Goal: Task Accomplishment & Management: Manage account settings

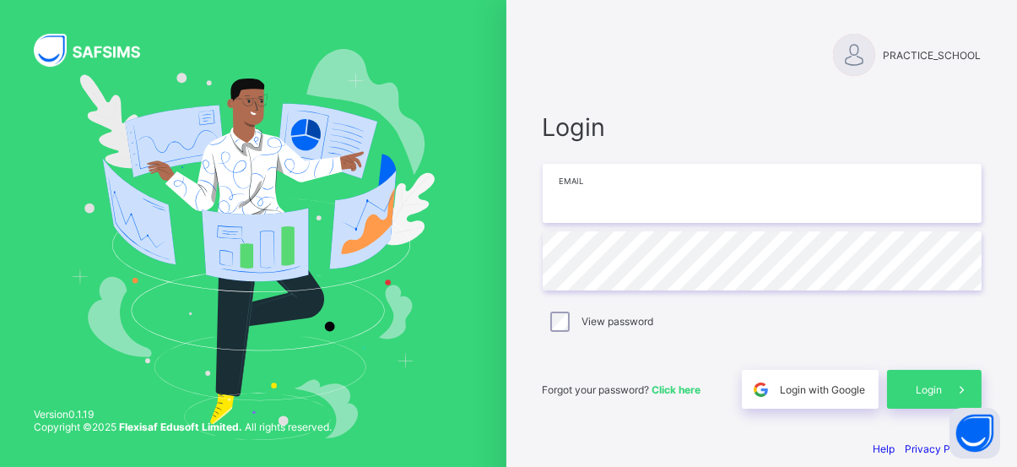
click at [719, 189] on input "email" at bounding box center [762, 193] width 439 height 59
type input "**********"
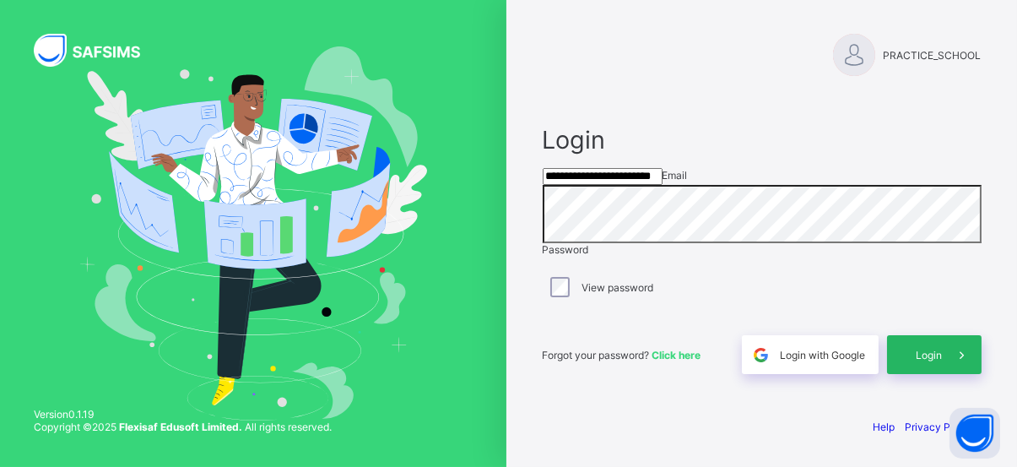
click at [926, 374] on div "Login" at bounding box center [934, 354] width 95 height 39
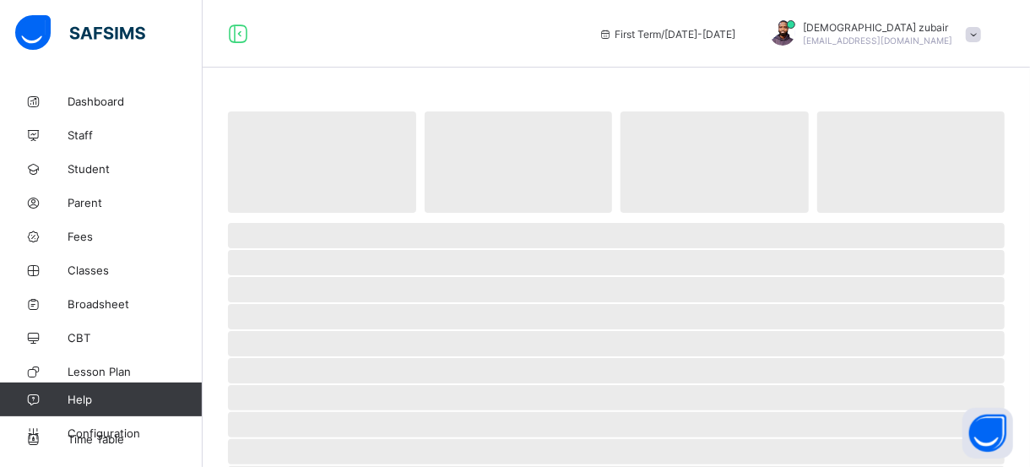
select select "**"
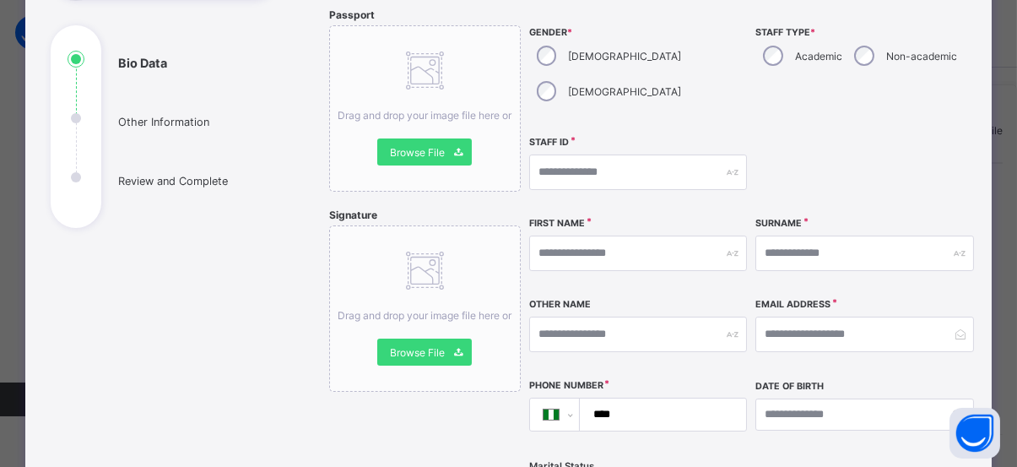
scroll to position [167, 0]
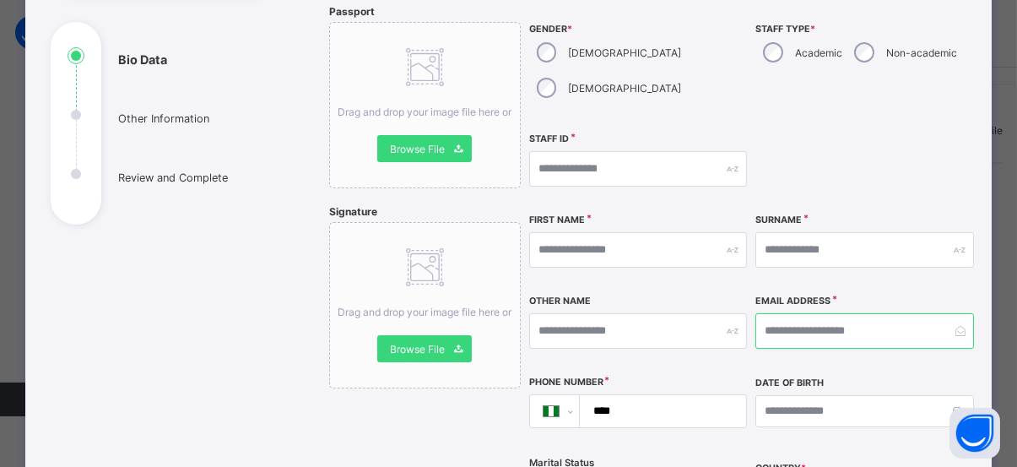
click at [820, 313] on input "email" at bounding box center [865, 330] width 219 height 35
paste input "**********"
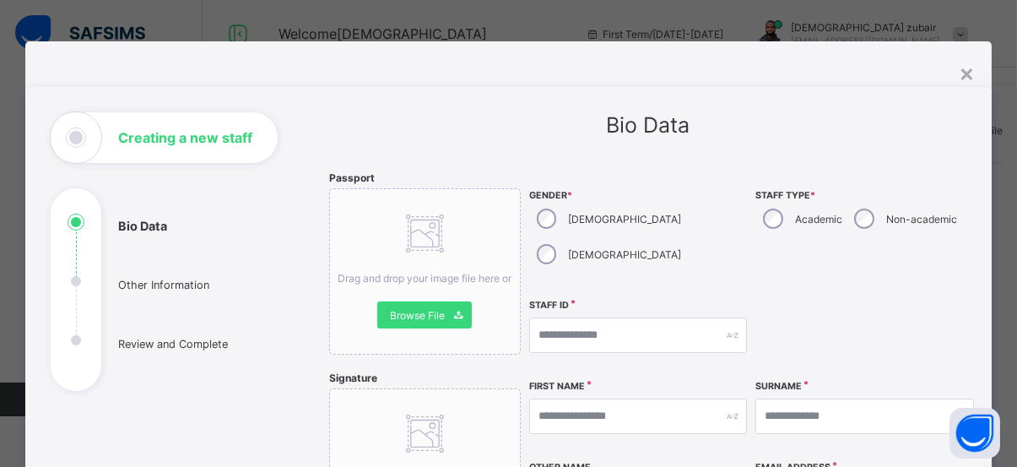
scroll to position [0, 0]
type input "**********"
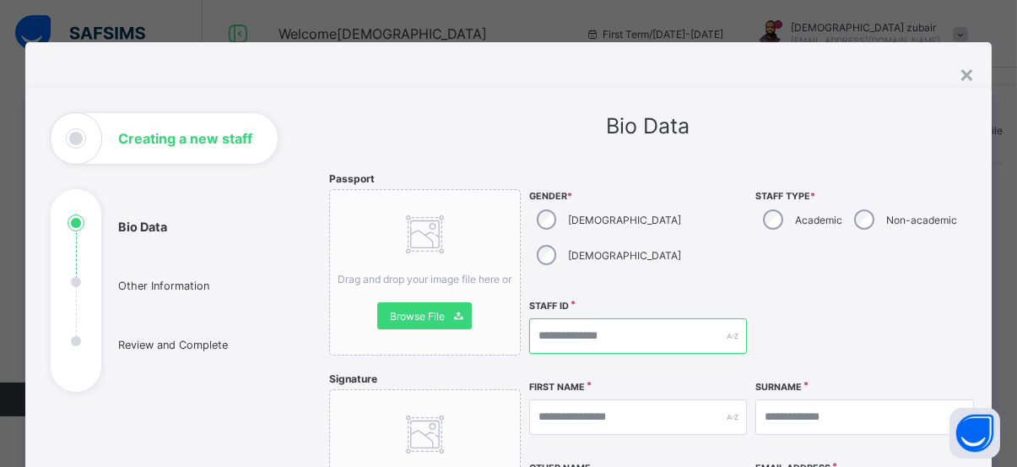
click at [710, 318] on input "text" at bounding box center [638, 335] width 219 height 35
type input "*"
type input "***"
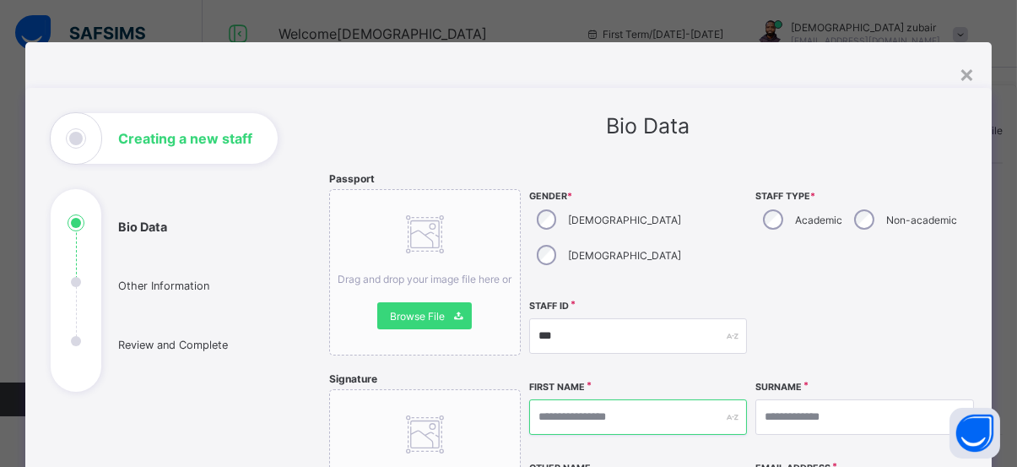
click at [612, 399] on input "text" at bounding box center [638, 416] width 219 height 35
type input "*****"
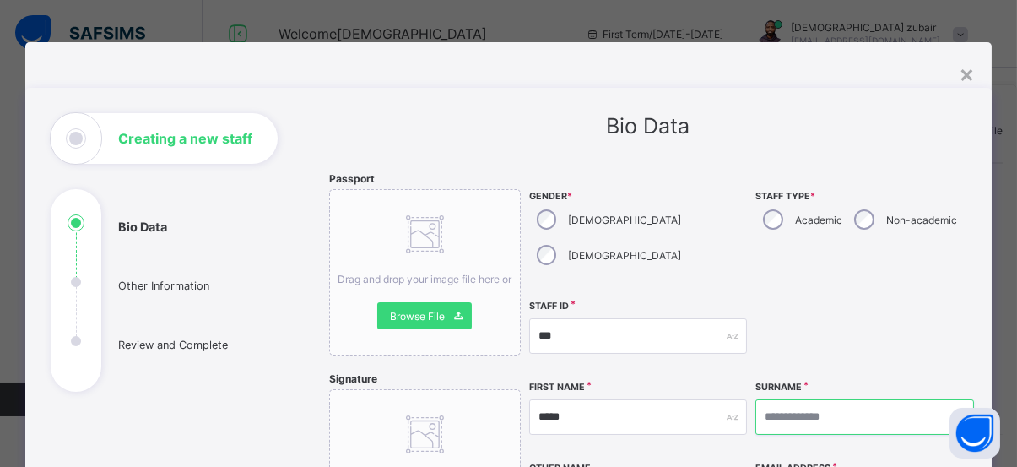
click at [804, 399] on input "text" at bounding box center [865, 416] width 219 height 35
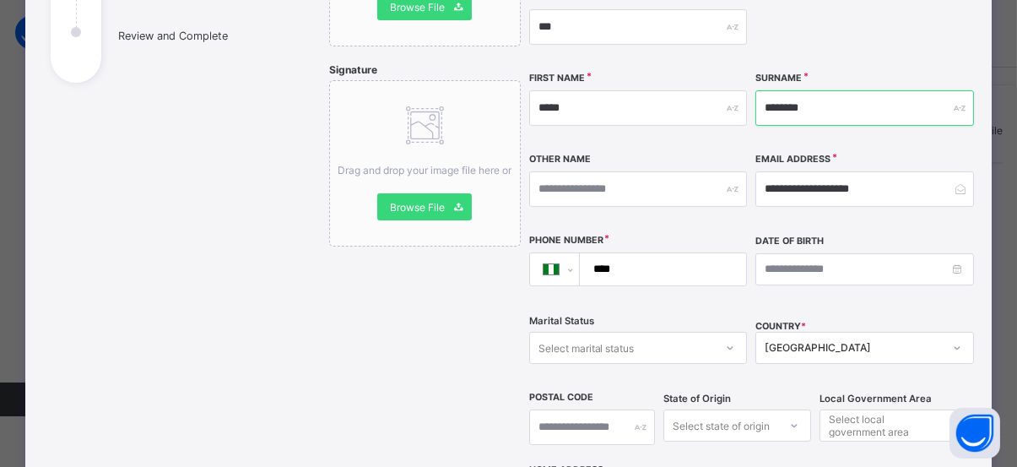
scroll to position [315, 0]
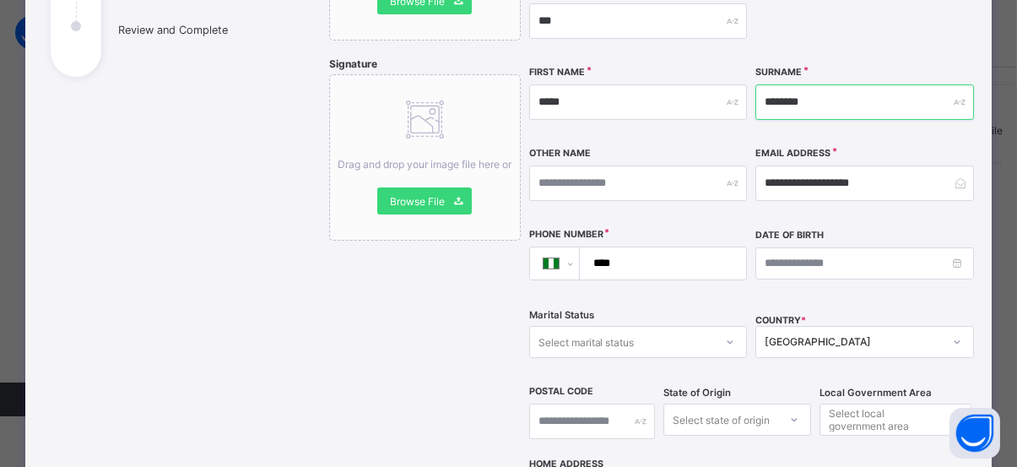
type input "********"
click at [675, 247] on input "****" at bounding box center [659, 263] width 153 height 32
click at [638, 247] on input "****" at bounding box center [659, 263] width 153 height 32
paste input "tel"
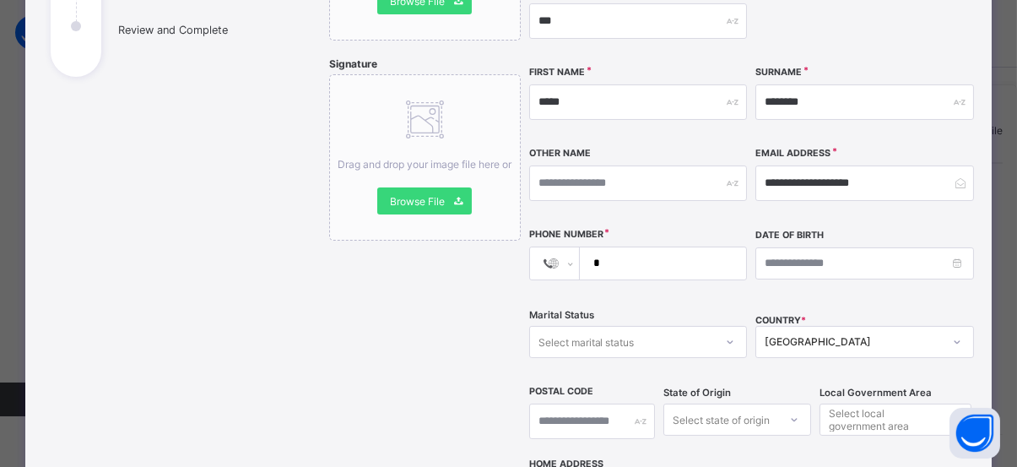
type input "*"
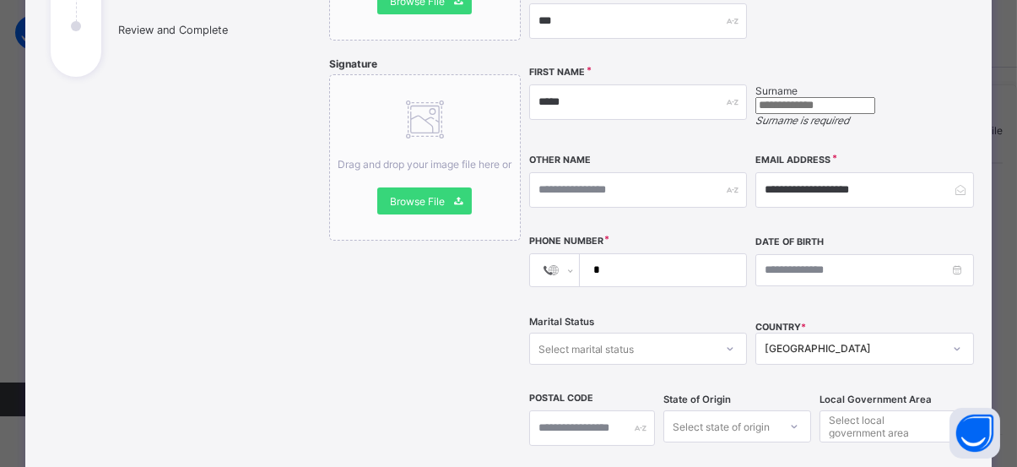
click at [636, 314] on div "Marital Status Select marital status" at bounding box center [638, 348] width 219 height 69
click at [644, 254] on input "*" at bounding box center [659, 270] width 153 height 32
type input "**********"
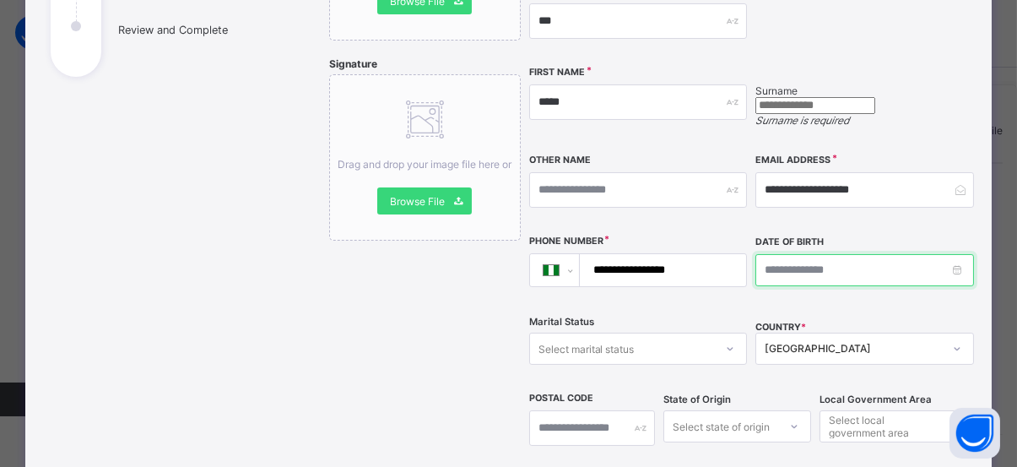
click at [962, 254] on input at bounding box center [865, 270] width 219 height 32
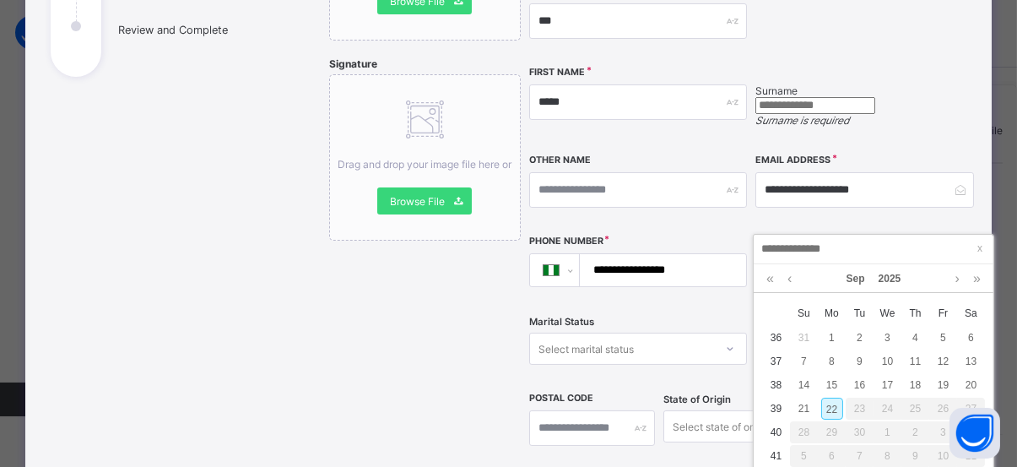
click at [823, 200] on div "**********" at bounding box center [752, 160] width 446 height 607
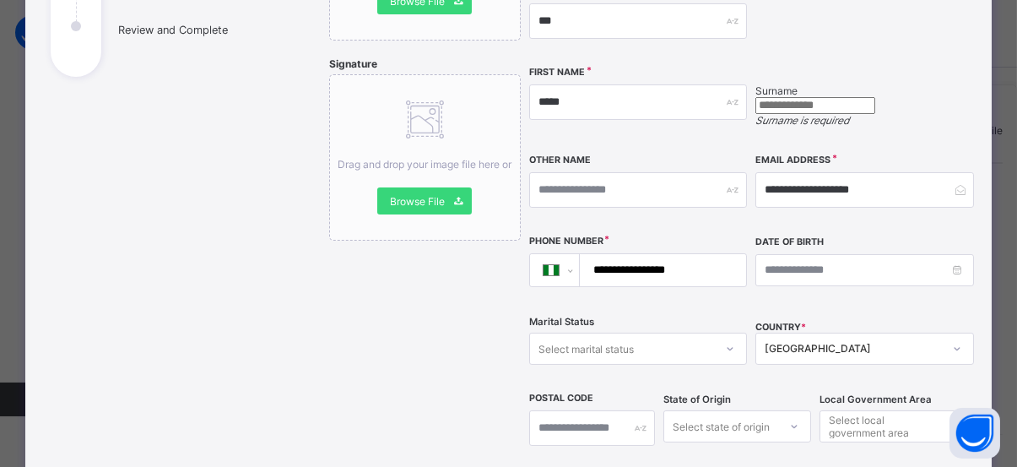
click at [875, 97] on input "text" at bounding box center [816, 105] width 120 height 17
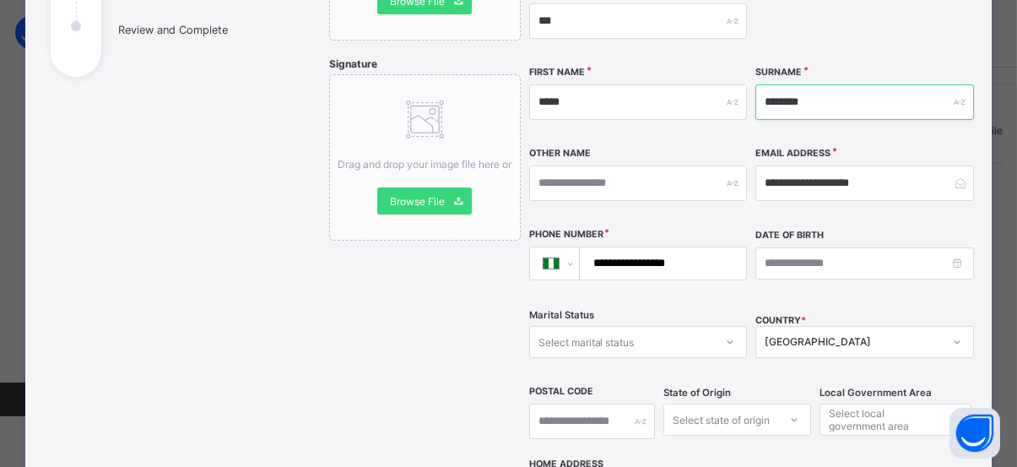
type input "********"
click at [583, 147] on div "Other Name" at bounding box center [638, 183] width 219 height 73
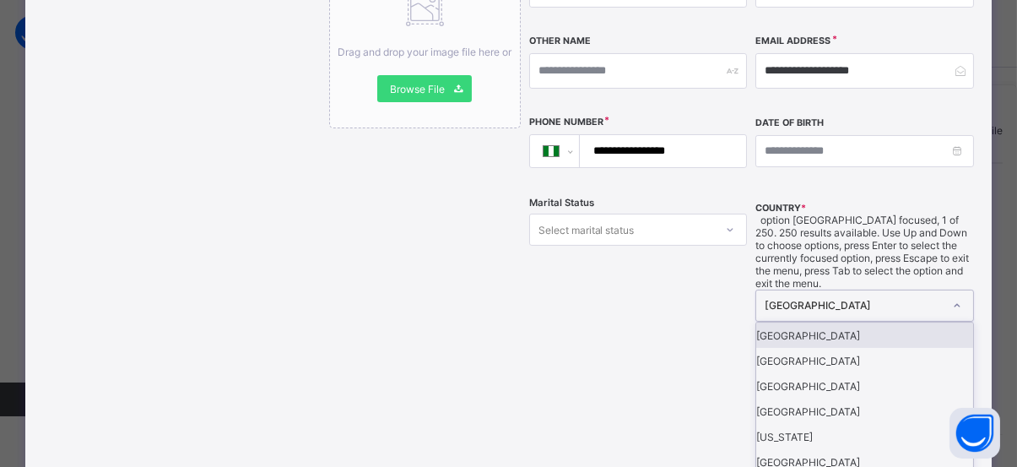
scroll to position [438, 0]
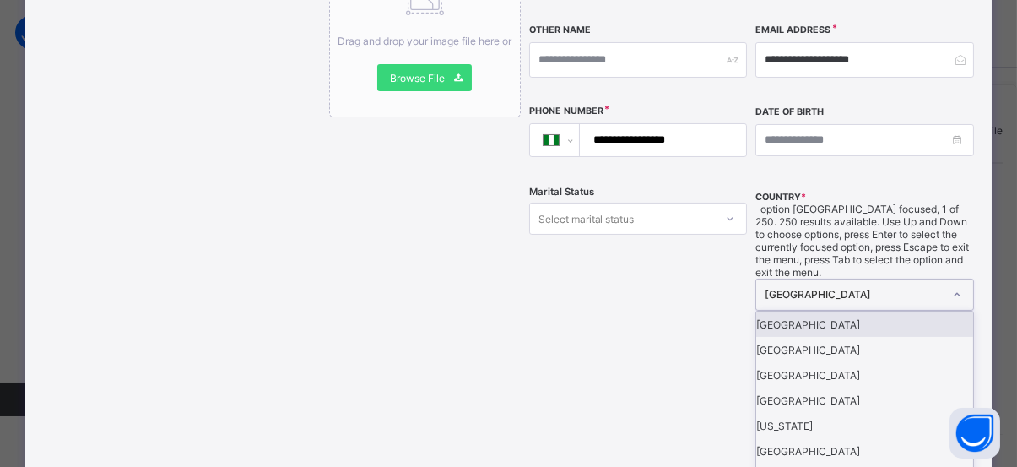
click at [962, 279] on div at bounding box center [957, 294] width 32 height 30
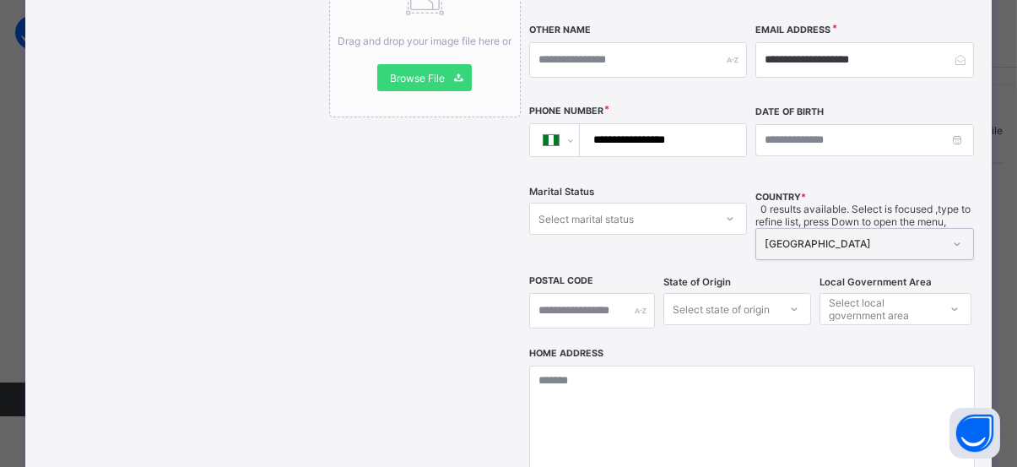
click at [962, 229] on div at bounding box center [957, 244] width 32 height 30
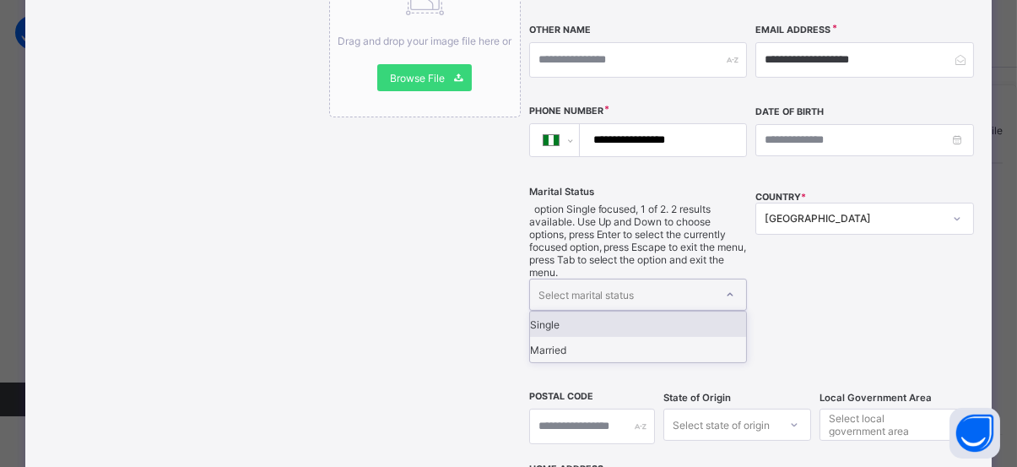
click at [734, 281] on div at bounding box center [730, 294] width 29 height 27
click at [626, 311] on div "Single" at bounding box center [638, 323] width 217 height 25
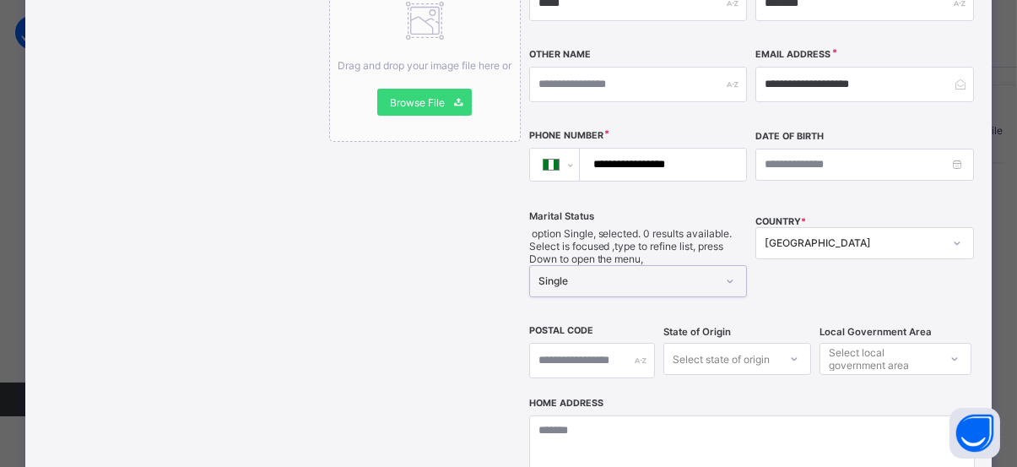
scroll to position [412, 0]
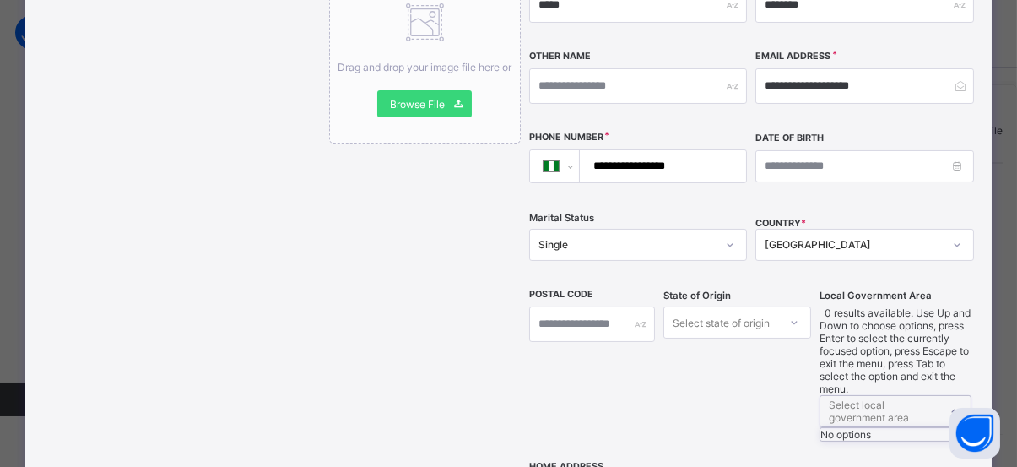
click at [937, 395] on div "Select local government area" at bounding box center [883, 411] width 108 height 32
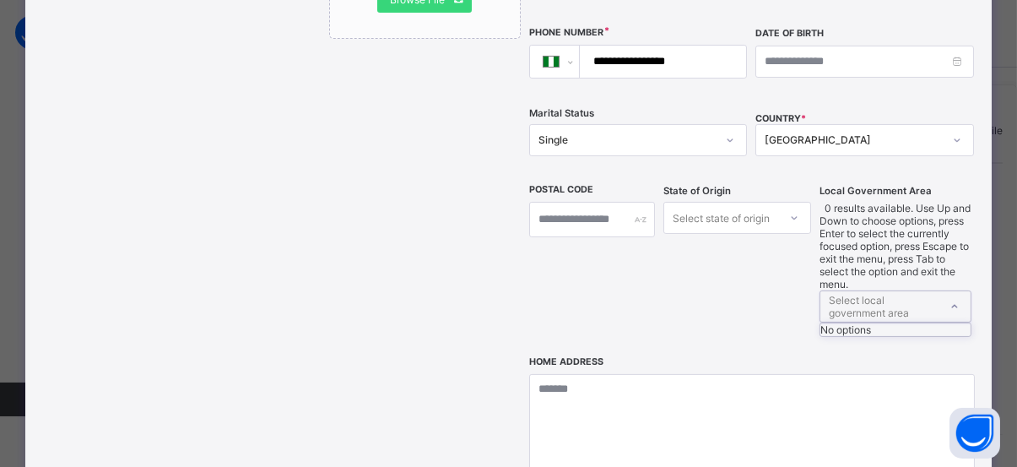
click at [786, 234] on div "Select state of origin" at bounding box center [738, 218] width 148 height 32
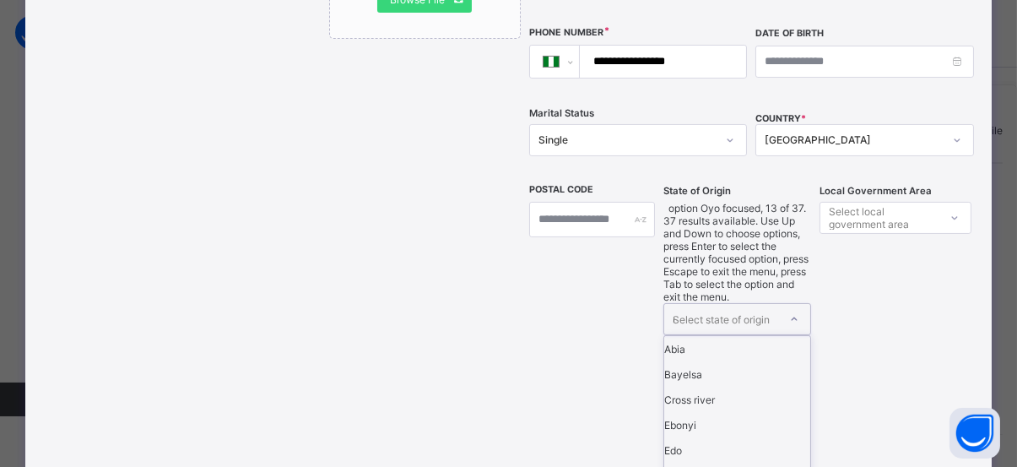
scroll to position [0, 0]
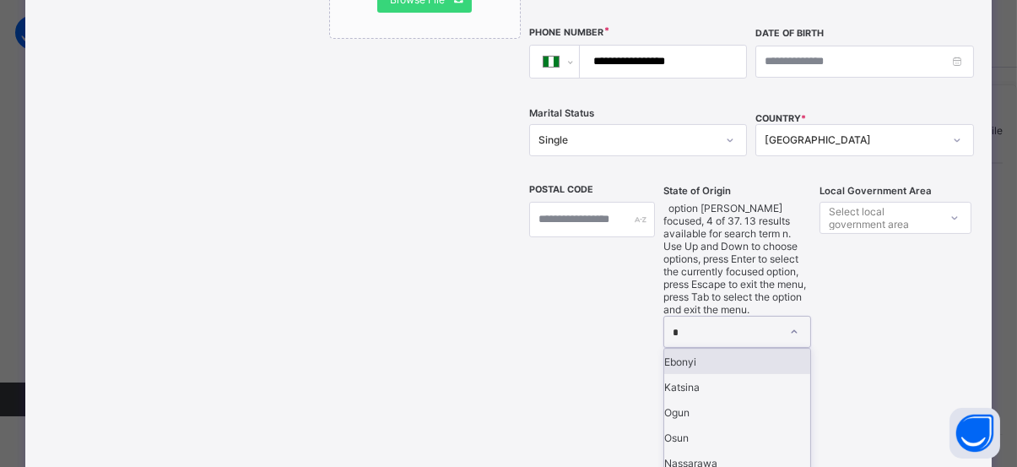
type input "**"
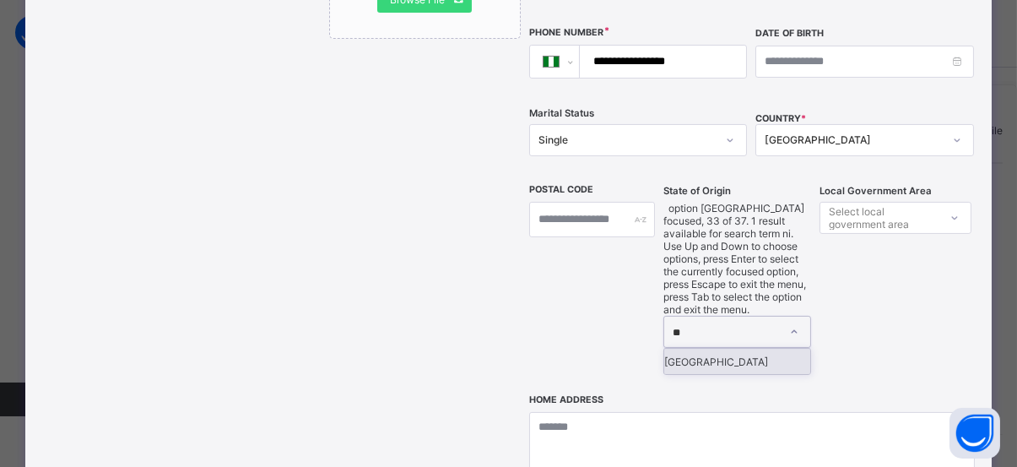
click at [728, 349] on div "Niger" at bounding box center [737, 361] width 146 height 25
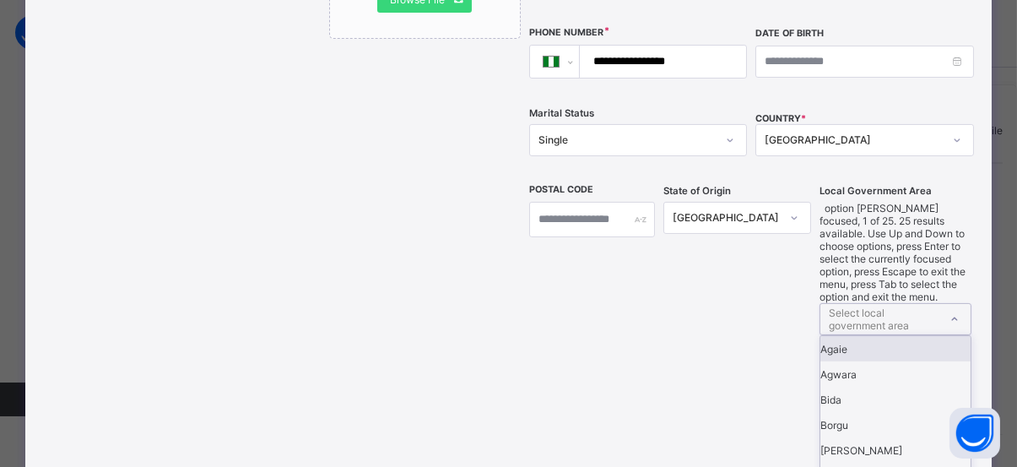
click at [960, 311] on icon at bounding box center [955, 319] width 10 height 17
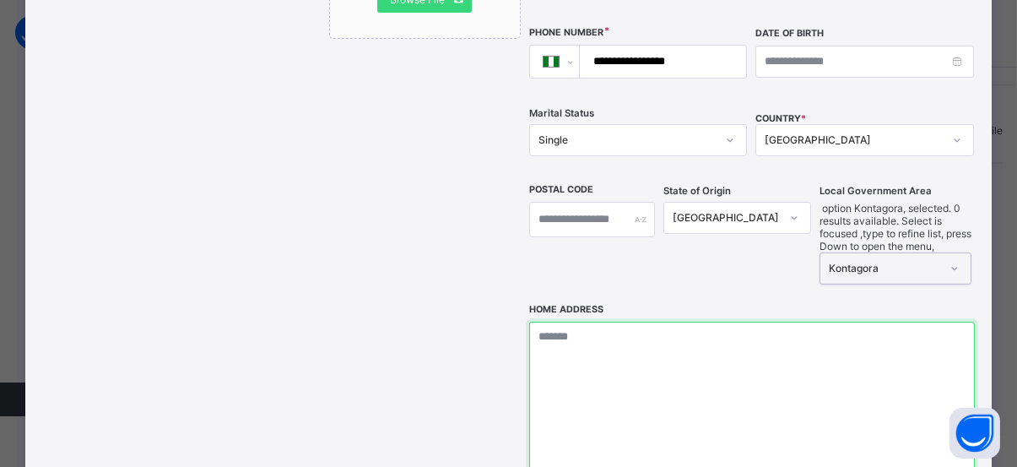
click at [593, 401] on textarea at bounding box center [752, 406] width 446 height 169
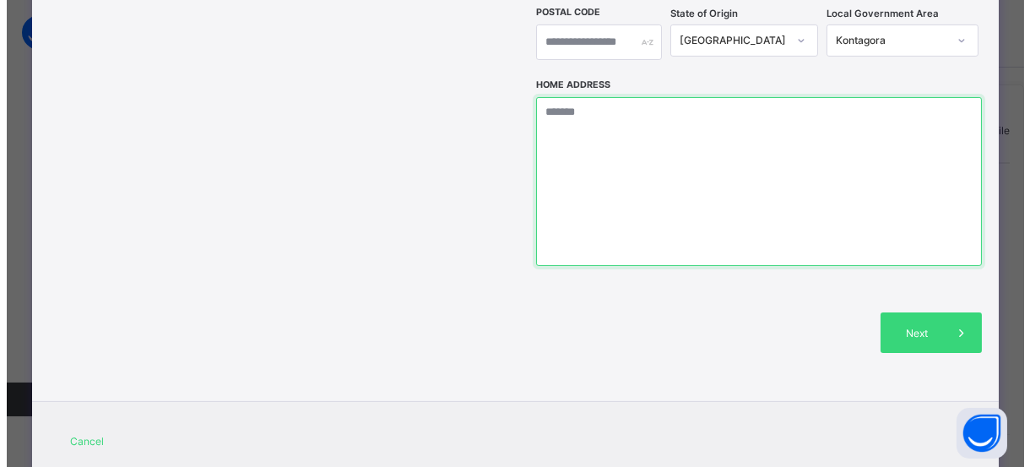
scroll to position [713, 0]
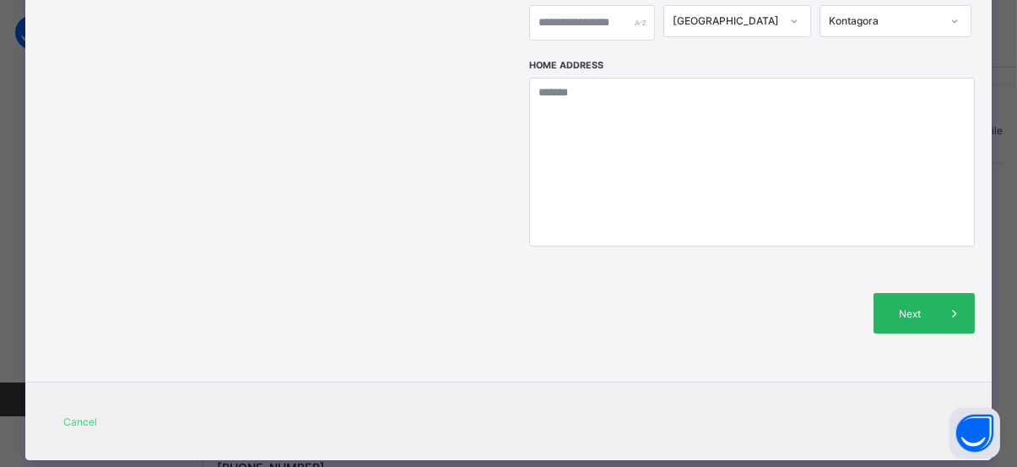
click at [937, 293] on span at bounding box center [954, 313] width 41 height 41
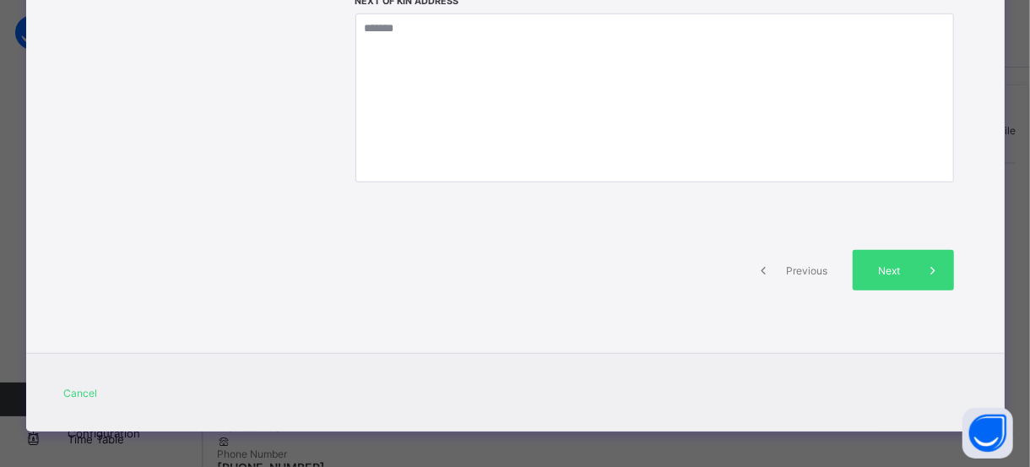
scroll to position [412, 0]
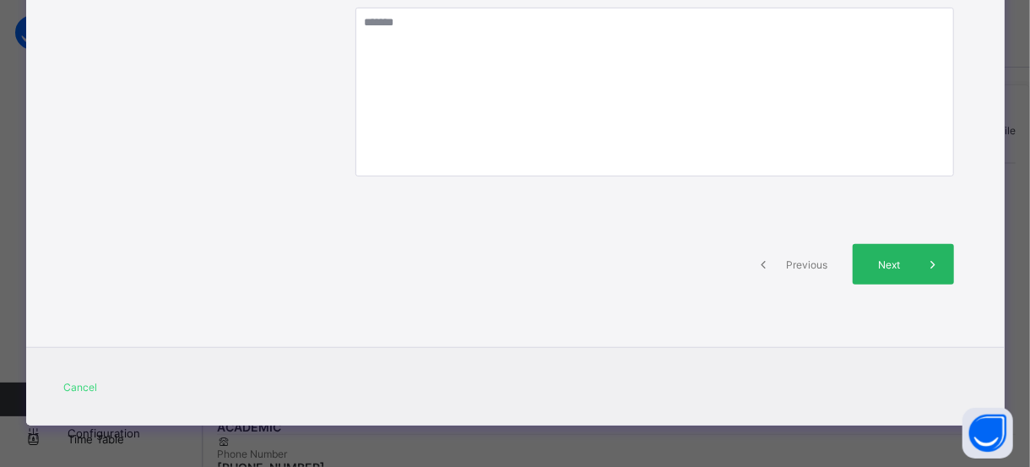
click at [902, 252] on div "Next" at bounding box center [903, 264] width 101 height 41
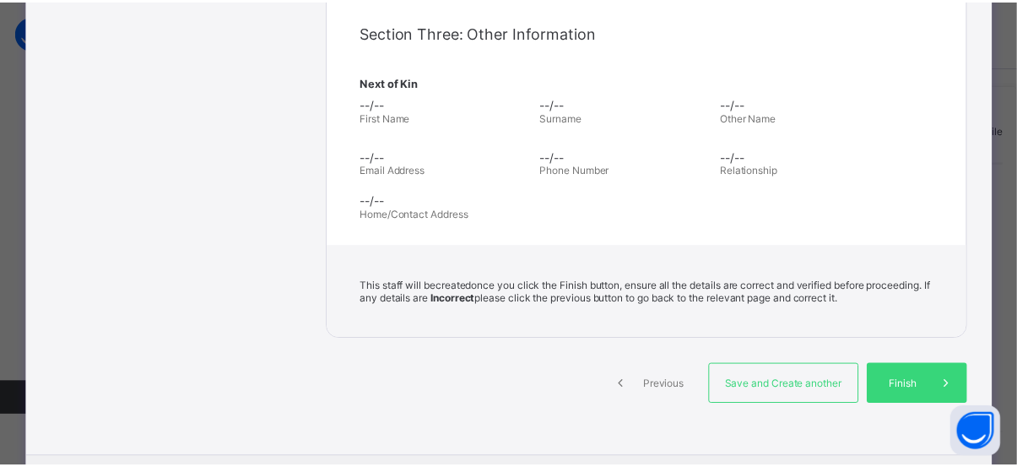
scroll to position [566, 0]
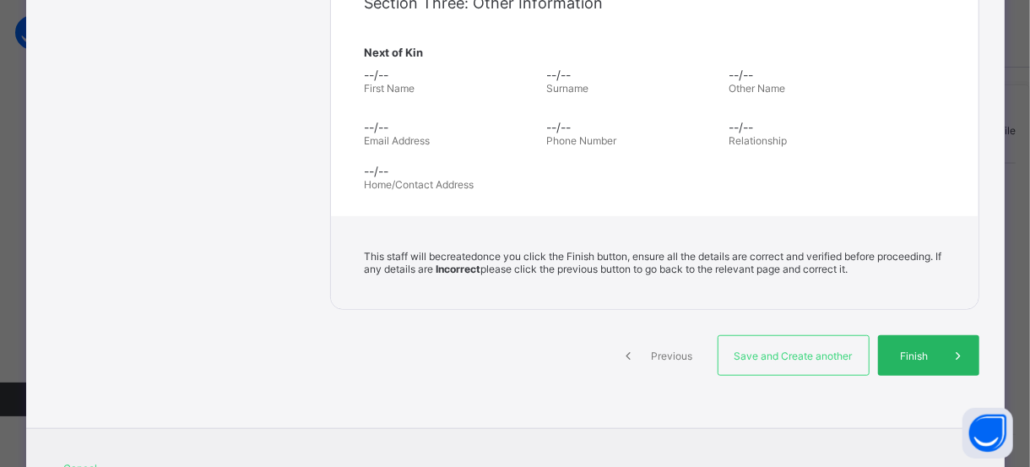
click at [939, 355] on span at bounding box center [959, 355] width 41 height 41
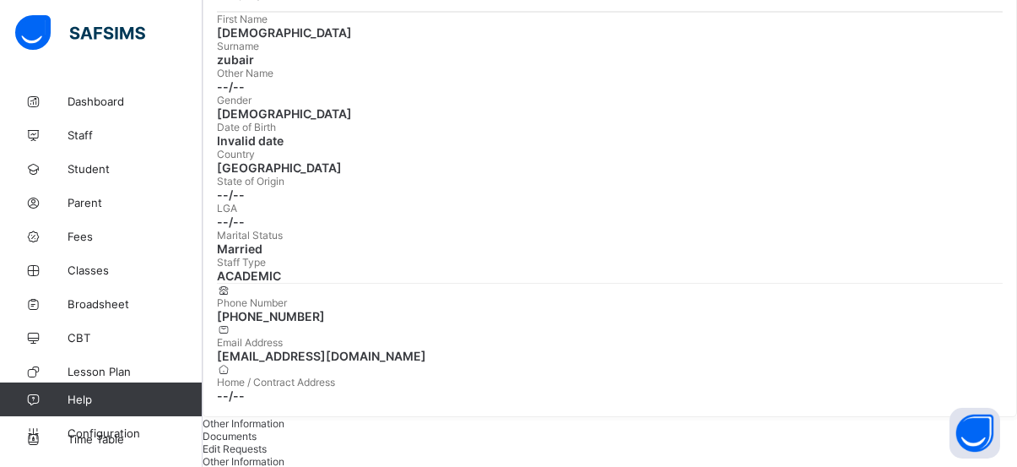
scroll to position [170, 0]
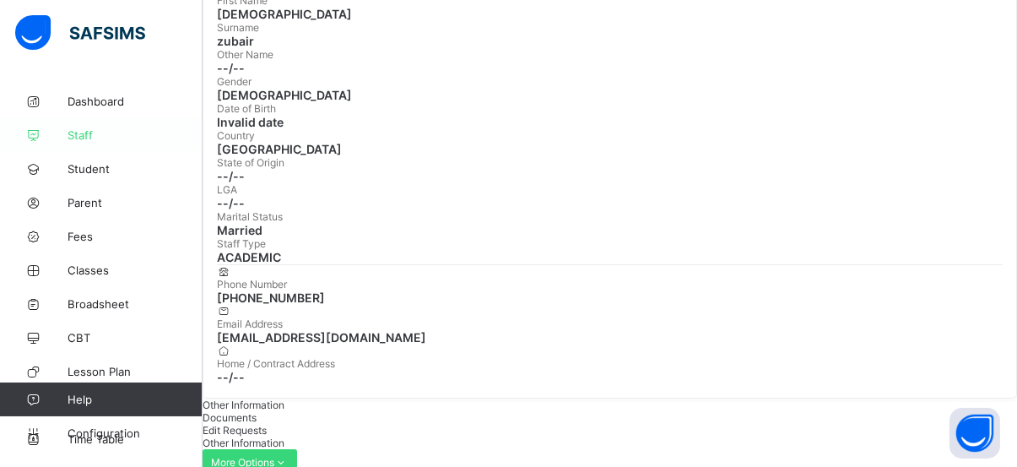
click at [103, 138] on span "Staff" at bounding box center [135, 135] width 135 height 14
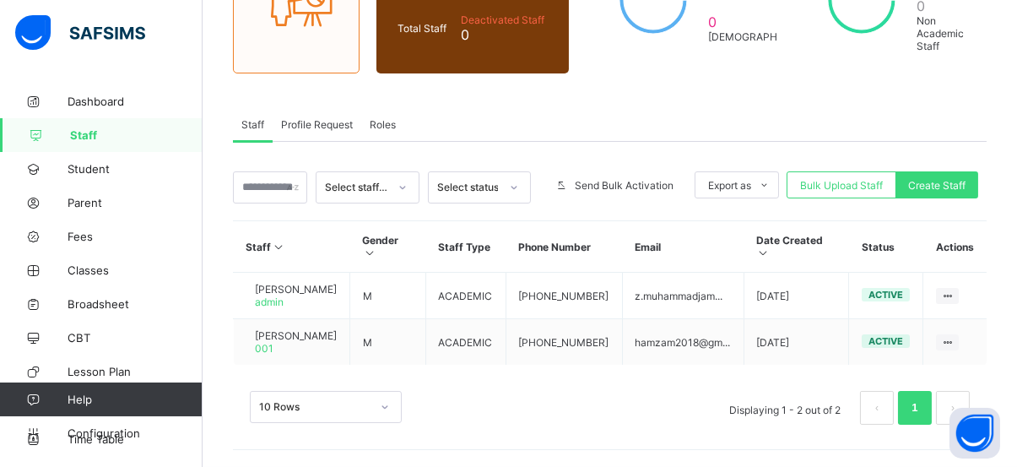
scroll to position [235, 0]
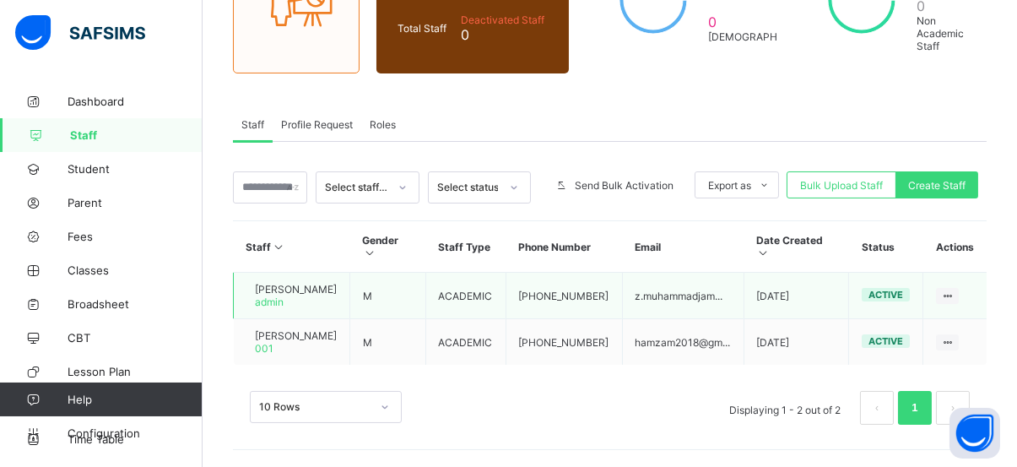
click at [455, 280] on td "ACADEMIC" at bounding box center [465, 296] width 80 height 46
click at [744, 284] on td "z.muhammadjam..." at bounding box center [683, 296] width 122 height 46
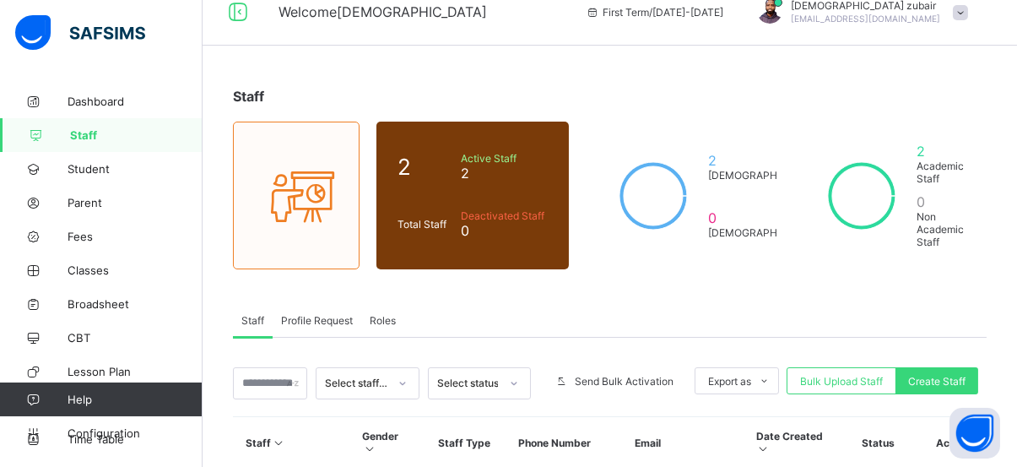
scroll to position [35, 0]
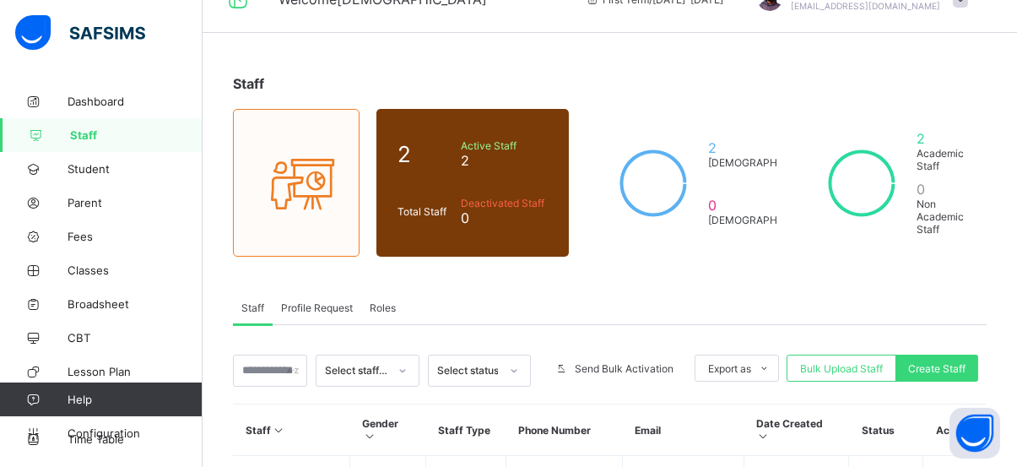
click at [577, 290] on div "Staff Profile Request Roles" at bounding box center [610, 307] width 754 height 35
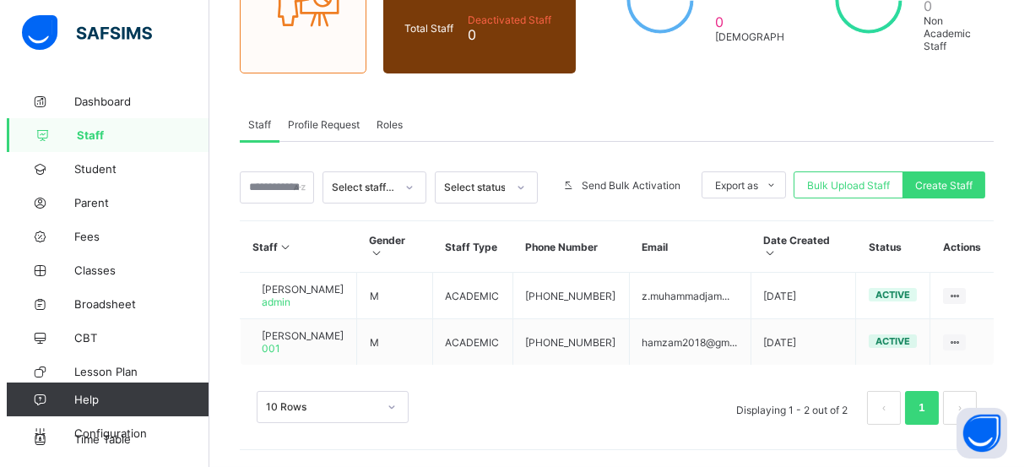
scroll to position [235, 0]
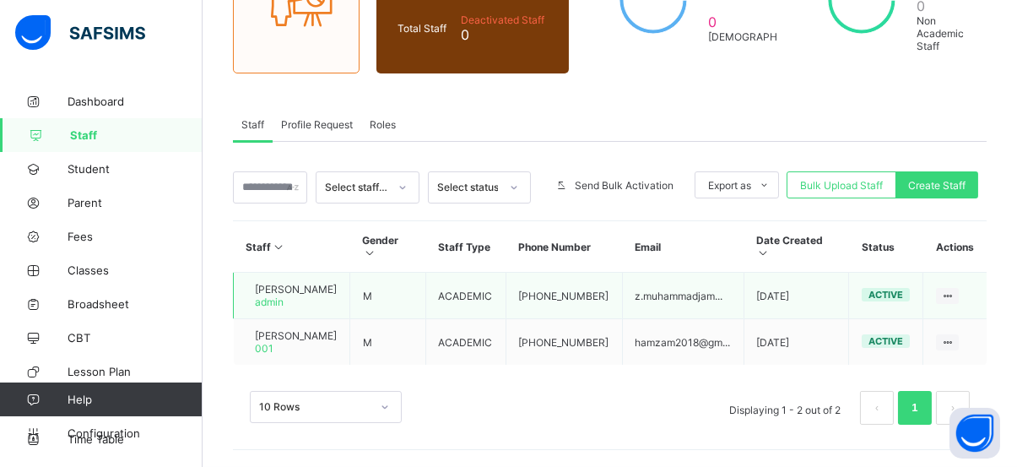
click at [499, 283] on td "ACADEMIC" at bounding box center [465, 296] width 80 height 46
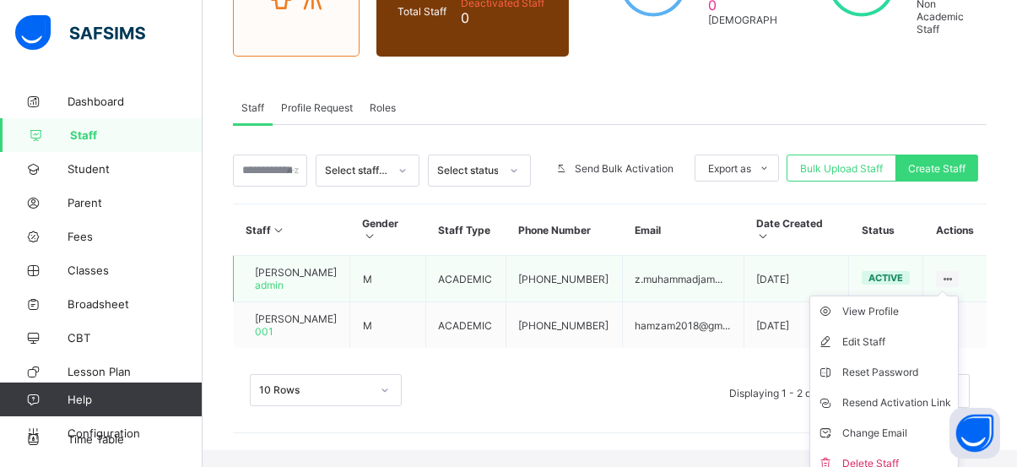
click at [955, 277] on icon at bounding box center [947, 279] width 14 height 13
click at [878, 337] on div "Edit Staff" at bounding box center [896, 341] width 109 height 17
select select "**"
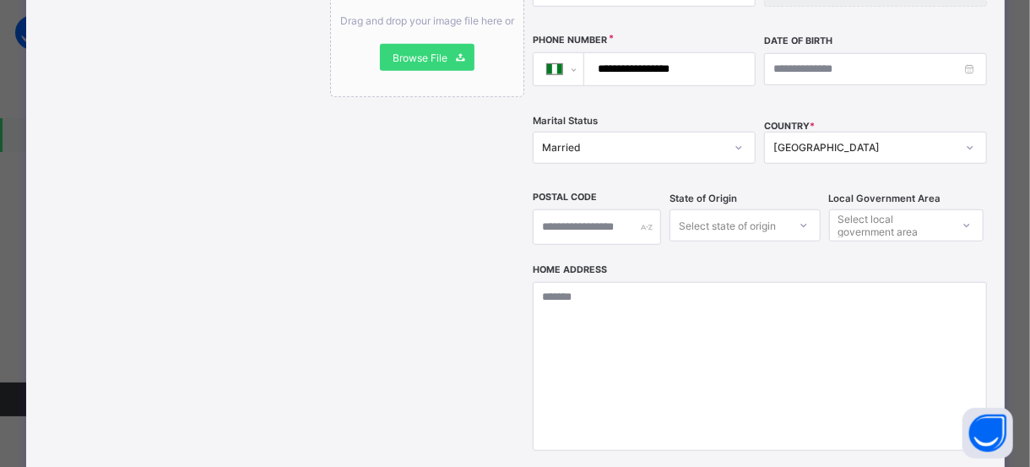
scroll to position [549, 0]
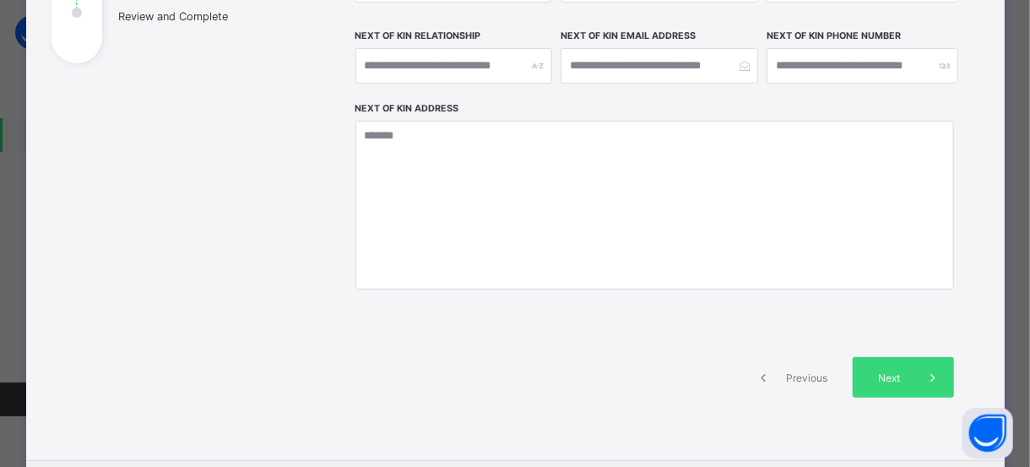
scroll to position [290, 0]
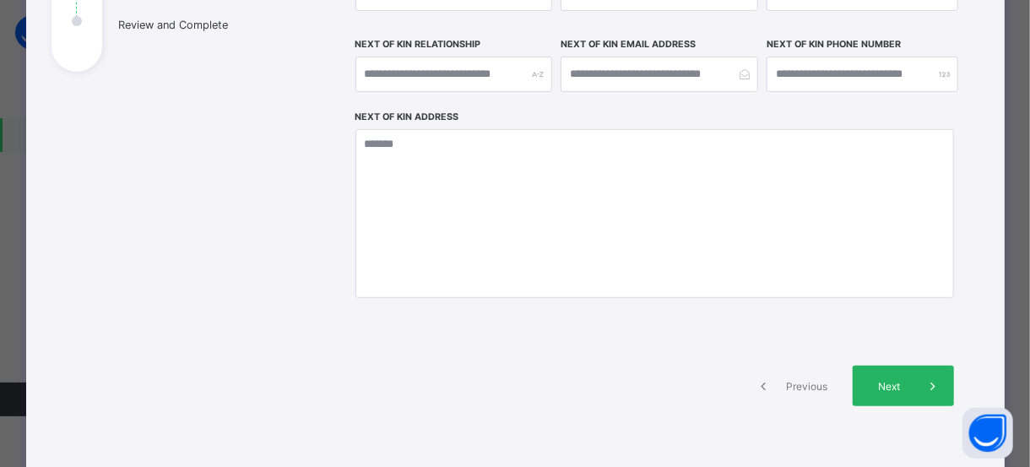
click at [882, 385] on span "Next" at bounding box center [889, 386] width 48 height 13
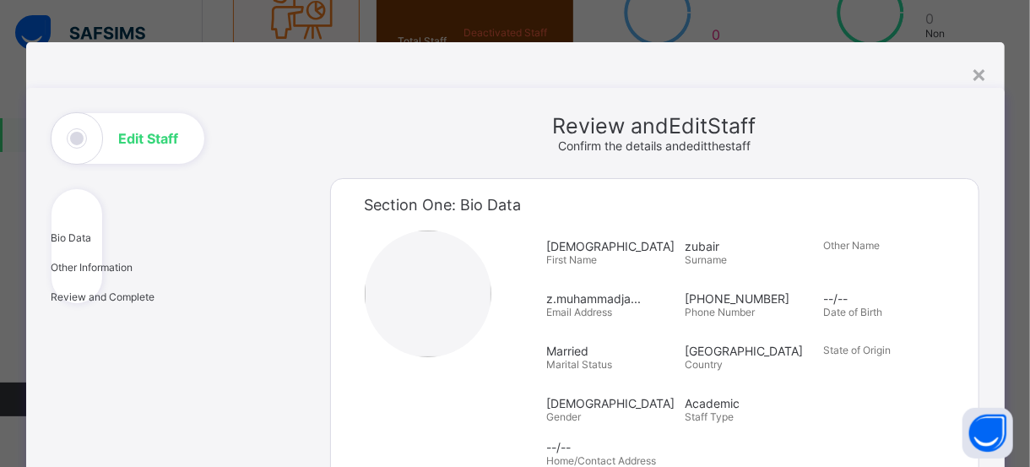
scroll to position [642, 0]
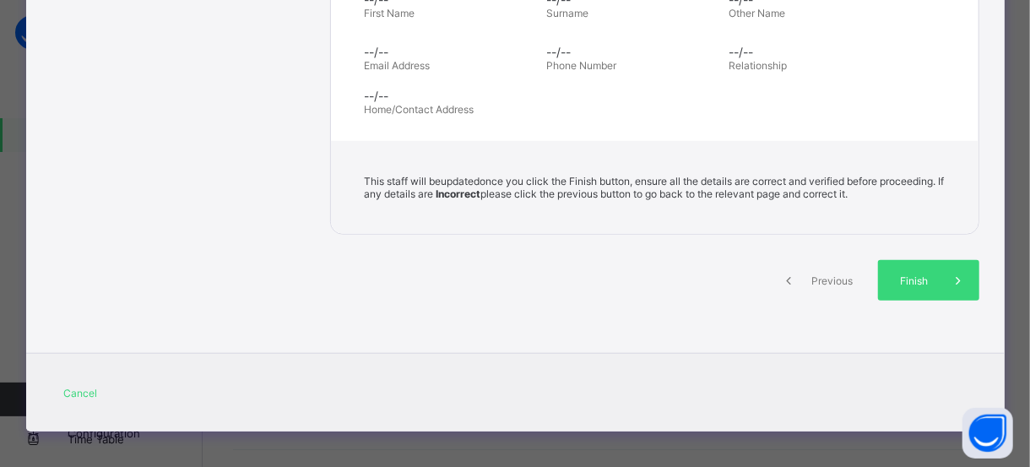
click at [794, 274] on span at bounding box center [789, 280] width 41 height 41
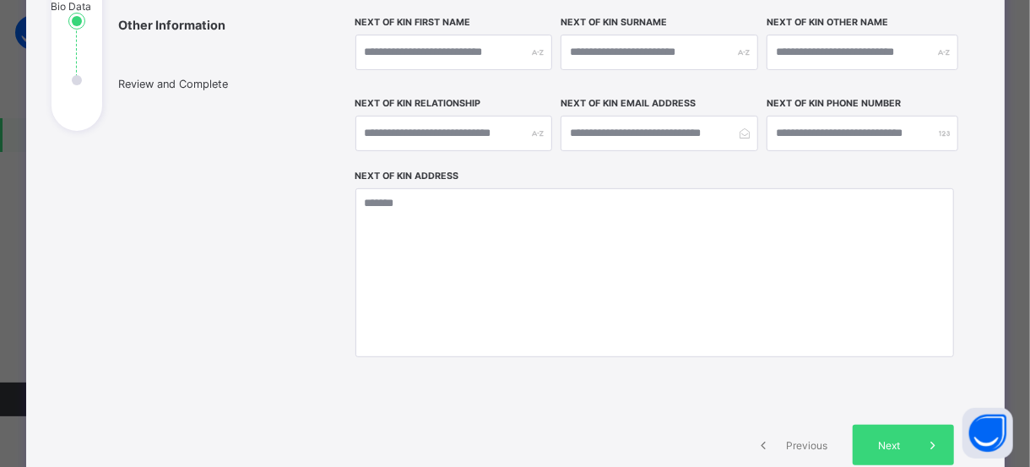
scroll to position [253, 0]
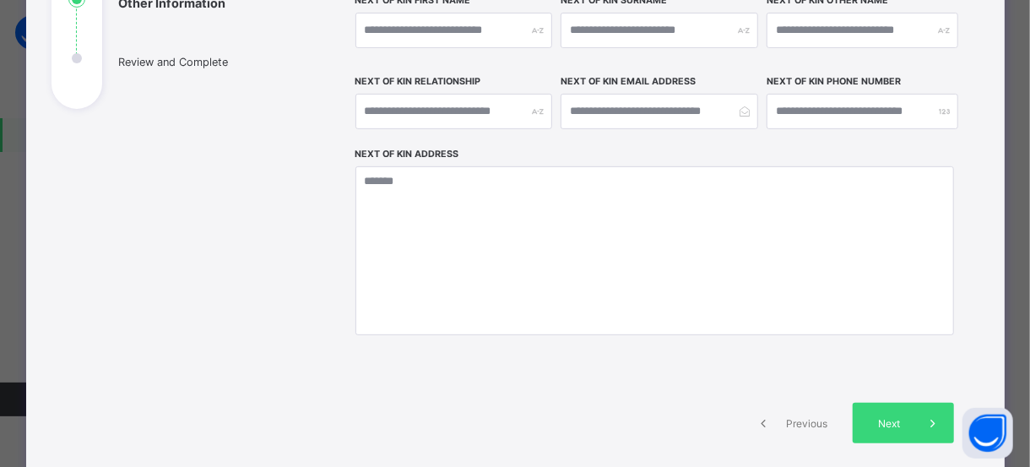
click at [757, 428] on icon at bounding box center [763, 422] width 19 height 17
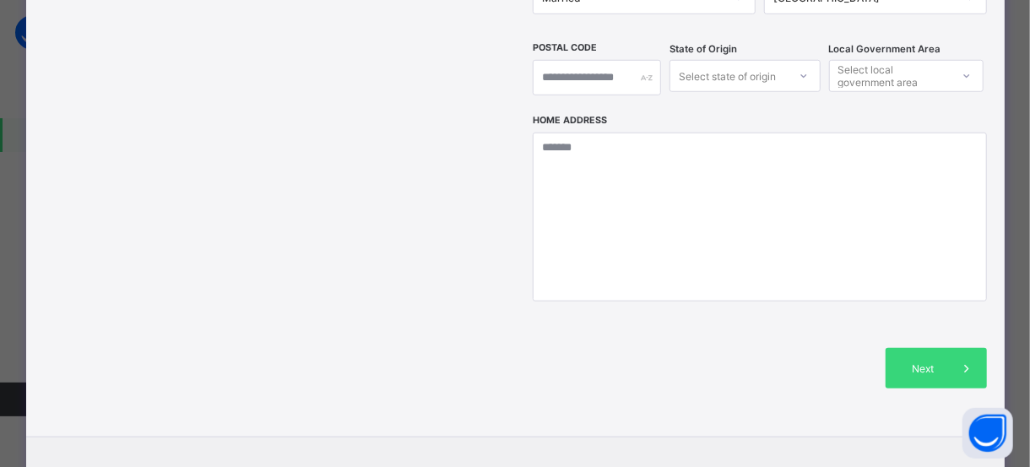
scroll to position [713, 0]
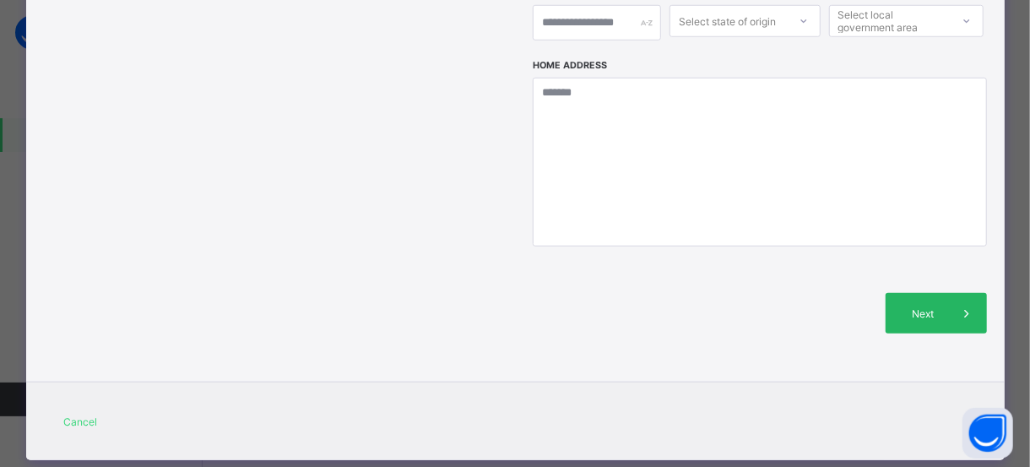
click at [940, 307] on span "Next" at bounding box center [922, 313] width 48 height 13
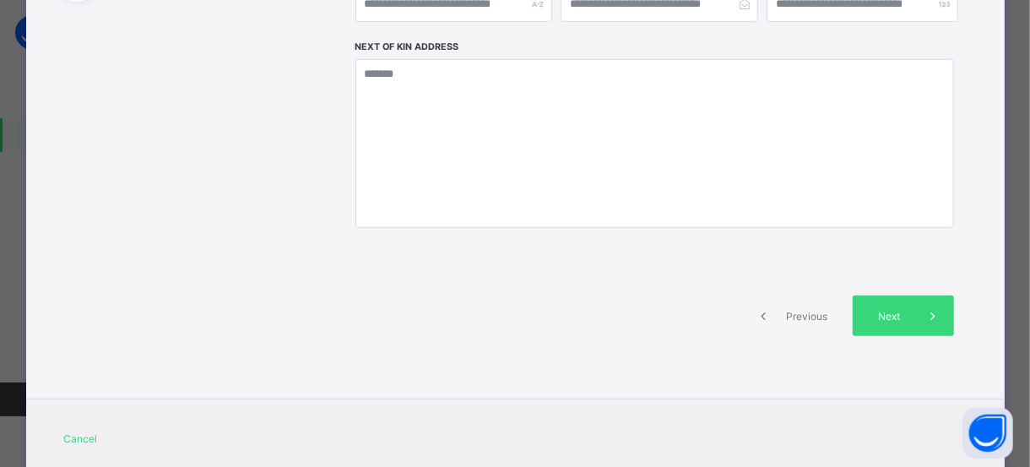
scroll to position [412, 0]
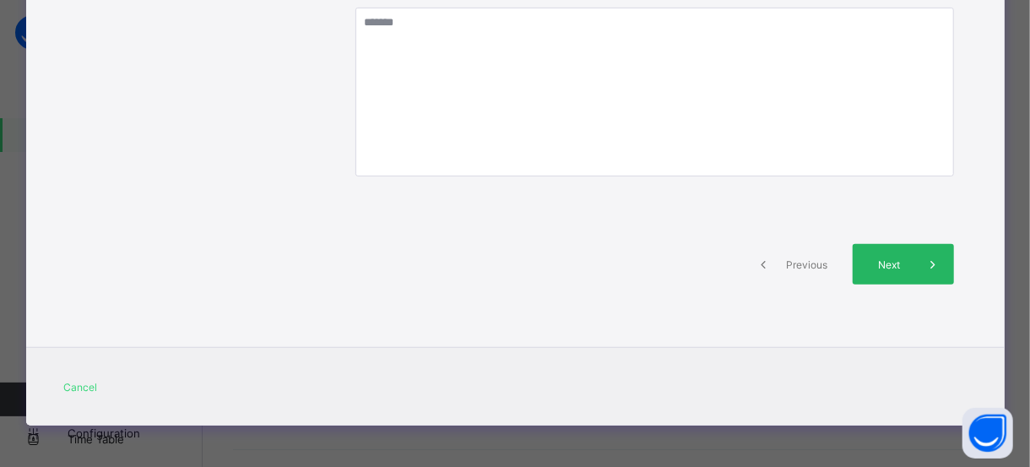
click at [895, 263] on span "Next" at bounding box center [889, 264] width 48 height 13
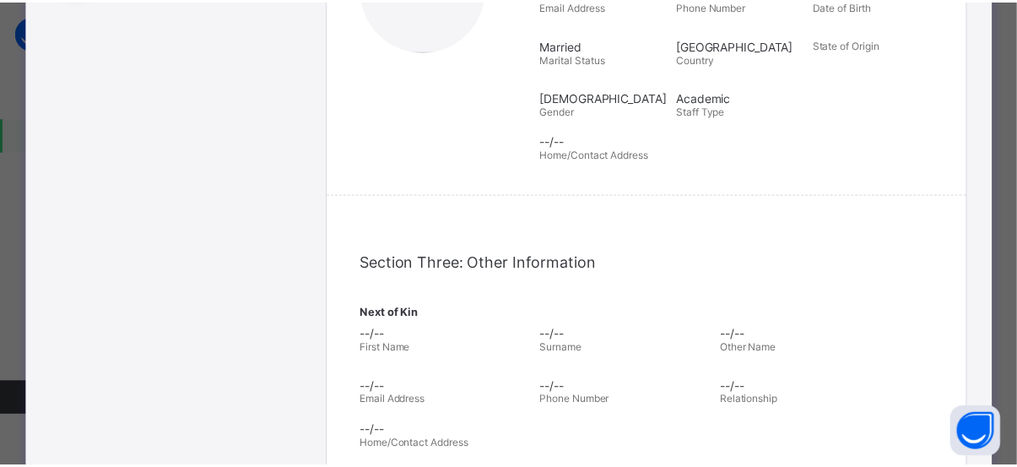
scroll to position [642, 0]
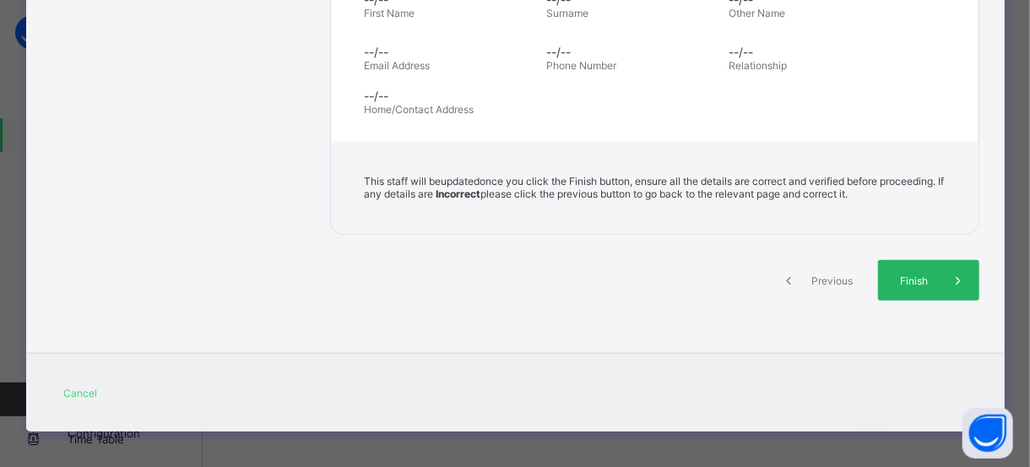
click at [891, 274] on span "Finish" at bounding box center [915, 280] width 48 height 13
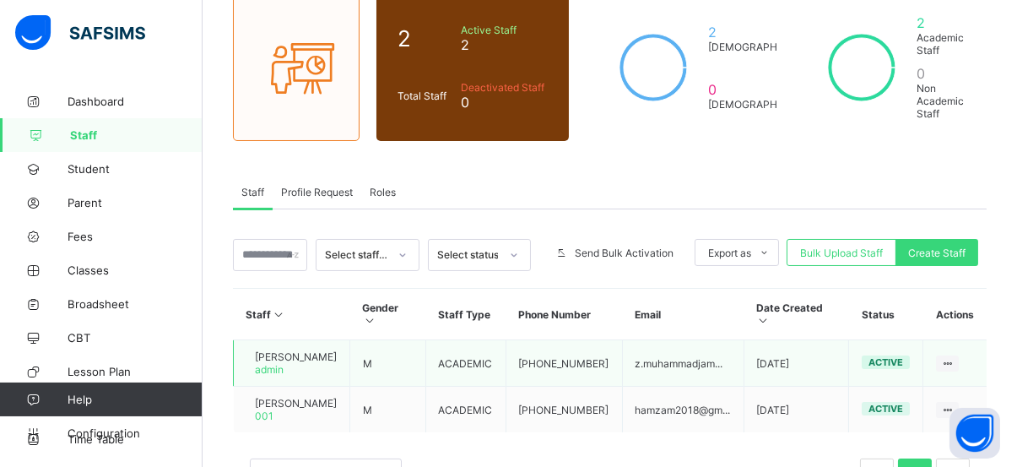
scroll to position [151, 0]
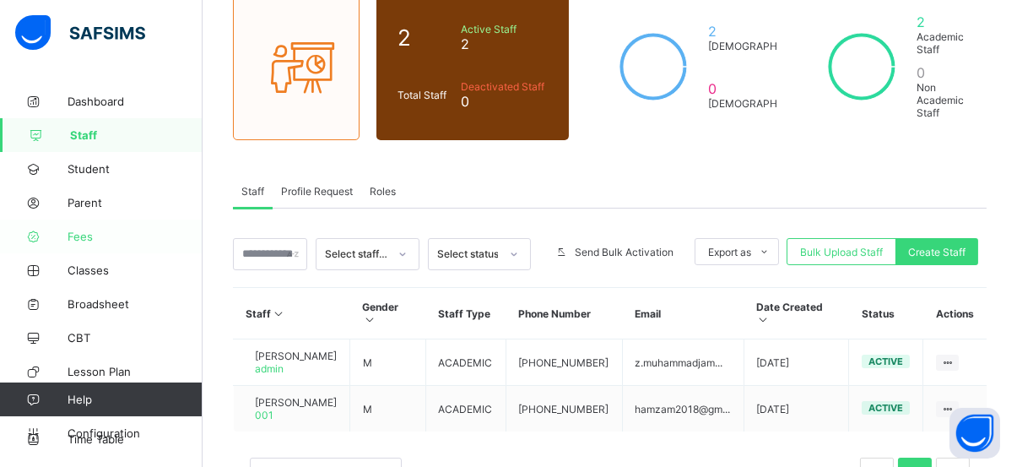
click at [86, 235] on span "Fees" at bounding box center [135, 237] width 135 height 14
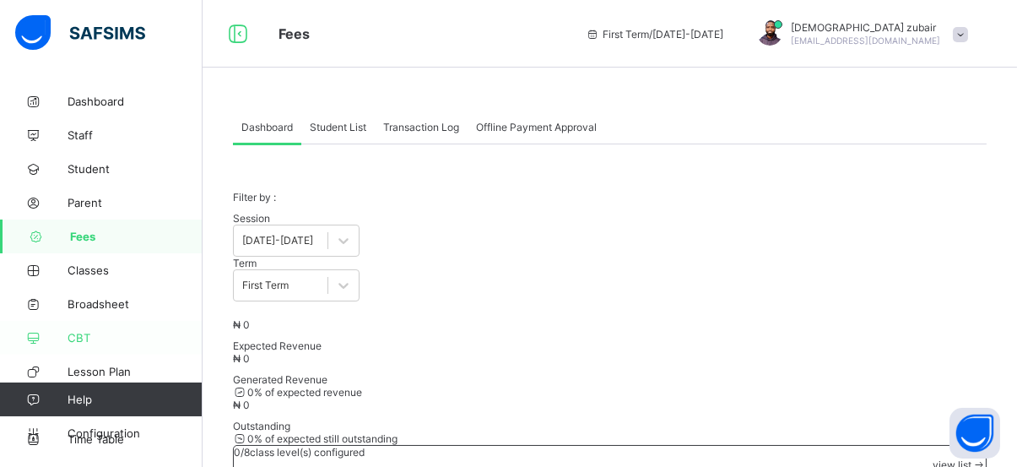
scroll to position [22, 0]
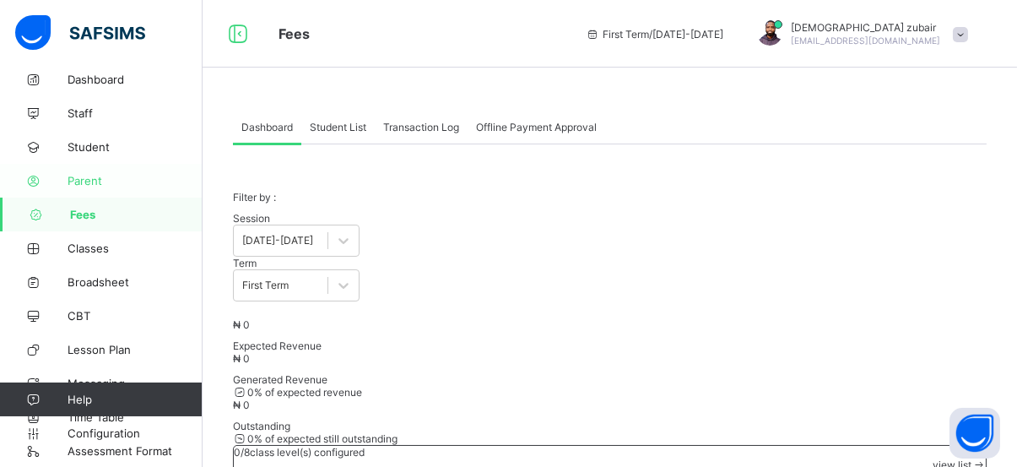
click at [99, 174] on span "Parent" at bounding box center [135, 181] width 135 height 14
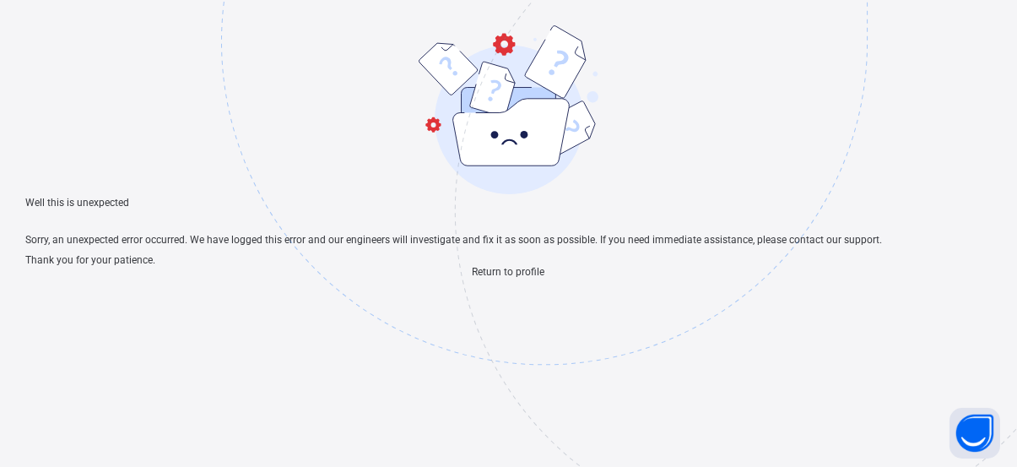
scroll to position [50, 0]
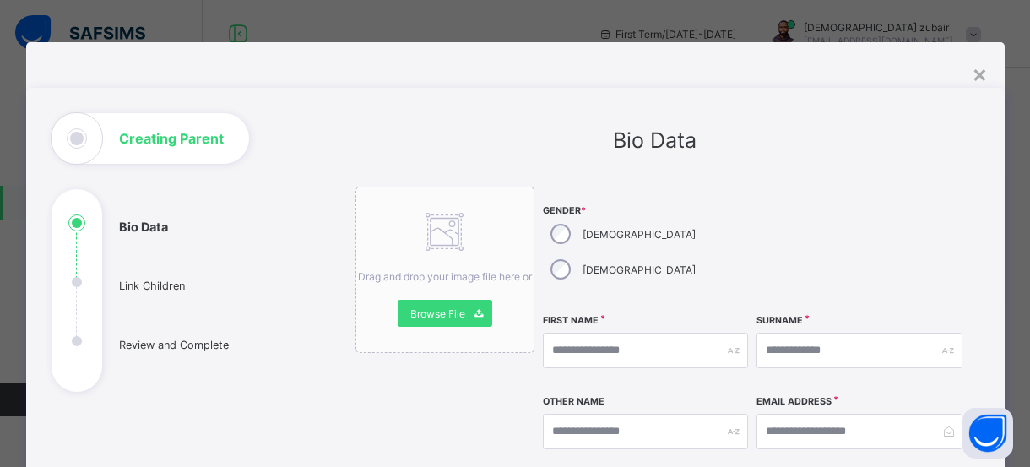
select select "**"
click at [709, 333] on input "text" at bounding box center [645, 350] width 205 height 35
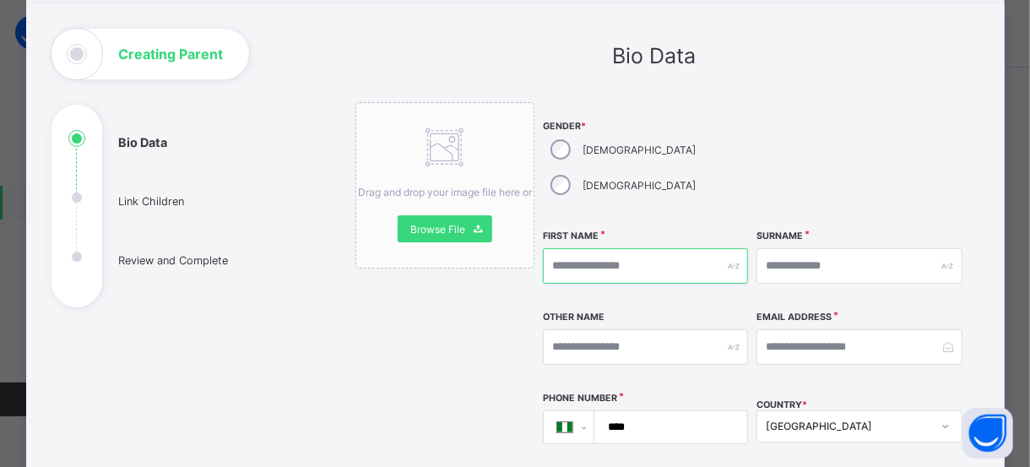
scroll to position [84, 0]
click at [608, 248] on input "text" at bounding box center [645, 265] width 205 height 35
type input "*"
type input "******"
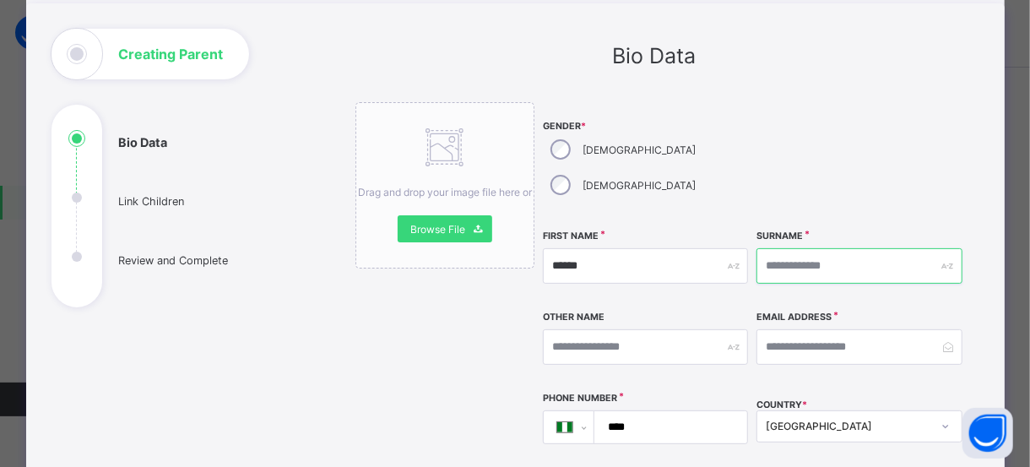
click at [847, 248] on input "text" at bounding box center [858, 265] width 205 height 35
type input "*"
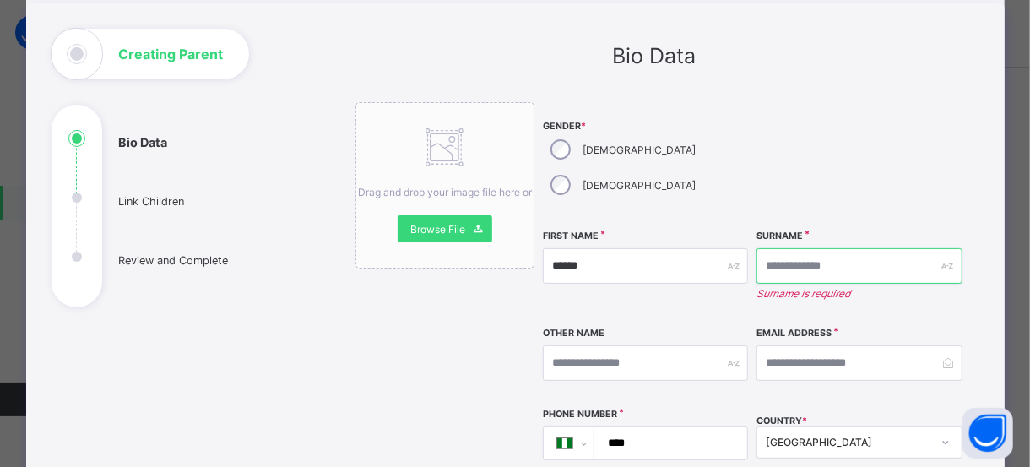
click at [788, 248] on input "text" at bounding box center [858, 265] width 205 height 35
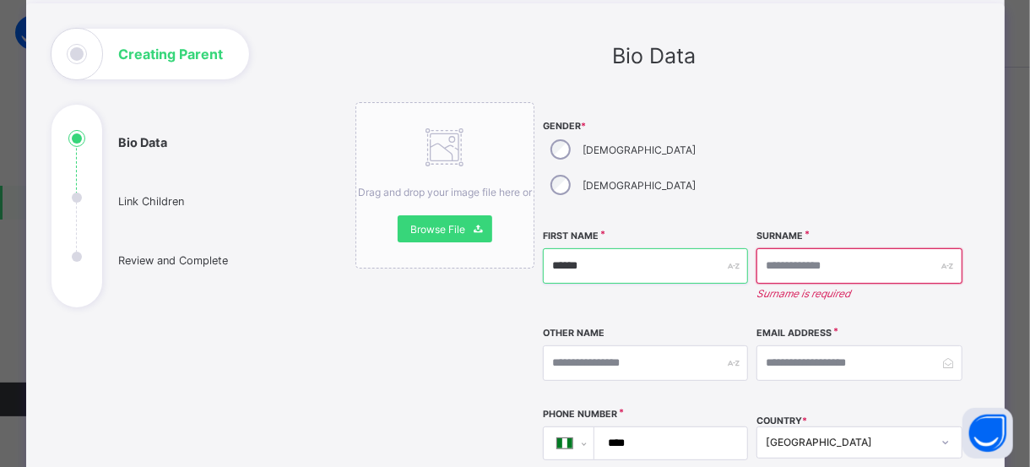
click at [602, 248] on input "******" at bounding box center [645, 265] width 205 height 35
type input "*"
type input "********"
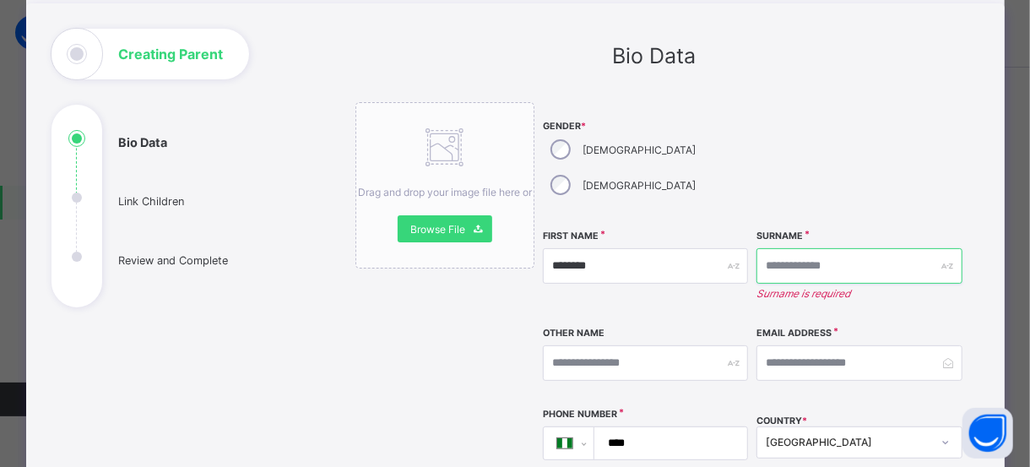
click at [878, 248] on input "text" at bounding box center [858, 265] width 205 height 35
type input "*"
click at [821, 248] on input "text" at bounding box center [858, 265] width 205 height 35
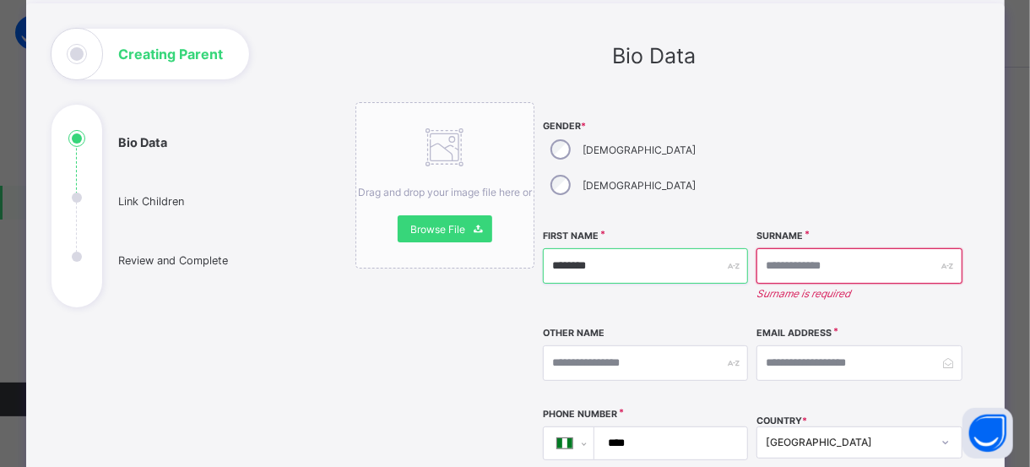
click at [686, 248] on input "********" at bounding box center [645, 265] width 205 height 35
type input "**********"
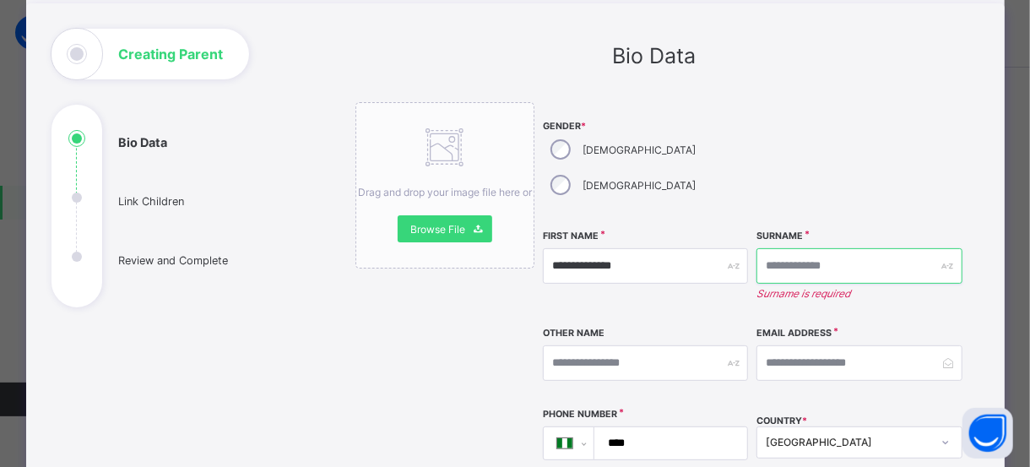
click at [809, 248] on input "text" at bounding box center [858, 265] width 205 height 35
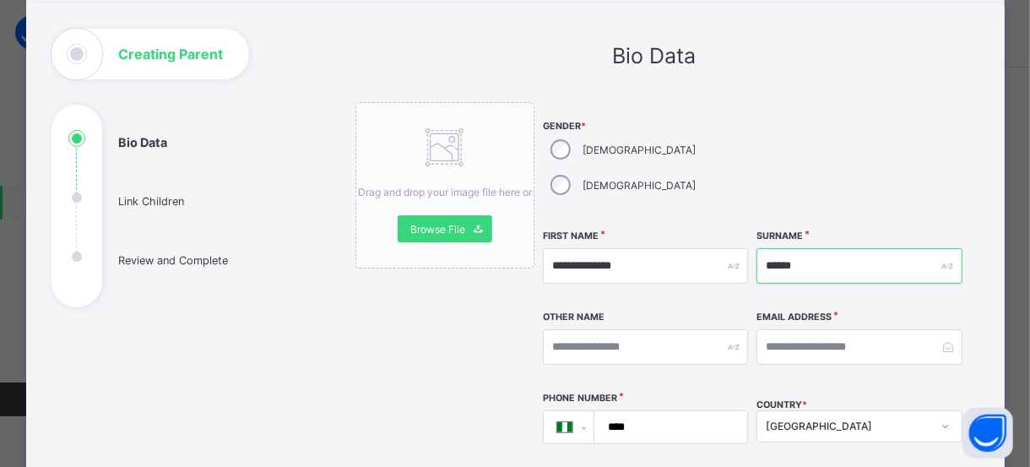
type input "******"
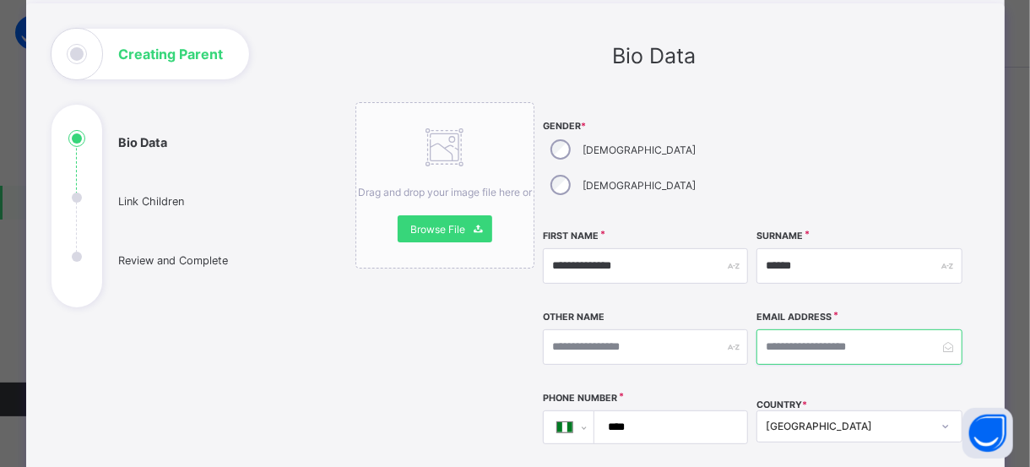
click at [880, 329] on input "email" at bounding box center [858, 346] width 205 height 35
click at [819, 329] on input "**********" at bounding box center [858, 346] width 205 height 35
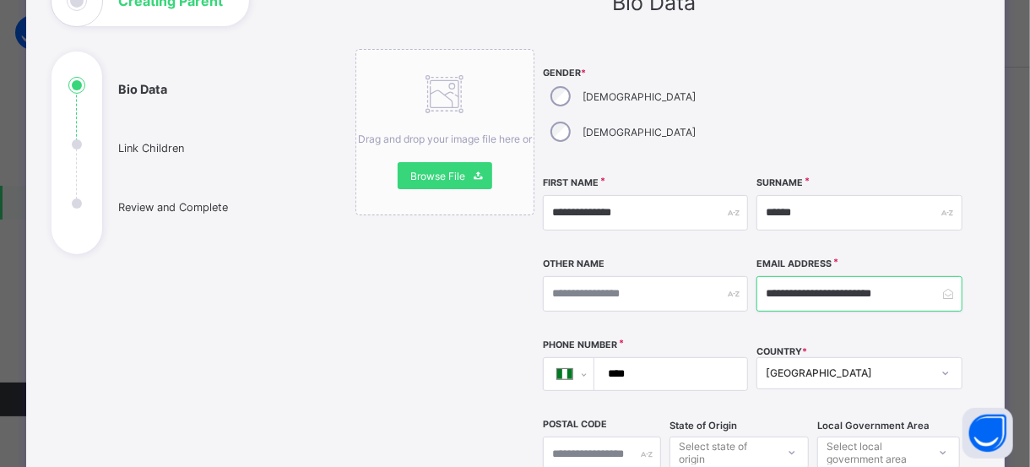
scroll to position [144, 0]
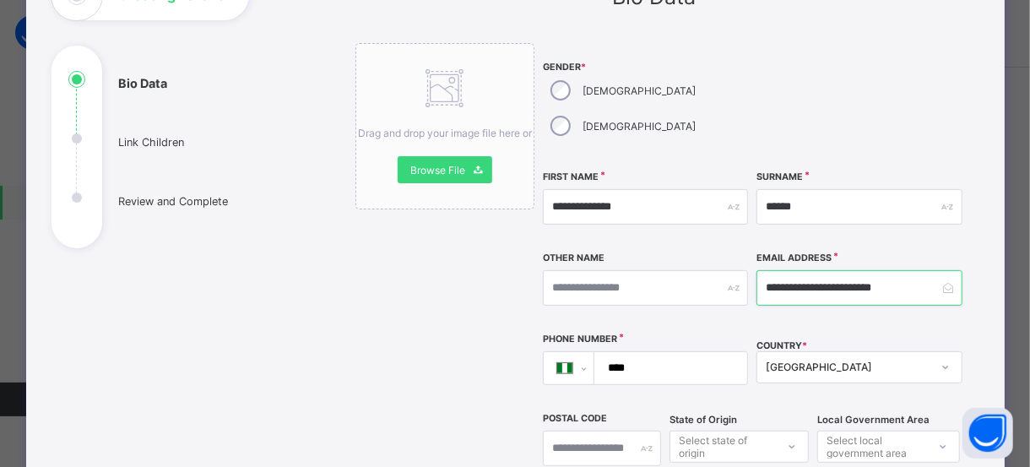
type input "**********"
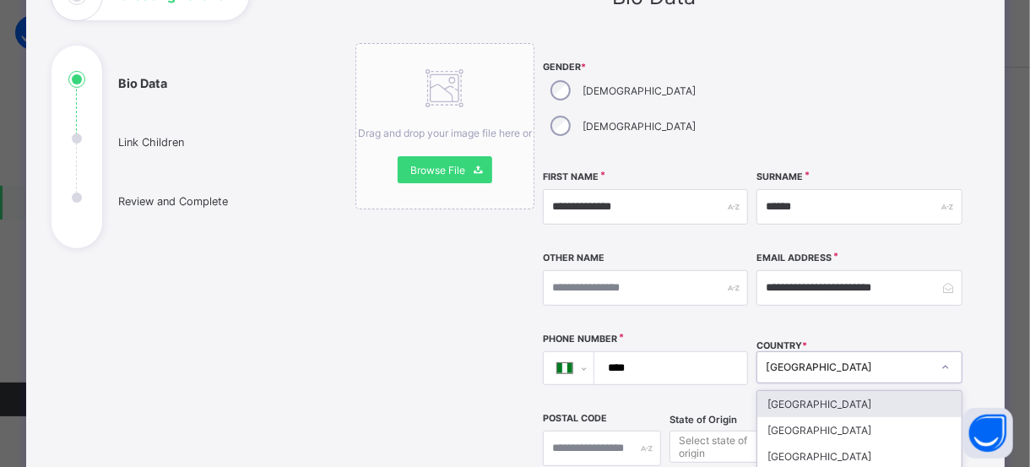
scroll to position [292, 0]
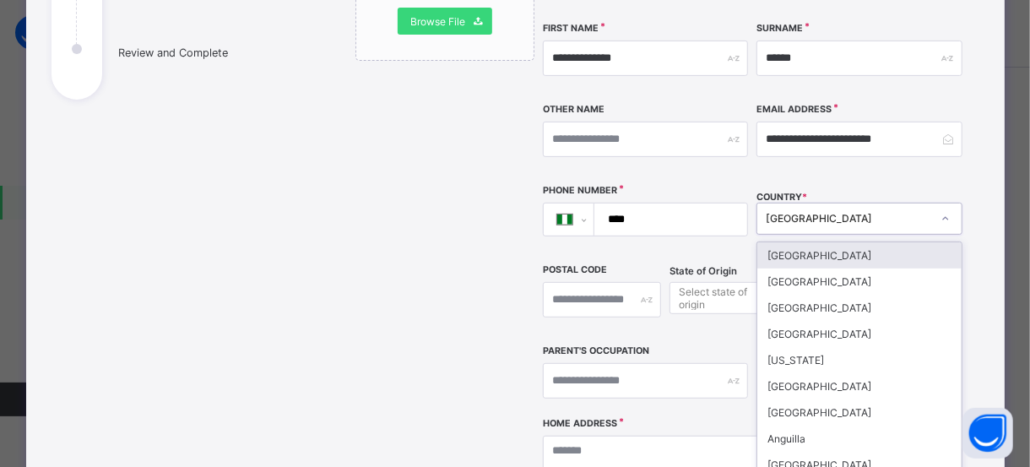
click at [951, 235] on div "option Afghanistan focused, 1 of 250. 250 results available. Use Up and Down to…" at bounding box center [858, 219] width 205 height 32
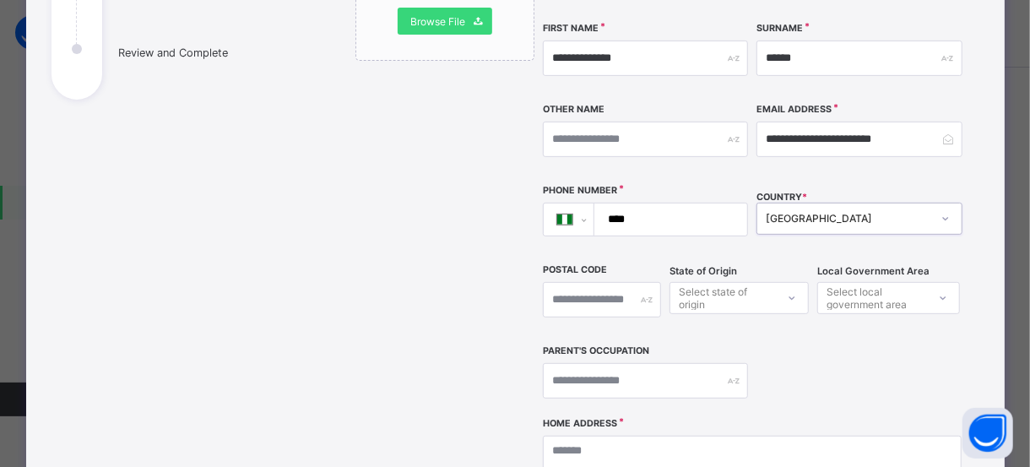
click at [833, 213] on div "[GEOGRAPHIC_DATA]" at bounding box center [848, 219] width 165 height 13
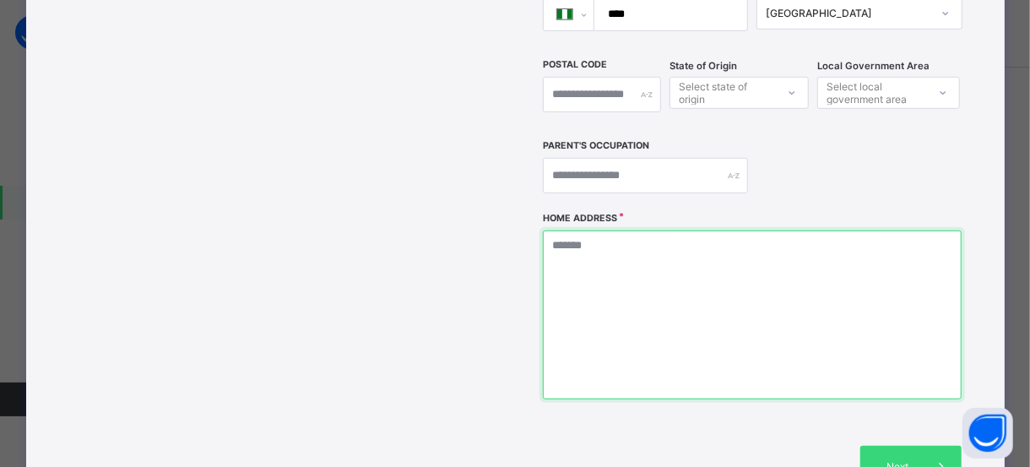
scroll to position [501, 0]
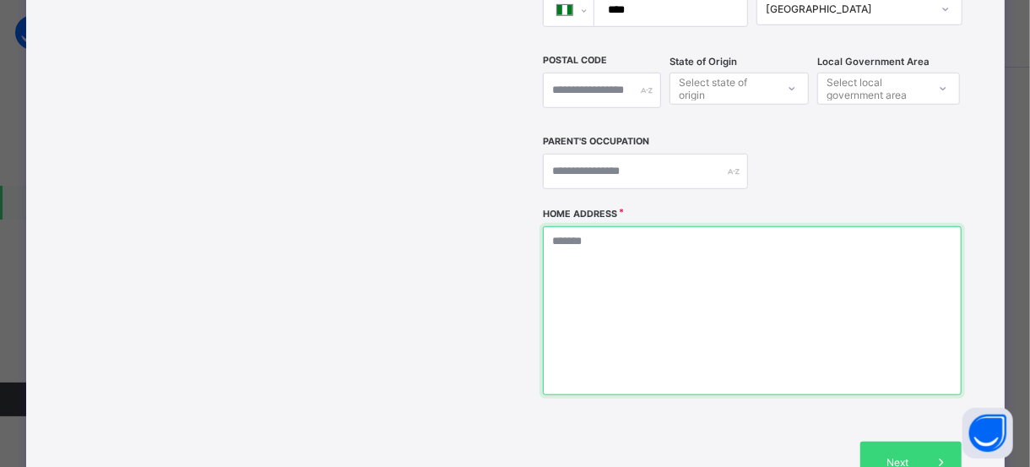
click at [706, 293] on textarea at bounding box center [752, 310] width 419 height 169
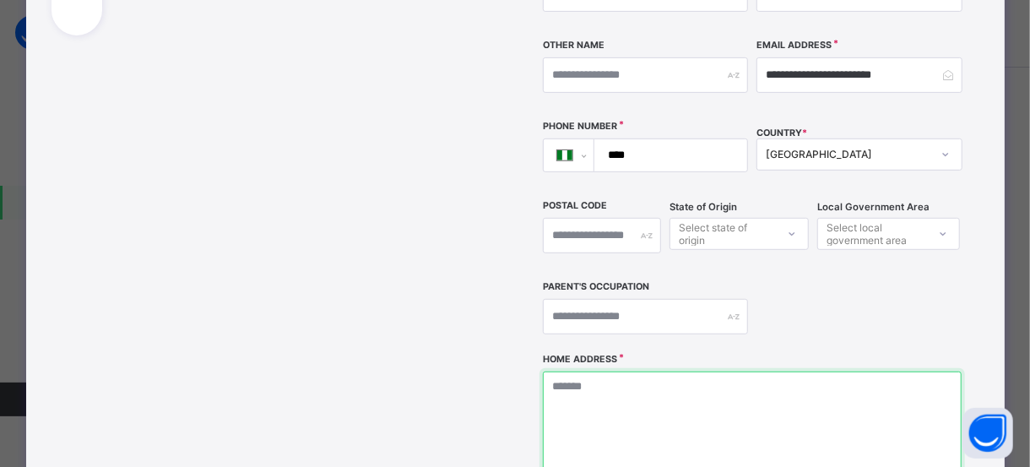
scroll to position [364, 0]
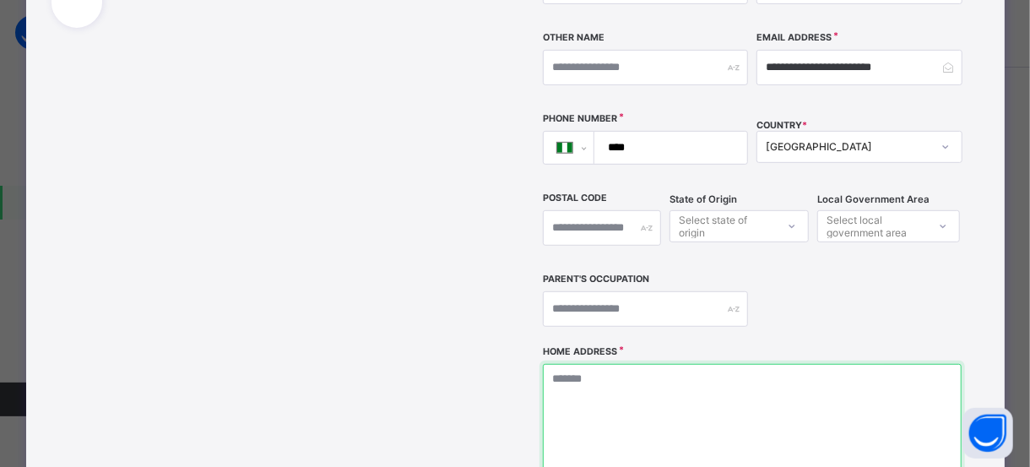
type textarea "*"
click at [754, 404] on textarea "**********" at bounding box center [753, 448] width 420 height 169
click at [608, 364] on textarea "**********" at bounding box center [753, 448] width 420 height 169
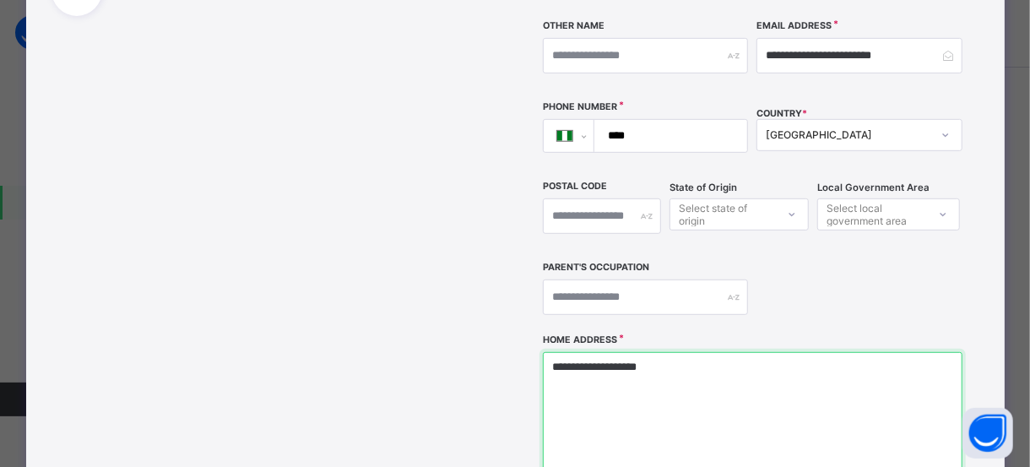
scroll to position [664, 0]
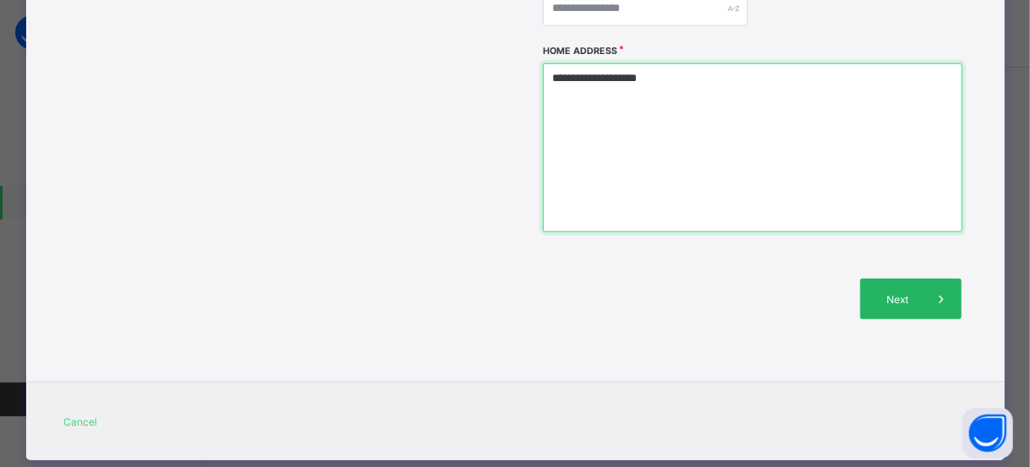
type textarea "**********"
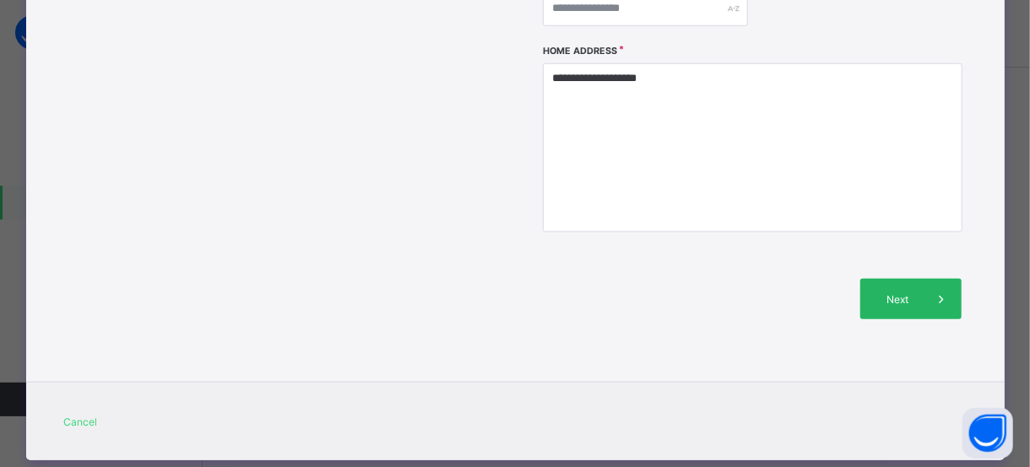
click at [902, 279] on div "Next" at bounding box center [910, 299] width 101 height 41
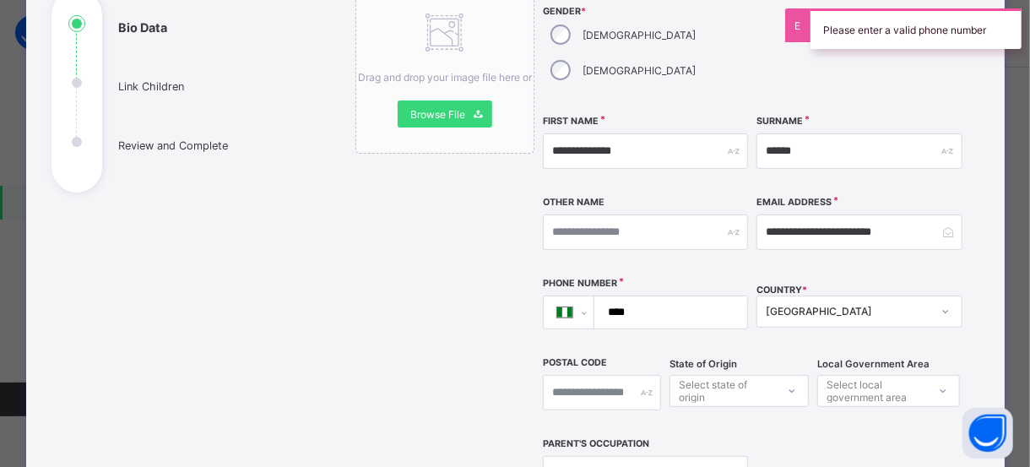
scroll to position [199, 0]
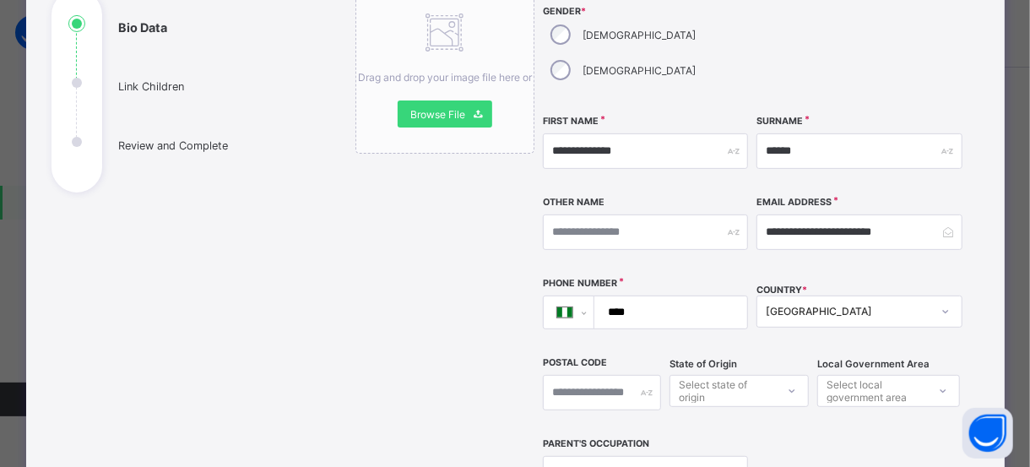
click at [674, 296] on input "****" at bounding box center [667, 312] width 139 height 32
type input "**********"
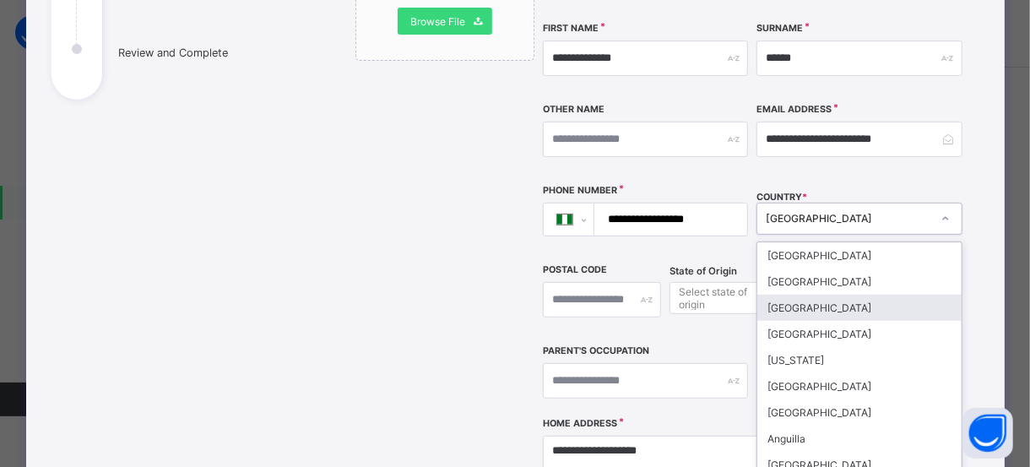
click at [869, 235] on div "option Albania focused, 3 of 250. 250 results available. Use Up and Down to cho…" at bounding box center [858, 219] width 205 height 32
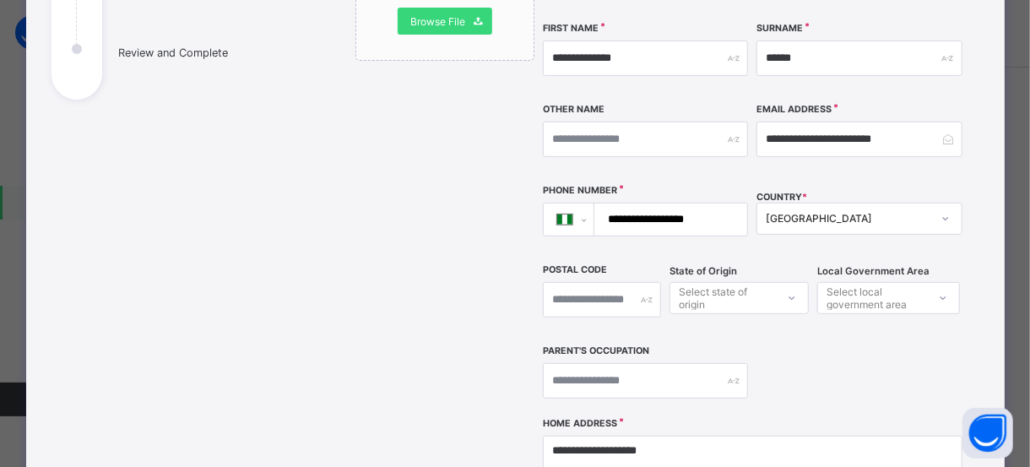
click at [628, 203] on input "**********" at bounding box center [667, 219] width 139 height 32
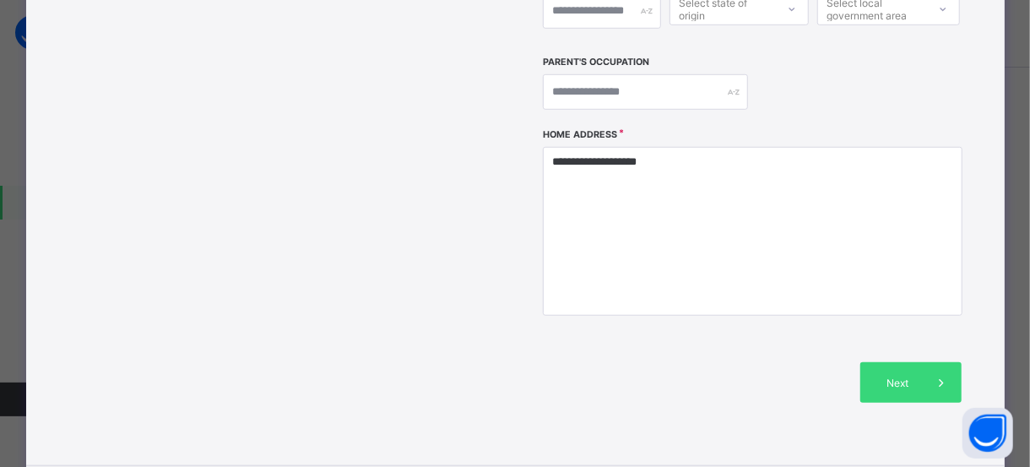
scroll to position [574, 0]
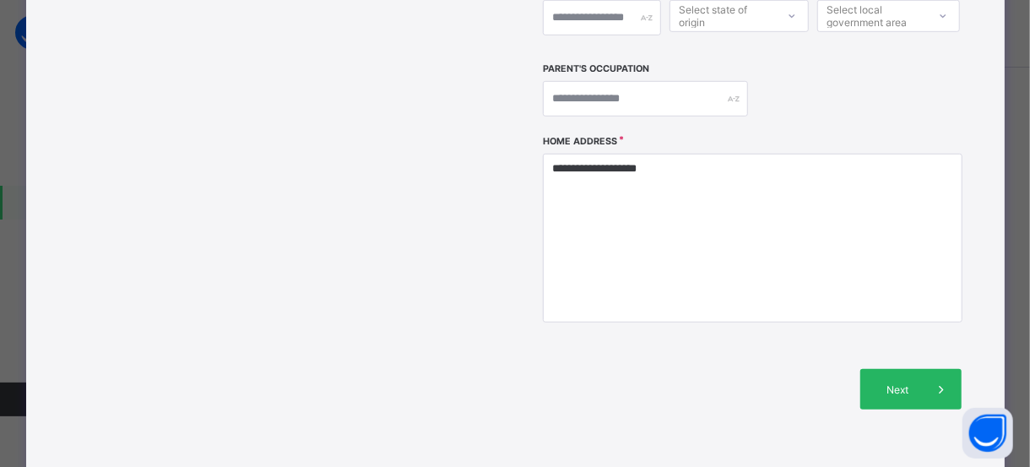
click at [886, 383] on span "Next" at bounding box center [897, 389] width 48 height 13
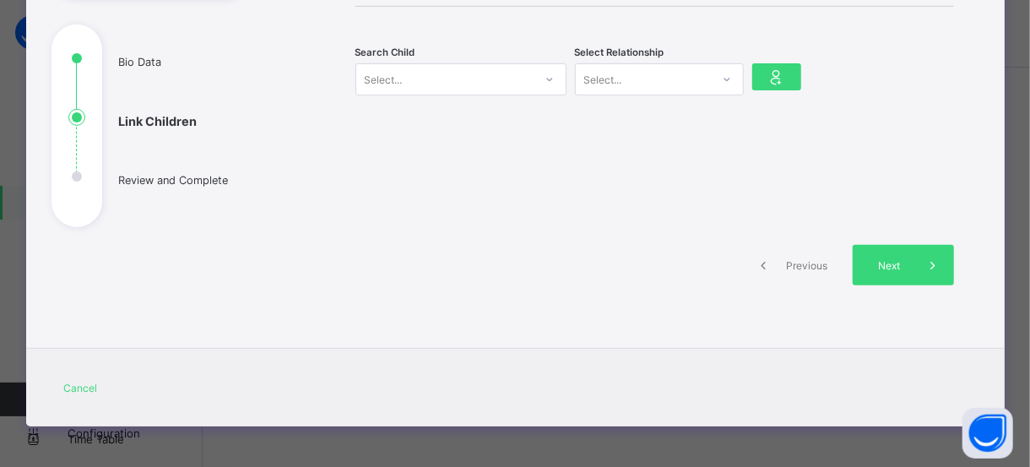
scroll to position [0, 0]
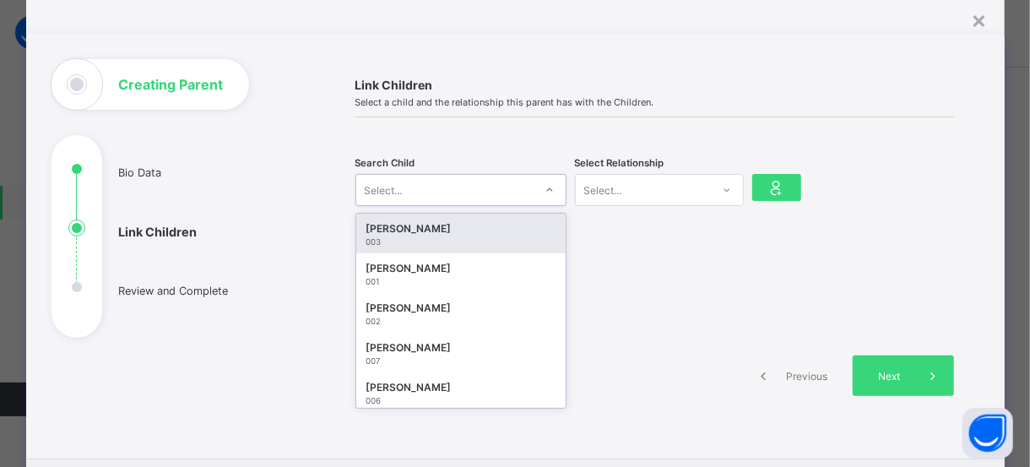
click at [534, 206] on div "option [object Object] focused, 1 of 10. 10 results available. Use Up and Down …" at bounding box center [460, 190] width 211 height 32
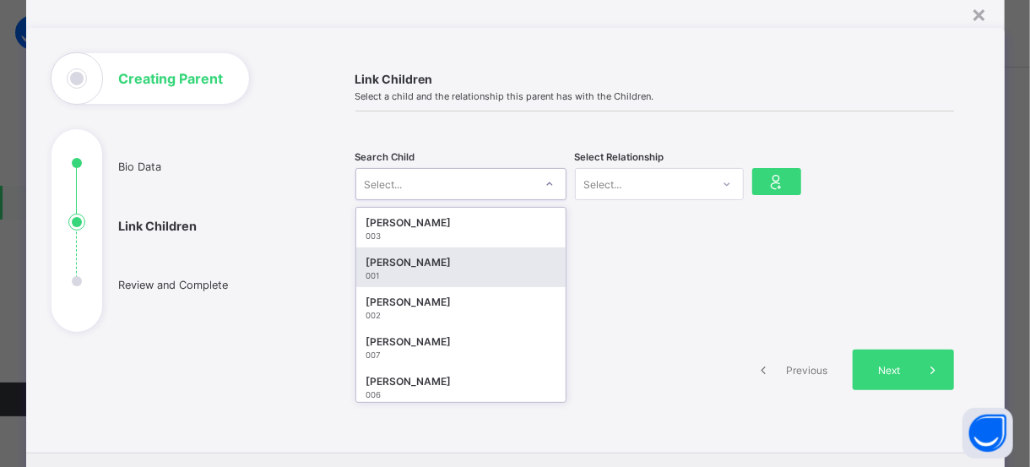
click at [432, 266] on div "Maryam Ize Muhammad" at bounding box center [460, 262] width 189 height 17
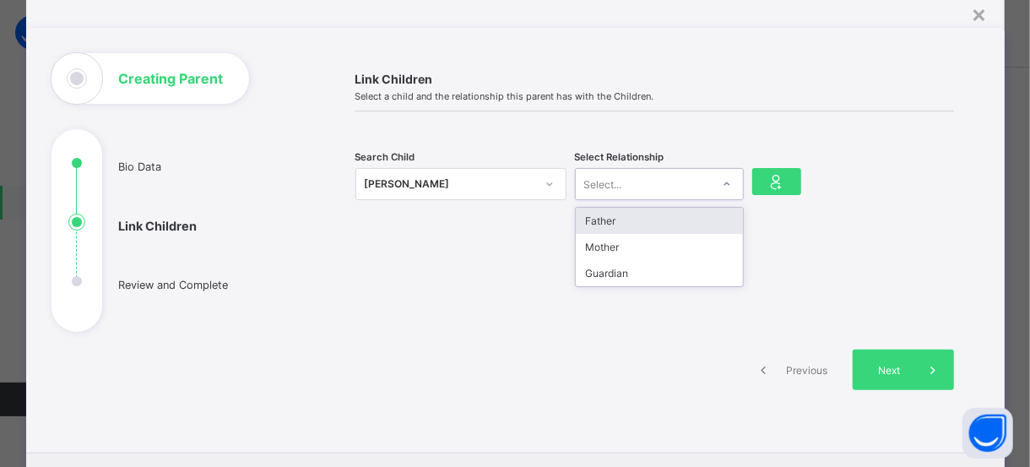
click at [726, 179] on icon at bounding box center [727, 184] width 10 height 17
click at [619, 217] on div "Father" at bounding box center [659, 221] width 167 height 26
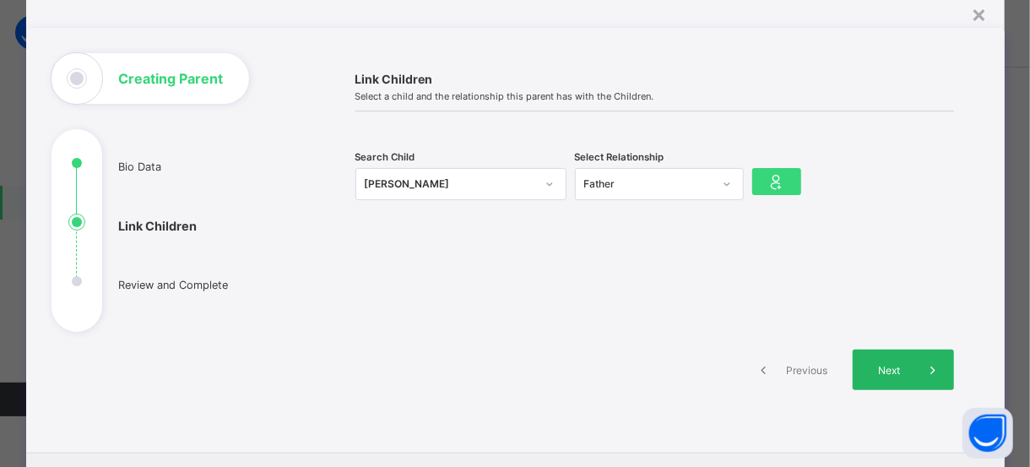
click at [883, 376] on div "Next" at bounding box center [903, 369] width 101 height 41
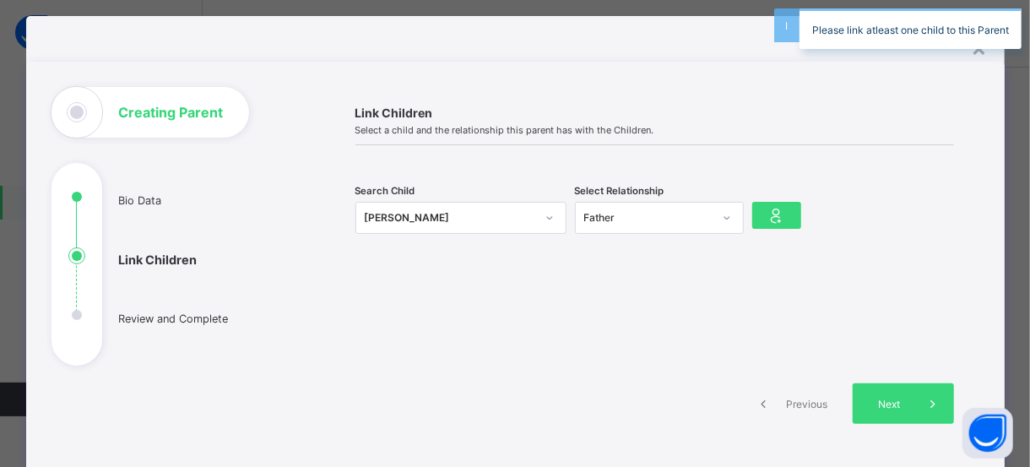
scroll to position [7, 0]
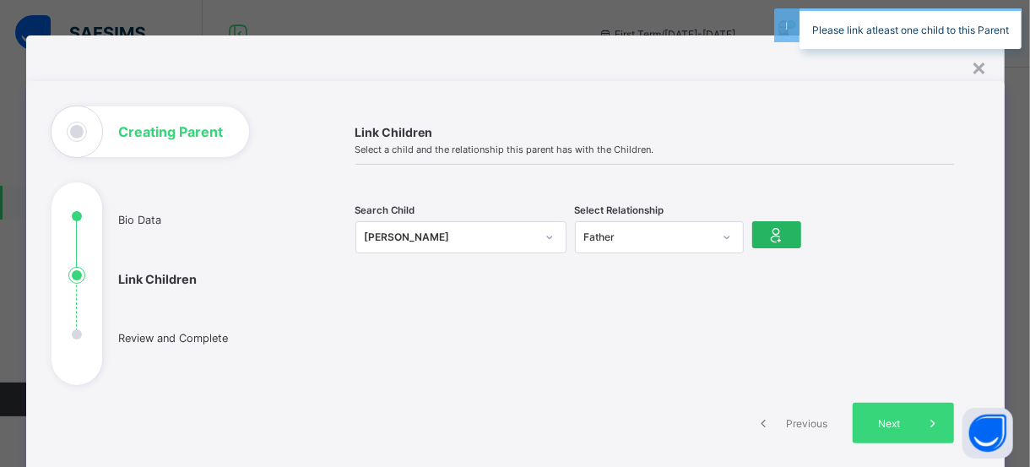
click at [779, 245] on div at bounding box center [776, 234] width 49 height 27
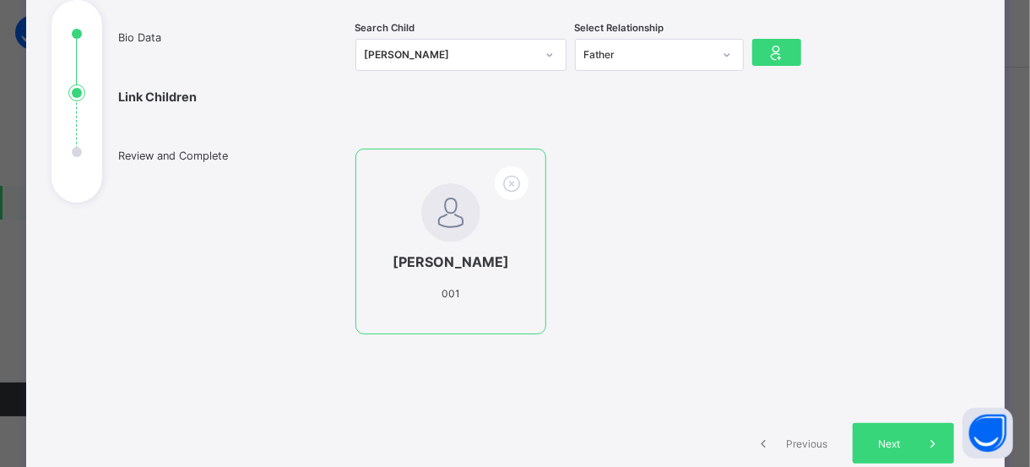
scroll to position [192, 0]
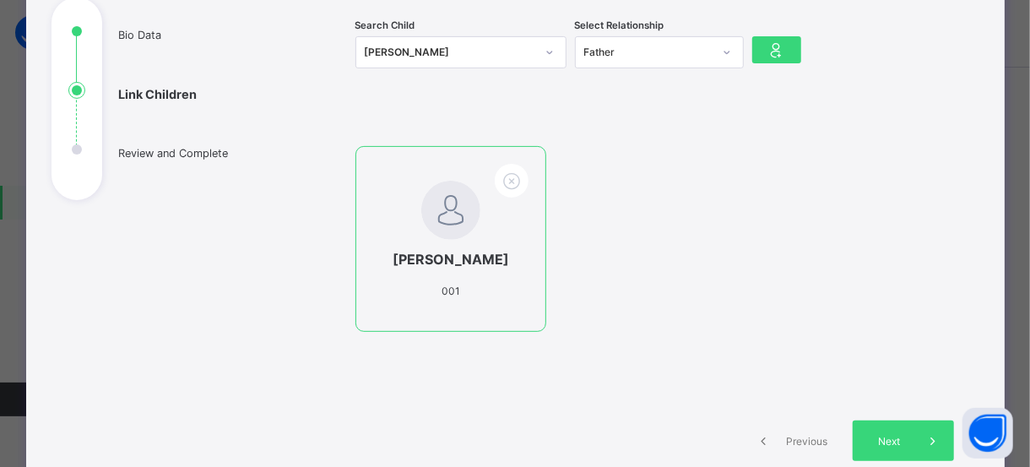
click at [490, 268] on span "Maryam Ize Muhammad" at bounding box center [451, 259] width 122 height 17
click at [466, 220] on img at bounding box center [450, 210] width 59 height 59
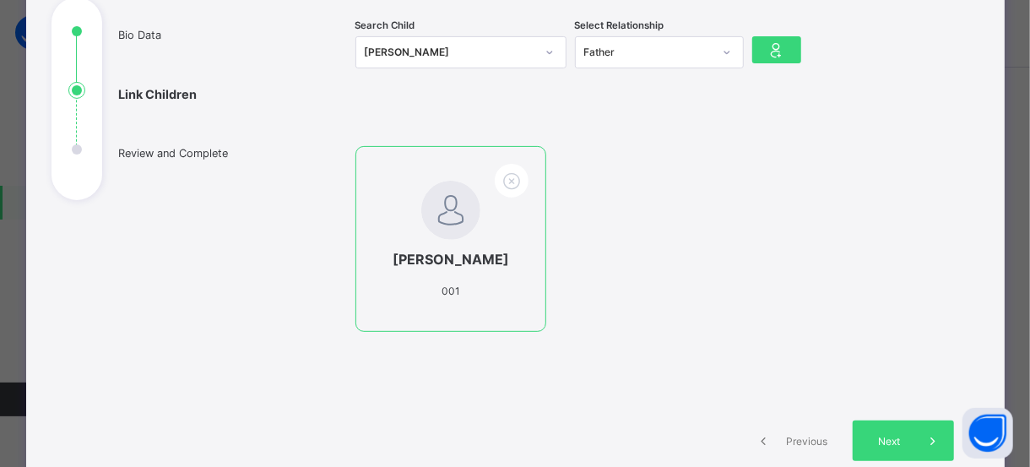
click at [466, 220] on img at bounding box center [450, 210] width 59 height 59
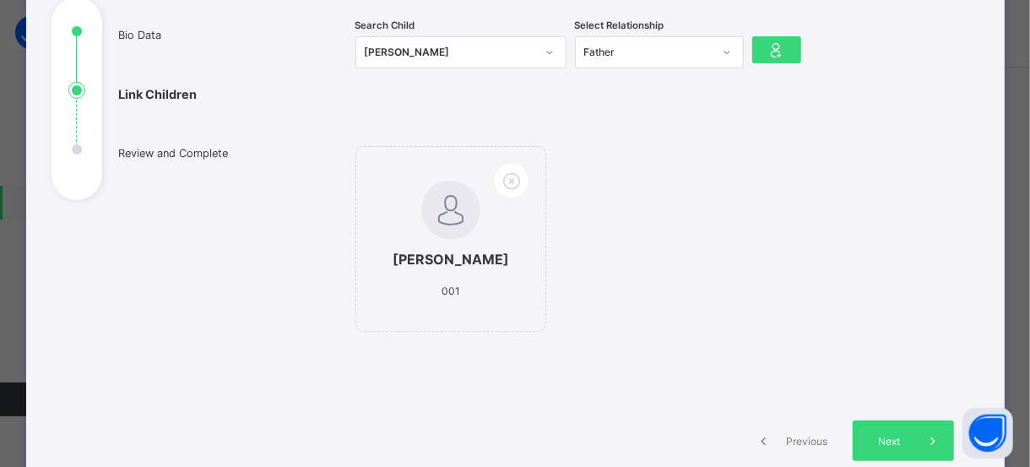
click at [684, 247] on div "Maryam Ize Muhammad 001" at bounding box center [654, 247] width 599 height 203
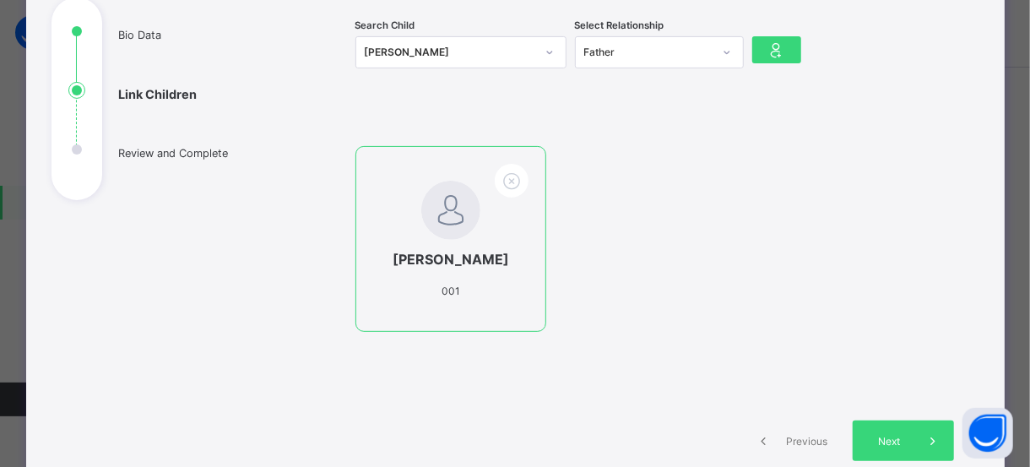
click at [467, 260] on span "Maryam Ize Muhammad" at bounding box center [451, 259] width 122 height 17
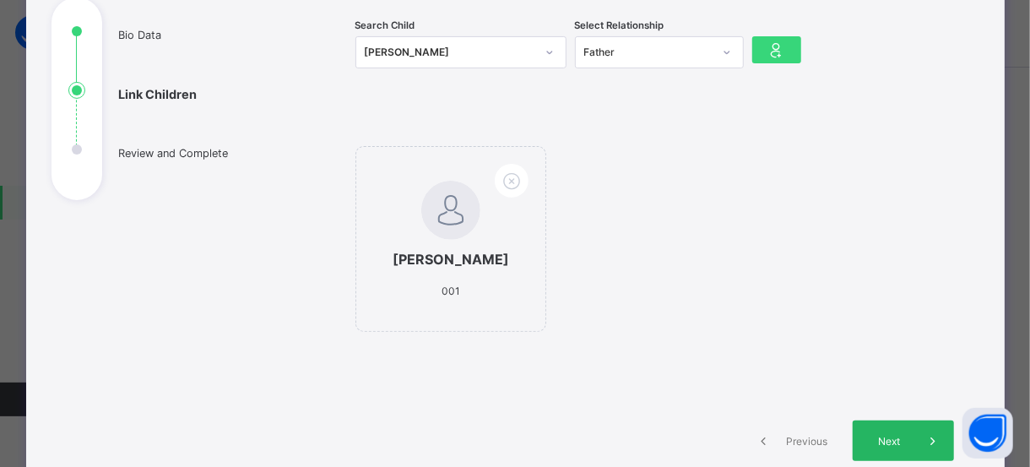
click at [924, 449] on icon at bounding box center [933, 440] width 19 height 17
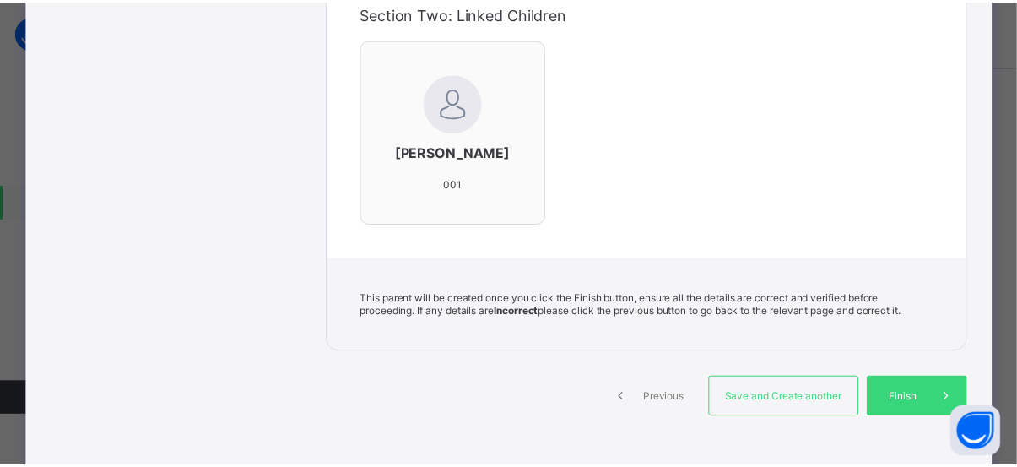
scroll to position [551, 0]
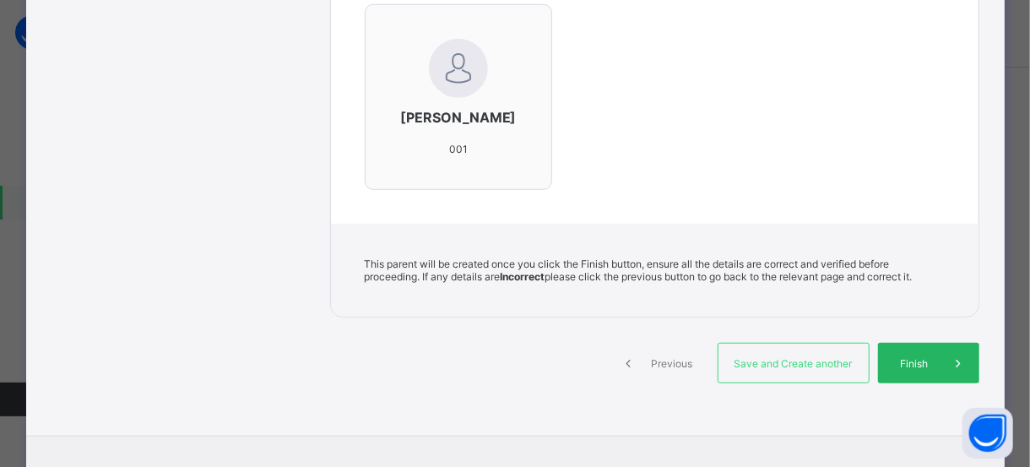
click at [943, 377] on span at bounding box center [959, 363] width 41 height 41
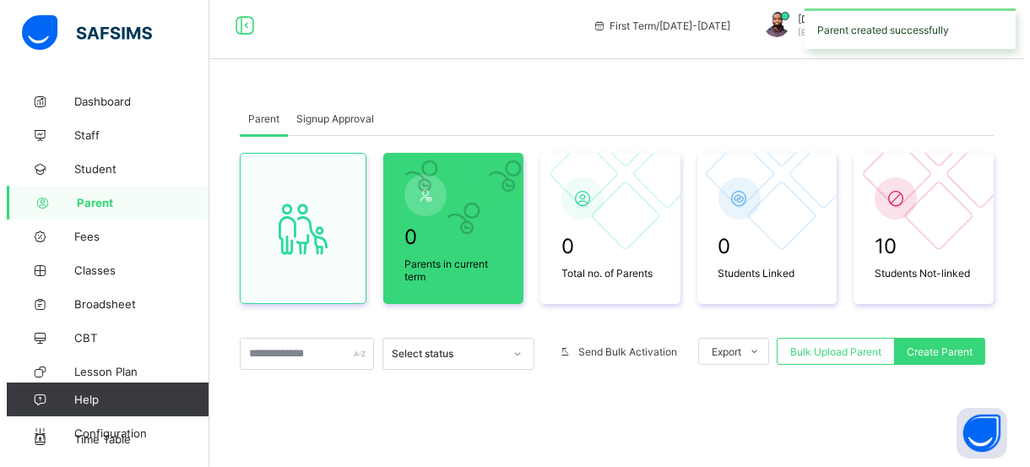
scroll to position [10, 0]
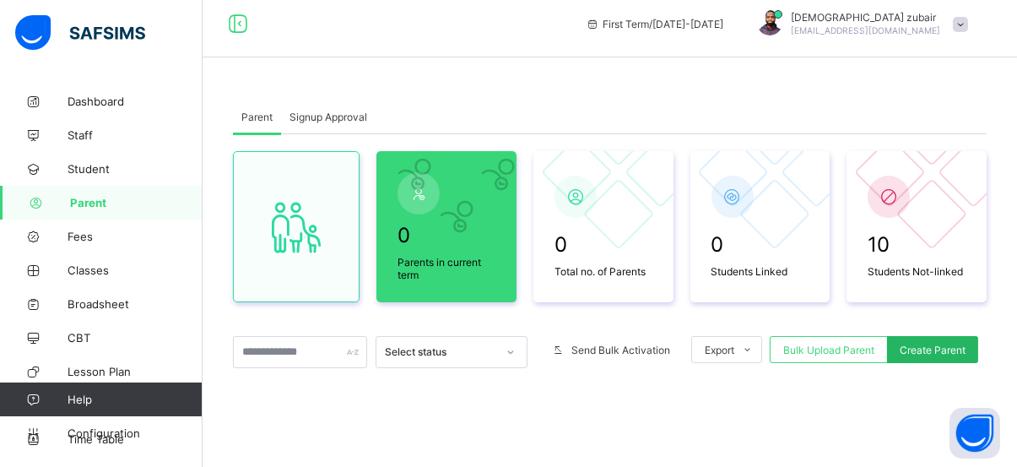
click at [958, 352] on span "Create Parent" at bounding box center [933, 350] width 66 height 13
select select "**"
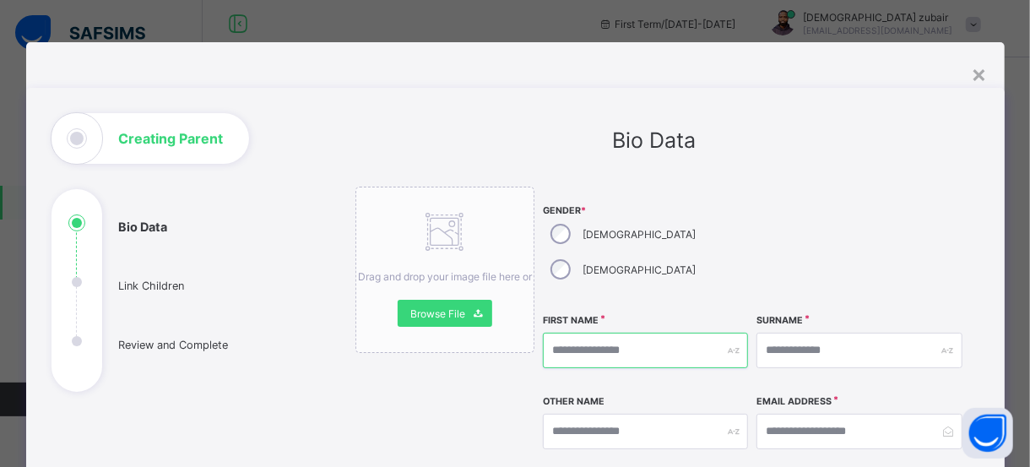
click at [623, 333] on input "text" at bounding box center [645, 350] width 205 height 35
type input "*****"
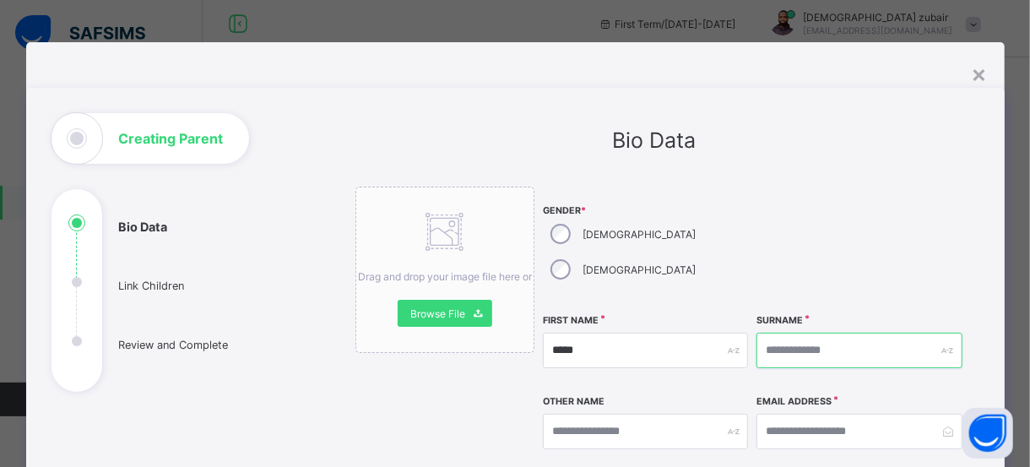
click at [839, 333] on input "text" at bounding box center [858, 350] width 205 height 35
type input "********"
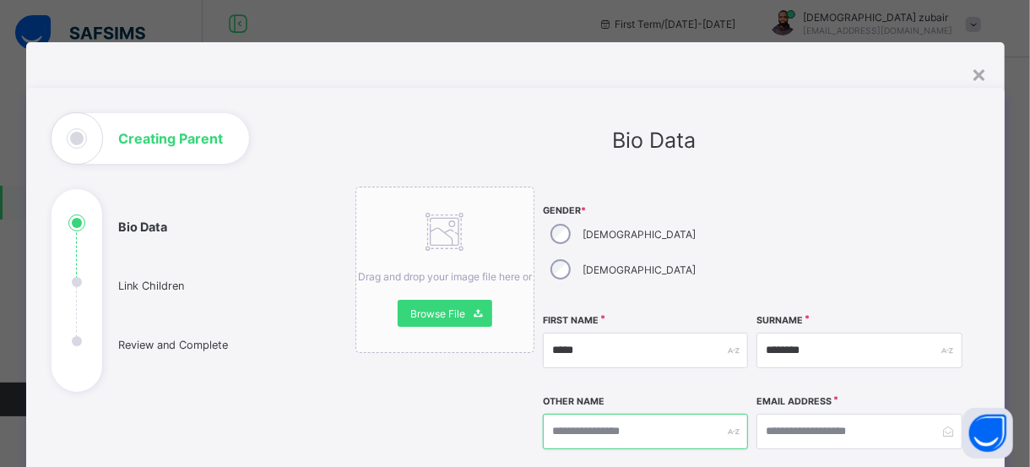
click at [682, 414] on input "text" at bounding box center [645, 431] width 205 height 35
click at [831, 414] on input "email" at bounding box center [858, 431] width 205 height 35
paste input "**********"
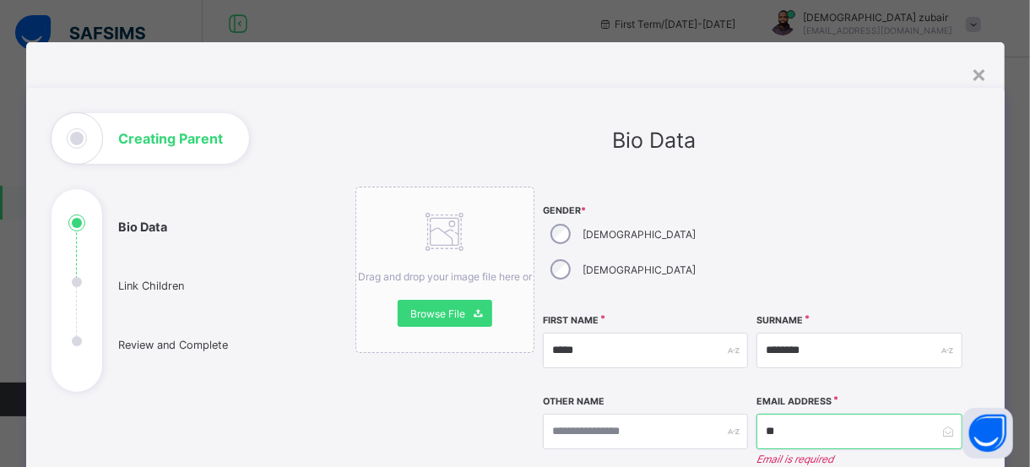
type input "*"
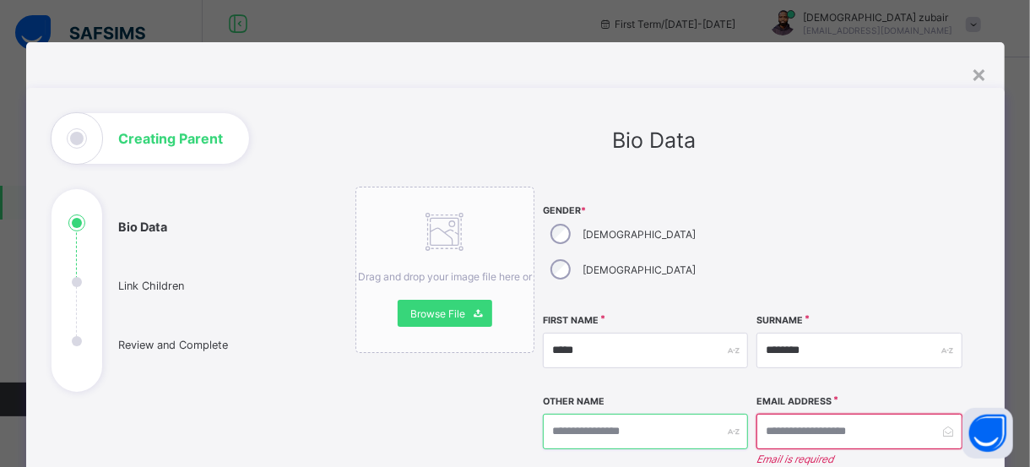
click at [647, 414] on input "text" at bounding box center [645, 431] width 205 height 35
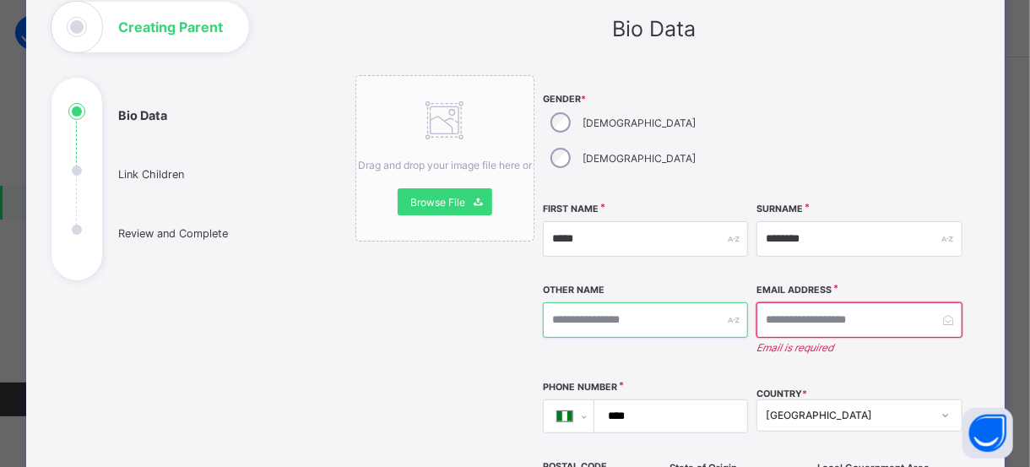
scroll to position [124, 0]
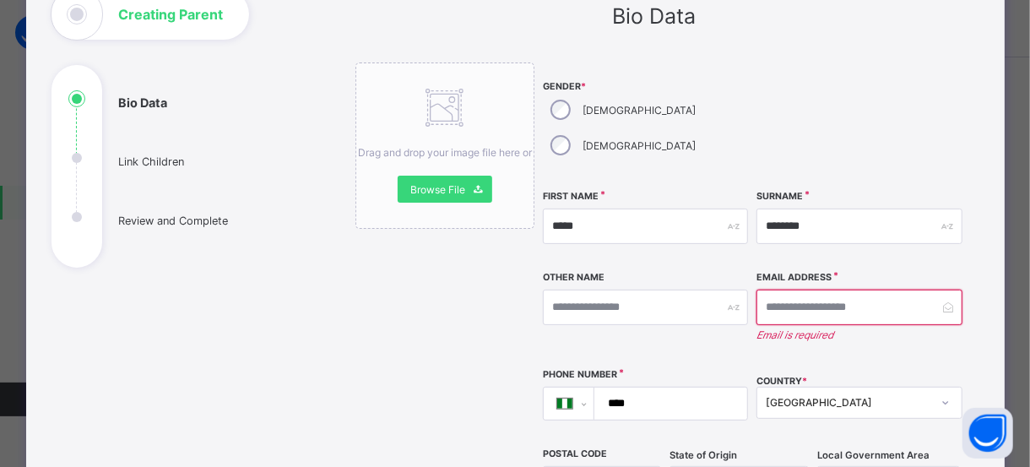
click at [664, 387] on input "****" at bounding box center [667, 403] width 139 height 32
paste input "tel"
click at [824, 290] on input "email" at bounding box center [858, 307] width 205 height 35
click at [692, 387] on input "****" at bounding box center [667, 403] width 139 height 32
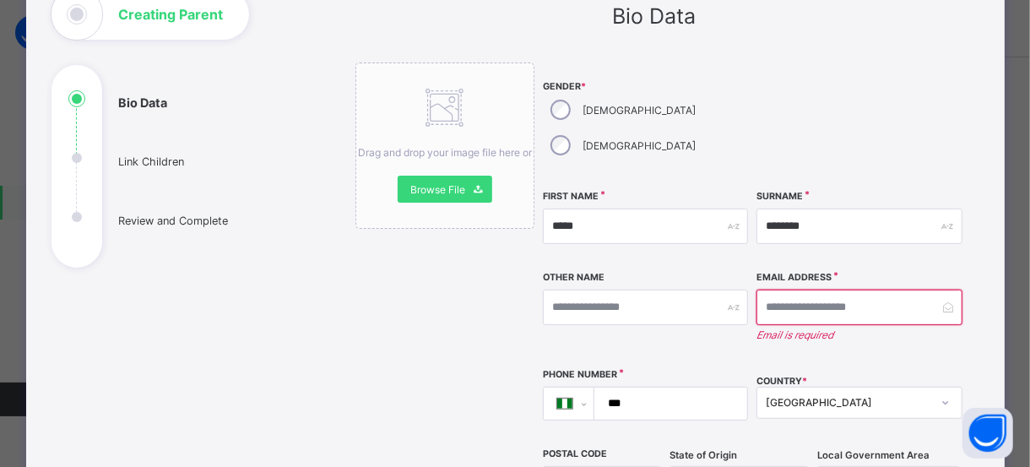
type input "**"
select select "**"
type input "***"
select select "**"
type input "**********"
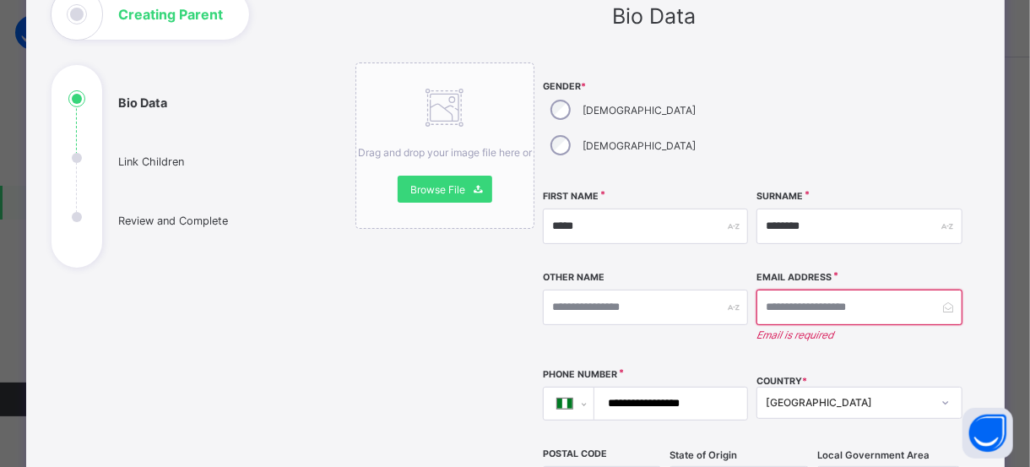
click at [751, 368] on div "**********" at bounding box center [752, 331] width 419 height 539
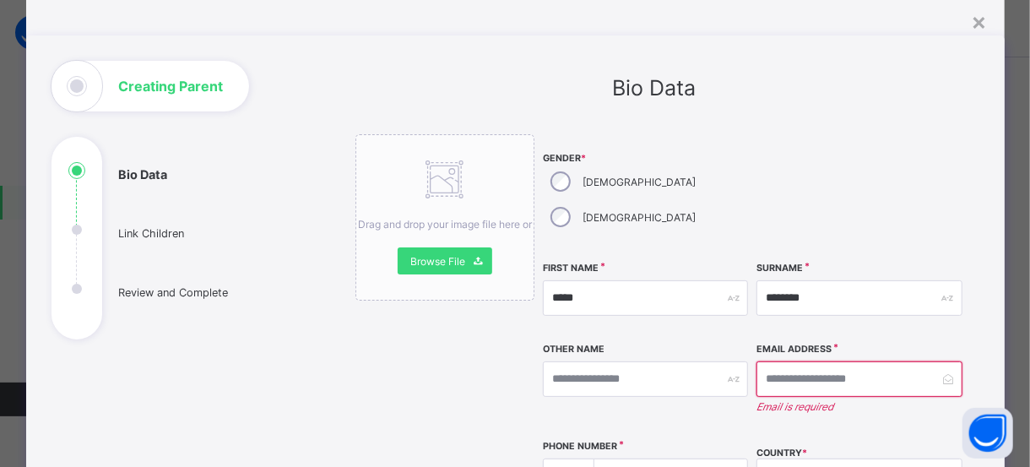
scroll to position [60, 0]
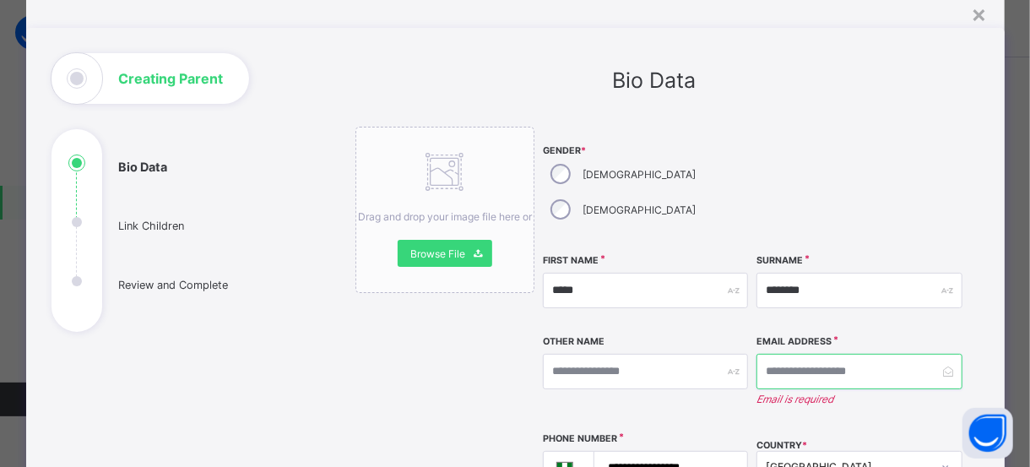
click at [918, 354] on input "email" at bounding box center [858, 371] width 205 height 35
type input "*"
click at [885, 354] on input "email" at bounding box center [858, 371] width 205 height 35
paste input "**********"
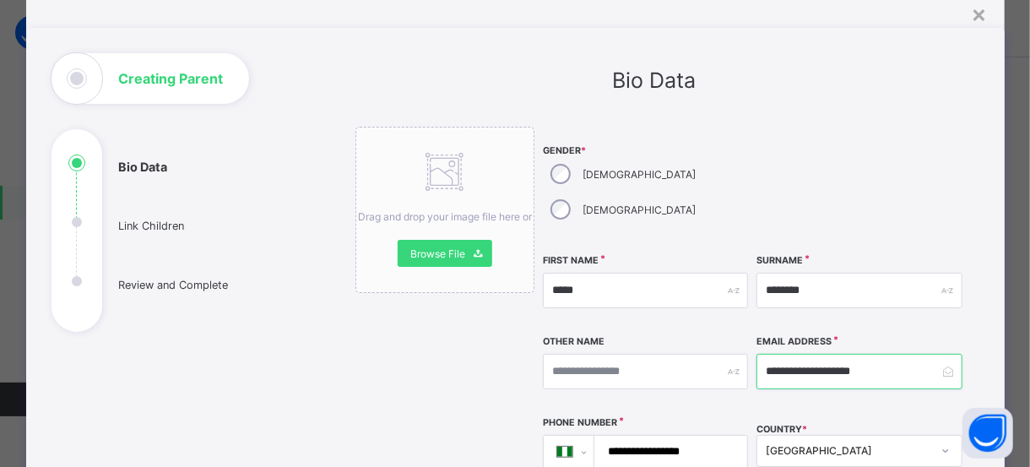
paste input "**********"
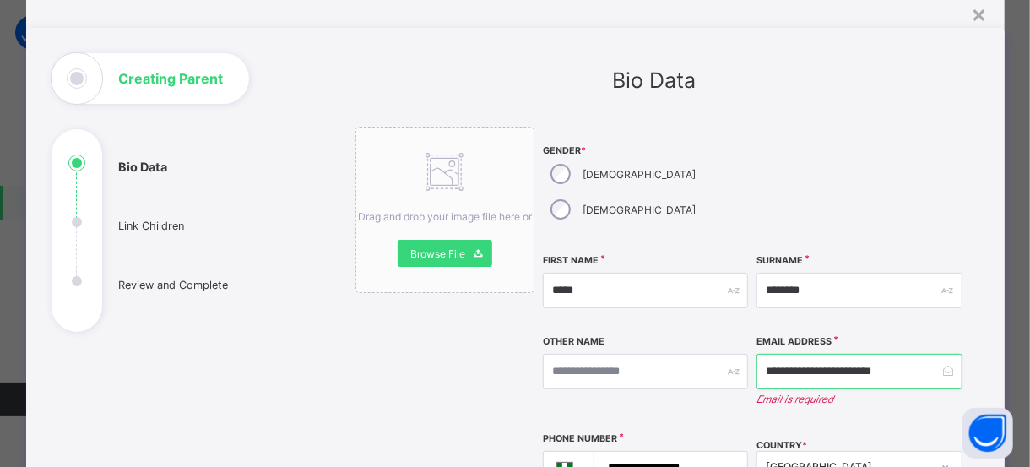
scroll to position [0, 0]
type input "*"
paste input "**********"
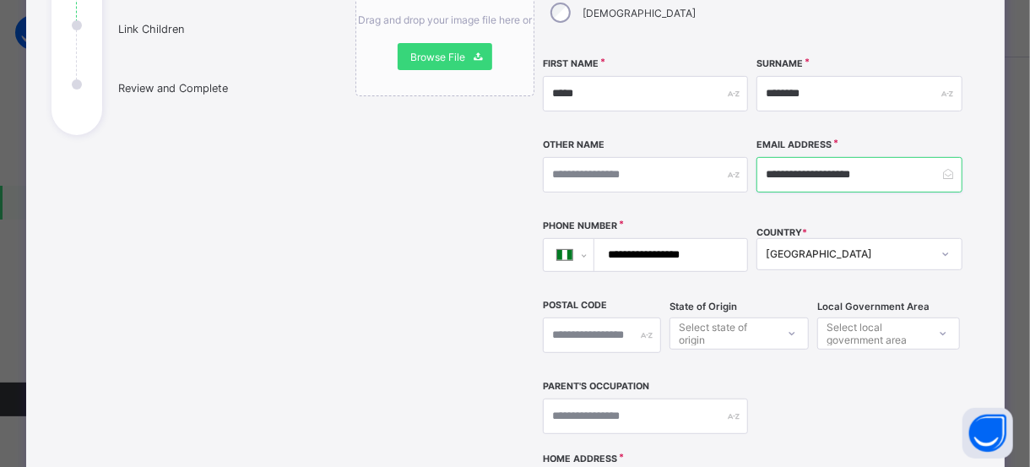
scroll to position [268, 0]
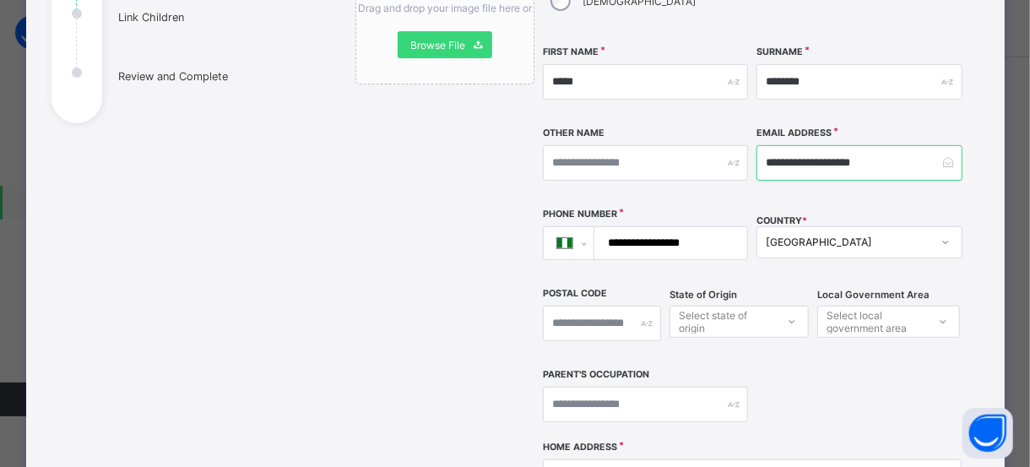
type input "**********"
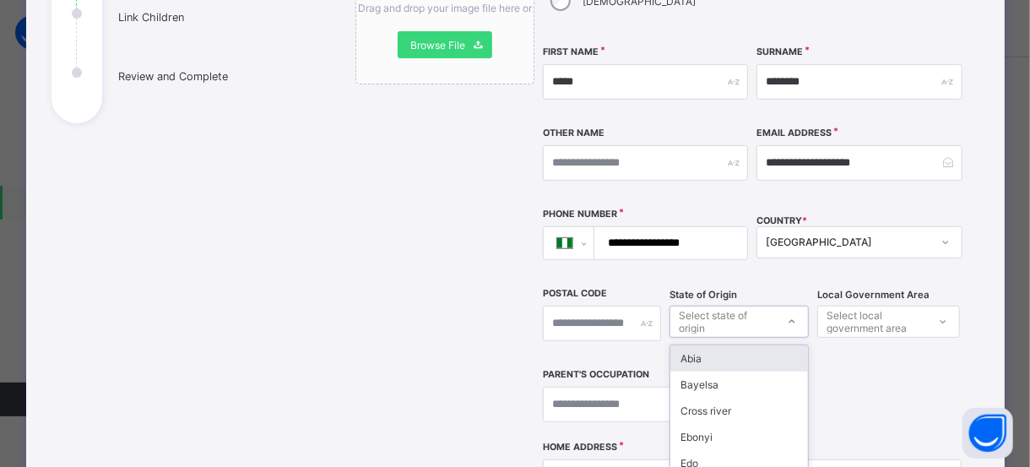
scroll to position [372, 0]
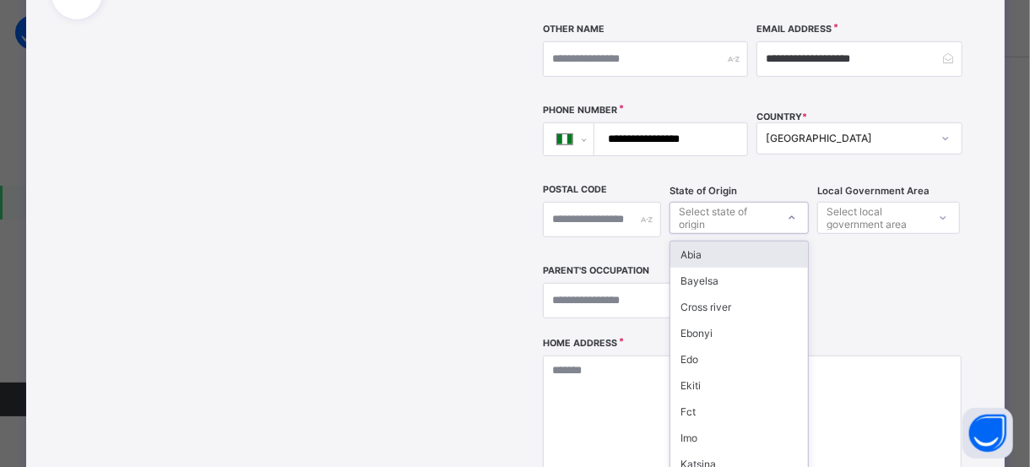
click at [793, 234] on div "option Abia focused, 1 of 37. 37 results available. Use Up and Down to choose o…" at bounding box center [738, 218] width 139 height 32
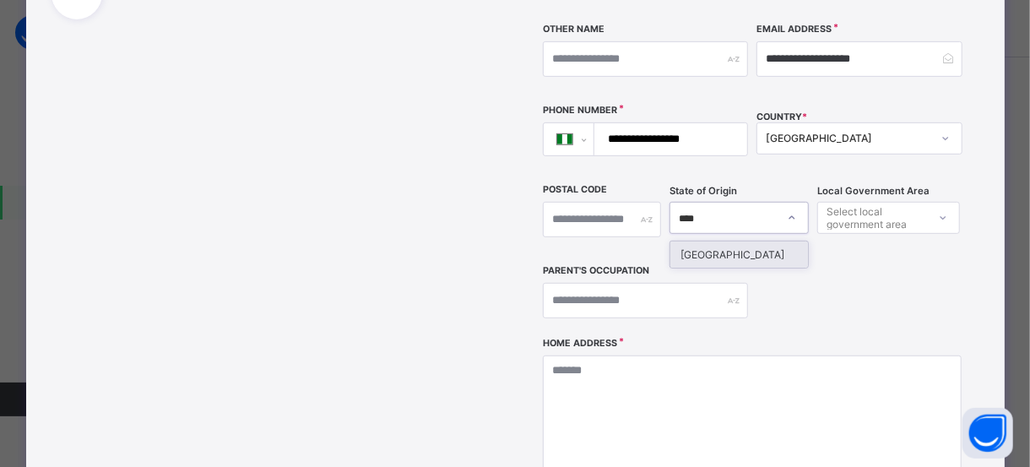
type input "*****"
click at [721, 241] on div "Niger" at bounding box center [739, 254] width 138 height 26
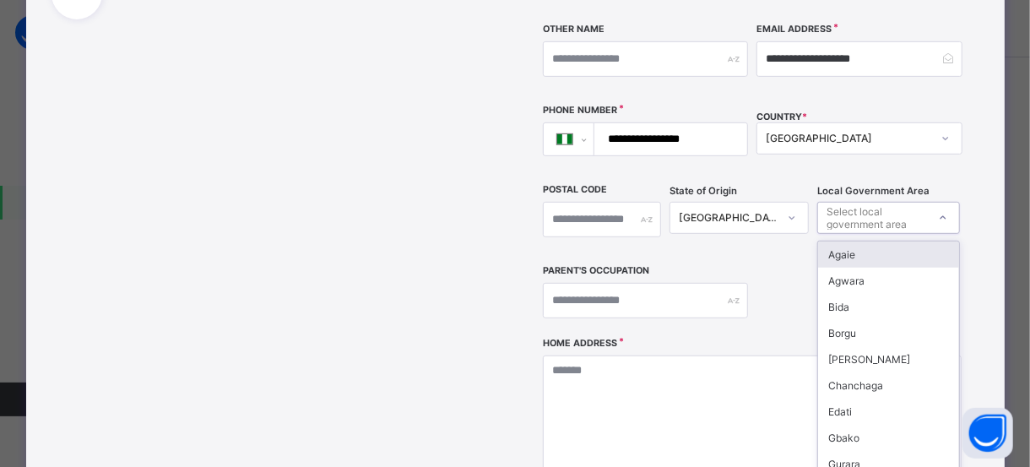
click at [933, 204] on div at bounding box center [943, 217] width 29 height 27
type input "**"
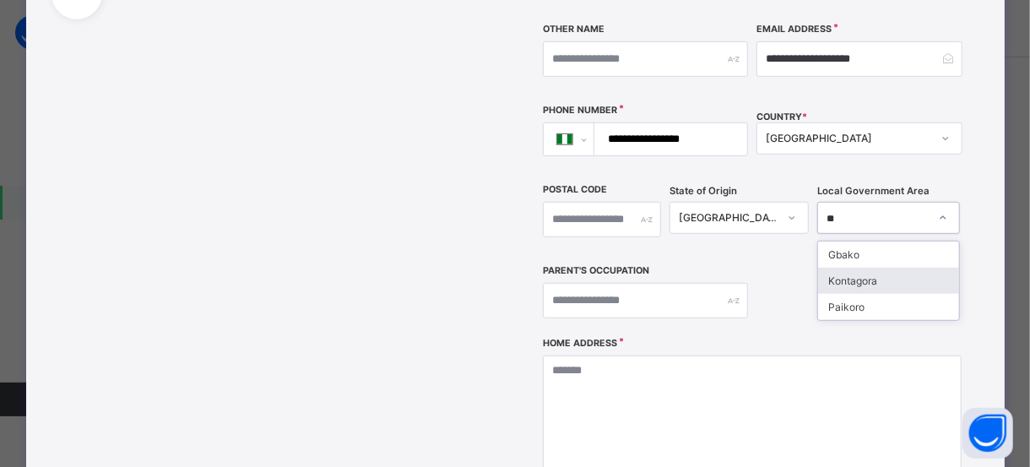
click at [855, 268] on div "Kontagora" at bounding box center [888, 281] width 141 height 26
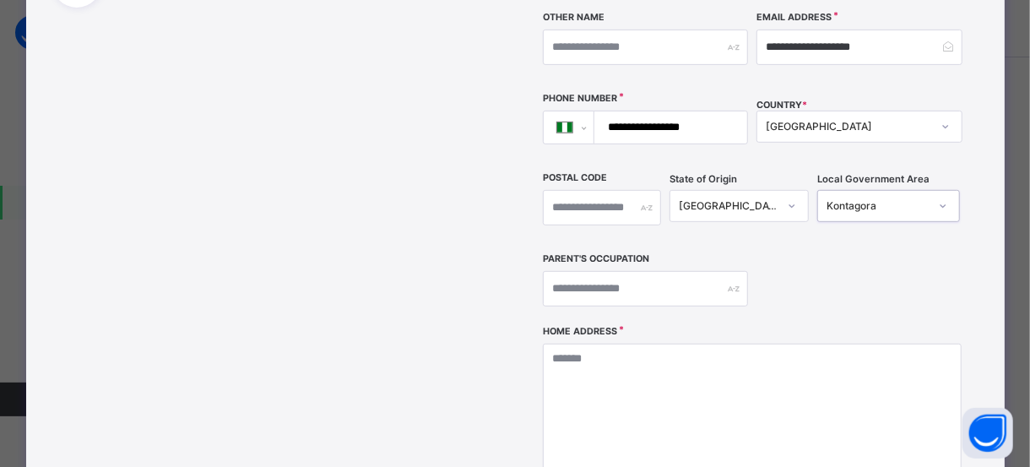
scroll to position [387, 0]
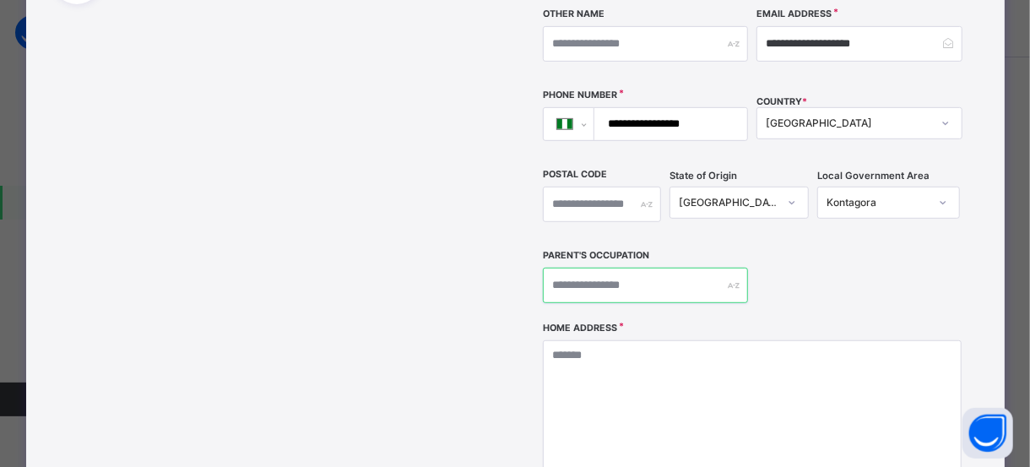
click at [698, 268] on input "text" at bounding box center [645, 285] width 205 height 35
type input "**********"
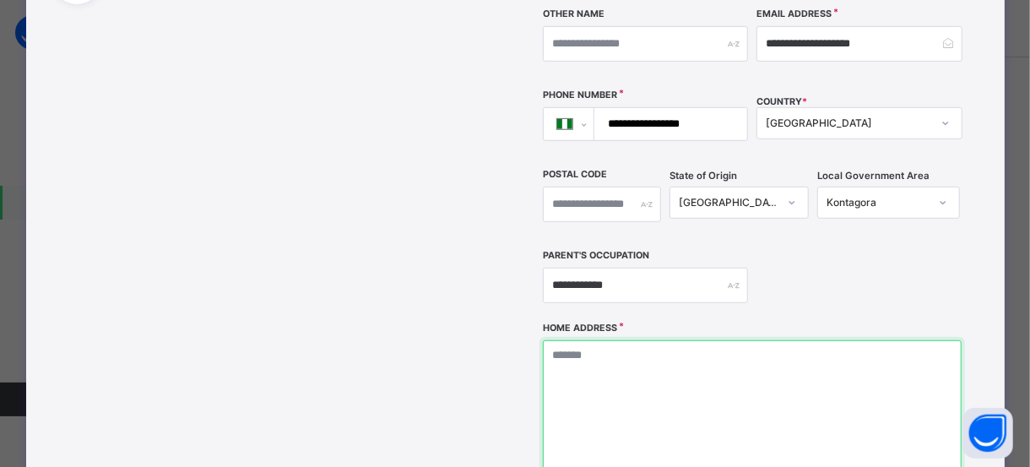
click at [648, 340] on textarea at bounding box center [752, 424] width 419 height 169
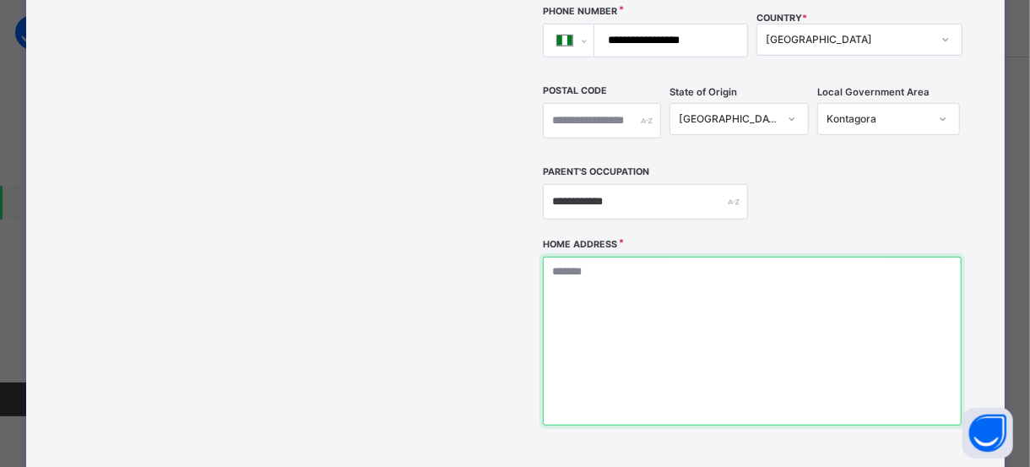
scroll to position [474, 0]
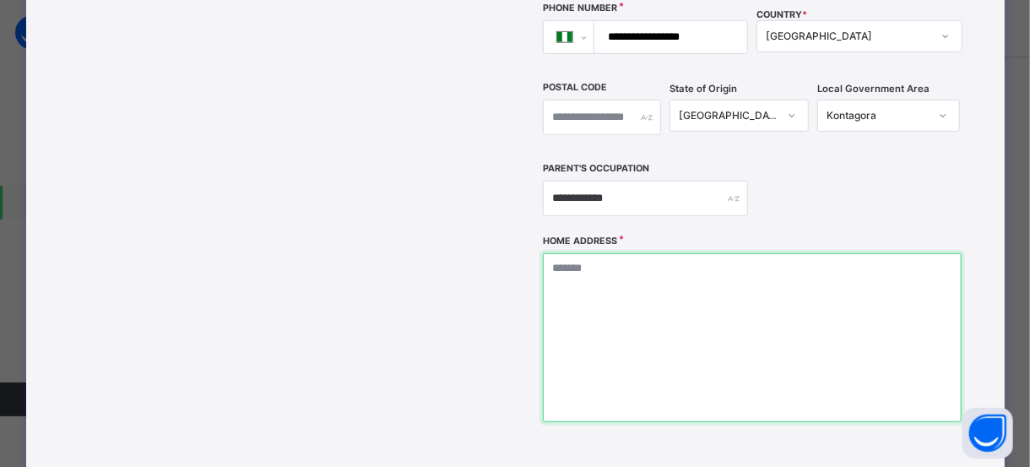
click at [630, 253] on textarea at bounding box center [752, 337] width 419 height 169
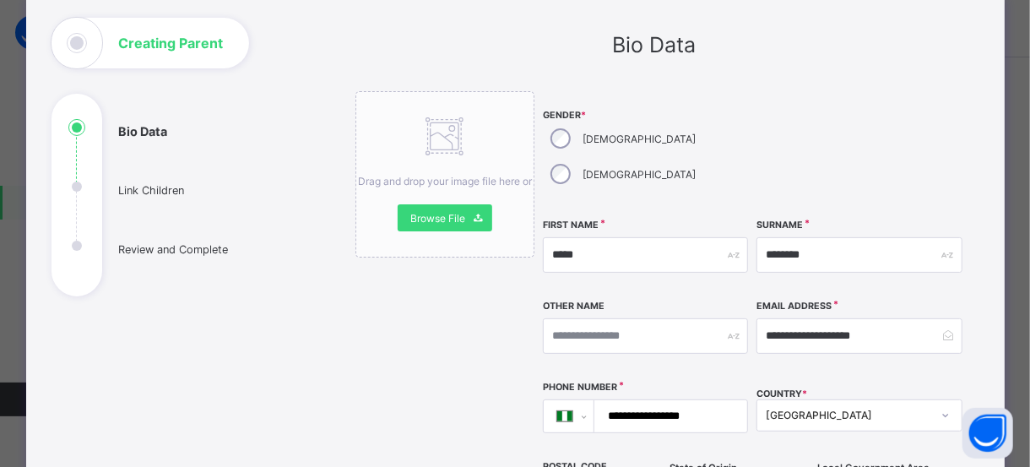
scroll to position [664, 0]
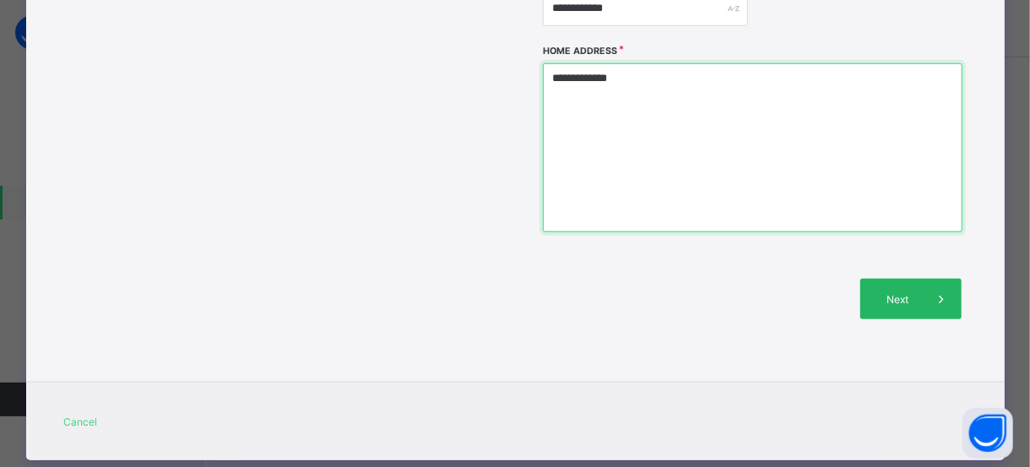
type textarea "**********"
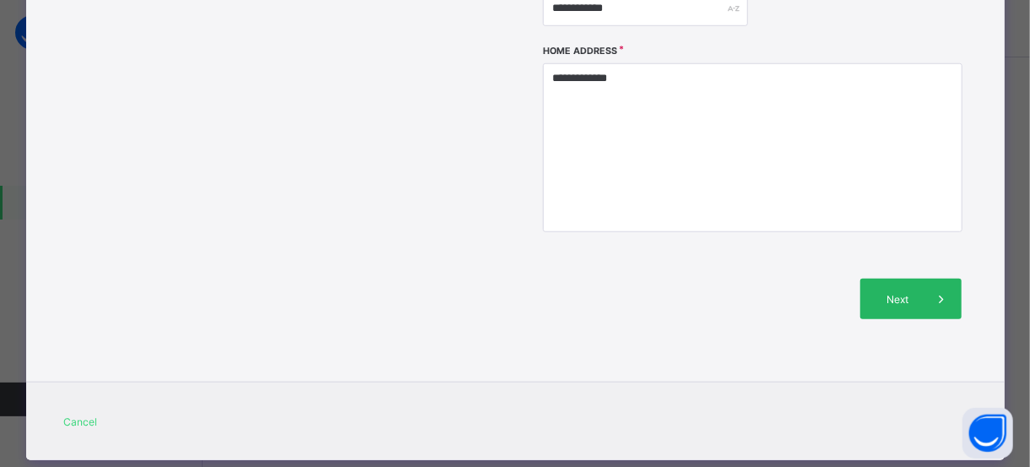
click at [907, 293] on span "Next" at bounding box center [897, 299] width 48 height 13
click at [893, 293] on span "Next" at bounding box center [897, 299] width 48 height 13
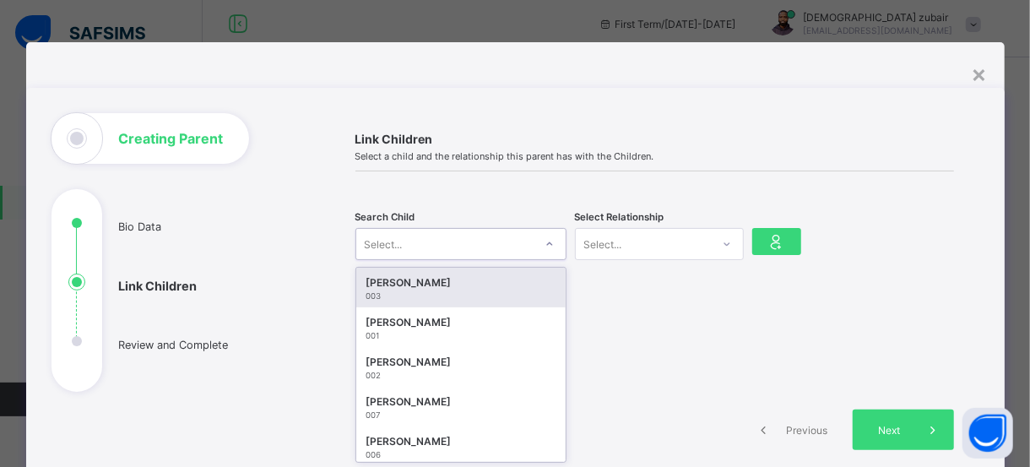
scroll to position [60, 0]
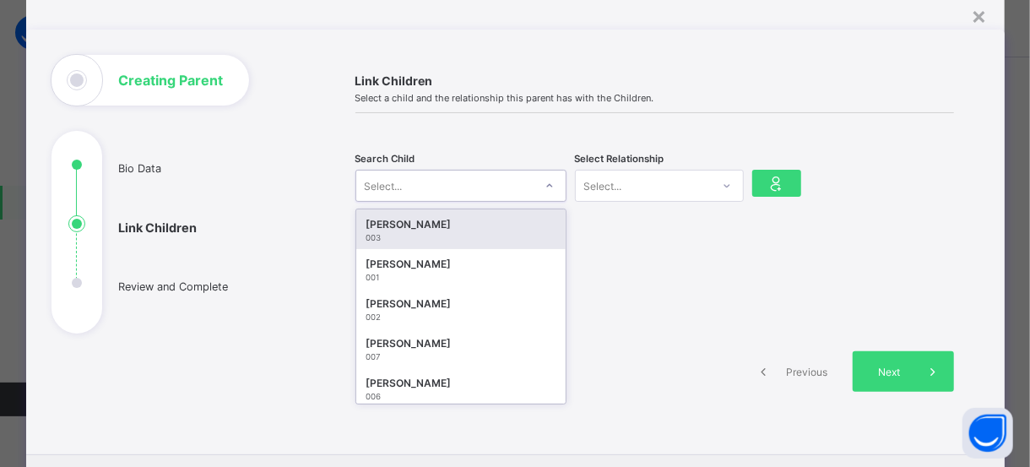
click at [543, 202] on div "option [object Object] focused, 1 of 10. 10 results available. Use Up and Down …" at bounding box center [460, 186] width 211 height 32
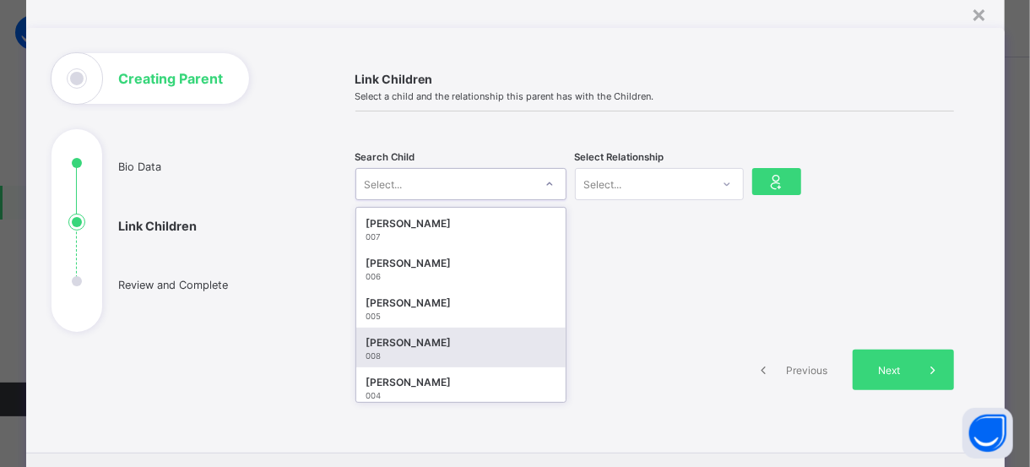
scroll to position [114, 0]
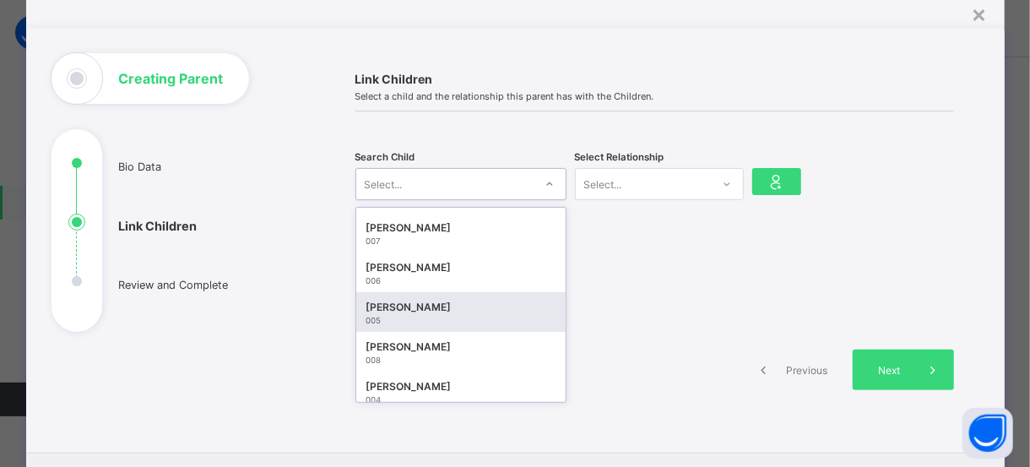
click at [435, 311] on div "Fatimah Yusuf" at bounding box center [460, 307] width 189 height 17
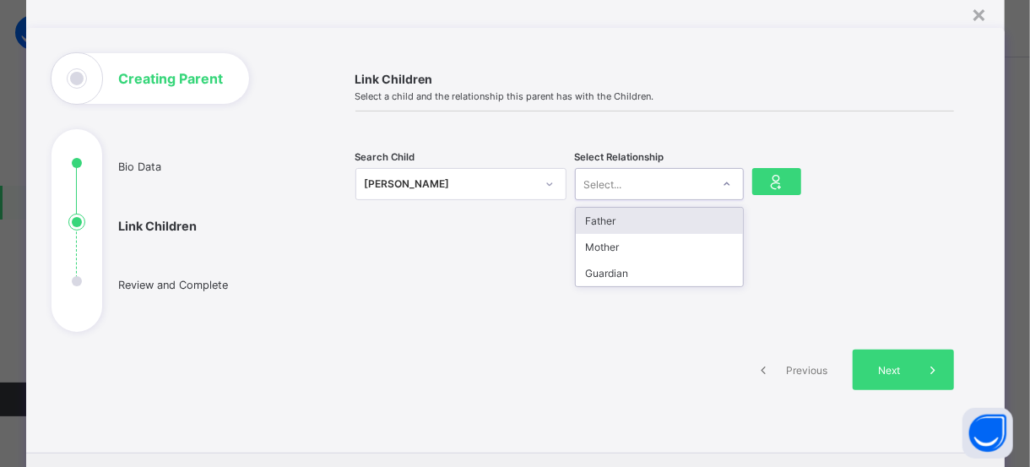
click at [722, 181] on icon at bounding box center [727, 184] width 10 height 17
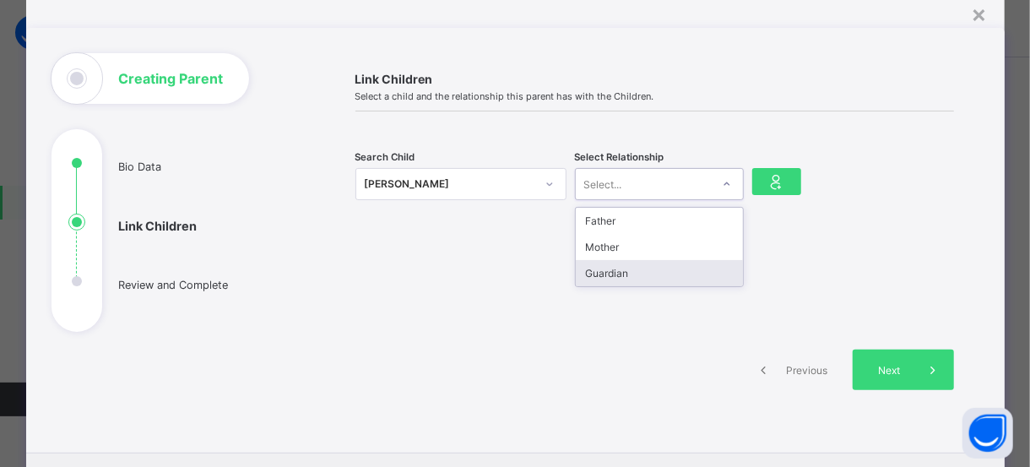
click at [646, 279] on div "Guardian" at bounding box center [659, 273] width 167 height 26
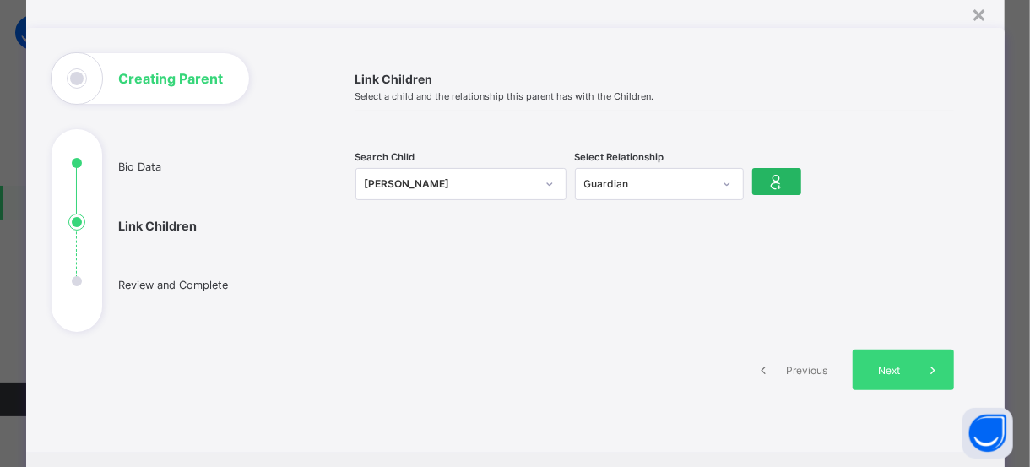
click at [776, 175] on icon at bounding box center [777, 181] width 24 height 20
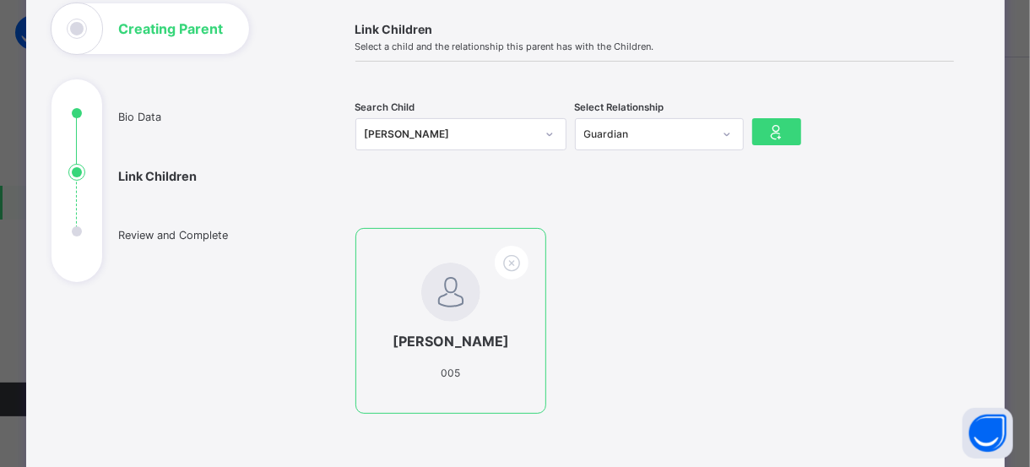
scroll to position [112, 0]
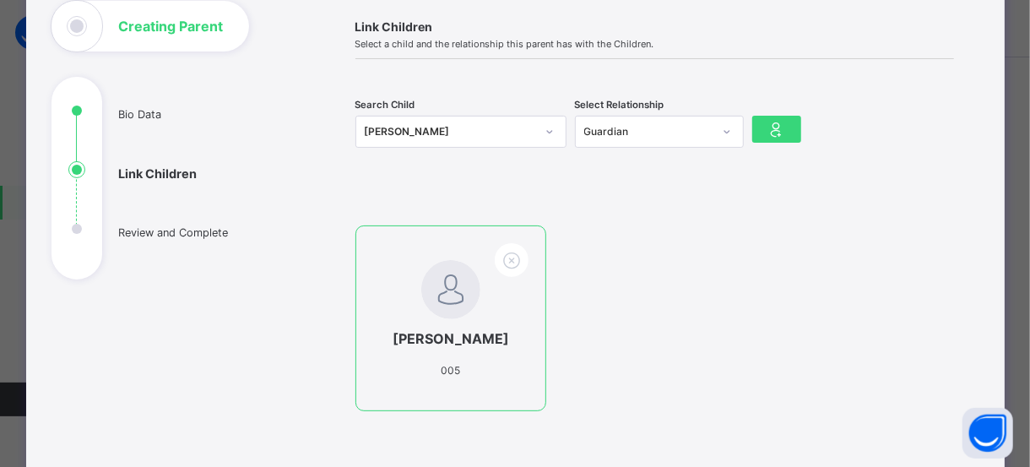
click at [501, 364] on div "Fatimah Yusuf 005" at bounding box center [451, 318] width 192 height 186
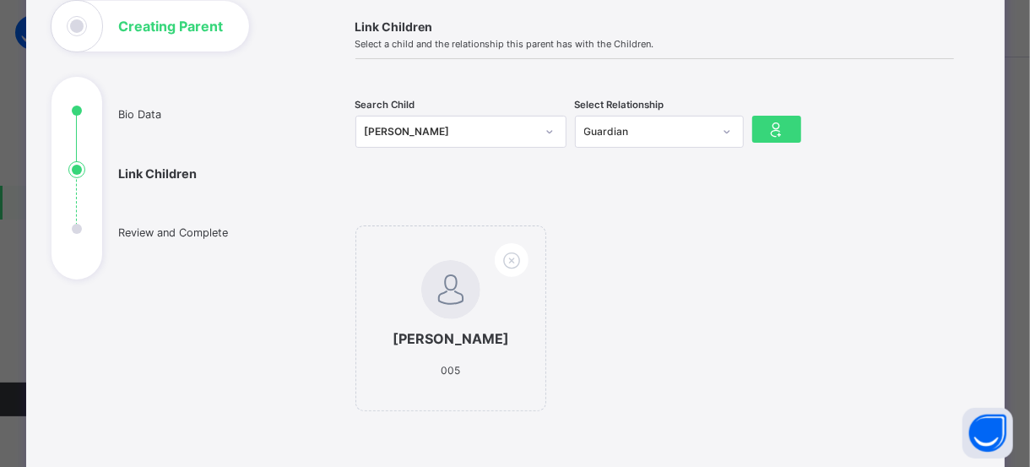
click at [795, 283] on div "Fatimah Yusuf 005" at bounding box center [654, 326] width 599 height 203
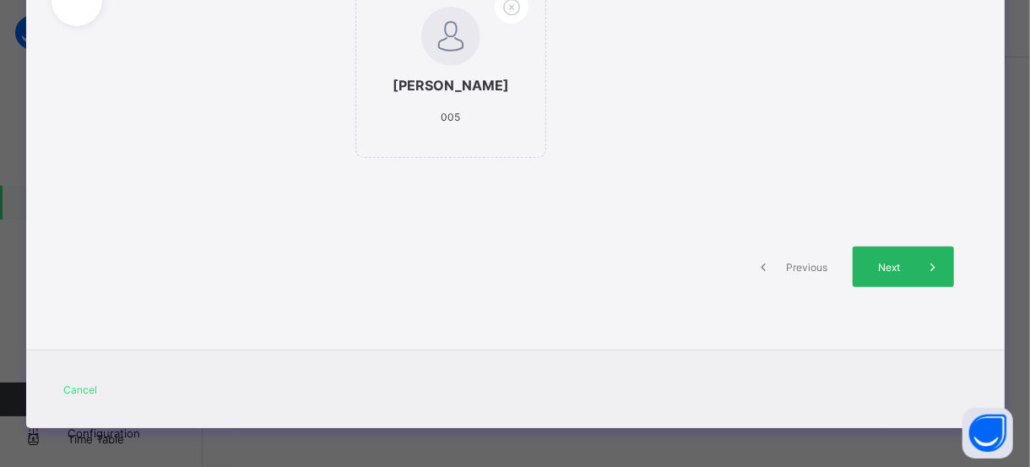
click at [897, 261] on span "Next" at bounding box center [889, 267] width 48 height 13
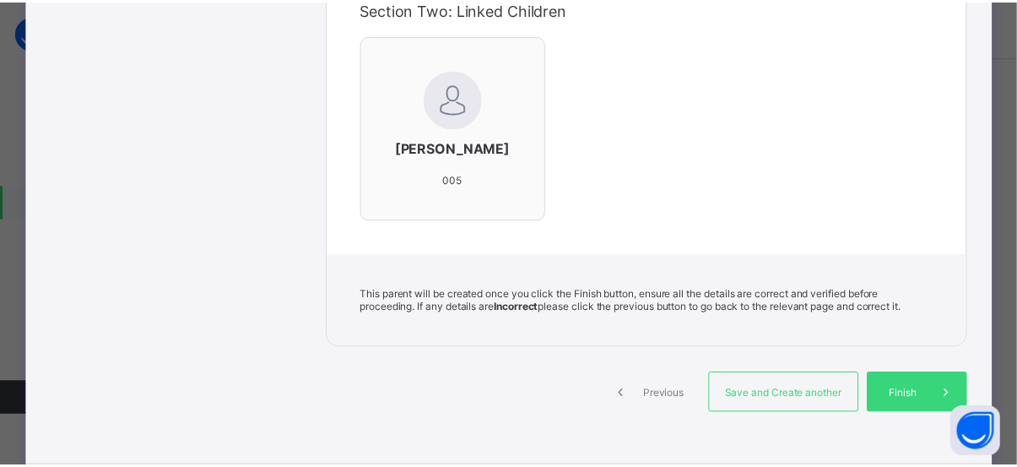
scroll to position [686, 0]
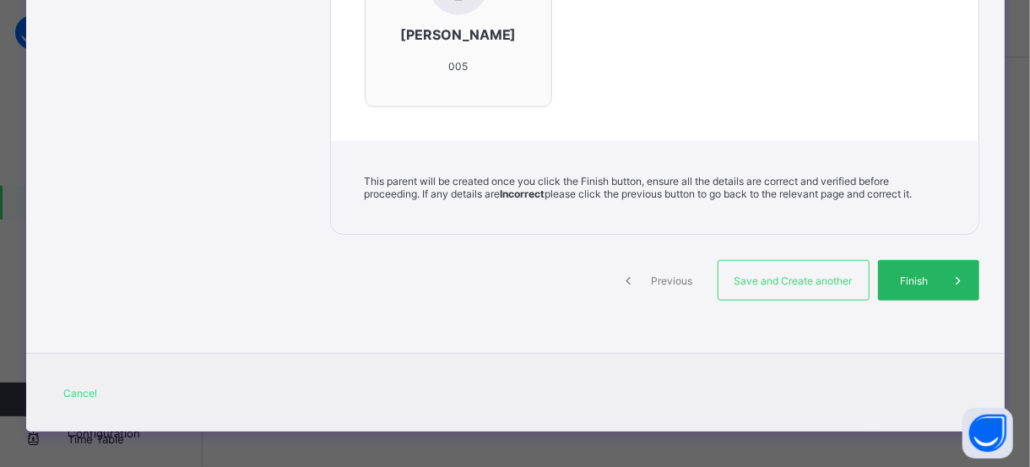
click at [913, 265] on div "Finish" at bounding box center [928, 280] width 101 height 41
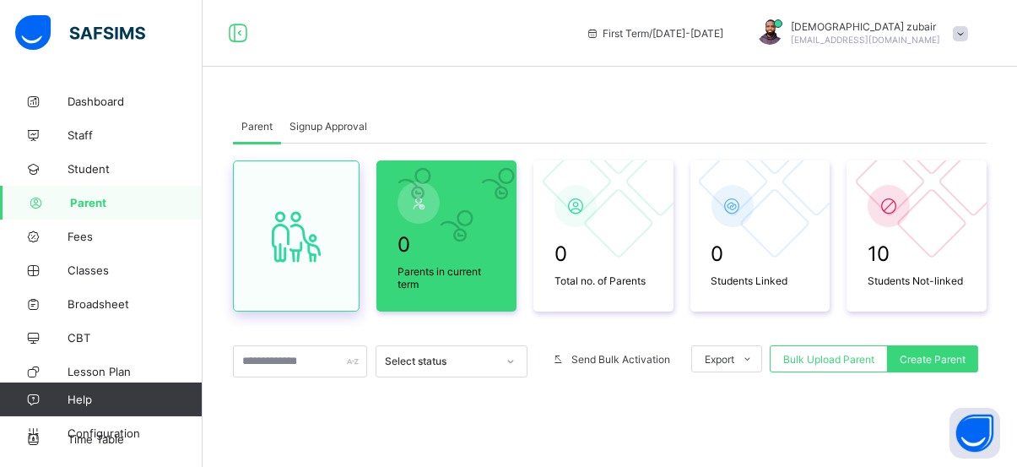
scroll to position [0, 0]
click at [77, 142] on link "Staff" at bounding box center [101, 135] width 203 height 34
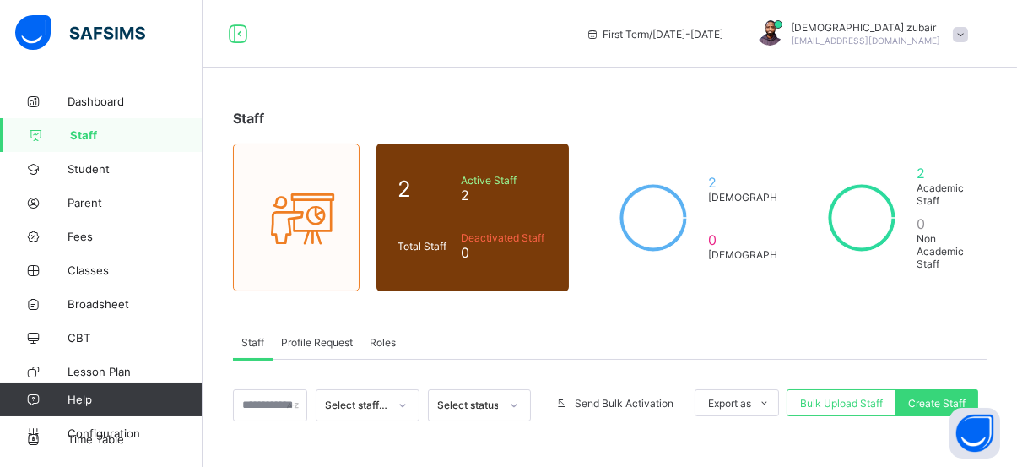
select select "**"
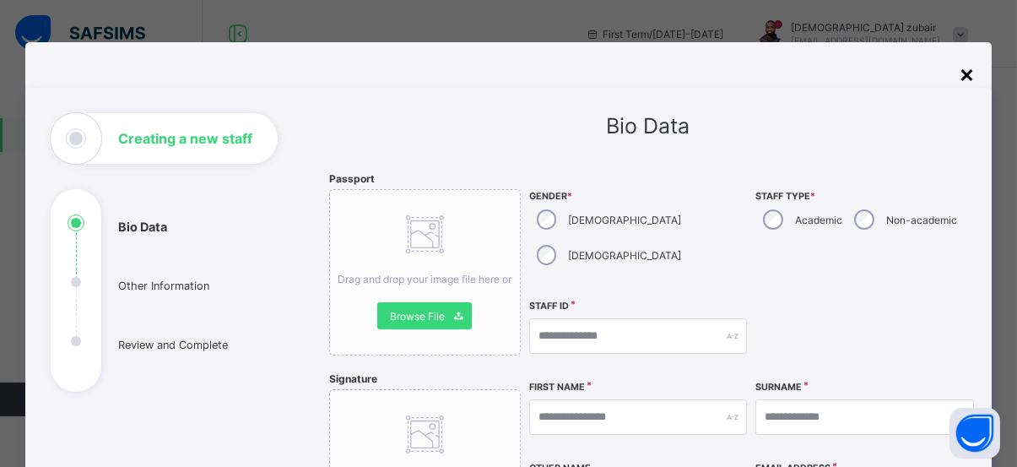
click at [966, 75] on div "×" at bounding box center [967, 73] width 16 height 29
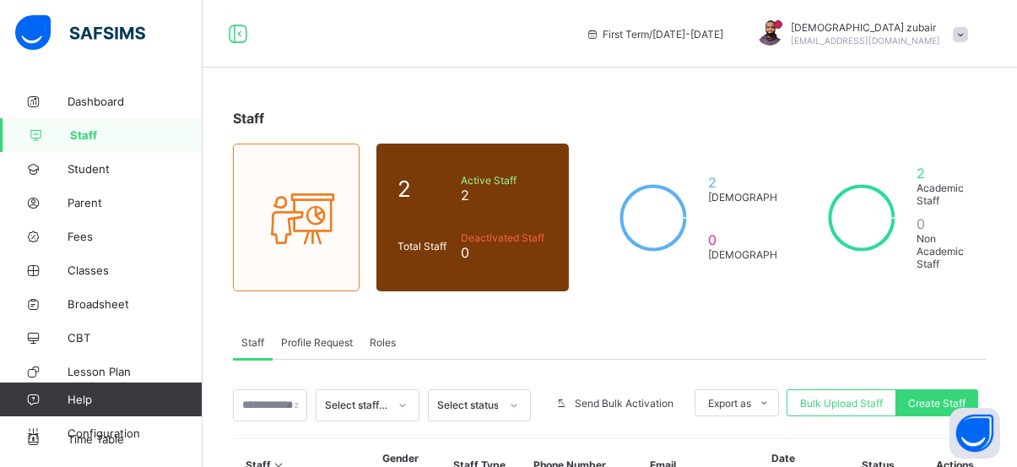
click at [92, 140] on span "Staff" at bounding box center [136, 135] width 133 height 14
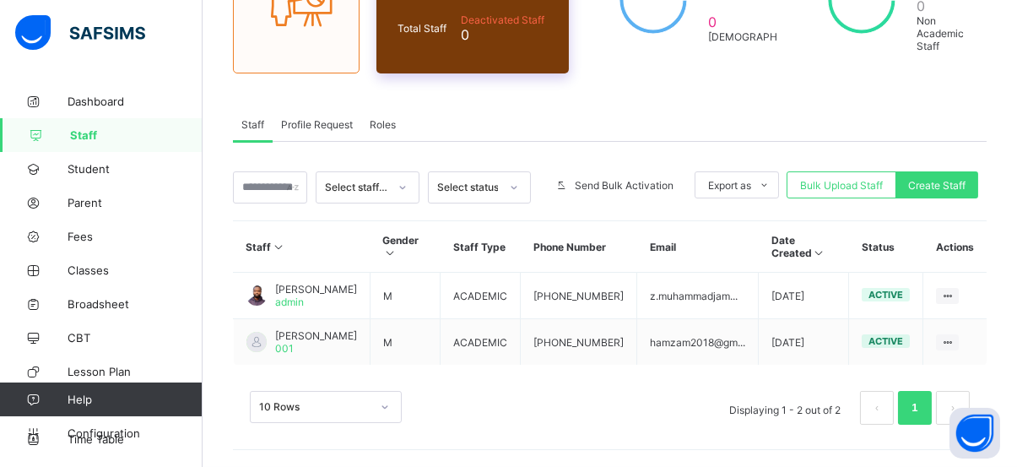
scroll to position [235, 0]
click at [330, 329] on span "[PERSON_NAME]" at bounding box center [316, 335] width 82 height 13
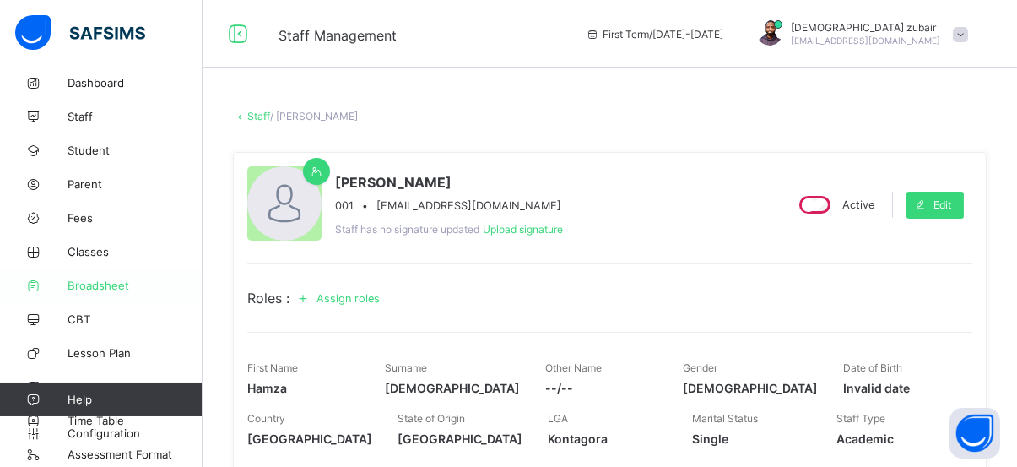
scroll to position [22, 0]
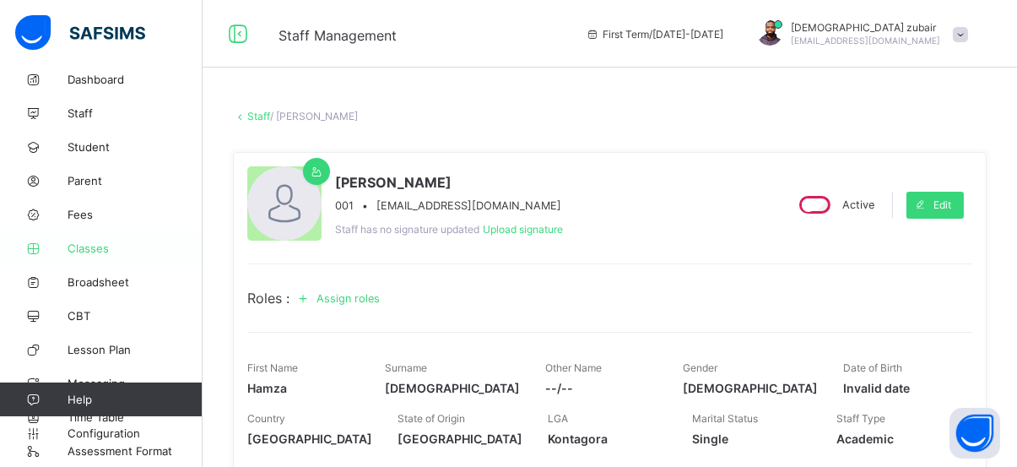
click at [100, 243] on span "Classes" at bounding box center [135, 248] width 135 height 14
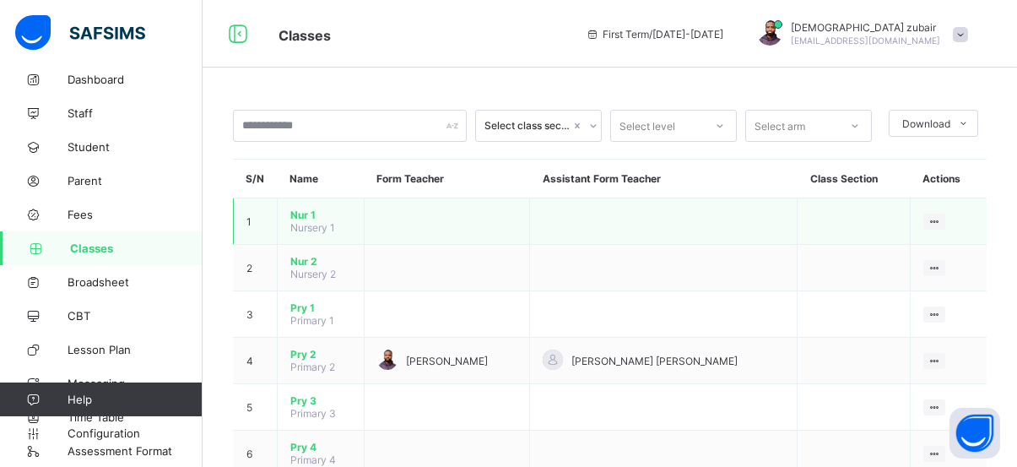
click at [335, 223] on td "Nur 1 Nursery 1" at bounding box center [321, 221] width 87 height 46
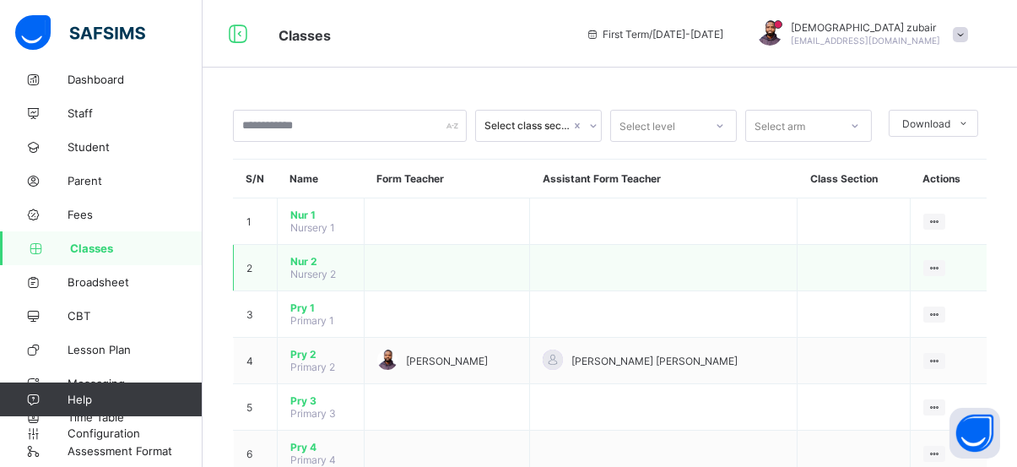
click at [589, 246] on td at bounding box center [664, 268] width 268 height 46
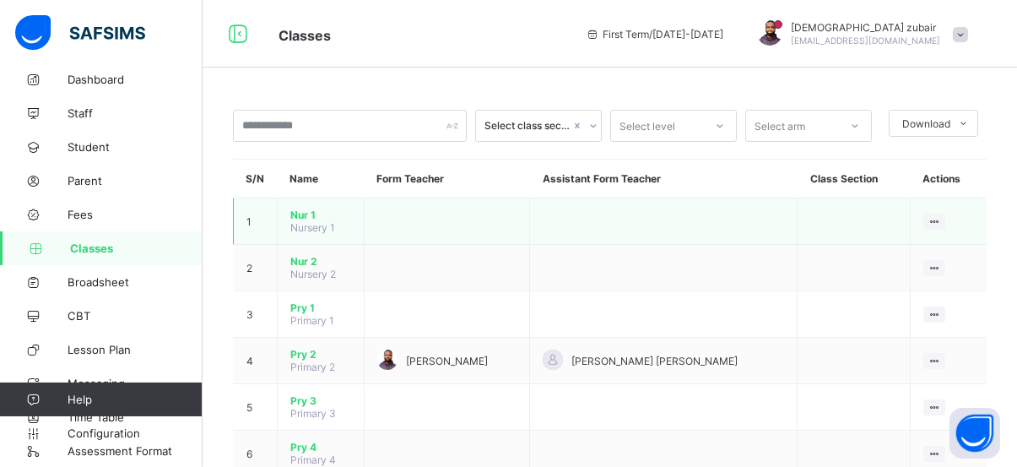
click at [498, 217] on td at bounding box center [446, 221] width 165 height 46
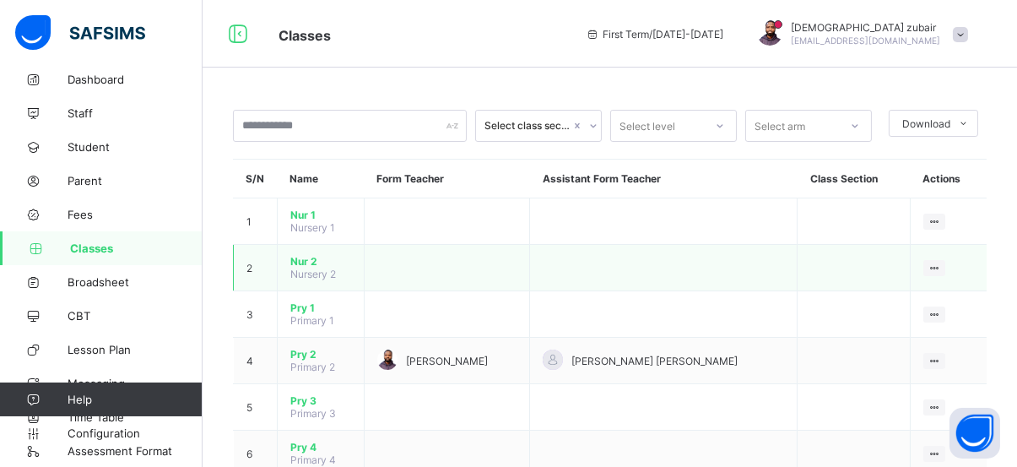
click at [464, 245] on td at bounding box center [446, 268] width 165 height 46
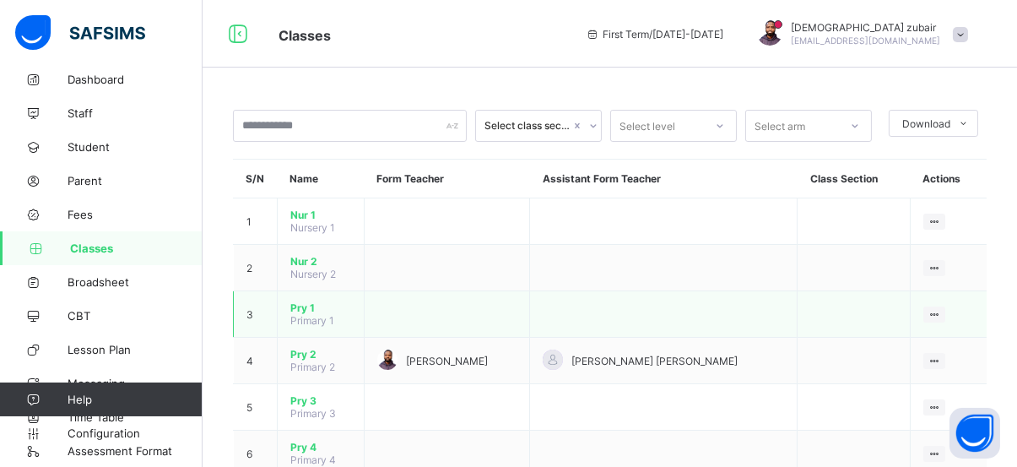
click at [646, 291] on td at bounding box center [664, 314] width 268 height 46
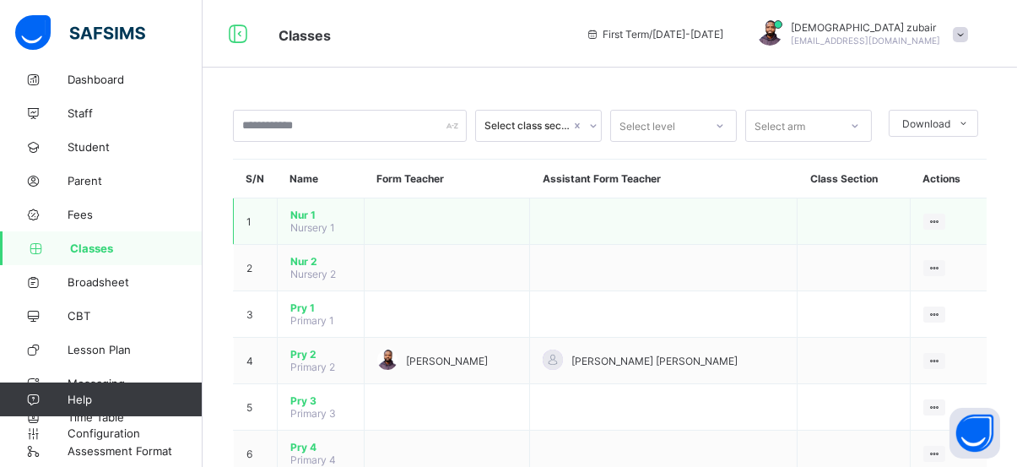
click at [710, 223] on td at bounding box center [664, 221] width 268 height 46
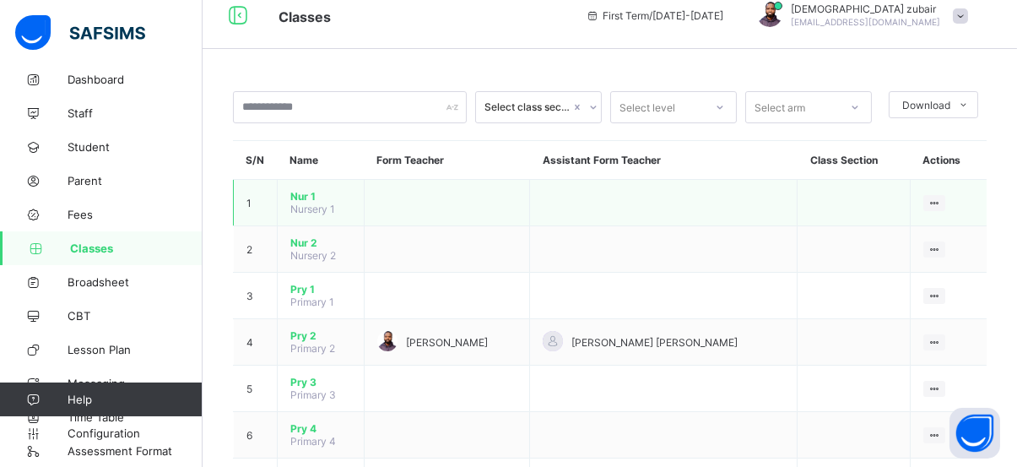
scroll to position [36, 0]
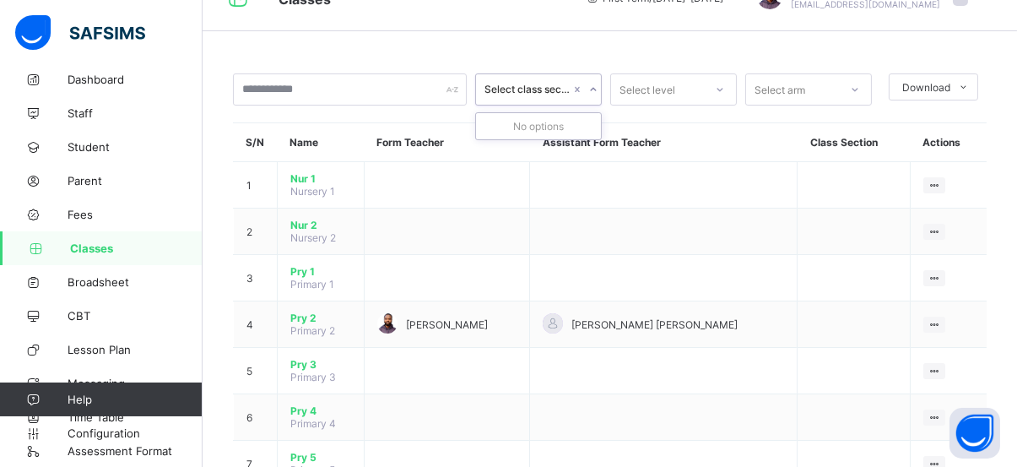
click at [601, 88] on div at bounding box center [593, 89] width 16 height 27
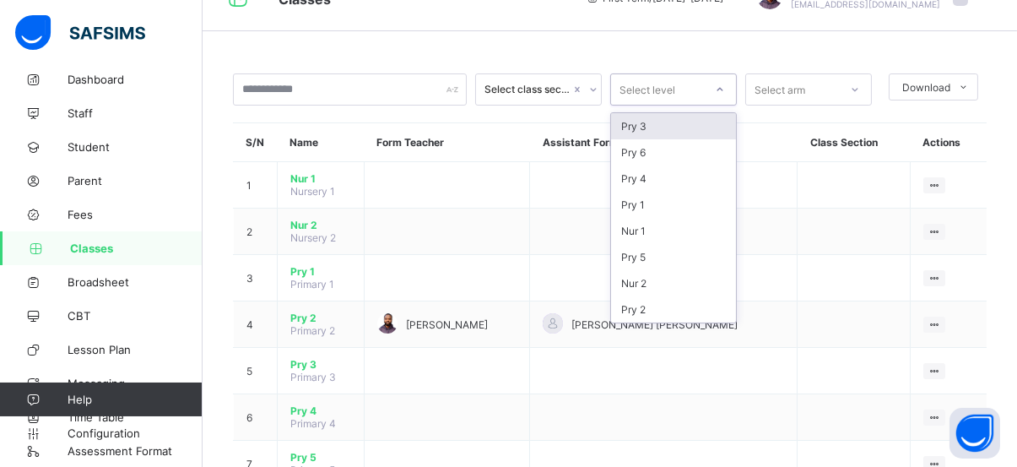
click at [725, 90] on icon at bounding box center [720, 89] width 10 height 17
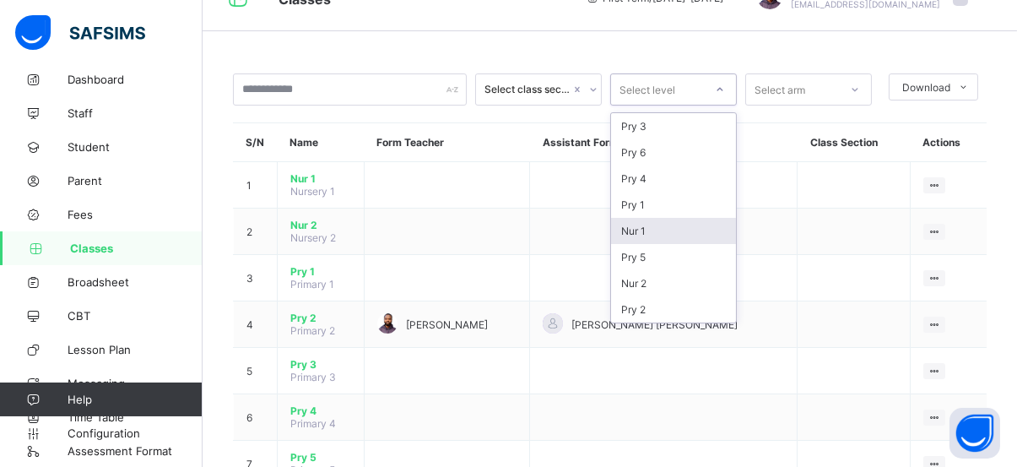
click at [660, 226] on div "Nur 1" at bounding box center [673, 231] width 125 height 26
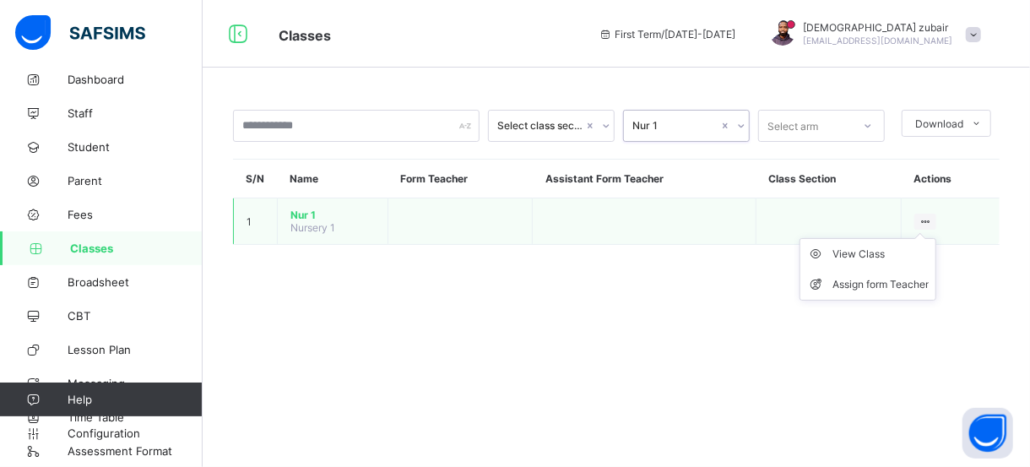
click at [922, 216] on icon at bounding box center [925, 221] width 14 height 13
click at [842, 281] on div "Assign form Teacher" at bounding box center [880, 284] width 96 height 17
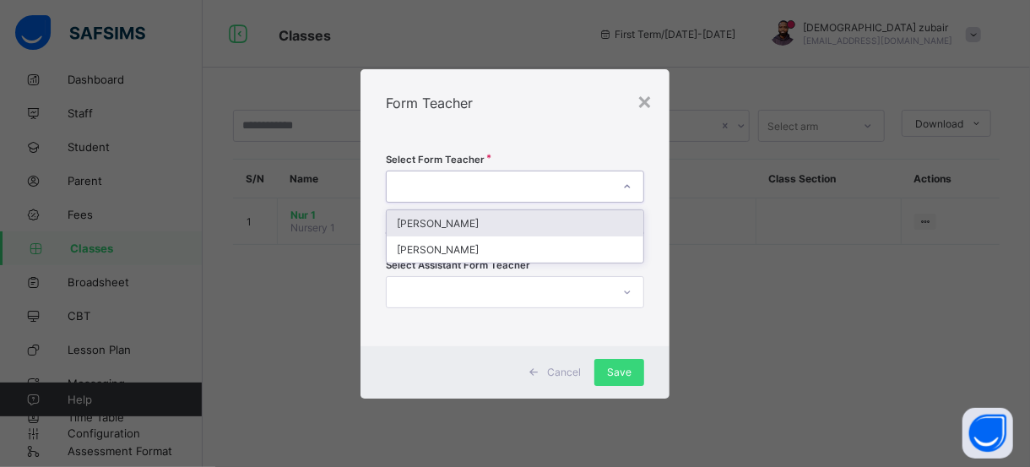
click at [441, 176] on div at bounding box center [499, 187] width 225 height 24
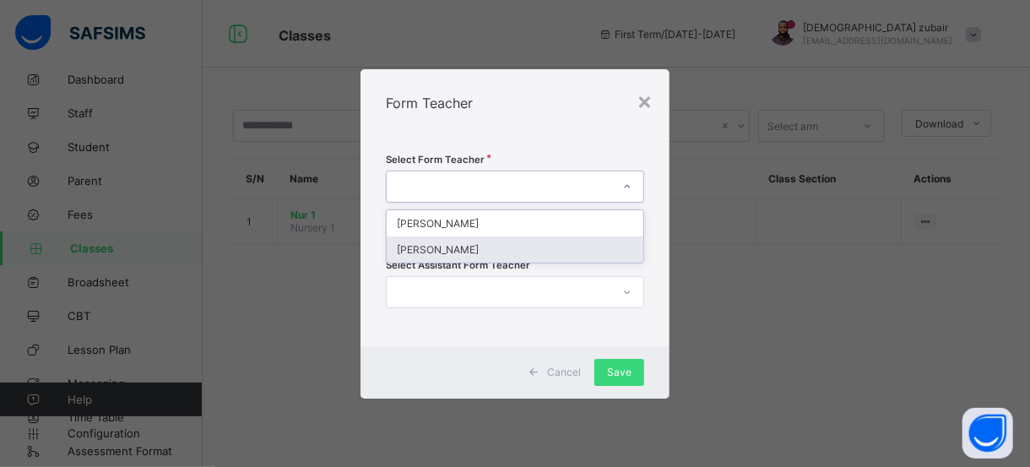
click at [444, 241] on div "[PERSON_NAME]" at bounding box center [515, 249] width 257 height 26
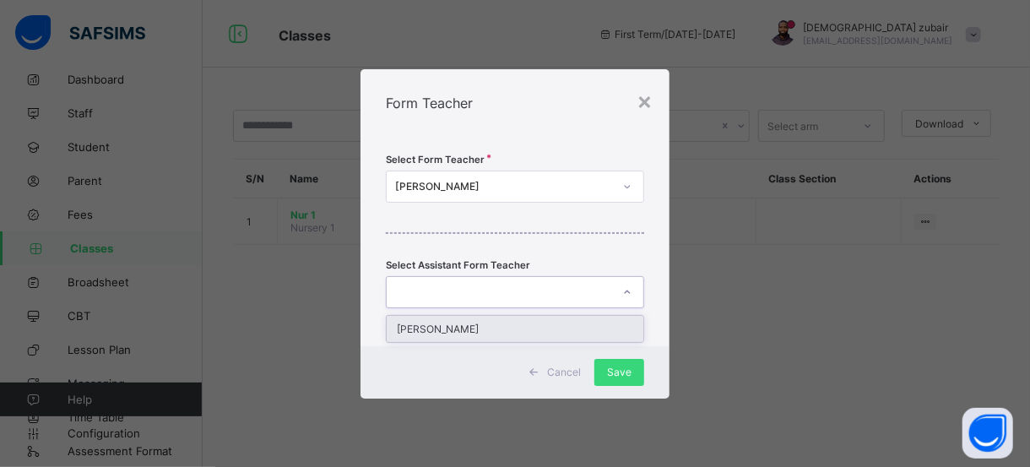
click at [626, 294] on icon at bounding box center [627, 292] width 10 height 17
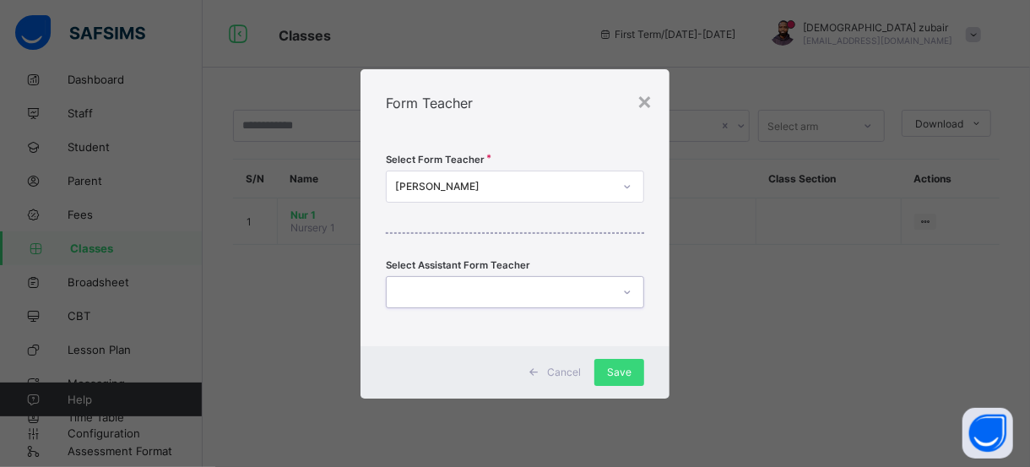
click at [537, 296] on div at bounding box center [499, 292] width 225 height 24
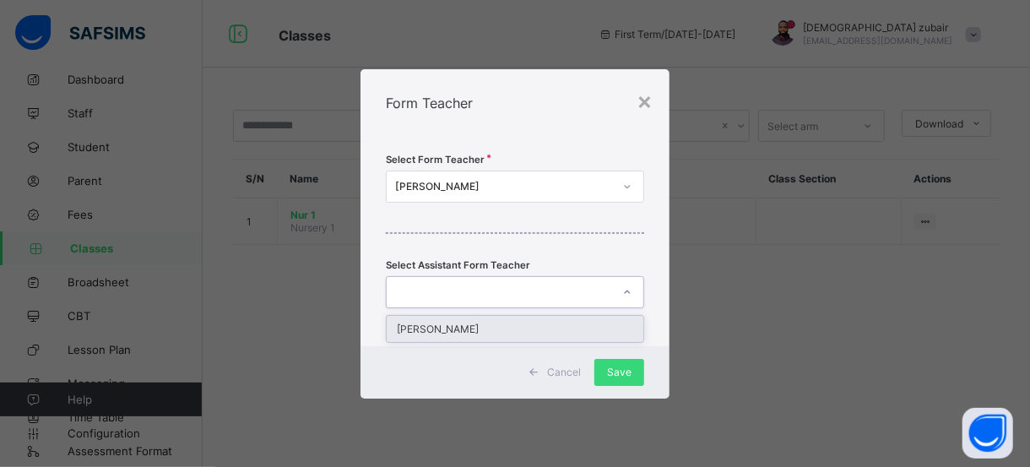
click at [619, 284] on div at bounding box center [627, 292] width 29 height 27
click at [540, 322] on div "[PERSON_NAME]" at bounding box center [515, 329] width 257 height 26
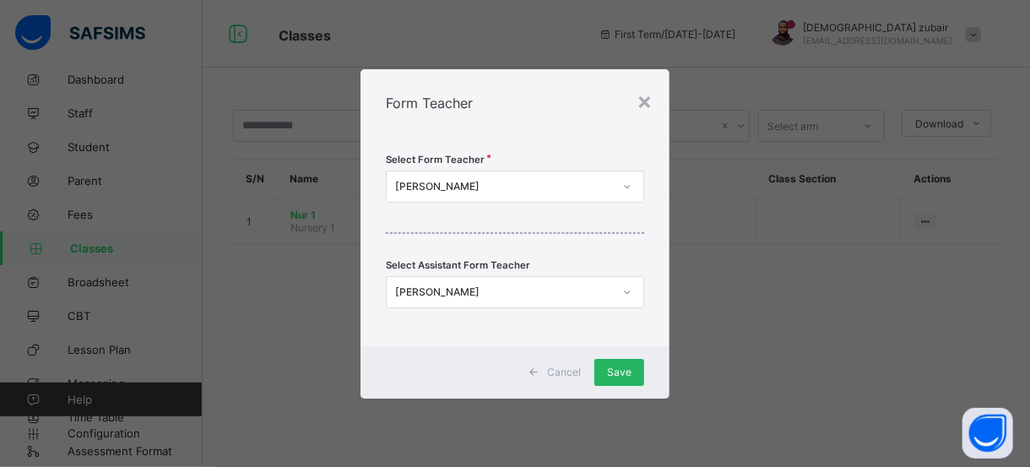
click at [616, 378] on div "Save" at bounding box center [619, 372] width 50 height 27
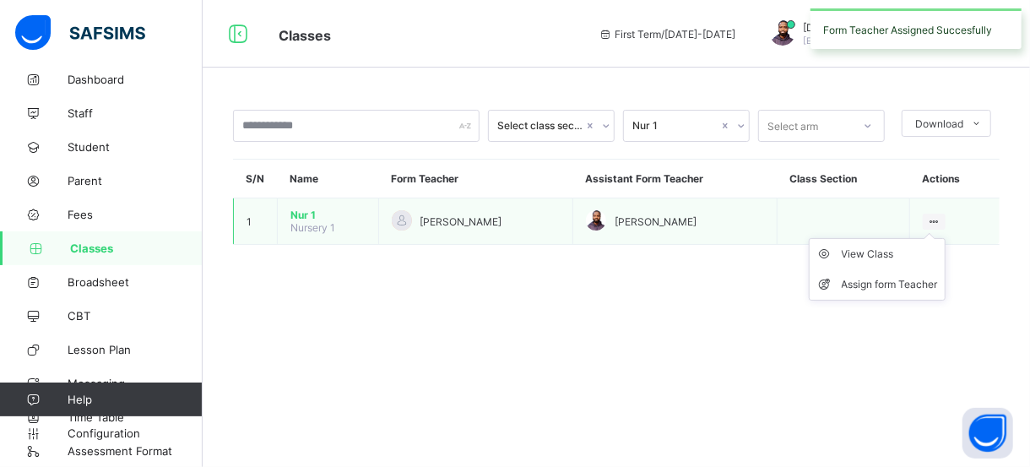
click at [938, 238] on ul "View Class Assign form Teacher" at bounding box center [877, 269] width 137 height 62
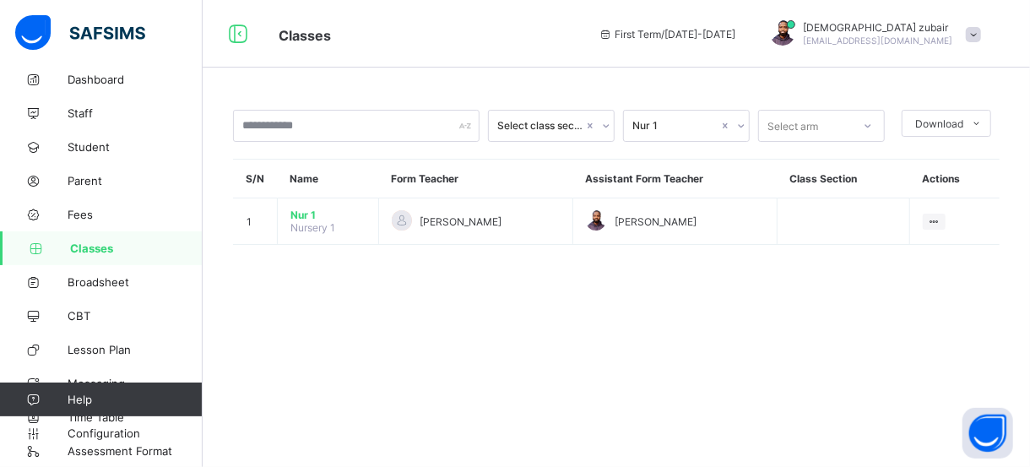
click at [647, 292] on div "Select class section Nur 1 Select arm Download Pdf Report Excel Report S/N Name…" at bounding box center [616, 233] width 827 height 467
click at [881, 130] on div at bounding box center [867, 125] width 29 height 27
click at [837, 163] on div "." at bounding box center [821, 162] width 125 height 26
click at [837, 163] on th "Class Section" at bounding box center [843, 179] width 133 height 39
click at [882, 121] on div at bounding box center [876, 125] width 16 height 27
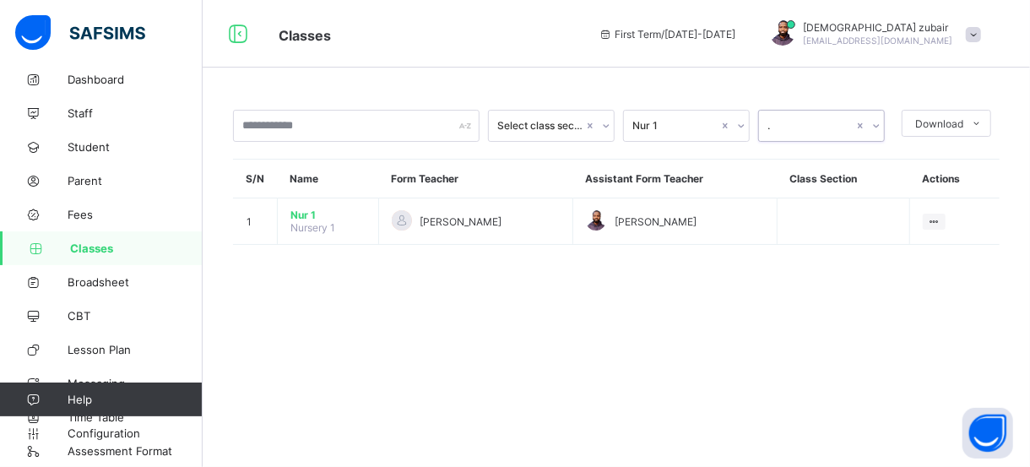
click at [882, 121] on div at bounding box center [876, 125] width 16 height 27
click at [982, 120] on icon at bounding box center [977, 123] width 13 height 11
click at [972, 120] on icon at bounding box center [977, 123] width 13 height 11
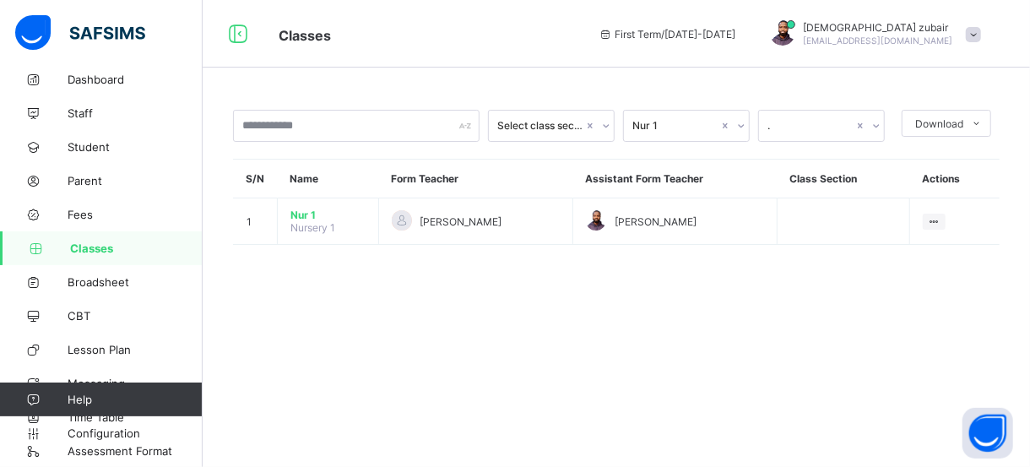
click at [689, 30] on span "First Term / 2025-2026" at bounding box center [668, 34] width 138 height 13
click at [653, 30] on span "First Term / 2025-2026" at bounding box center [668, 34] width 138 height 13
click at [613, 32] on icon at bounding box center [606, 34] width 14 height 13
click at [729, 28] on span "First Term / 2025-2026" at bounding box center [668, 34] width 138 height 13
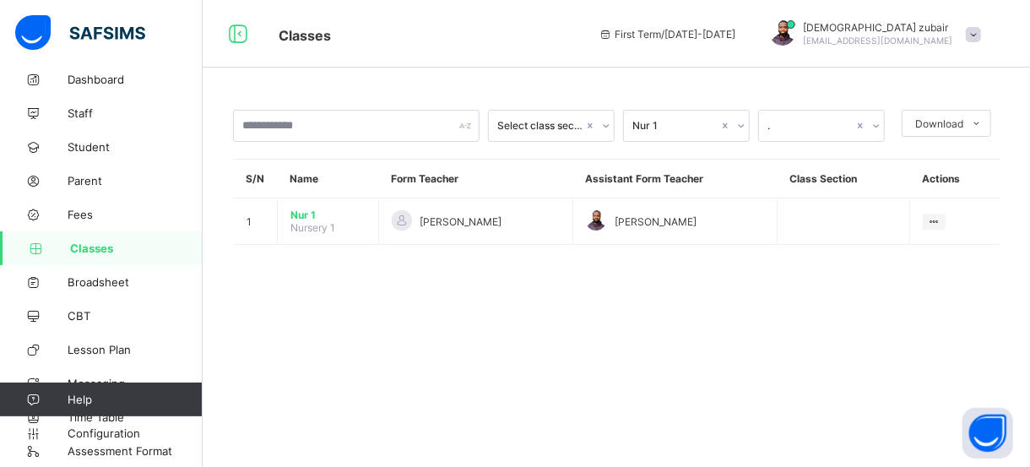
click at [968, 33] on span at bounding box center [973, 34] width 15 height 15
click at [672, 39] on span "First Term / 2025-2026" at bounding box center [668, 34] width 138 height 13
click at [135, 279] on span "Broadsheet" at bounding box center [135, 282] width 135 height 14
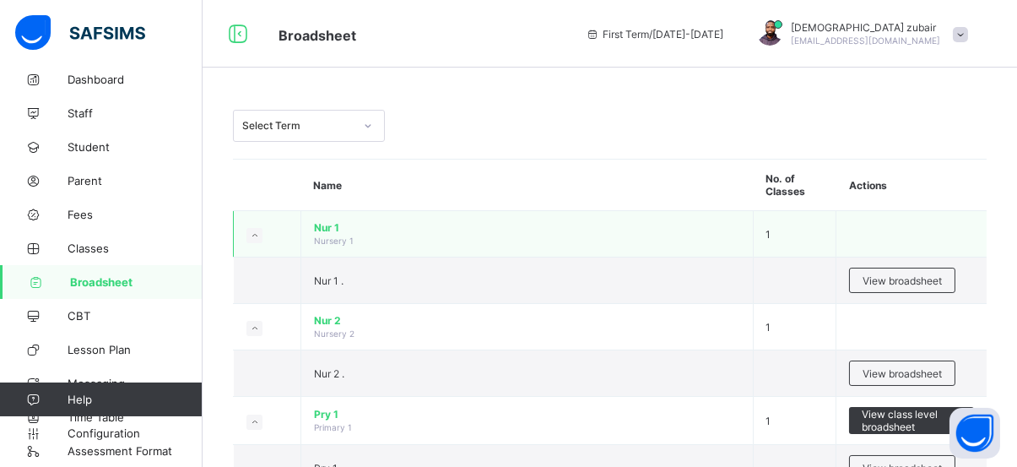
click at [644, 232] on td "Nur 1 Nursery 1" at bounding box center [527, 234] width 452 height 46
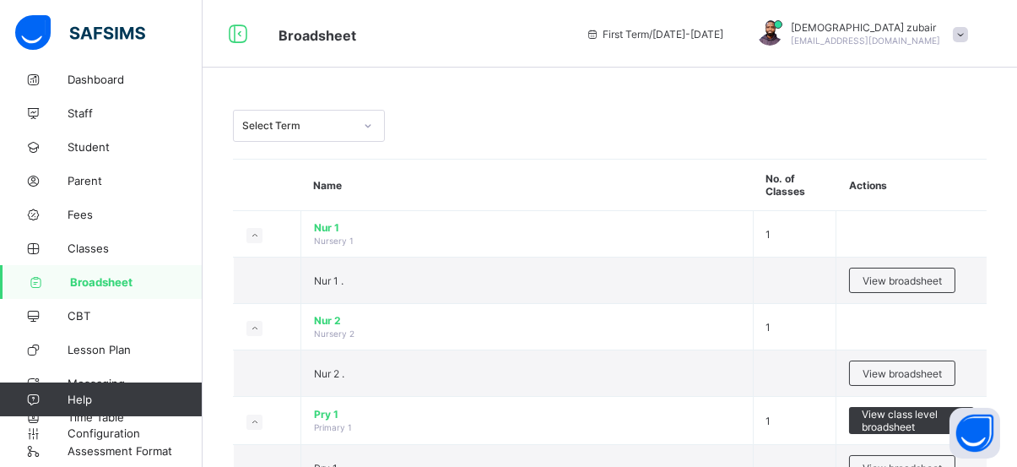
click at [103, 286] on span "Broadsheet" at bounding box center [136, 282] width 133 height 14
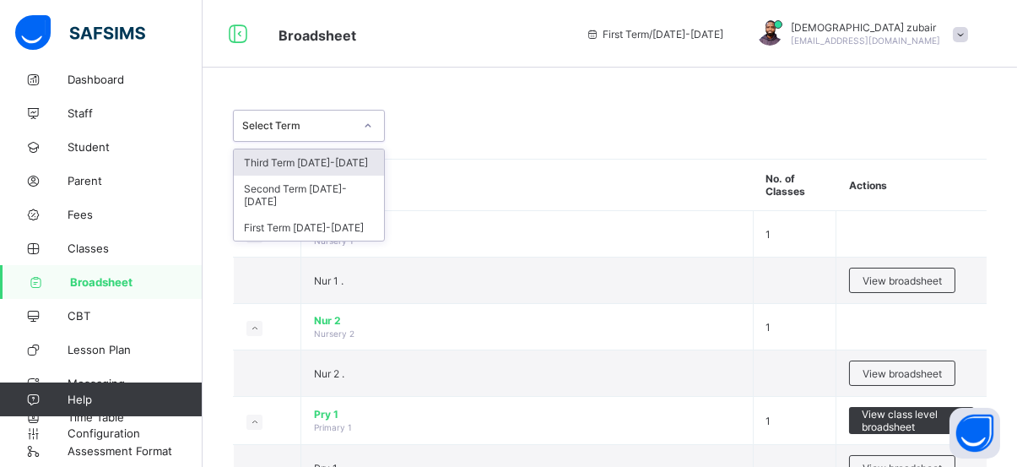
click at [365, 132] on div at bounding box center [368, 125] width 29 height 27
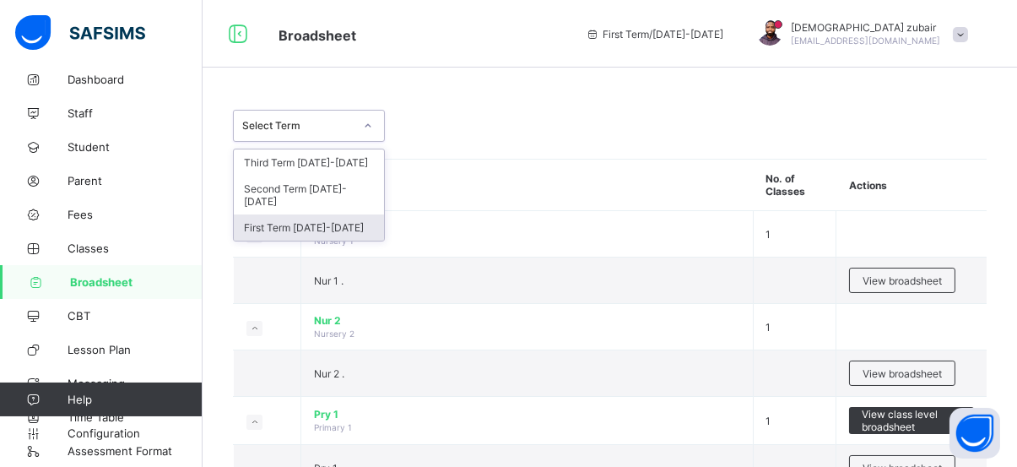
click at [290, 214] on div "First Term 2025-2026" at bounding box center [309, 227] width 150 height 26
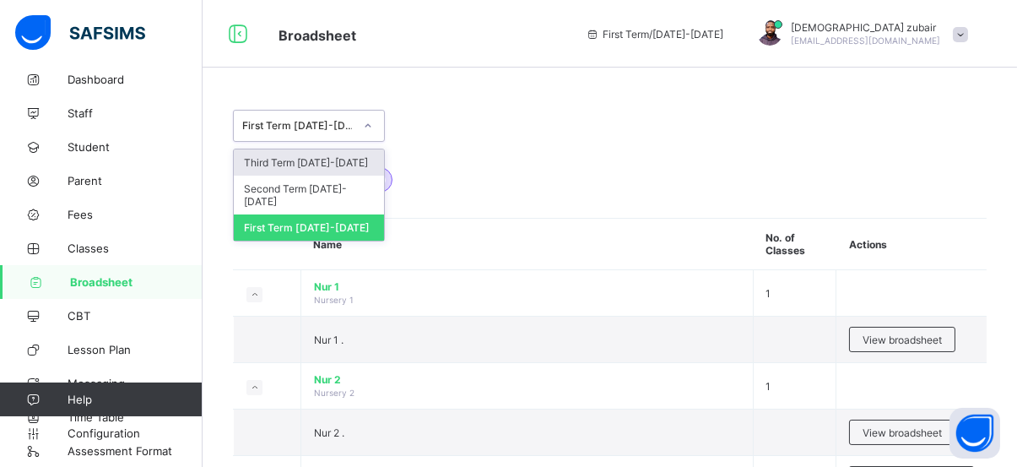
click at [363, 118] on icon at bounding box center [368, 125] width 10 height 17
click at [318, 214] on div "First Term 2025-2026" at bounding box center [309, 227] width 150 height 26
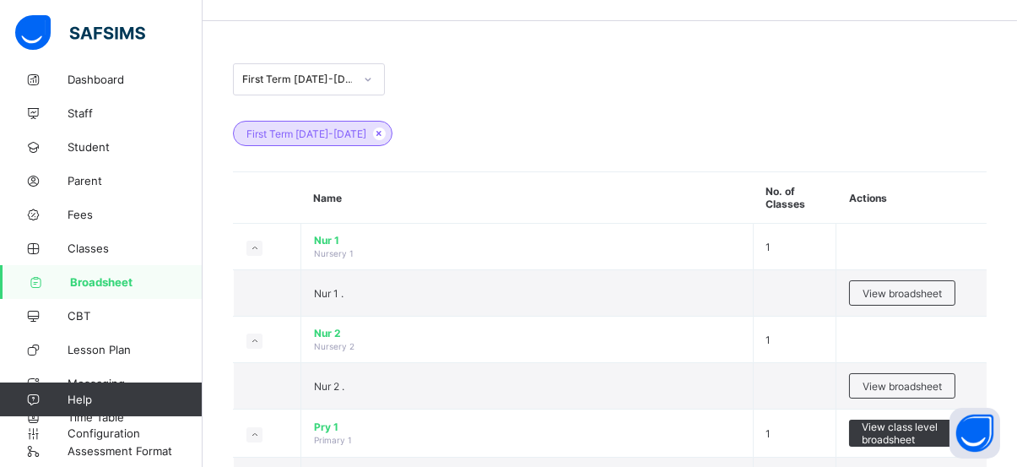
scroll to position [50, 0]
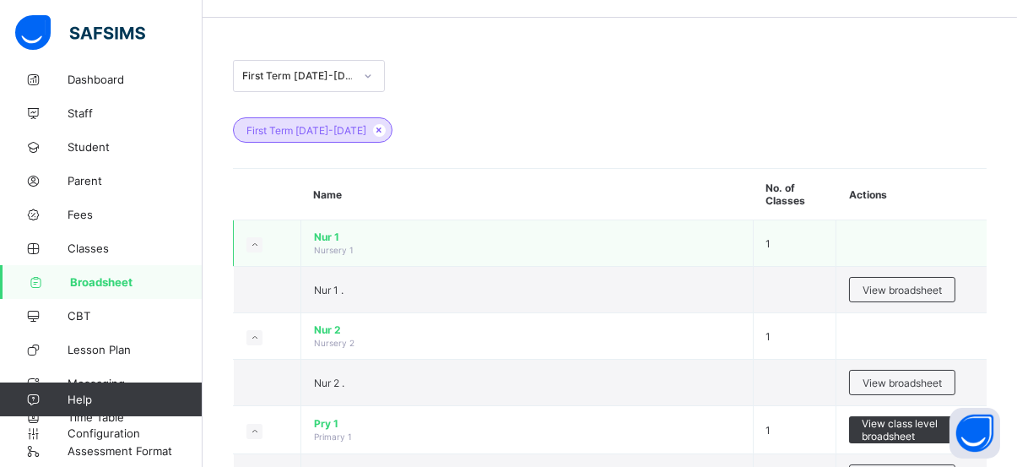
click at [366, 230] on span "Nur 1" at bounding box center [527, 236] width 426 height 13
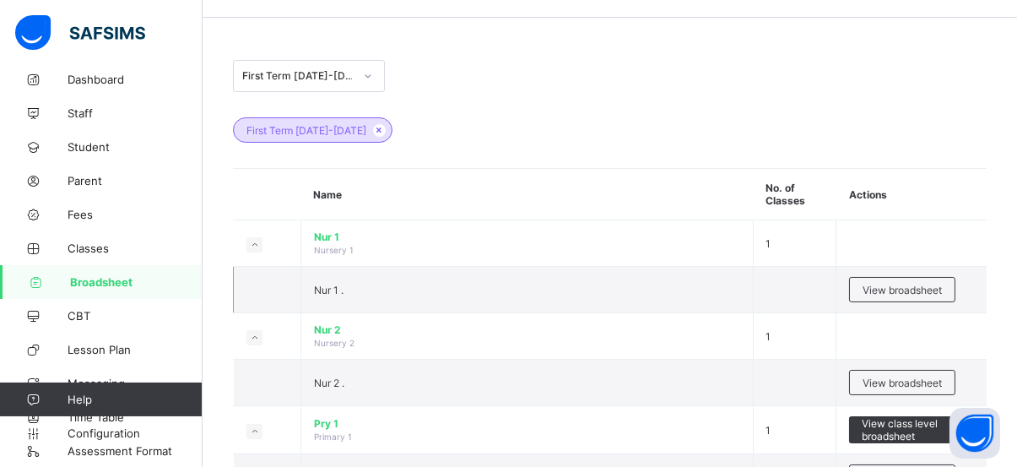
click at [366, 271] on td "Nur 1 ." at bounding box center [527, 290] width 452 height 46
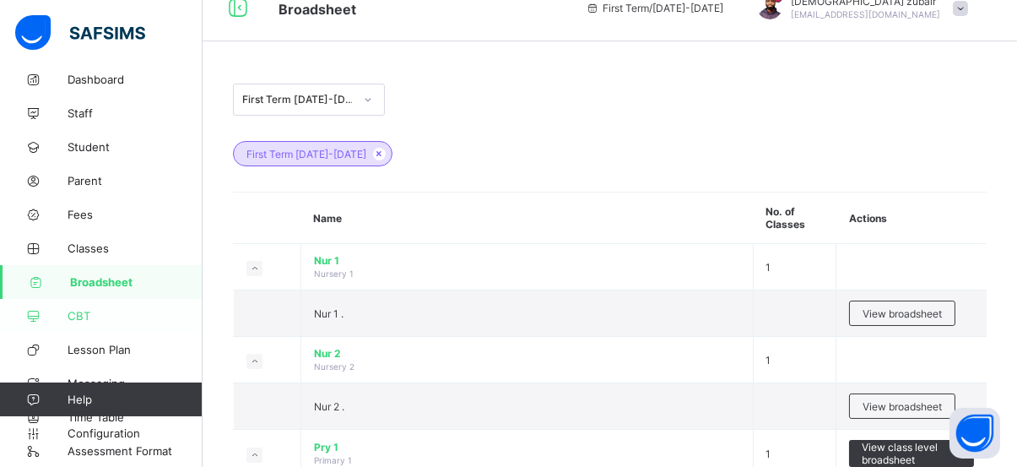
scroll to position [29, 0]
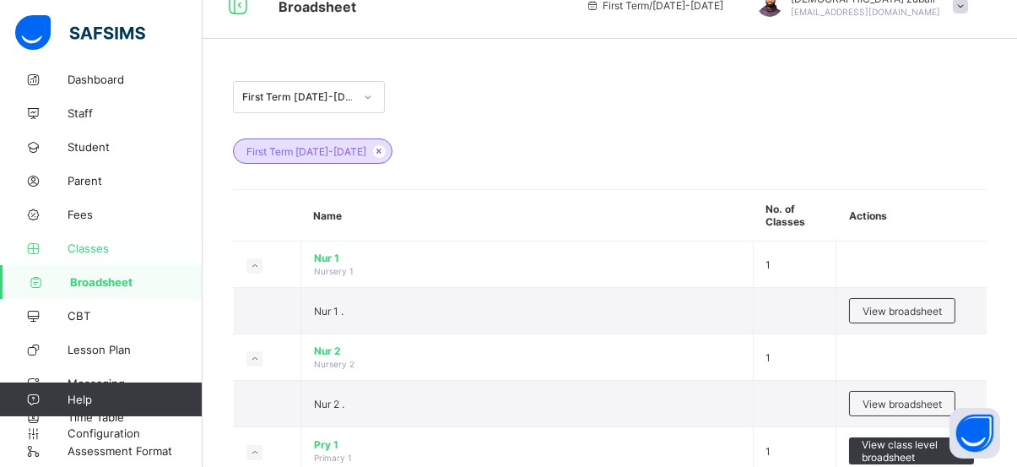
click at [98, 253] on span "Classes" at bounding box center [135, 248] width 135 height 14
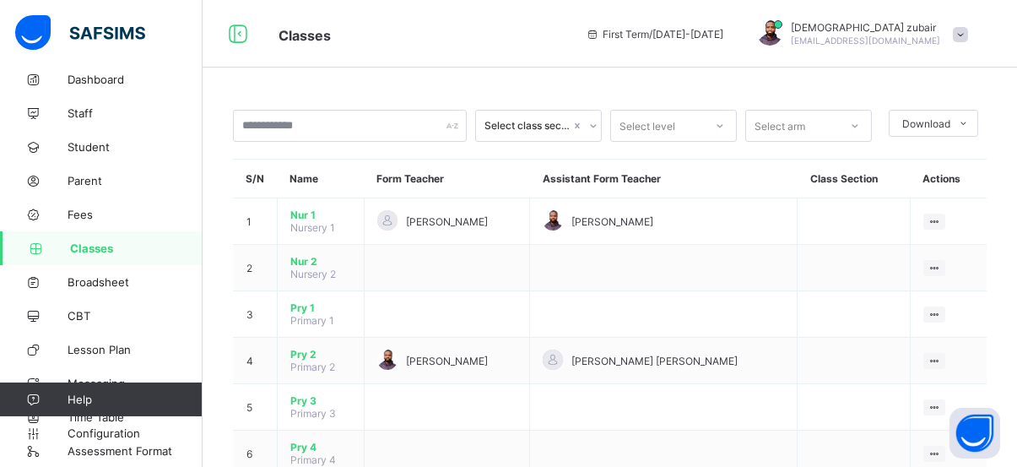
click at [600, 32] on icon at bounding box center [593, 34] width 14 height 13
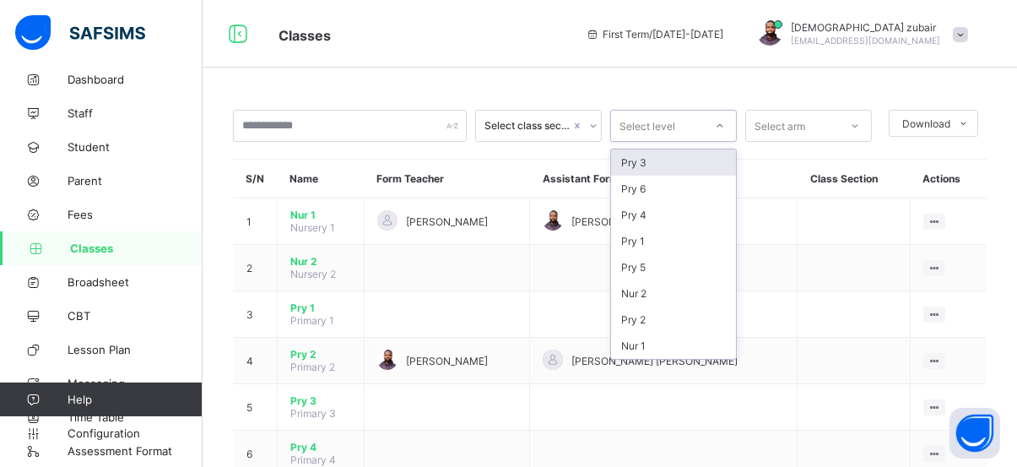
click at [725, 122] on icon at bounding box center [720, 125] width 10 height 17
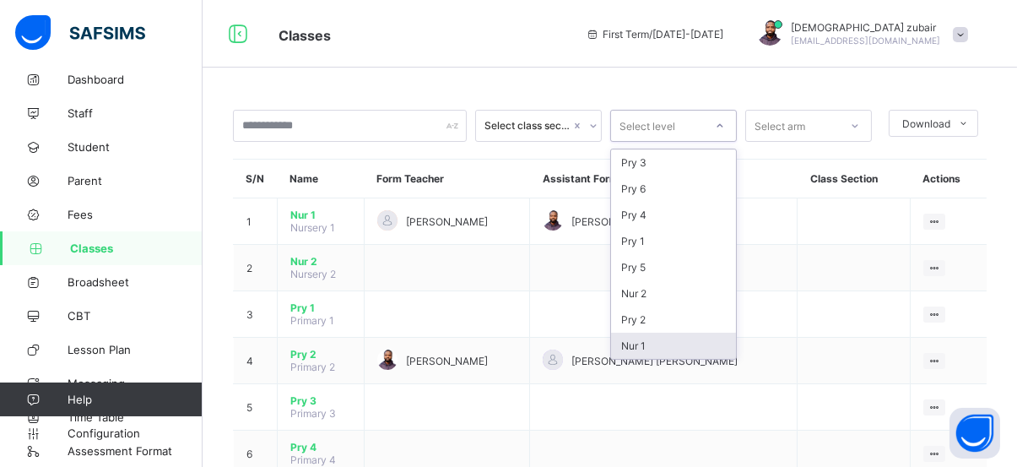
click at [656, 339] on div "Nur 1" at bounding box center [673, 346] width 125 height 26
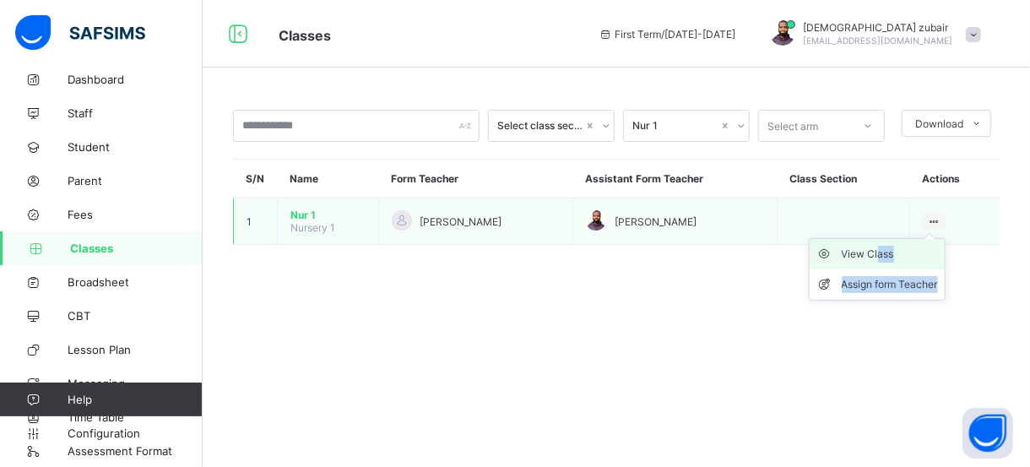
drag, startPoint x: 935, startPoint y: 219, endPoint x: 874, endPoint y: 249, distance: 68.3
click at [874, 249] on ul "View Class Assign form Teacher" at bounding box center [877, 269] width 137 height 62
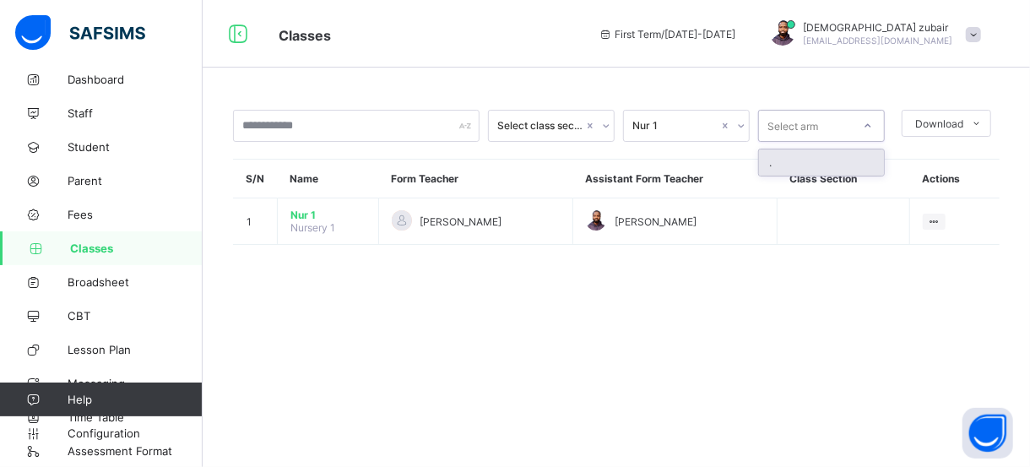
click at [870, 129] on icon at bounding box center [868, 125] width 10 height 17
click at [857, 160] on div "." at bounding box center [821, 162] width 125 height 26
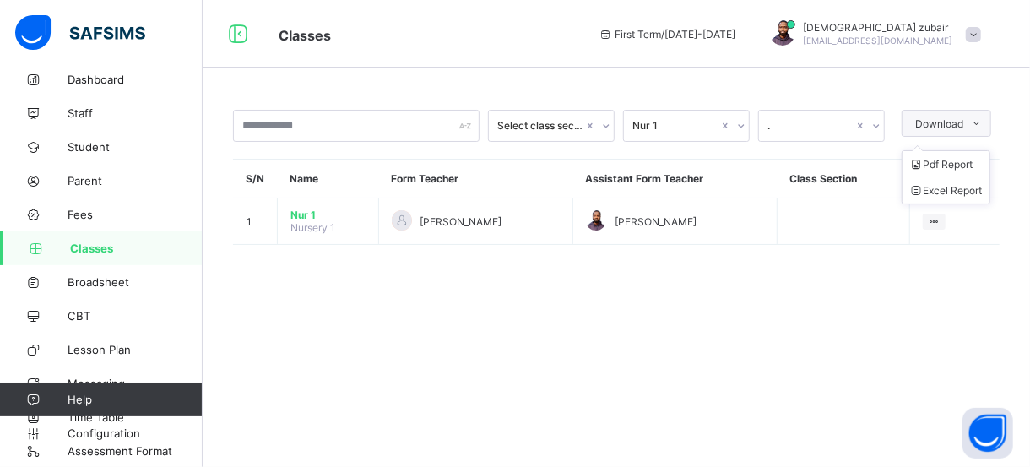
click at [968, 116] on span at bounding box center [976, 123] width 27 height 27
click at [802, 245] on div "Select class section Nur 1 . Download Pdf Report Excel Report S/N Name Form Tea…" at bounding box center [616, 185] width 827 height 203
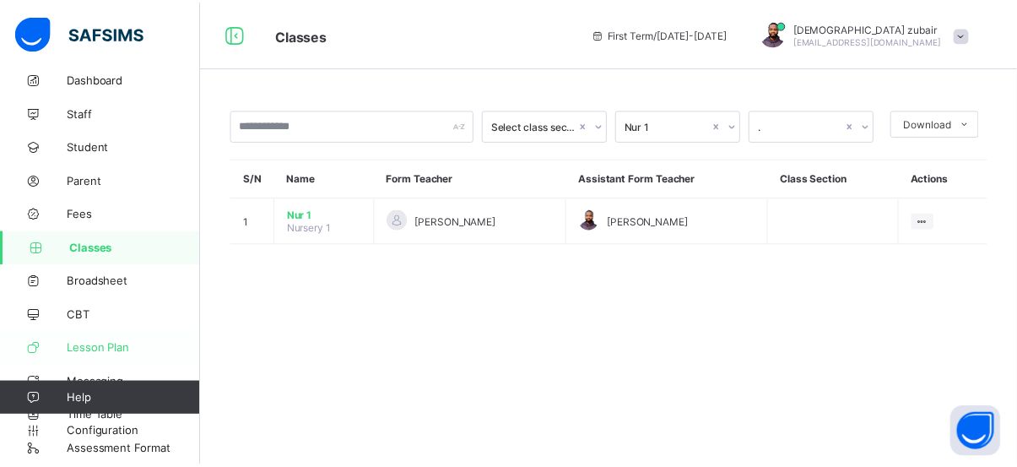
scroll to position [21, 0]
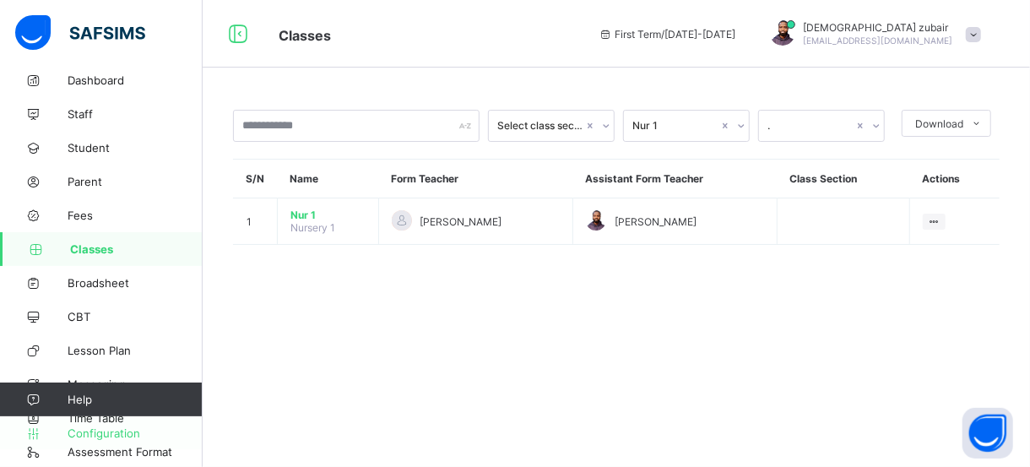
click at [94, 431] on span "Configuration" at bounding box center [135, 433] width 134 height 14
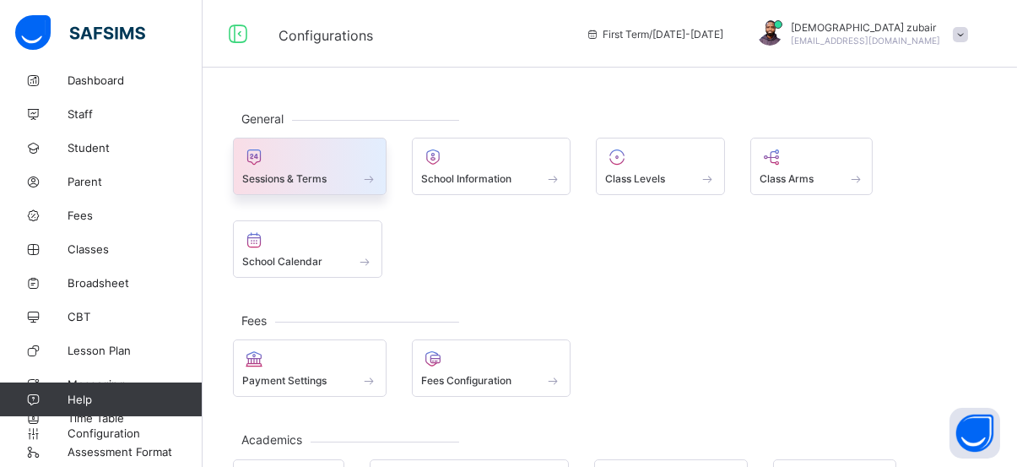
click at [358, 174] on div "Sessions & Terms" at bounding box center [309, 178] width 135 height 14
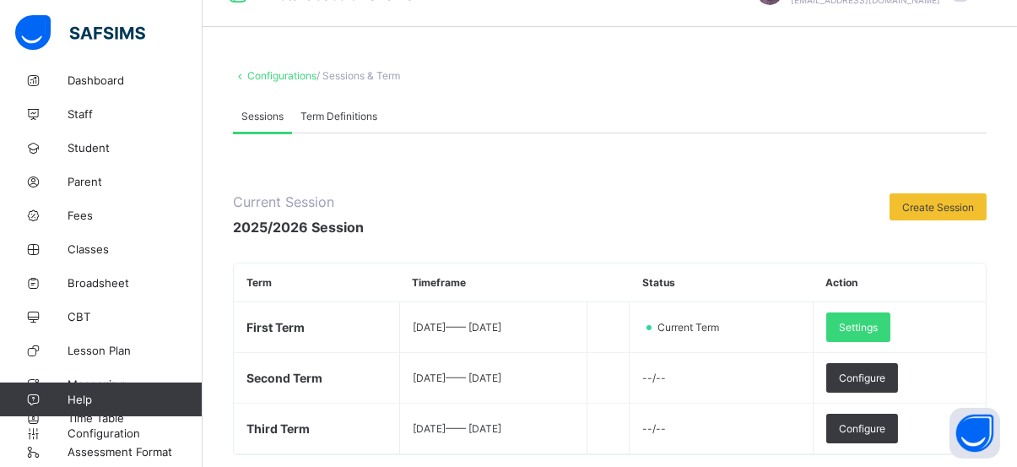
scroll to position [41, 0]
click at [334, 117] on span "Term Definitions" at bounding box center [339, 116] width 77 height 13
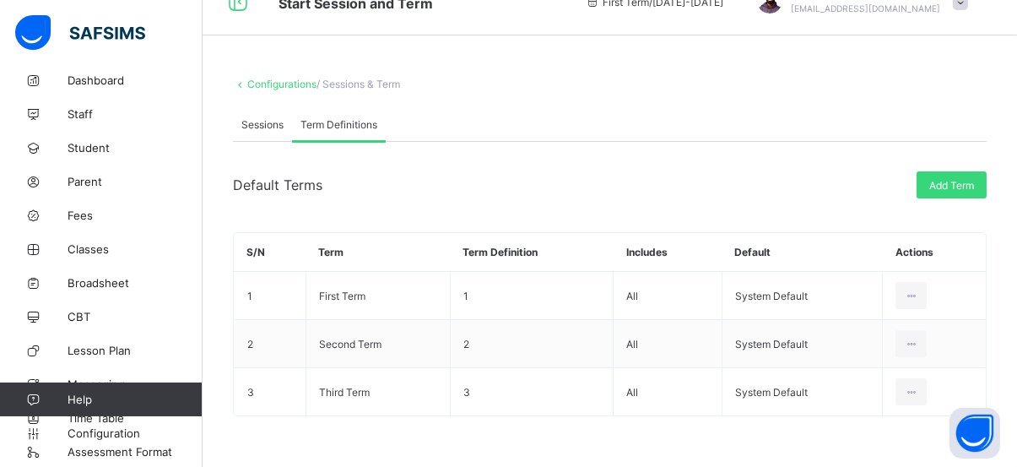
scroll to position [29, 0]
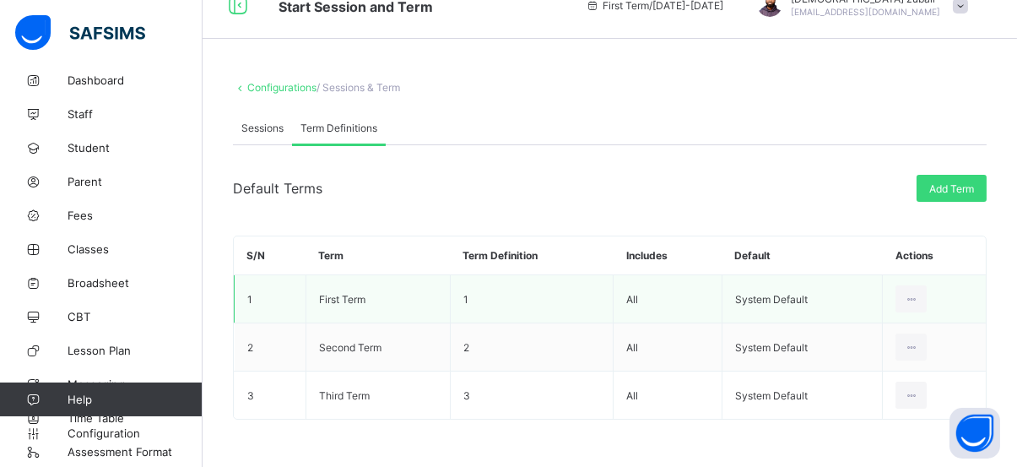
click at [411, 290] on td "First Term" at bounding box center [378, 299] width 144 height 48
click at [914, 293] on div at bounding box center [911, 298] width 31 height 27
click at [918, 293] on icon at bounding box center [911, 299] width 14 height 13
click at [424, 302] on td "First Term" at bounding box center [378, 299] width 144 height 48
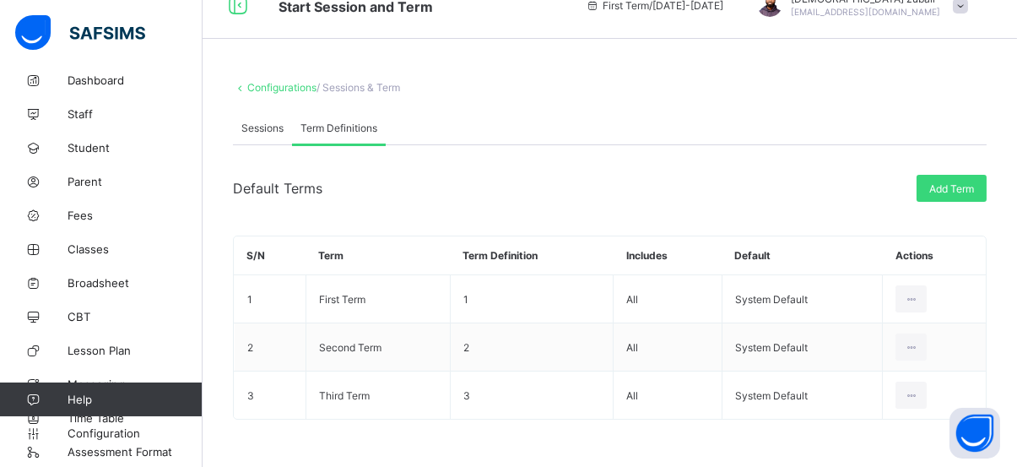
click at [366, 84] on span "/ Sessions & Term" at bounding box center [359, 87] width 84 height 13
click at [267, 83] on link "Configurations" at bounding box center [281, 87] width 69 height 13
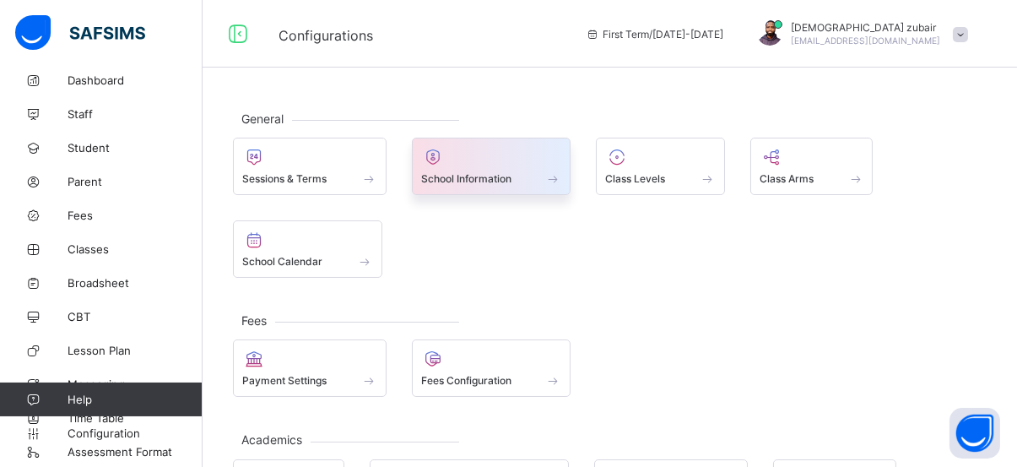
click at [545, 176] on span at bounding box center [553, 178] width 17 height 14
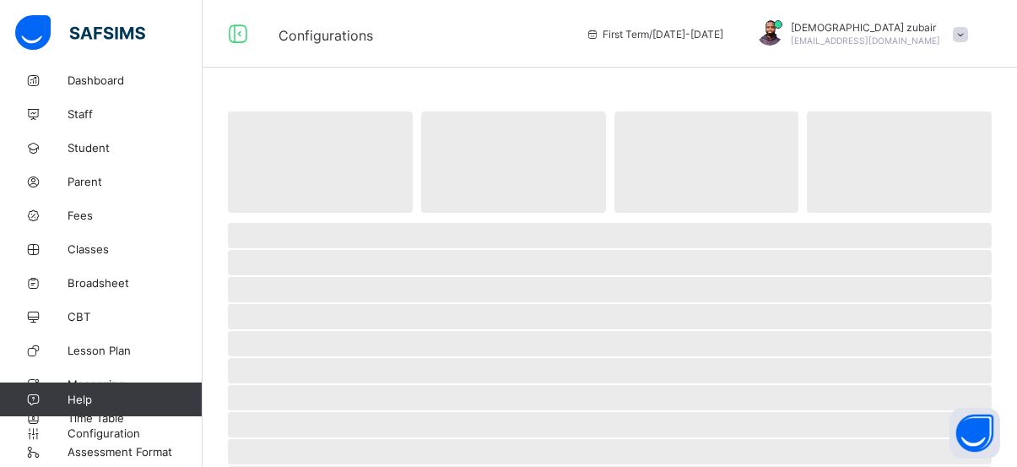
select select "**"
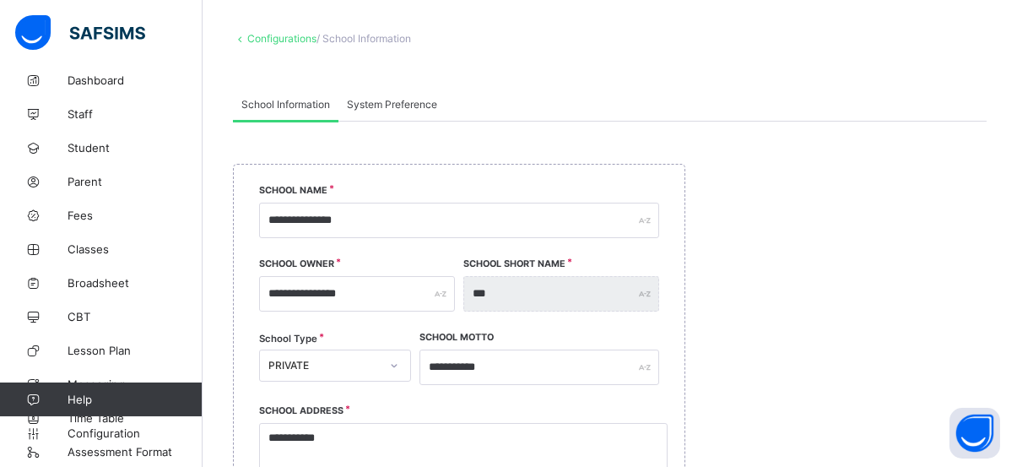
scroll to position [76, 0]
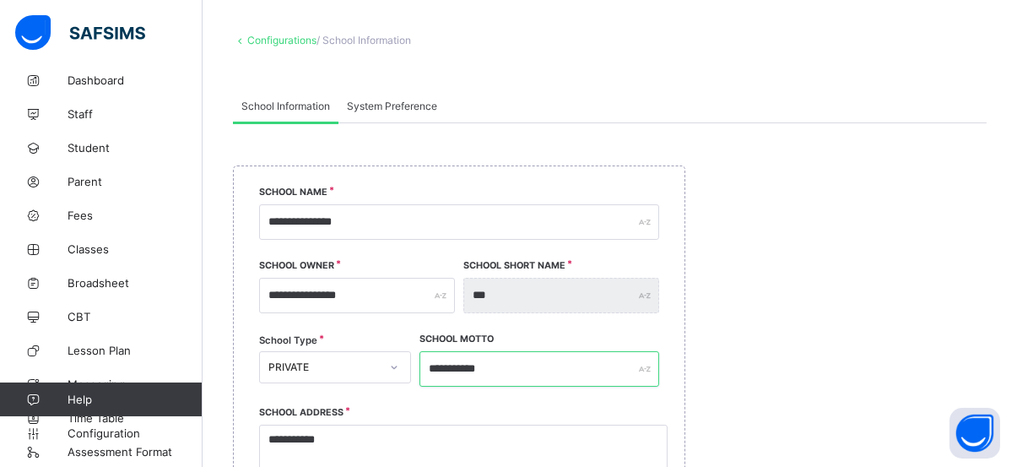
click at [501, 368] on input "**********" at bounding box center [540, 368] width 240 height 35
click at [491, 366] on input "**********" at bounding box center [540, 368] width 240 height 35
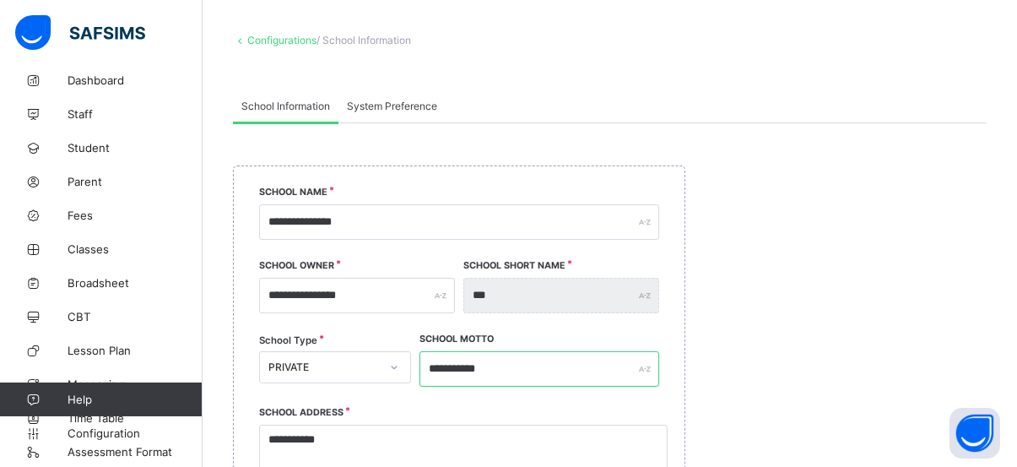
click at [491, 366] on input "**********" at bounding box center [540, 368] width 240 height 35
type input "**********"
click at [604, 414] on div "**********" at bounding box center [459, 474] width 400 height 125
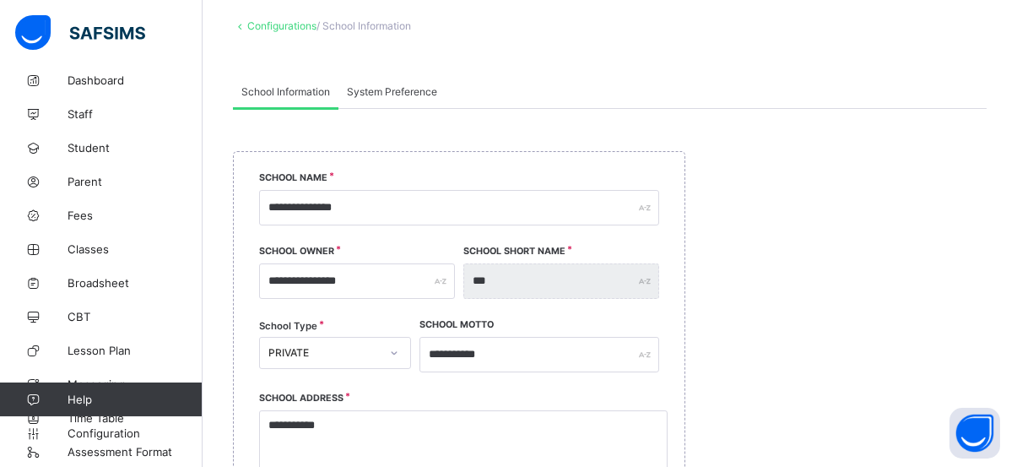
scroll to position [0, 0]
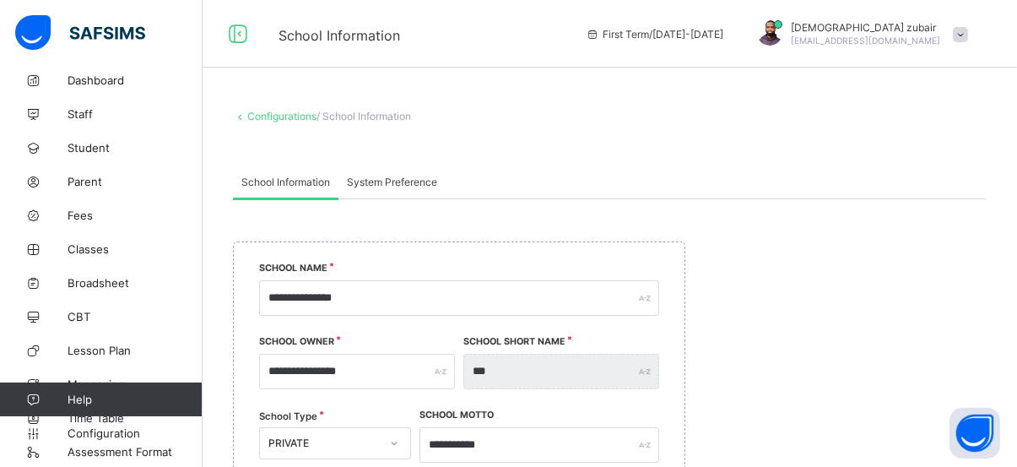
click at [378, 120] on span "/ School Information" at bounding box center [364, 116] width 95 height 13
click at [372, 181] on span "System Preference" at bounding box center [392, 182] width 90 height 13
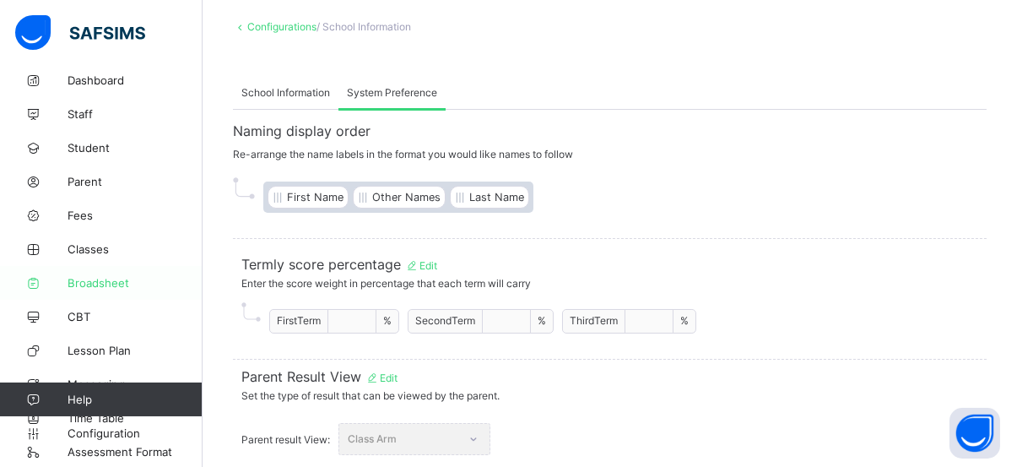
scroll to position [22, 0]
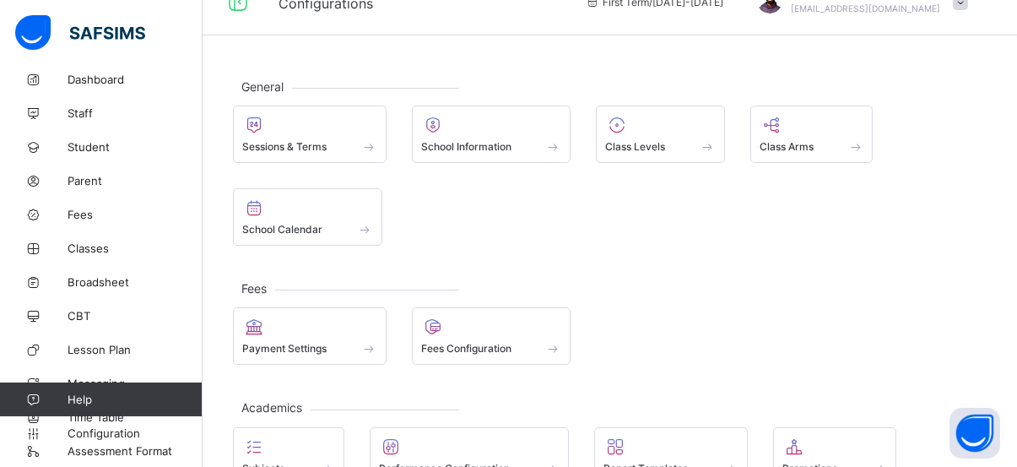
scroll to position [48, 0]
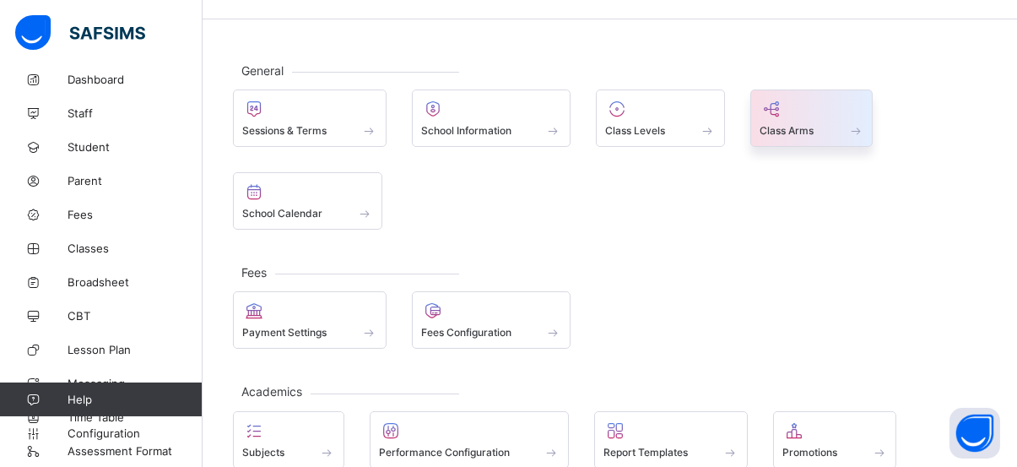
click at [837, 119] on span at bounding box center [812, 121] width 105 height 4
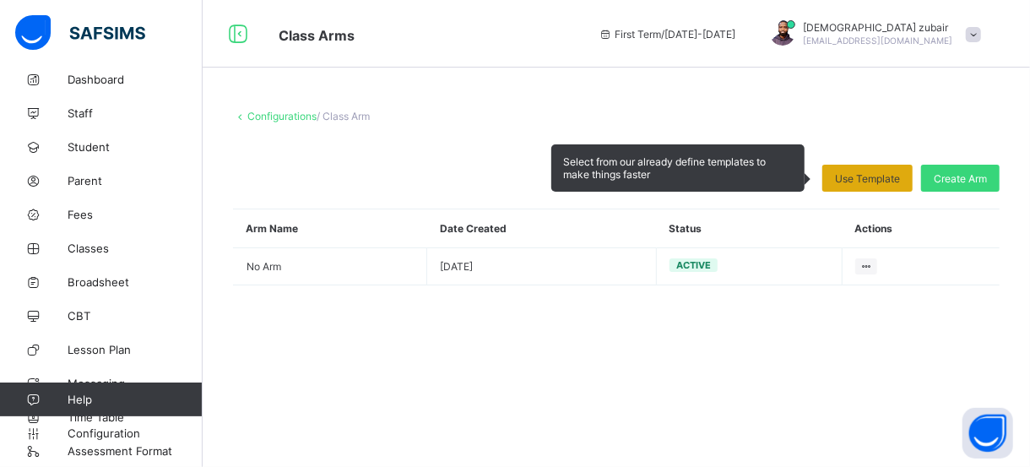
click at [869, 172] on span "Use Template" at bounding box center [867, 178] width 65 height 13
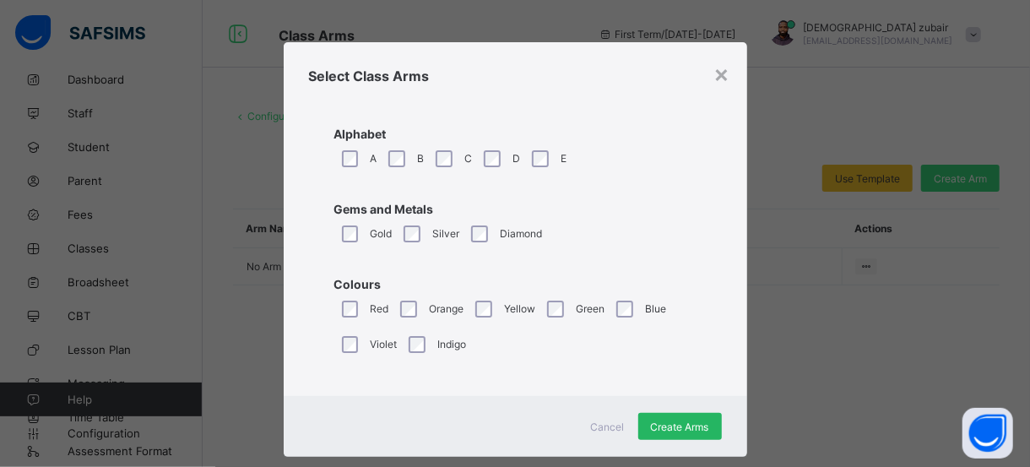
click at [668, 420] on span "Create Arms" at bounding box center [680, 426] width 58 height 13
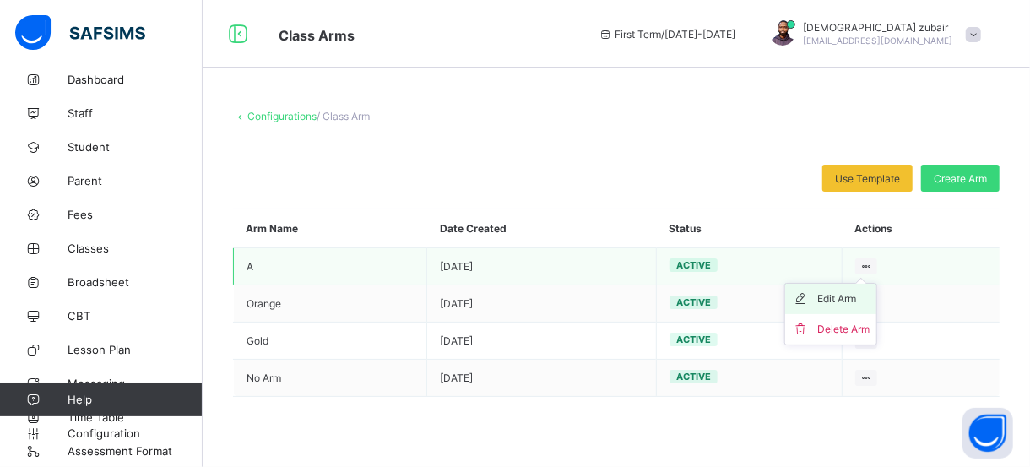
click at [832, 297] on div "Edit Arm" at bounding box center [843, 298] width 52 height 17
type input "*"
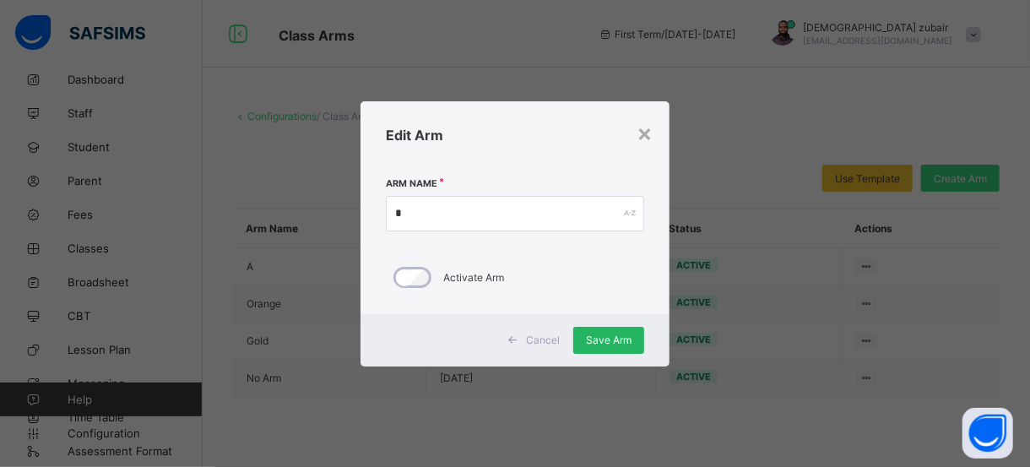
click at [612, 346] on div "Save Arm" at bounding box center [608, 340] width 71 height 27
click at [645, 137] on div "×" at bounding box center [644, 132] width 16 height 29
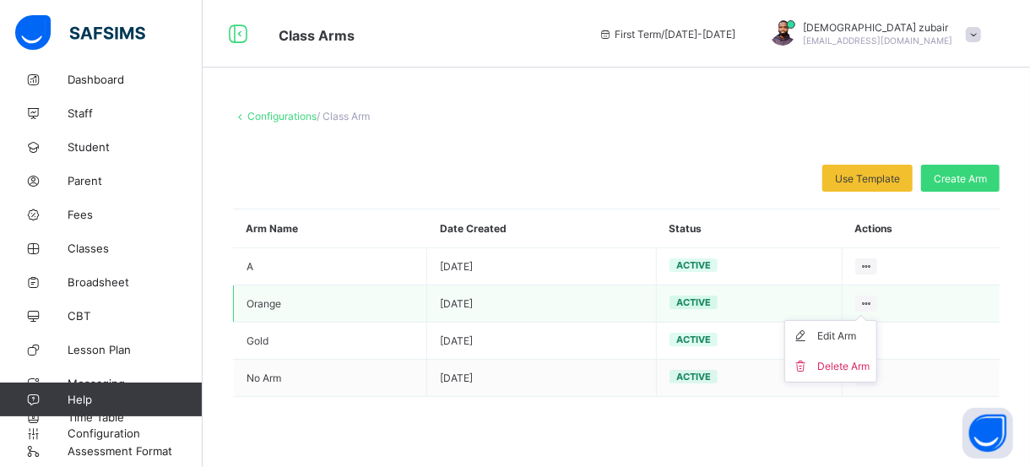
click at [860, 320] on ul "Edit Arm Delete Arm" at bounding box center [830, 351] width 93 height 62
click at [836, 333] on div "Edit Arm" at bounding box center [843, 336] width 52 height 17
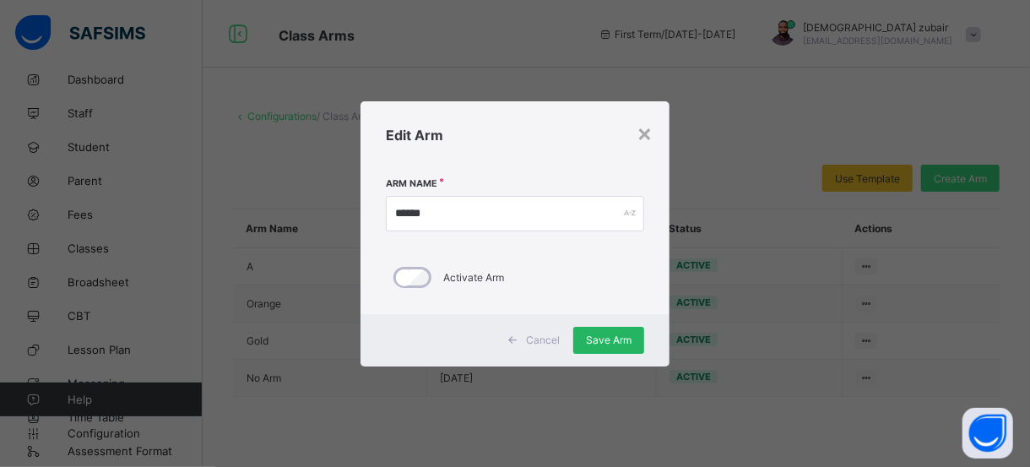
click at [604, 340] on span "Save Arm" at bounding box center [609, 339] width 46 height 13
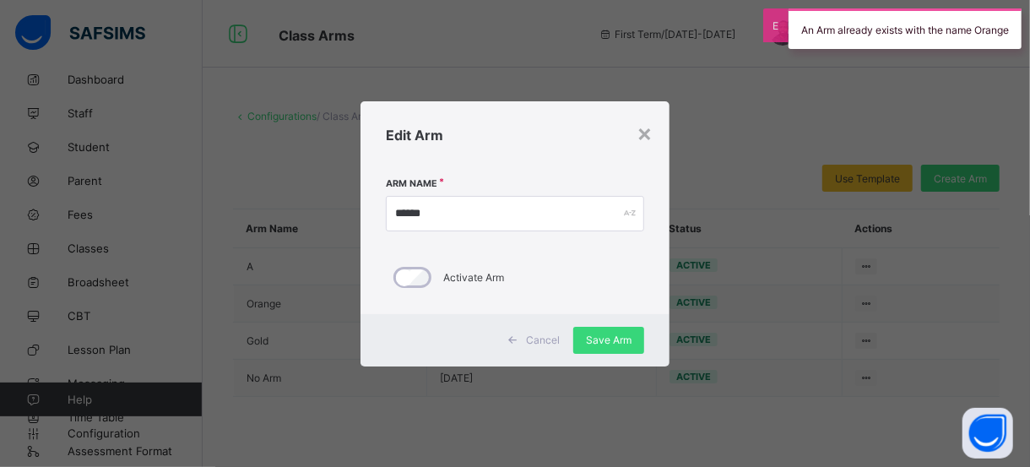
click at [557, 148] on div "Edit Arm" at bounding box center [514, 135] width 309 height 68
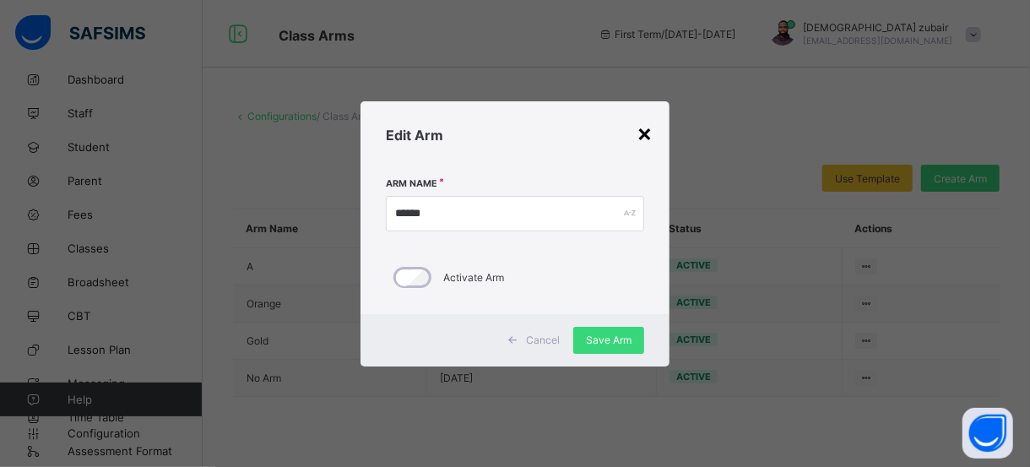
click at [645, 133] on div "×" at bounding box center [644, 132] width 16 height 29
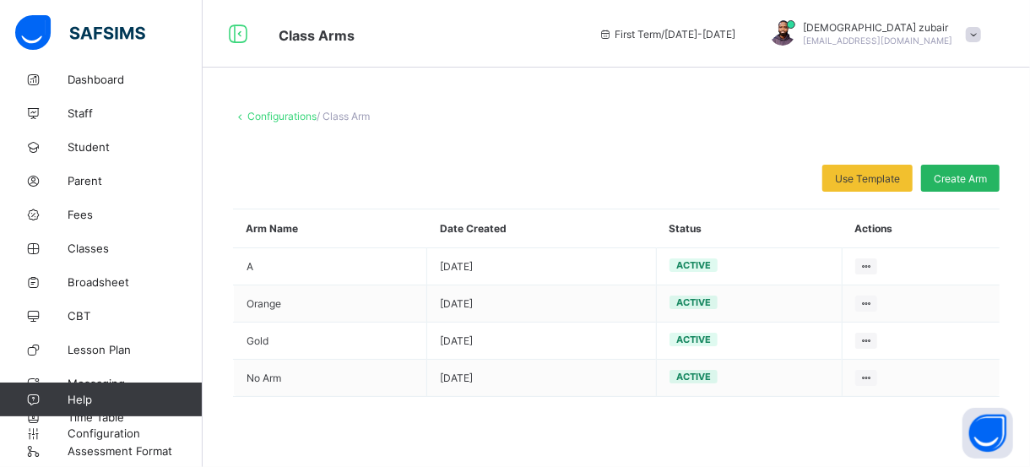
click at [954, 180] on span "Create Arm" at bounding box center [960, 178] width 53 height 13
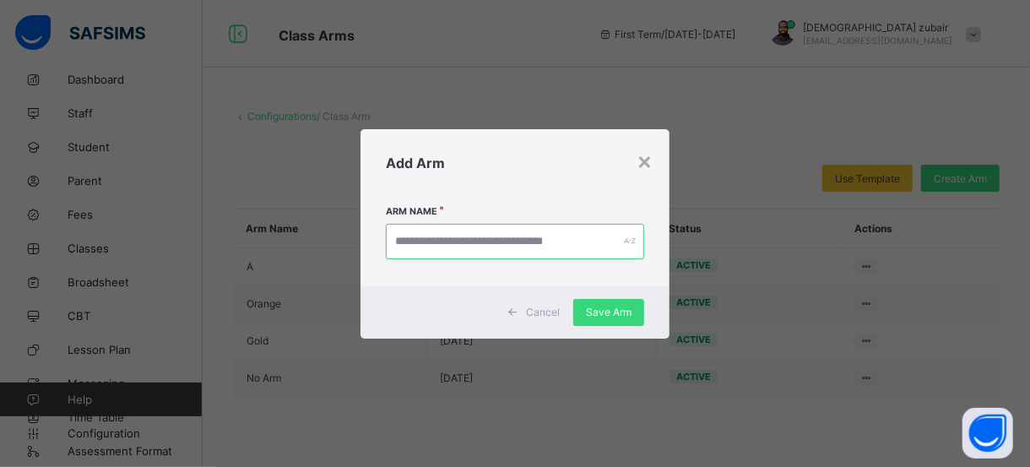
click at [571, 244] on input "text" at bounding box center [515, 241] width 258 height 35
type input "*"
type input "****"
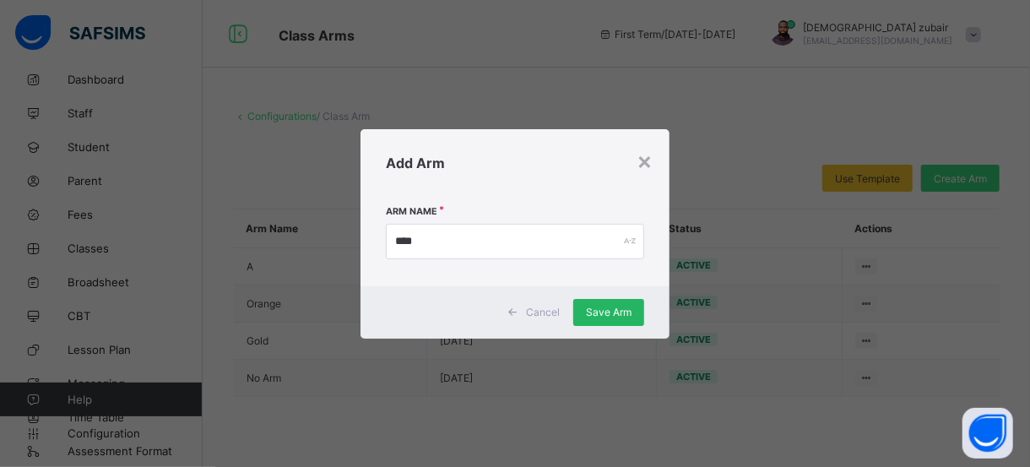
click at [616, 315] on span "Save Arm" at bounding box center [609, 312] width 46 height 13
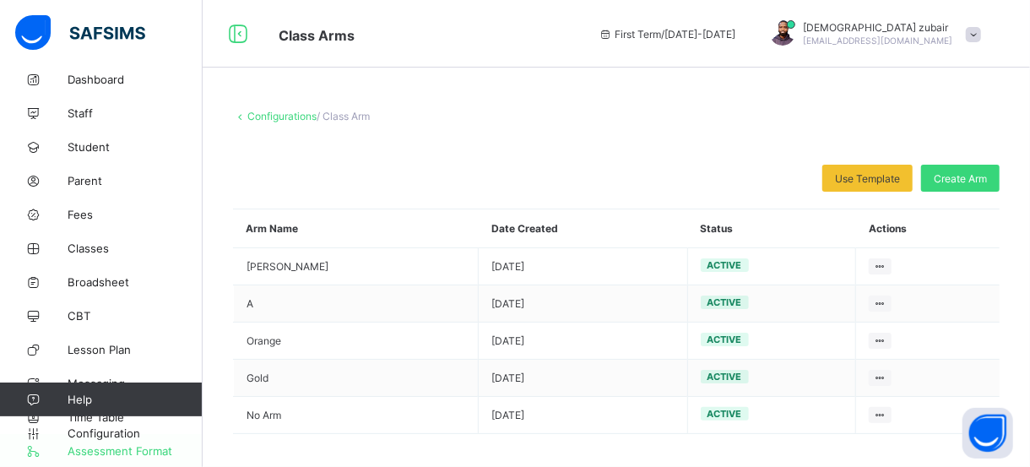
click at [145, 451] on span "Assessment Format" at bounding box center [135, 451] width 135 height 14
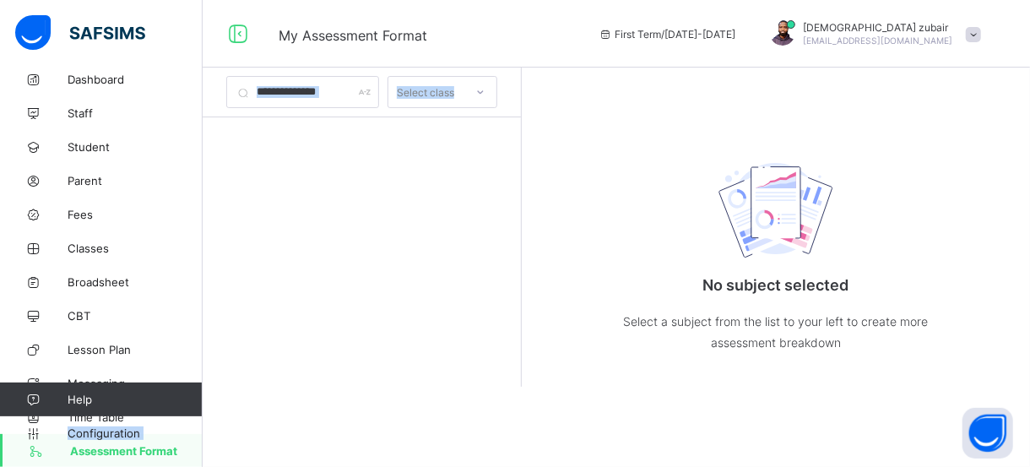
drag, startPoint x: 164, startPoint y: 400, endPoint x: 241, endPoint y: 220, distance: 195.9
click at [241, 220] on div "My Assessment Format First Term / 2025-2026 Muhammad zubair z.muhammadjamiu@gma…" at bounding box center [515, 233] width 1030 height 467
click at [252, 350] on div at bounding box center [362, 276] width 318 height 319
click at [127, 451] on span "Assessment Format" at bounding box center [136, 451] width 133 height 14
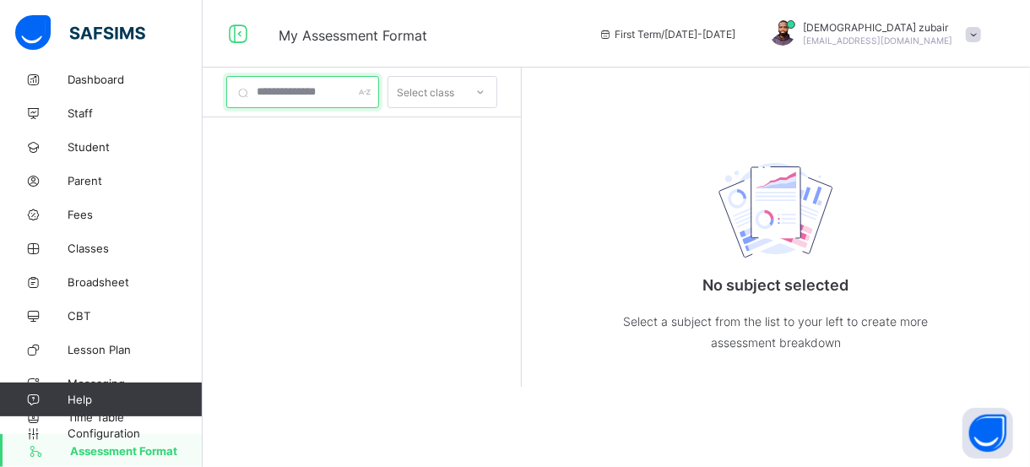
click at [379, 89] on div at bounding box center [302, 92] width 153 height 32
click at [495, 89] on div at bounding box center [480, 92] width 29 height 27
click at [485, 124] on div "No options" at bounding box center [442, 129] width 108 height 26
click at [441, 211] on div at bounding box center [362, 276] width 318 height 319
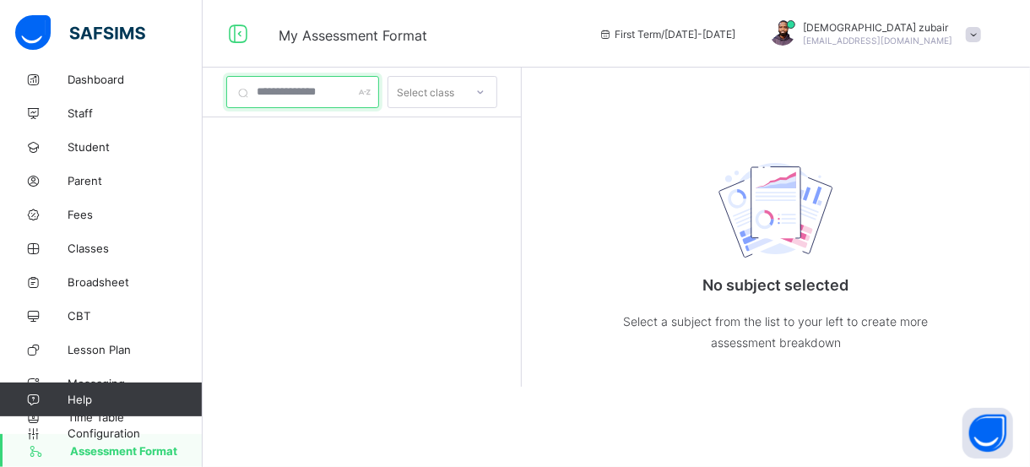
click at [372, 92] on input "text" at bounding box center [302, 92] width 153 height 32
type input "*"
click at [118, 431] on span "Configuration" at bounding box center [135, 433] width 134 height 14
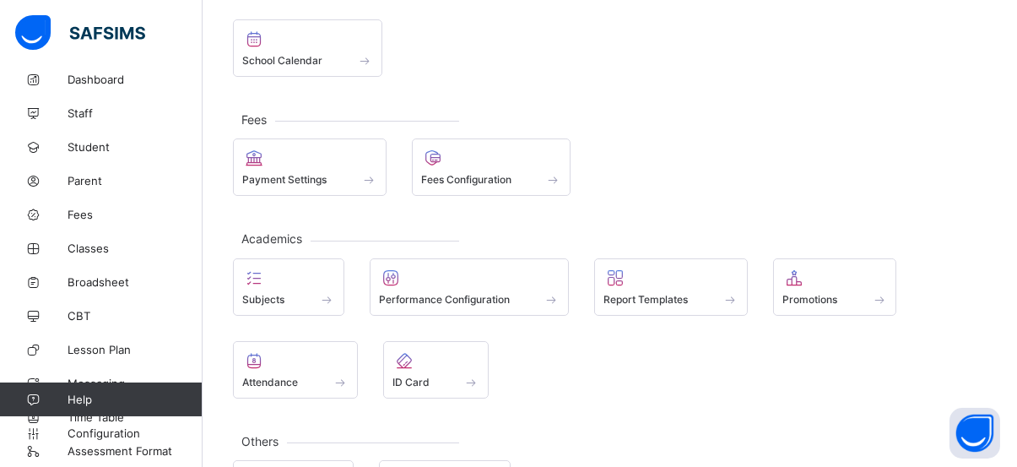
scroll to position [209, 0]
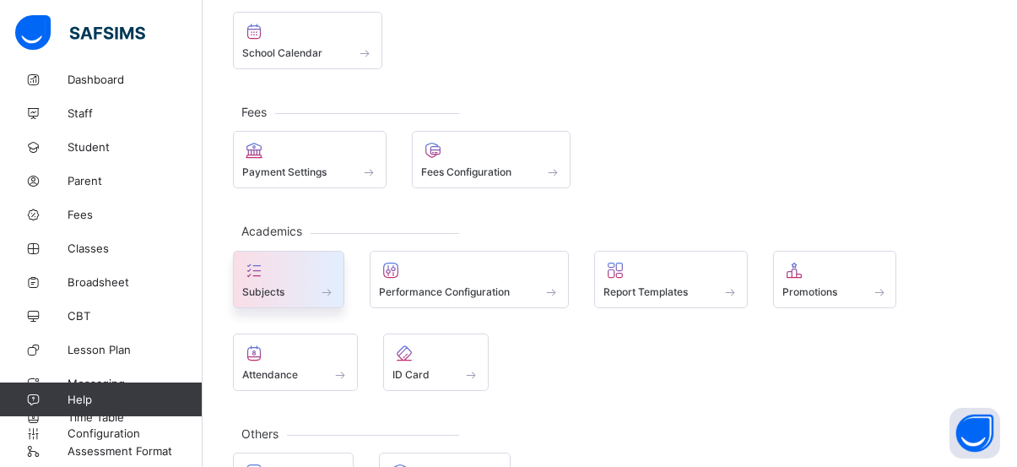
click at [329, 286] on span at bounding box center [326, 291] width 17 height 14
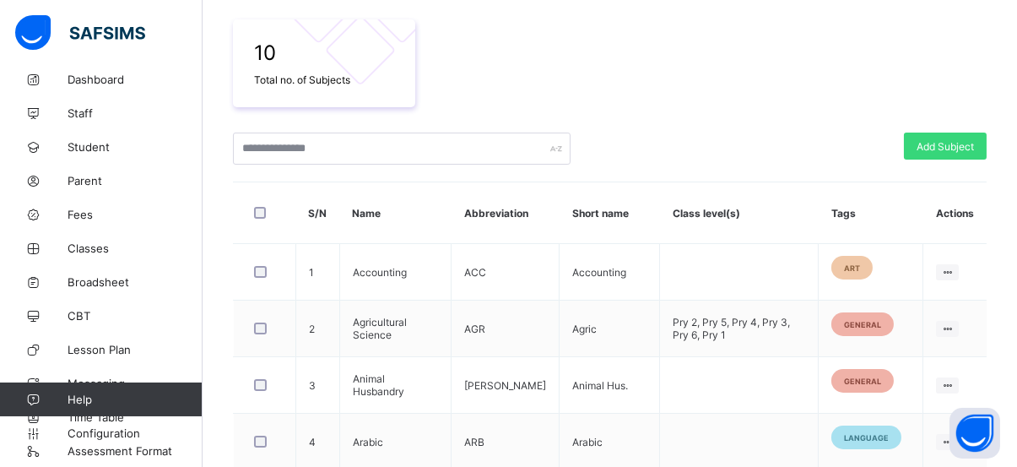
scroll to position [290, 0]
click at [937, 151] on span "Add Subject" at bounding box center [945, 147] width 57 height 13
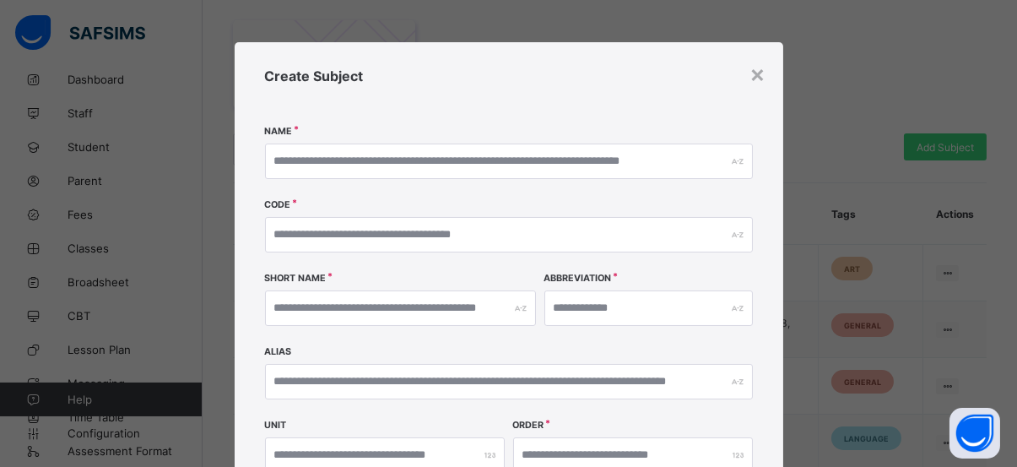
scroll to position [23, 0]
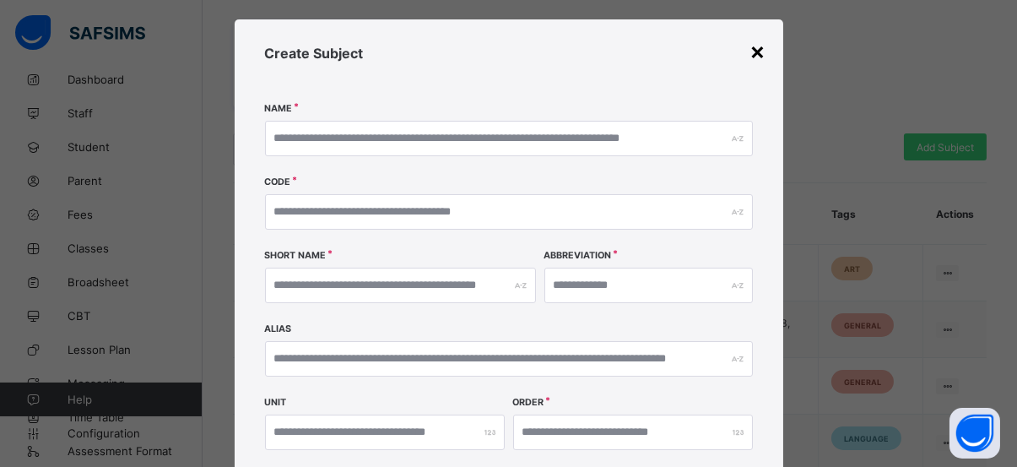
click at [755, 62] on div "×" at bounding box center [758, 50] width 16 height 29
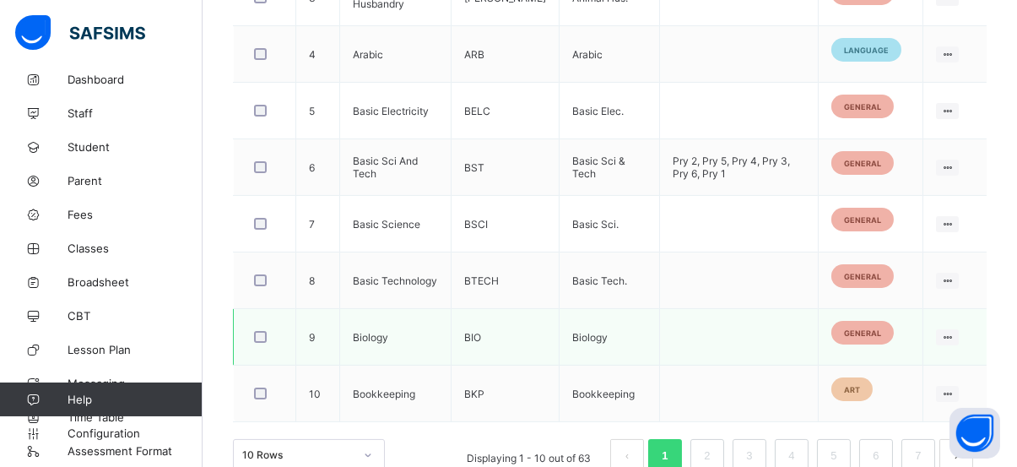
scroll to position [764, 0]
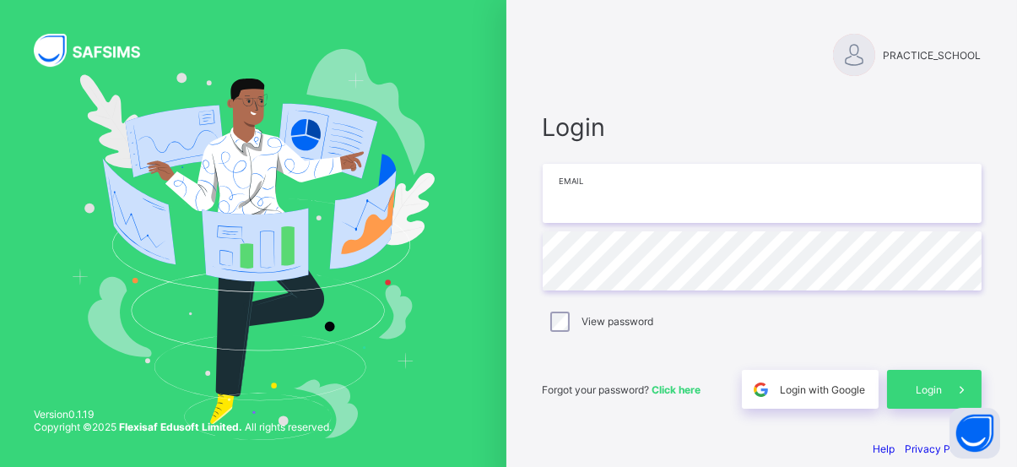
click at [624, 195] on input "email" at bounding box center [762, 193] width 439 height 59
type input "**********"
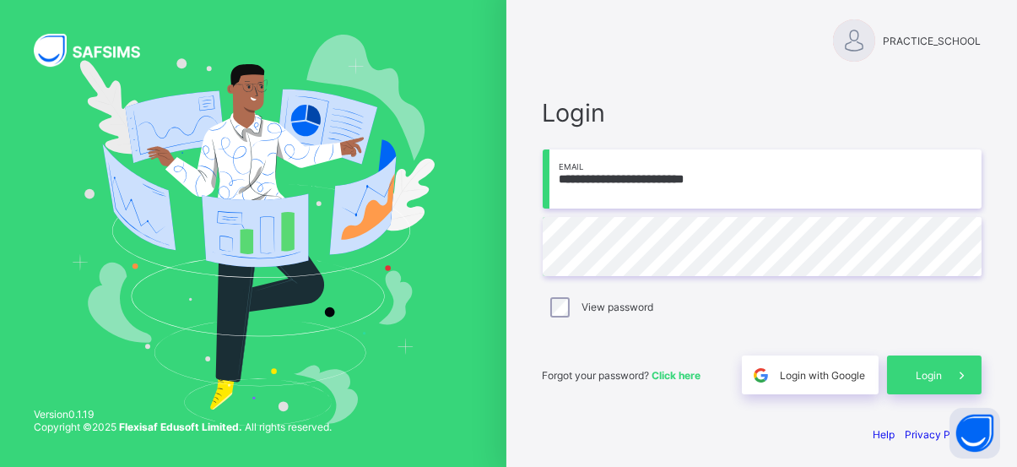
scroll to position [16, 0]
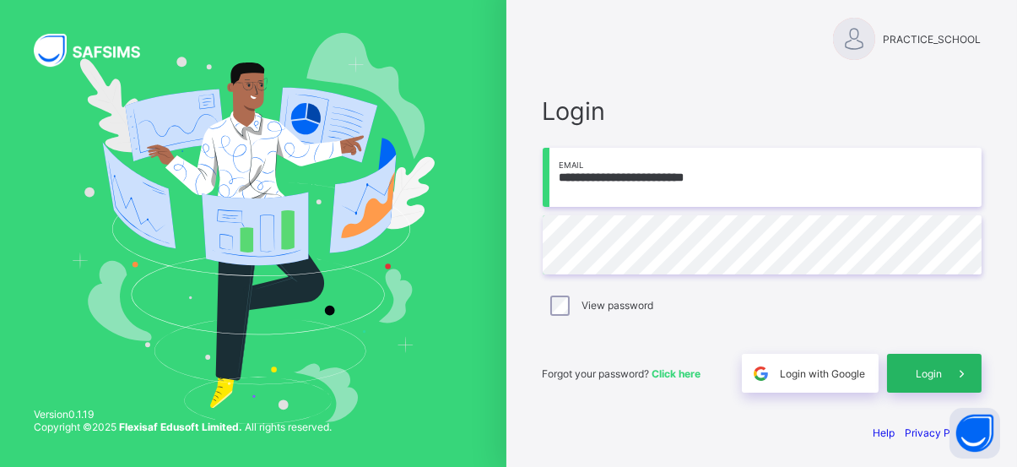
click at [940, 386] on div "Login" at bounding box center [934, 373] width 95 height 39
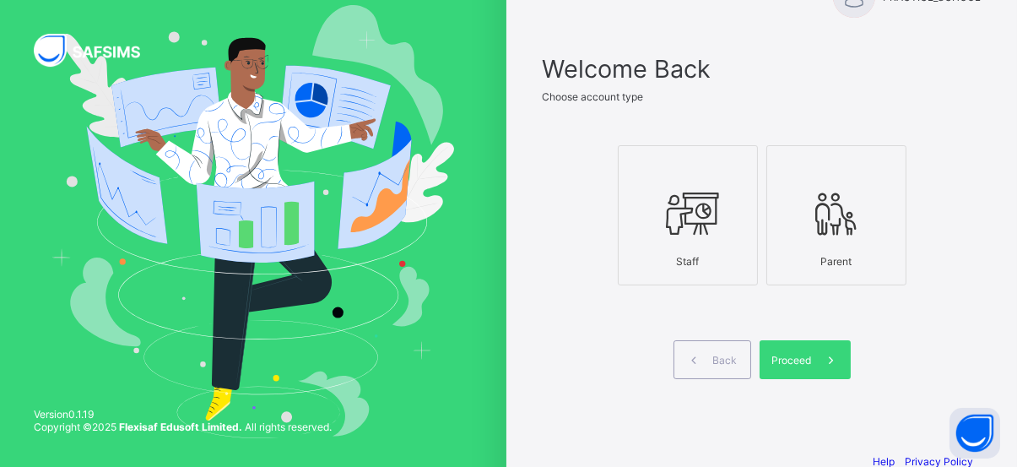
scroll to position [68, 0]
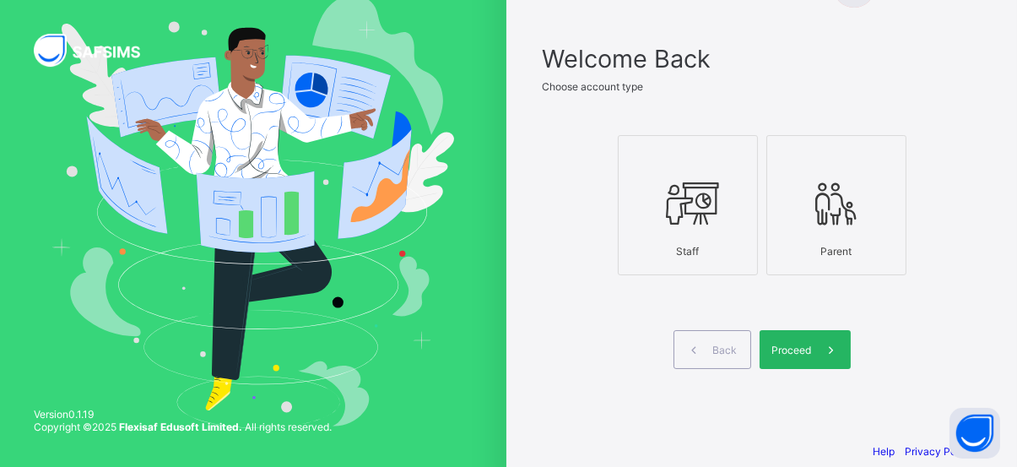
click at [831, 352] on icon at bounding box center [831, 350] width 18 height 16
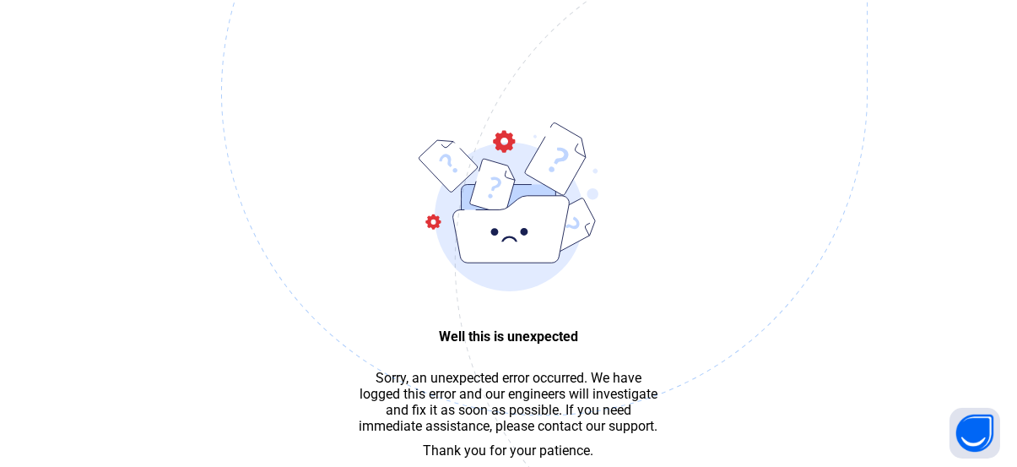
scroll to position [50, 0]
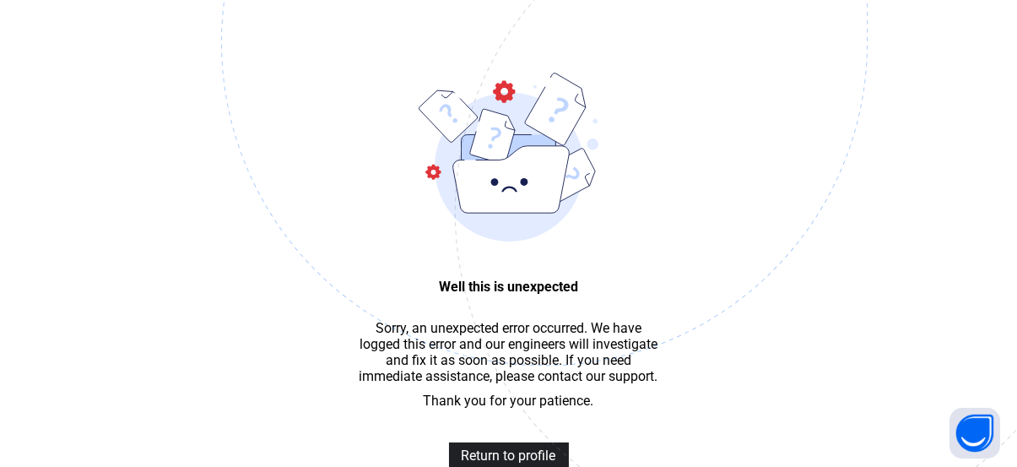
click at [517, 463] on span "Return to profile" at bounding box center [509, 455] width 95 height 16
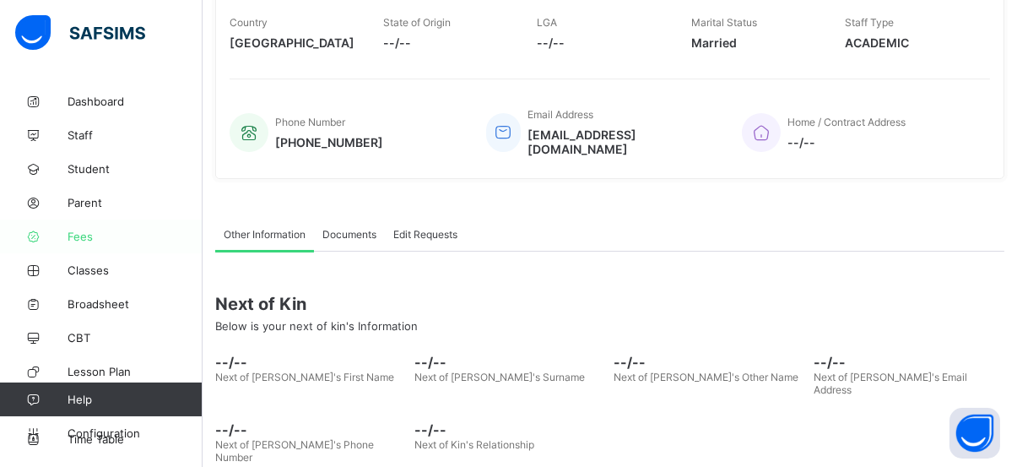
scroll to position [22, 0]
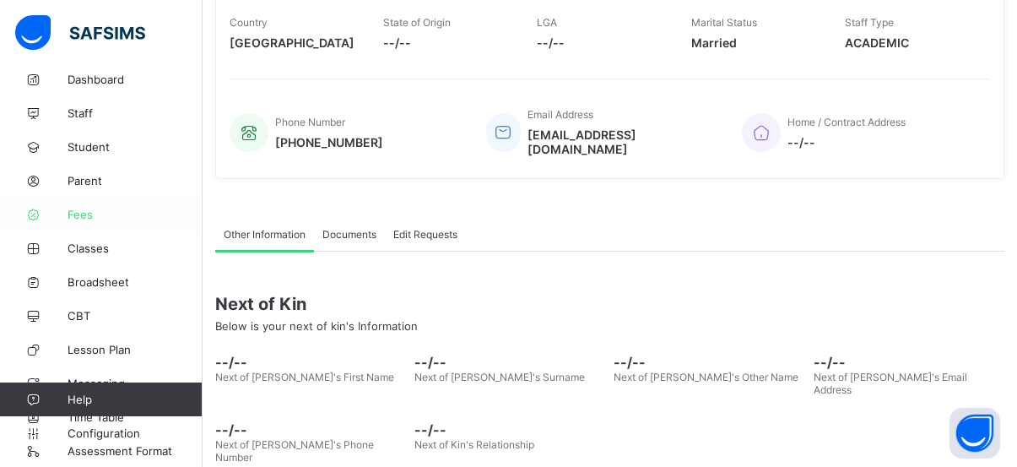
click at [85, 211] on span "Fees" at bounding box center [135, 215] width 135 height 14
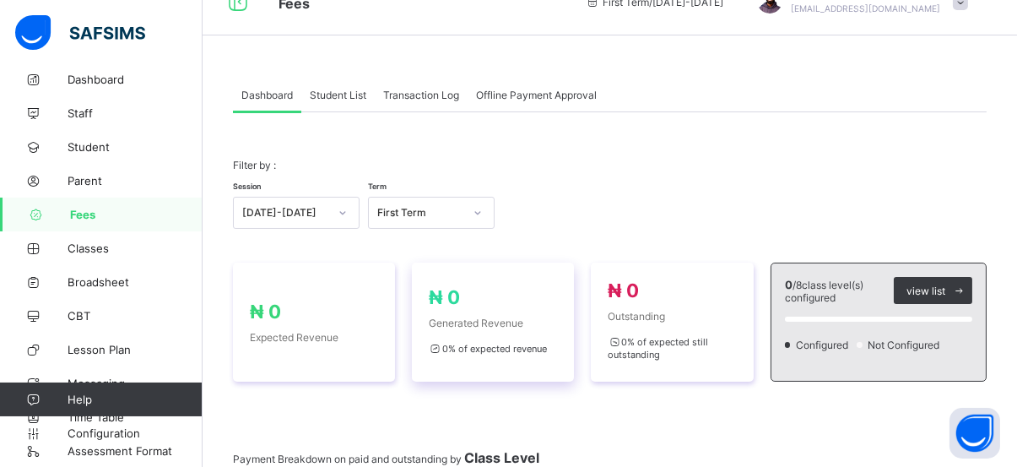
scroll to position [45, 0]
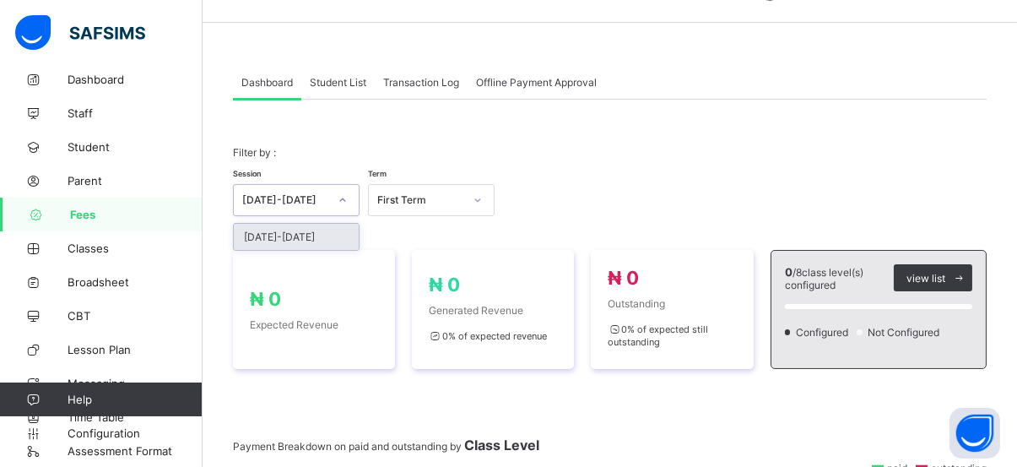
click at [343, 193] on icon at bounding box center [343, 200] width 10 height 17
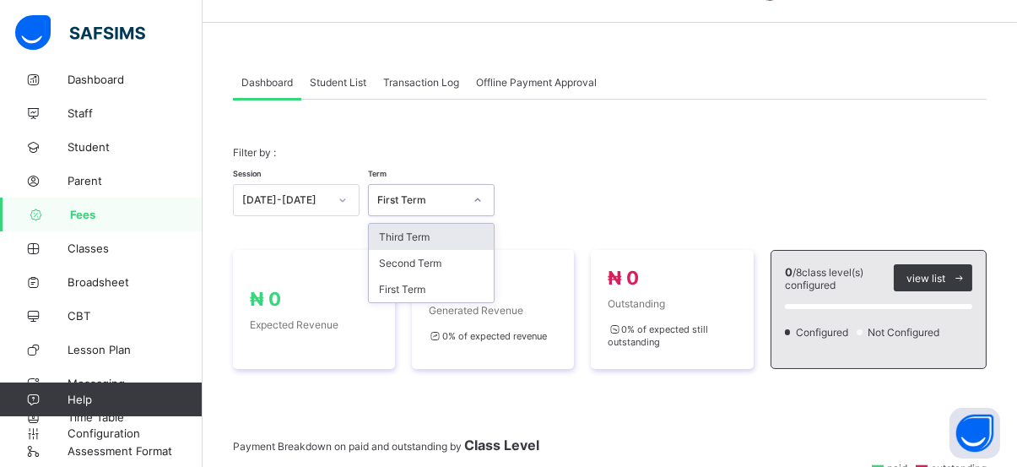
click at [471, 192] on div at bounding box center [477, 200] width 29 height 27
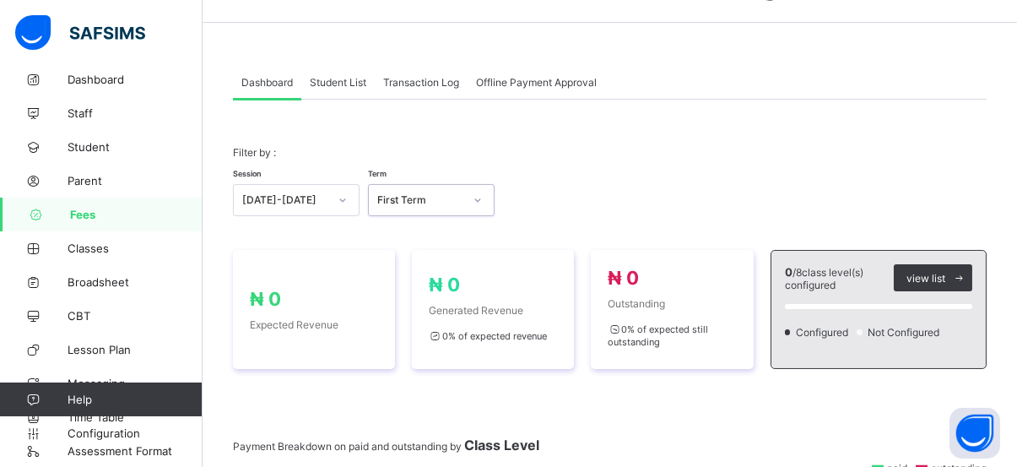
click at [461, 203] on div "First Term" at bounding box center [420, 200] width 86 height 13
click at [467, 282] on span "₦ 0" at bounding box center [493, 285] width 128 height 22
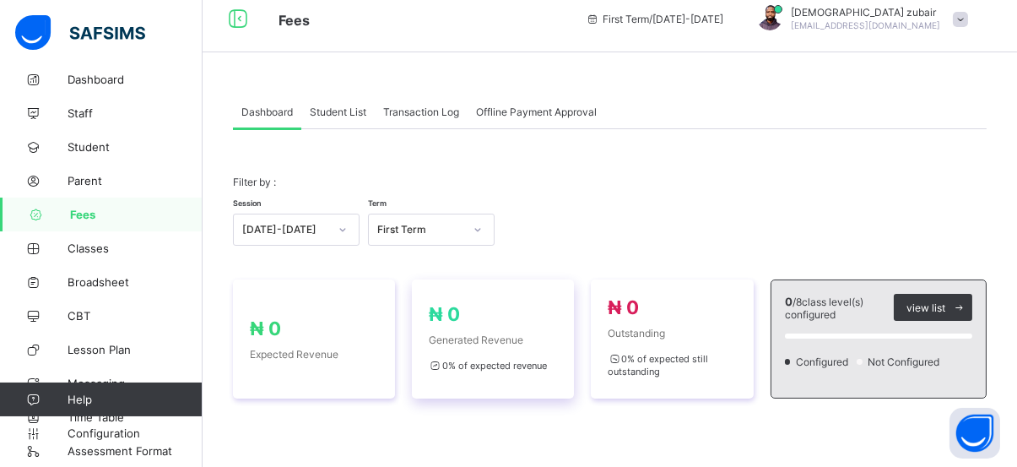
scroll to position [14, 0]
click at [339, 114] on span "Student List" at bounding box center [338, 113] width 57 height 13
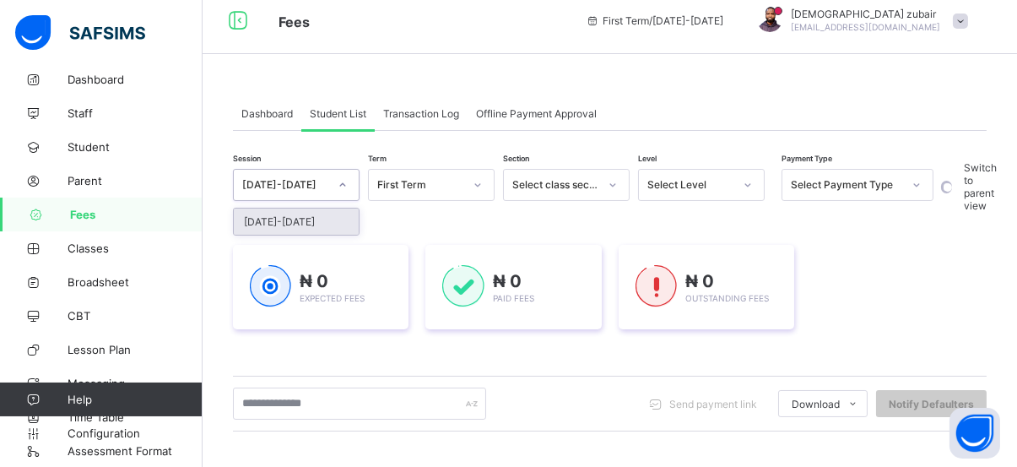
click at [346, 185] on icon at bounding box center [343, 184] width 10 height 17
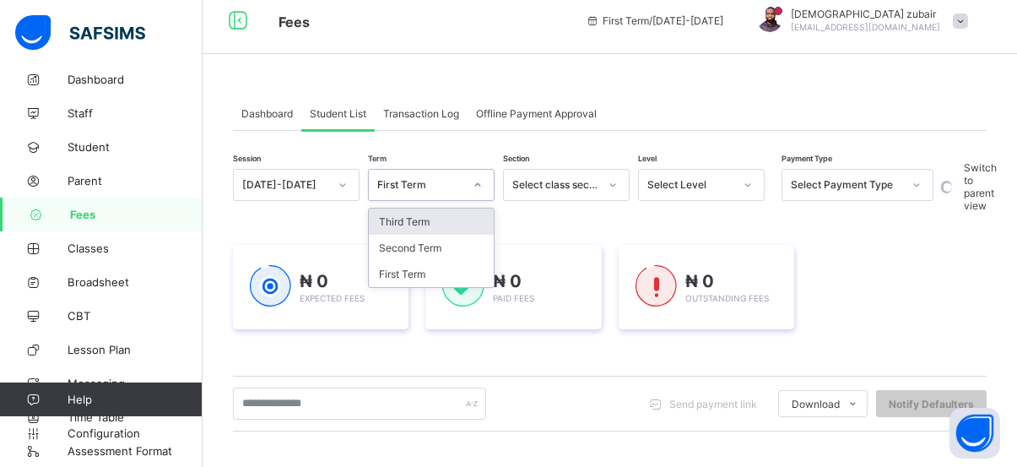
click at [482, 181] on icon at bounding box center [478, 184] width 10 height 17
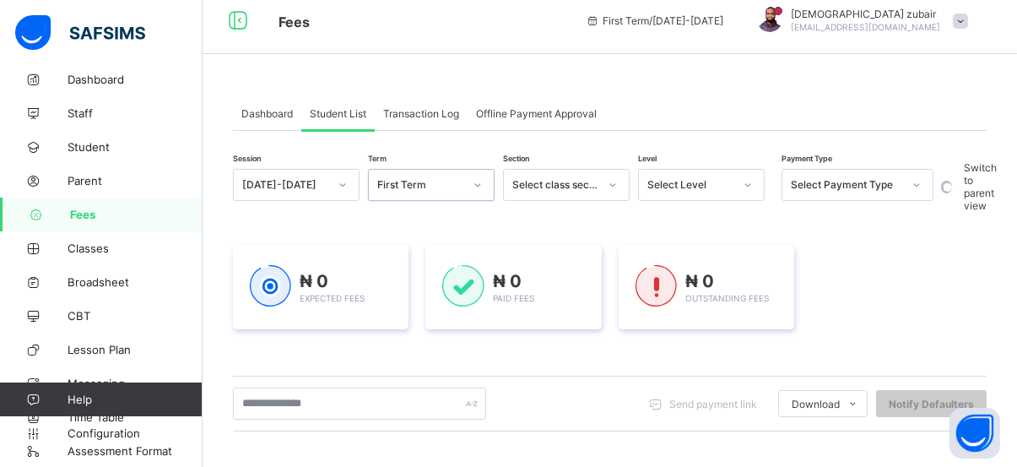
click at [482, 181] on icon at bounding box center [478, 184] width 10 height 17
click at [615, 180] on icon at bounding box center [613, 184] width 10 height 17
click at [614, 186] on icon at bounding box center [613, 184] width 10 height 17
click at [734, 183] on div at bounding box center [748, 184] width 29 height 27
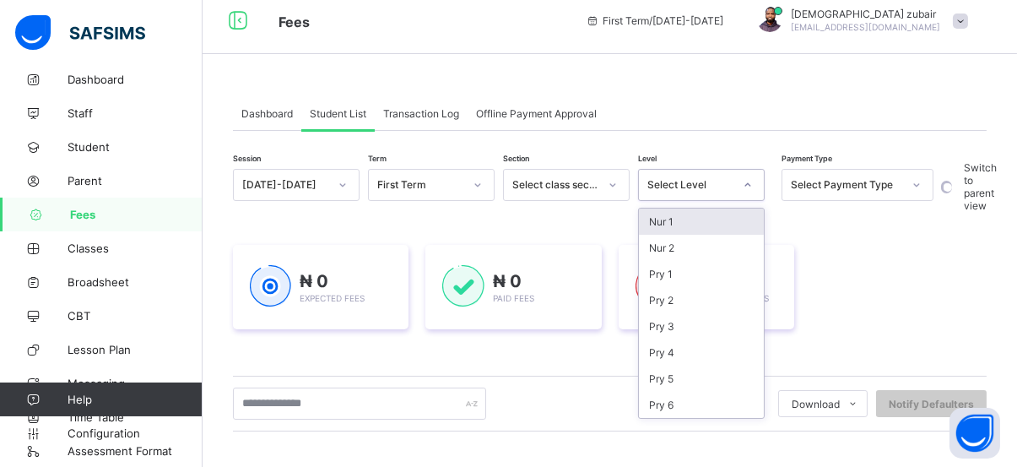
click at [685, 225] on div "Nur 1" at bounding box center [701, 222] width 125 height 26
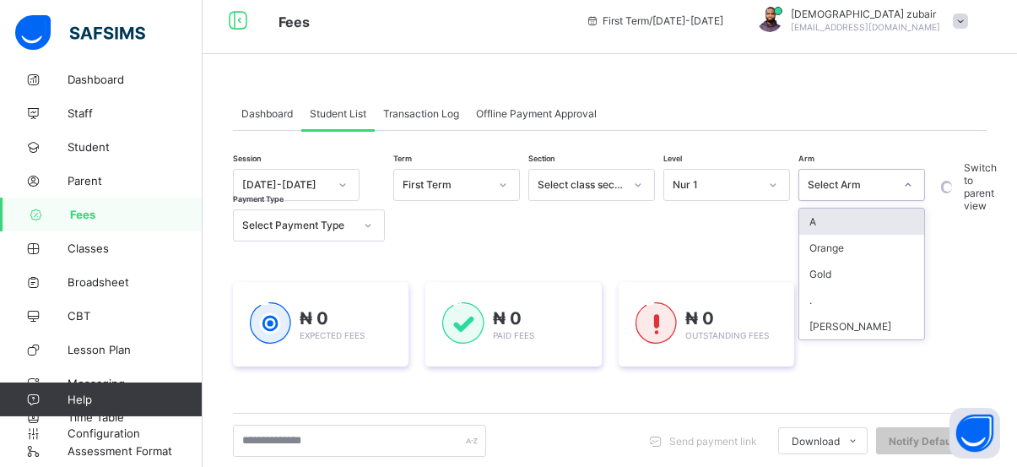
click at [910, 185] on icon at bounding box center [908, 184] width 10 height 17
click at [825, 219] on div "A" at bounding box center [861, 222] width 125 height 26
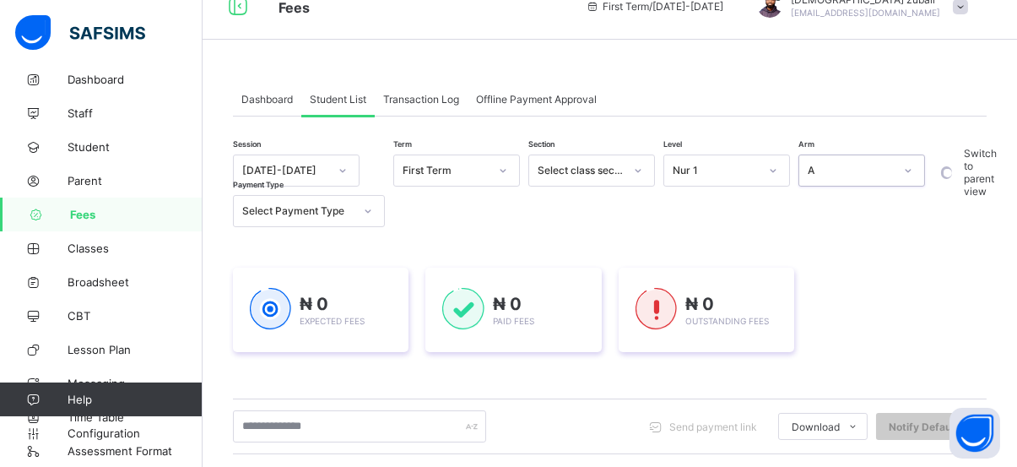
scroll to position [29, 0]
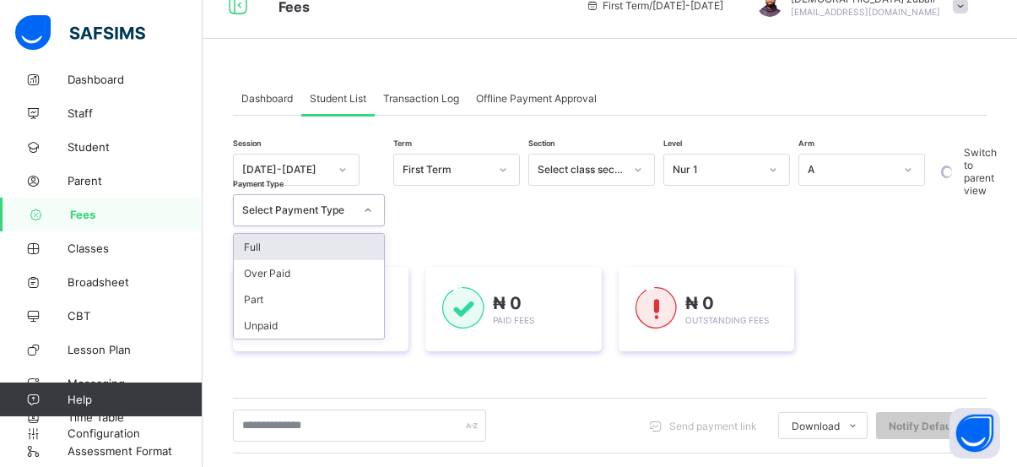
click at [372, 206] on div at bounding box center [368, 210] width 29 height 27
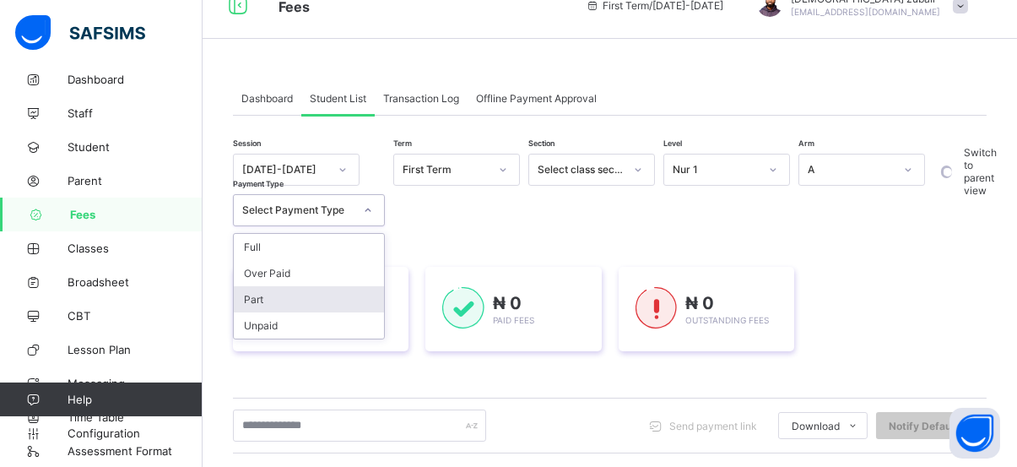
click at [288, 302] on div "Part" at bounding box center [309, 299] width 150 height 26
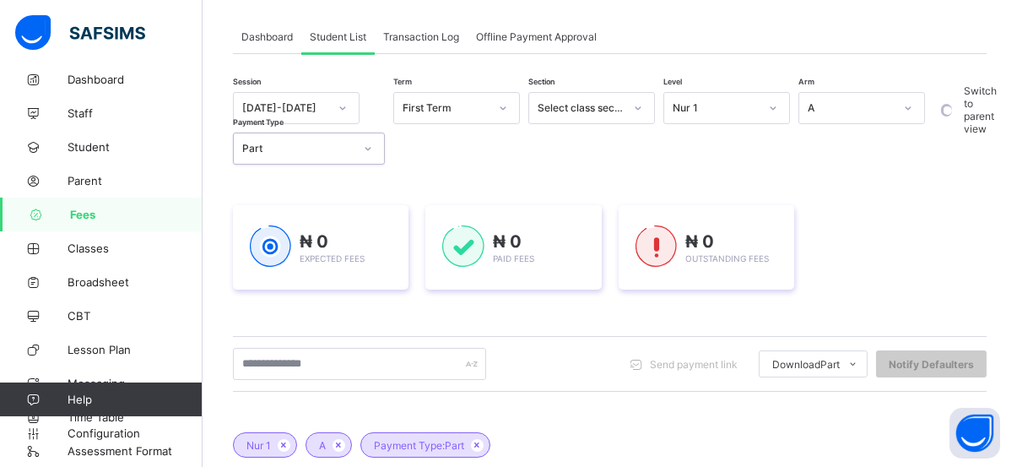
scroll to position [92, 0]
click at [396, 257] on div "₦ 0 Expected Fees" at bounding box center [321, 245] width 176 height 84
click at [484, 248] on img at bounding box center [462, 245] width 41 height 42
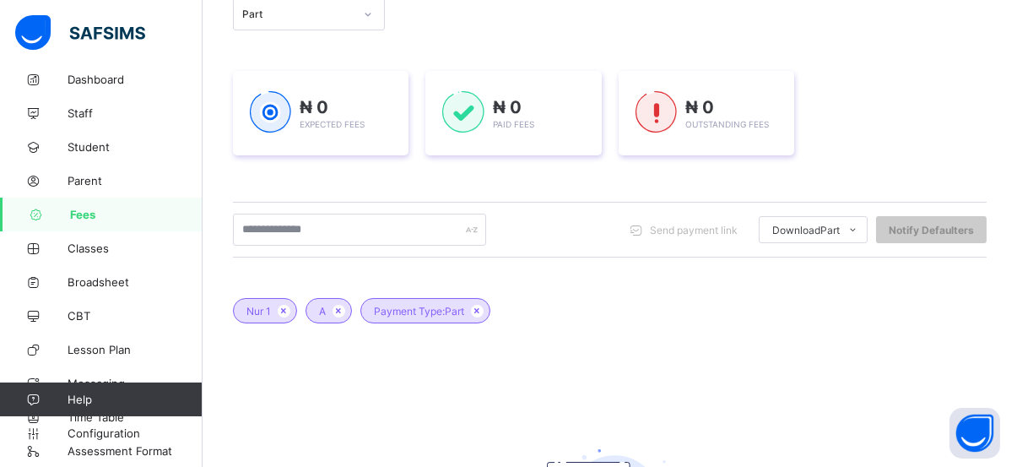
scroll to position [225, 0]
drag, startPoint x: 487, startPoint y: 230, endPoint x: 463, endPoint y: 230, distance: 23.7
click at [463, 230] on div "Send payment link Download Part Students Payment Students Payment Status Studen…" at bounding box center [610, 229] width 754 height 32
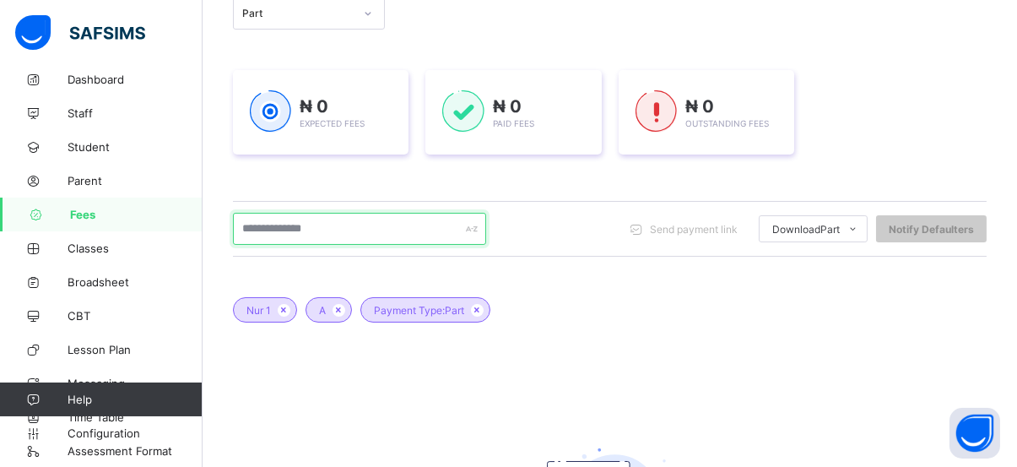
click at [463, 230] on input "text" at bounding box center [359, 229] width 253 height 32
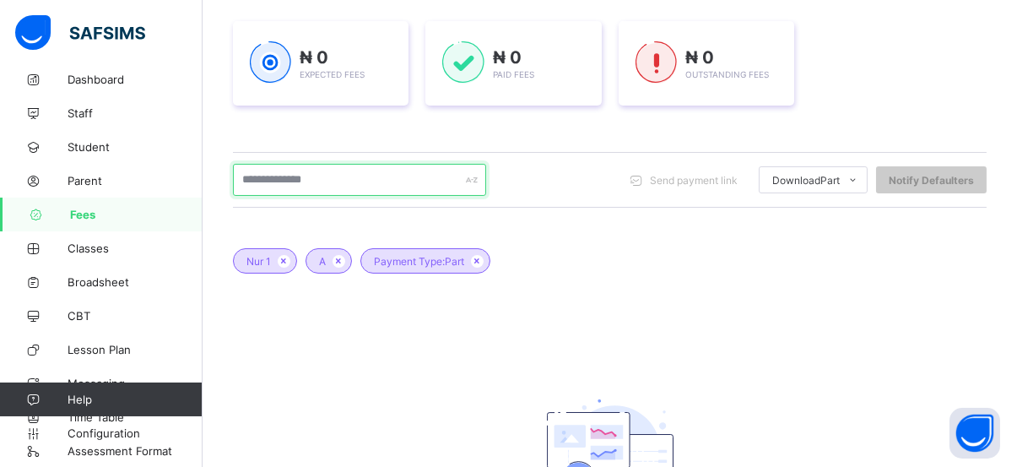
scroll to position [277, 0]
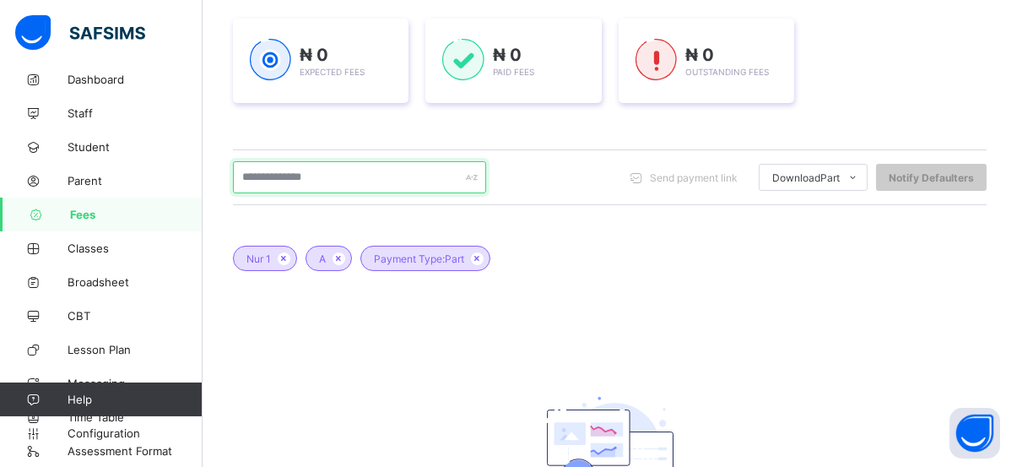
click at [414, 165] on input "text" at bounding box center [359, 177] width 253 height 32
type input "**********"
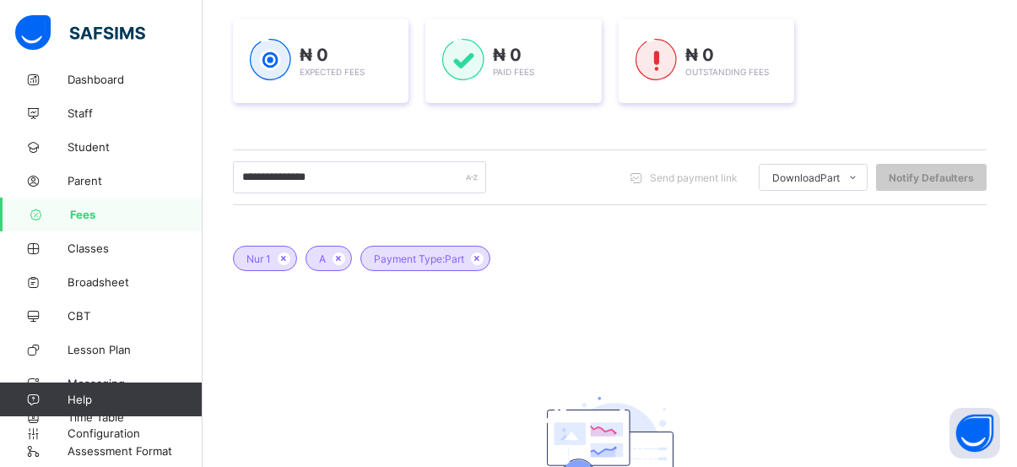
click at [672, 272] on div "Nur 1 A Payment Type: Part" at bounding box center [610, 249] width 754 height 59
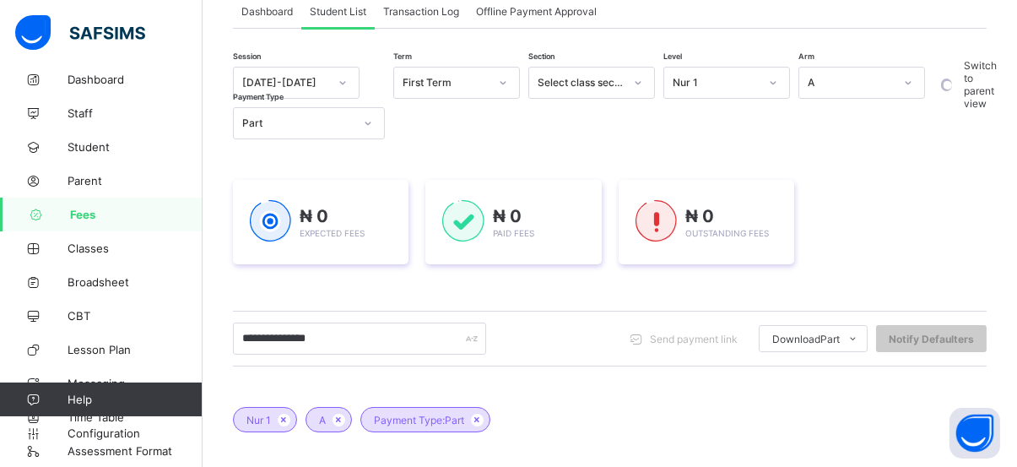
scroll to position [0, 0]
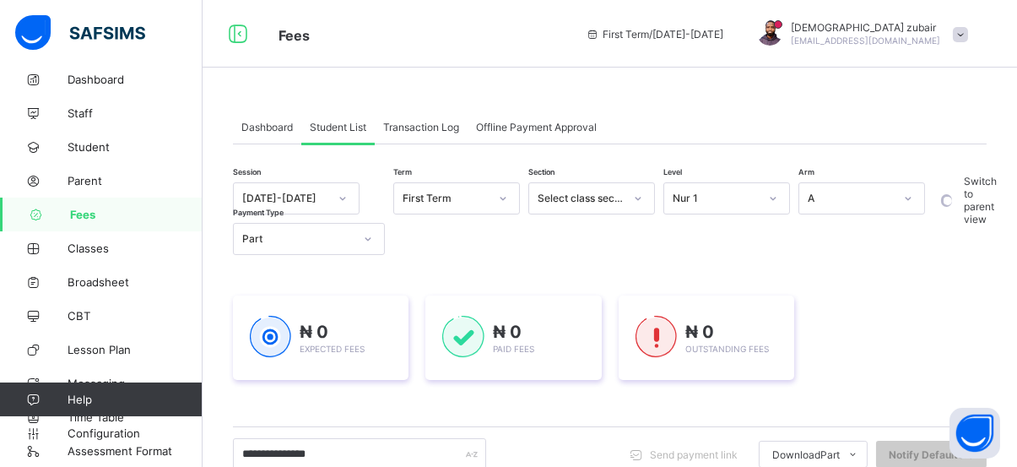
click at [468, 124] on div "Transaction Log" at bounding box center [421, 127] width 93 height 34
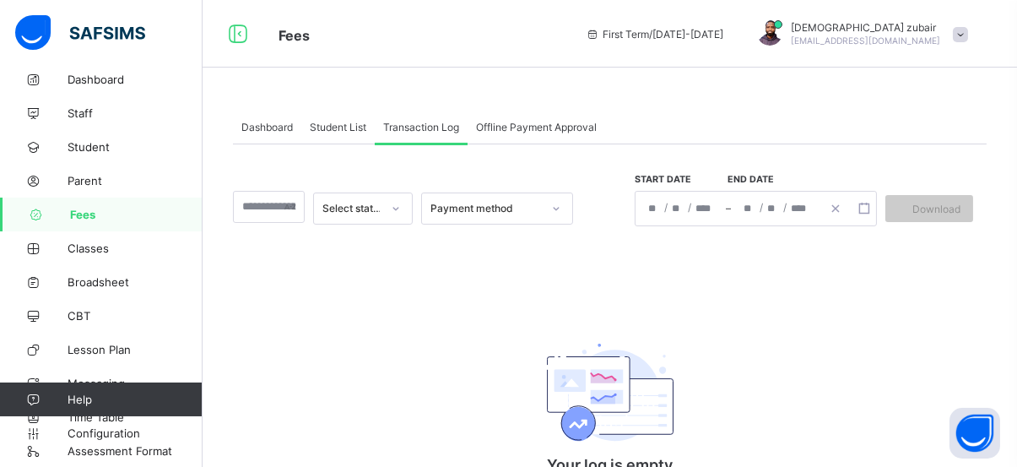
scroll to position [7, 0]
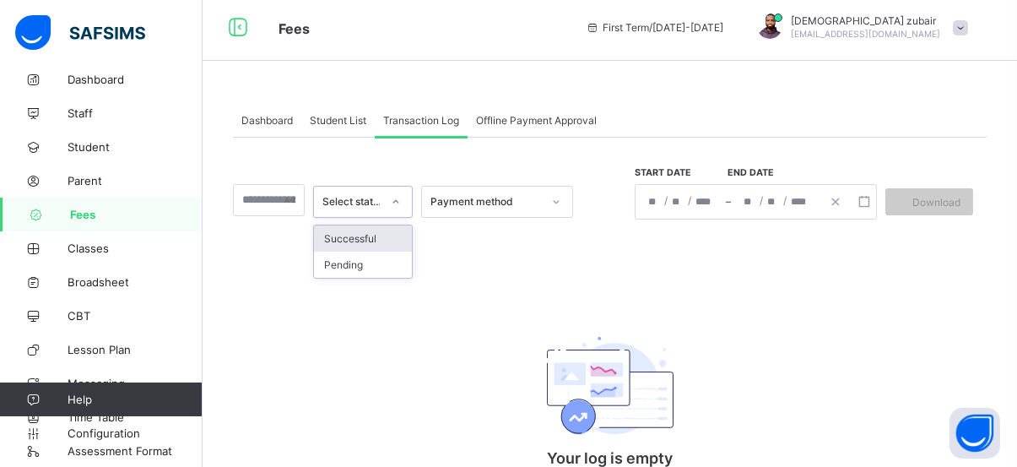
click at [398, 197] on icon at bounding box center [396, 201] width 10 height 17
click at [485, 223] on div "Select status Payment method Start date End date / / – / / Download Your log is…" at bounding box center [610, 338] width 754 height 401
click at [577, 122] on span "Offline Payment Approval" at bounding box center [536, 120] width 121 height 13
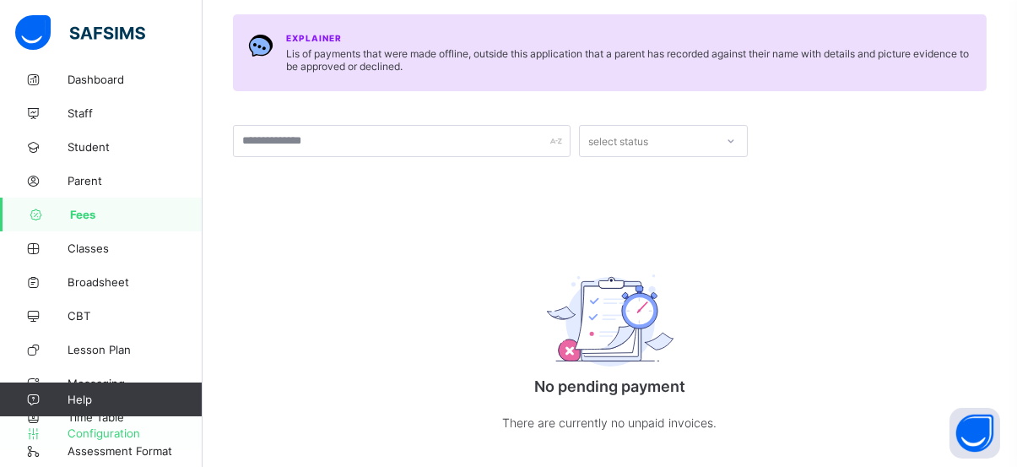
scroll to position [164, 0]
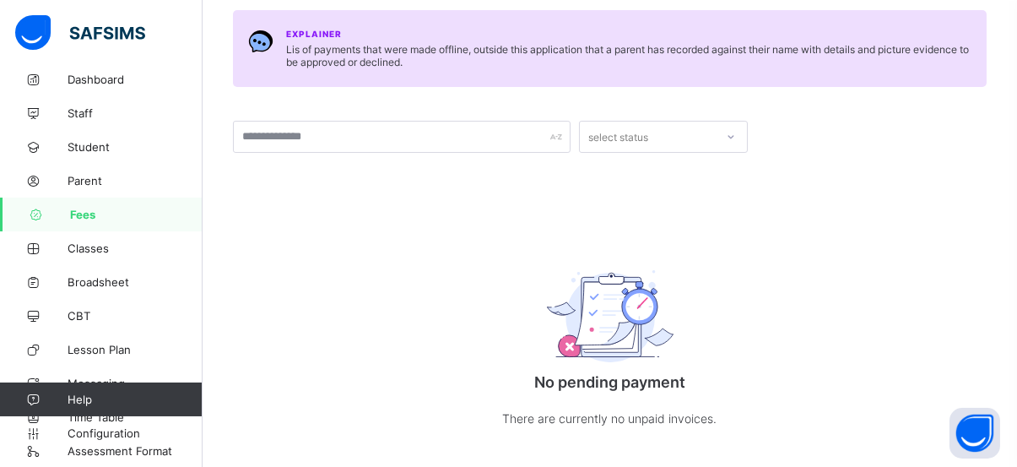
click at [239, 333] on div "Explainer Lis of payments that were made offline, outside this application that…" at bounding box center [610, 222] width 754 height 482
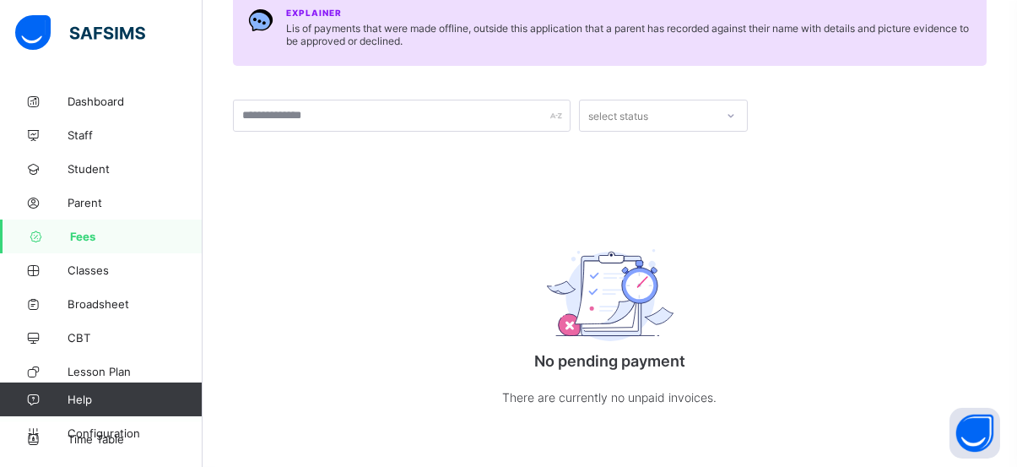
scroll to position [22, 0]
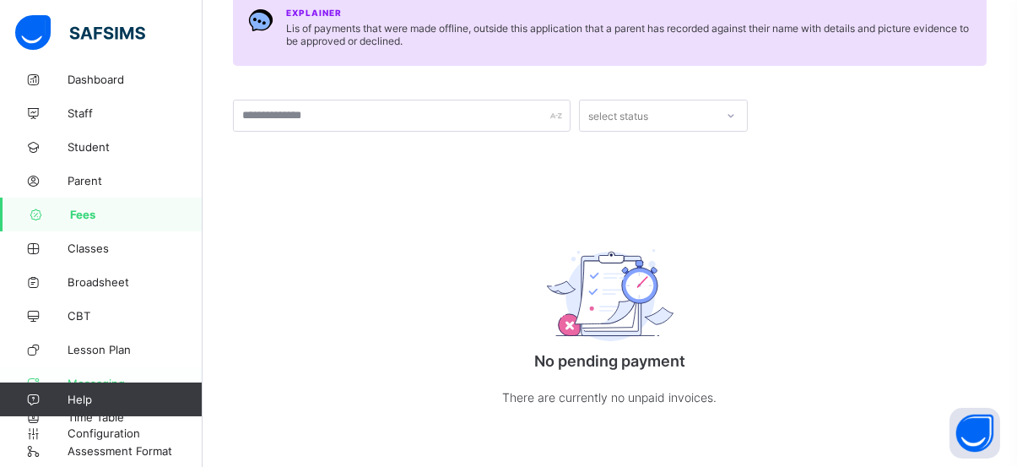
click at [107, 375] on link "Messaging" at bounding box center [101, 383] width 203 height 34
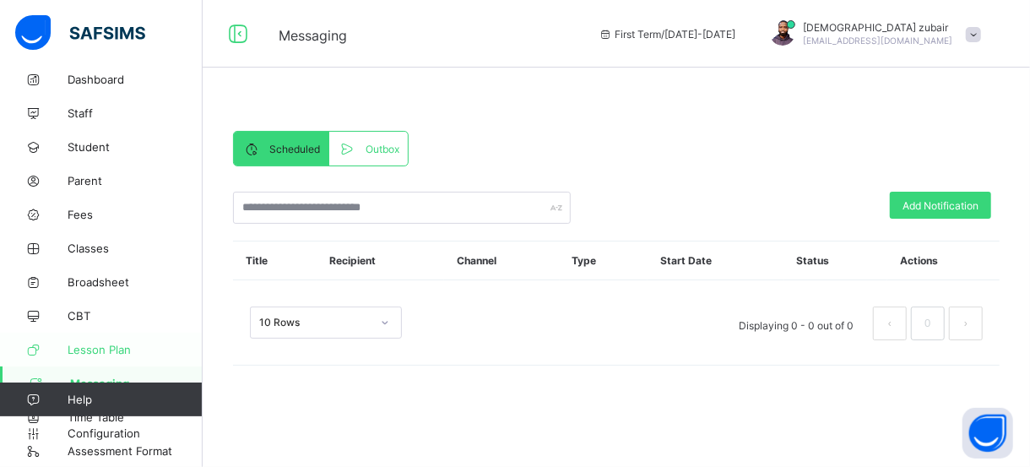
click at [127, 345] on span "Lesson Plan" at bounding box center [135, 350] width 135 height 14
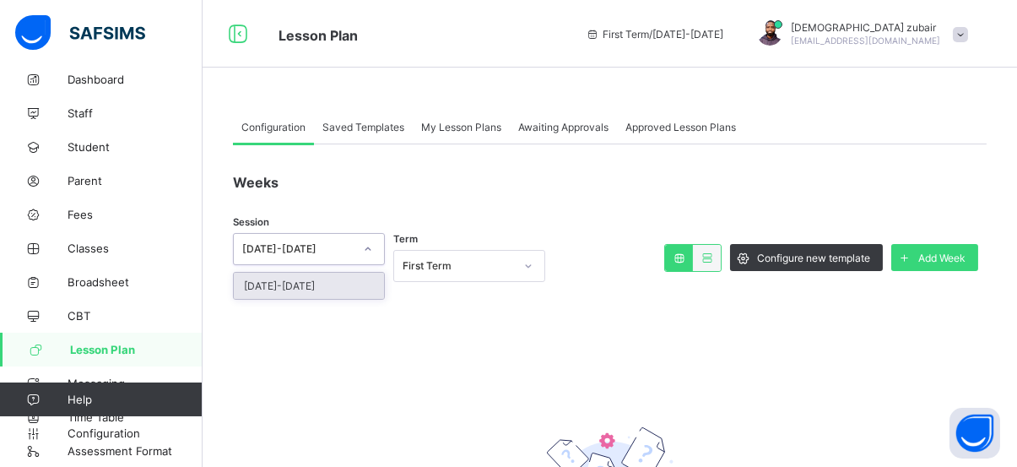
click at [374, 243] on div at bounding box center [368, 249] width 29 height 27
click at [334, 281] on div "[DATE]-[DATE]" at bounding box center [309, 286] width 150 height 26
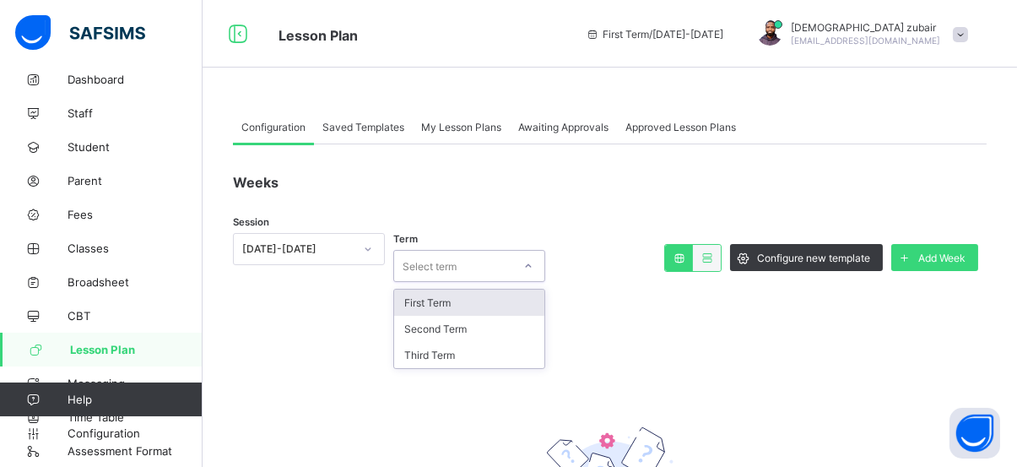
click at [525, 257] on icon at bounding box center [528, 265] width 10 height 17
click at [474, 302] on div "First Term" at bounding box center [469, 303] width 150 height 26
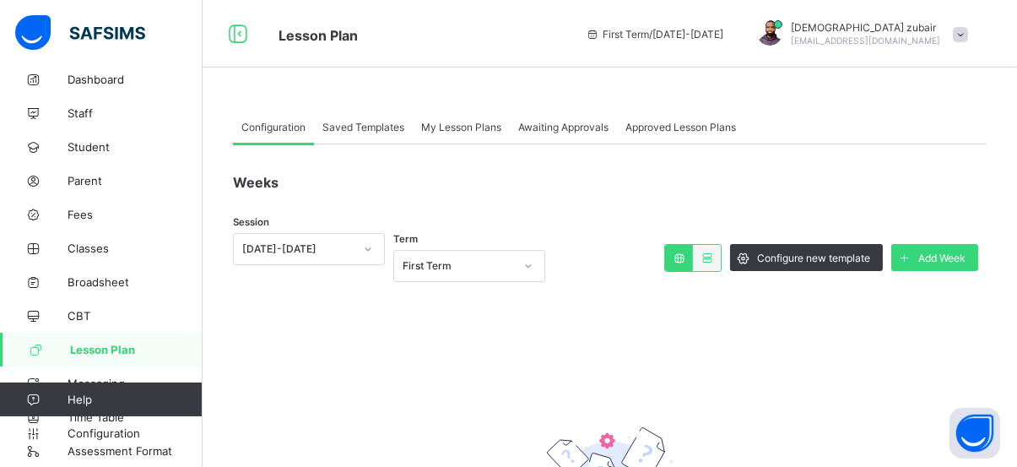
click at [378, 127] on span "Saved Templates" at bounding box center [363, 127] width 82 height 13
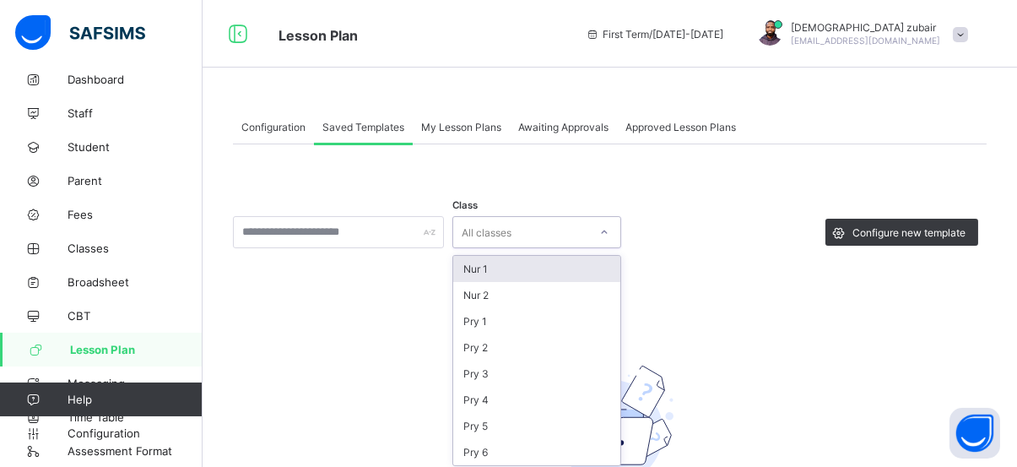
click at [600, 225] on icon at bounding box center [604, 232] width 10 height 17
click at [525, 274] on div "Nur 1" at bounding box center [536, 269] width 167 height 26
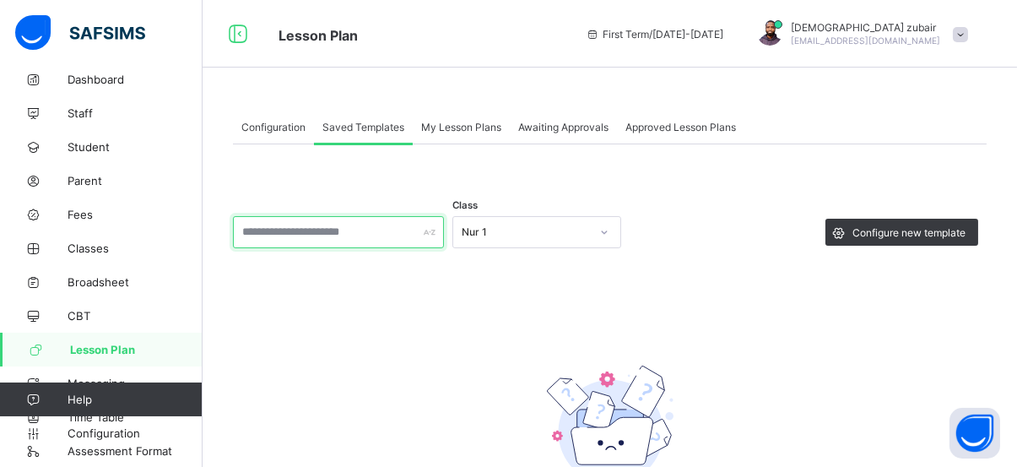
click at [433, 228] on div at bounding box center [338, 232] width 211 height 32
click at [322, 246] on input "text" at bounding box center [338, 232] width 211 height 32
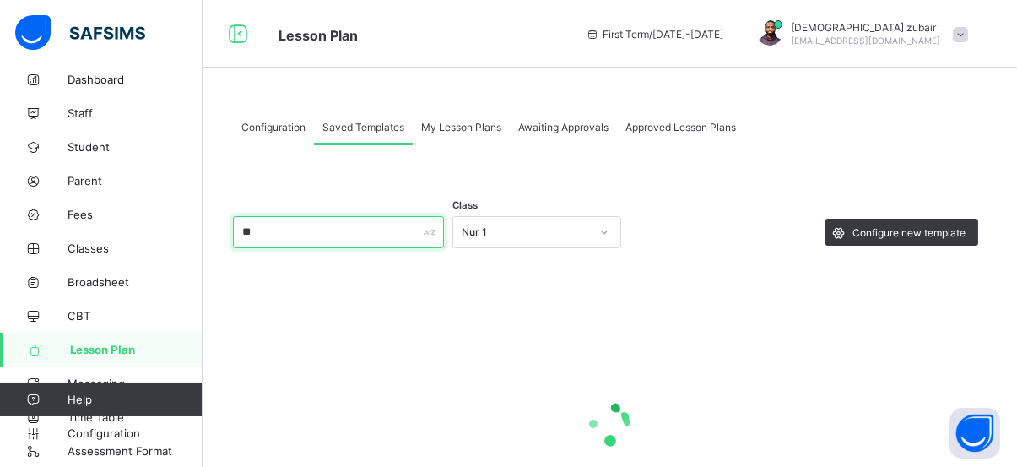
type input "*"
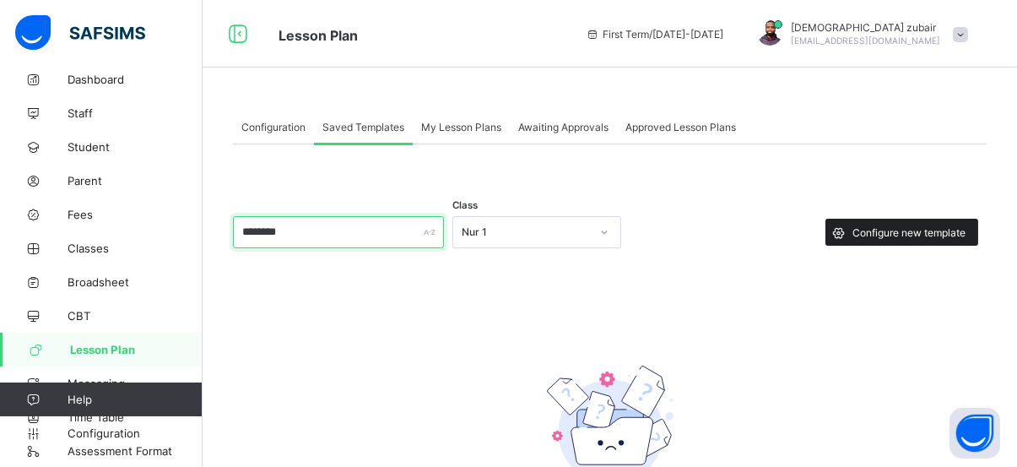
type input "********"
click at [907, 237] on span "Configure new template" at bounding box center [909, 232] width 113 height 13
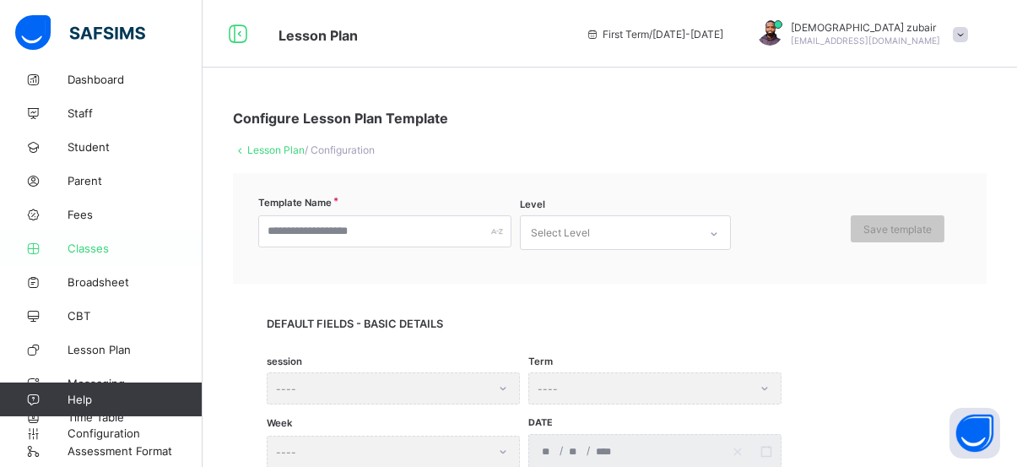
click at [95, 248] on span "Classes" at bounding box center [135, 248] width 135 height 14
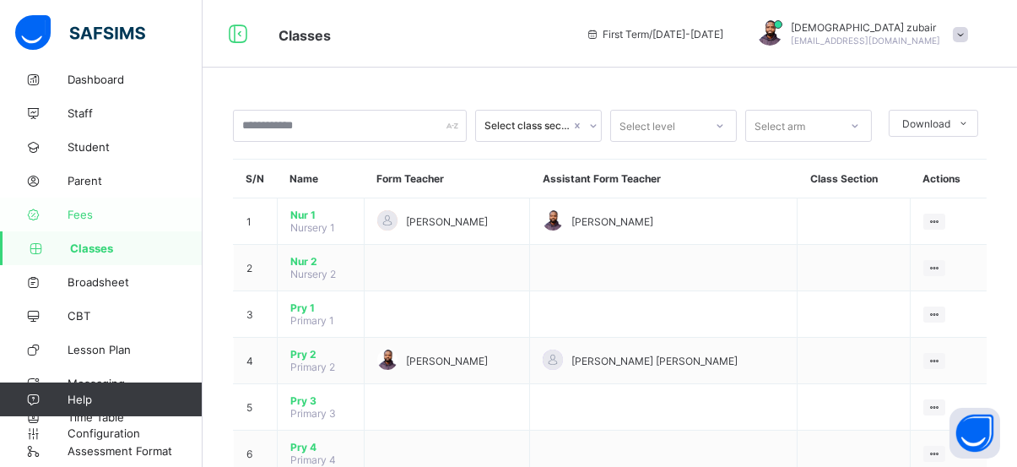
click at [72, 214] on span "Fees" at bounding box center [135, 215] width 135 height 14
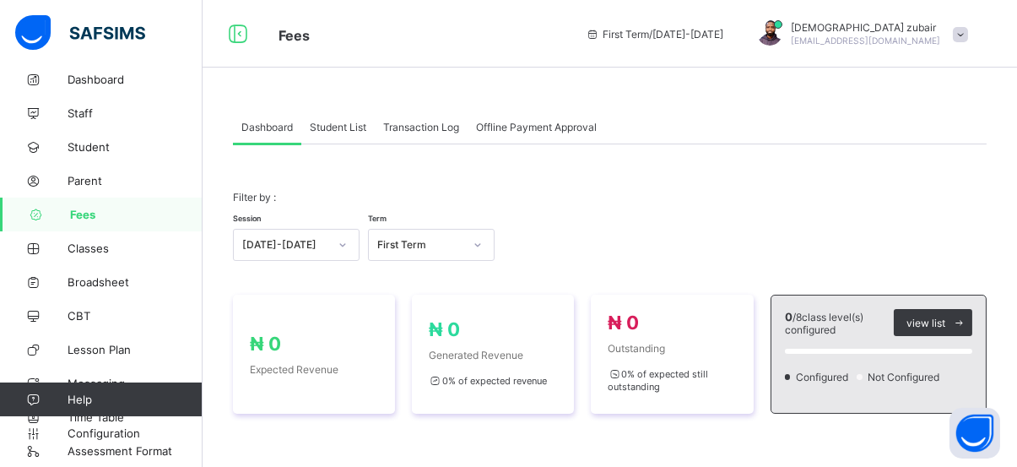
click at [523, 122] on span "Offline Payment Approval" at bounding box center [536, 127] width 121 height 13
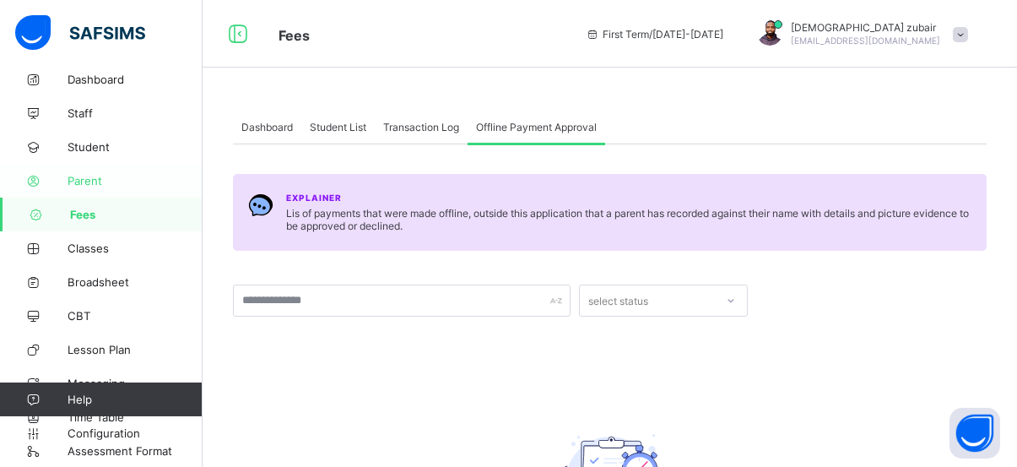
click at [122, 179] on span "Parent" at bounding box center [135, 181] width 135 height 14
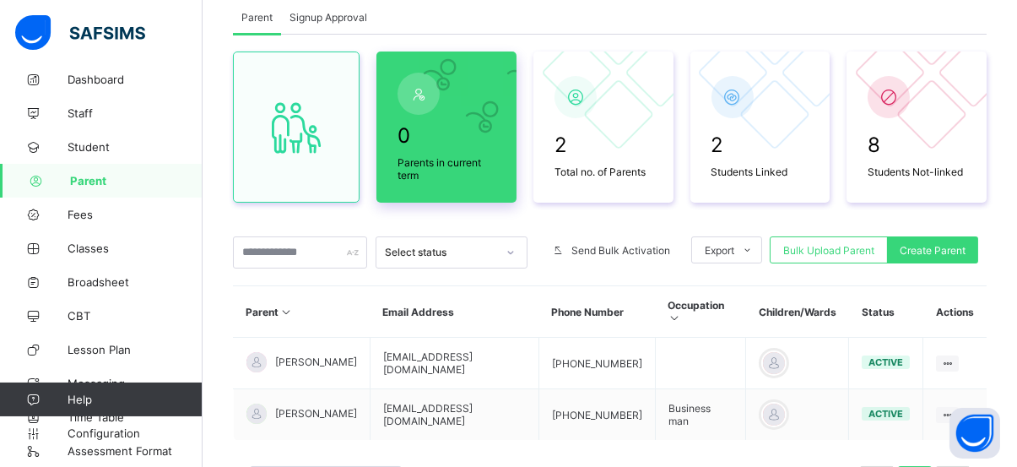
scroll to position [104, 0]
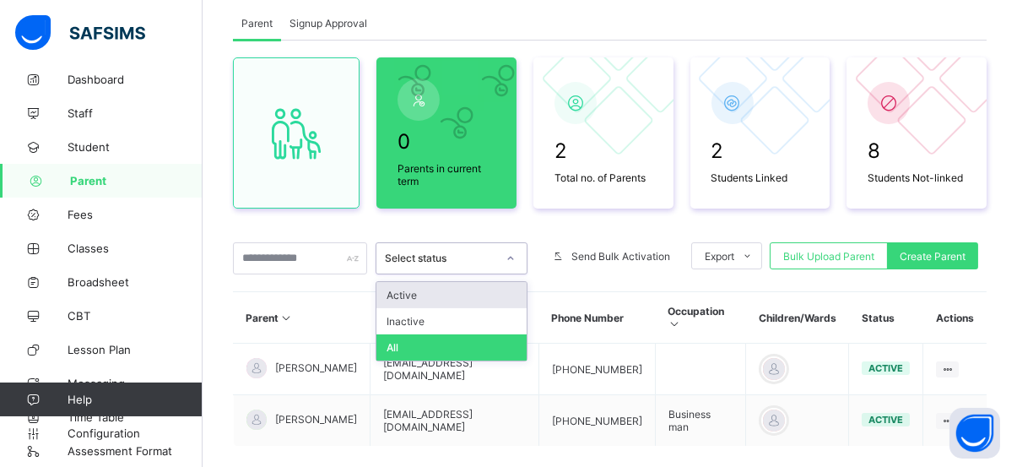
click at [516, 252] on icon at bounding box center [511, 258] width 10 height 17
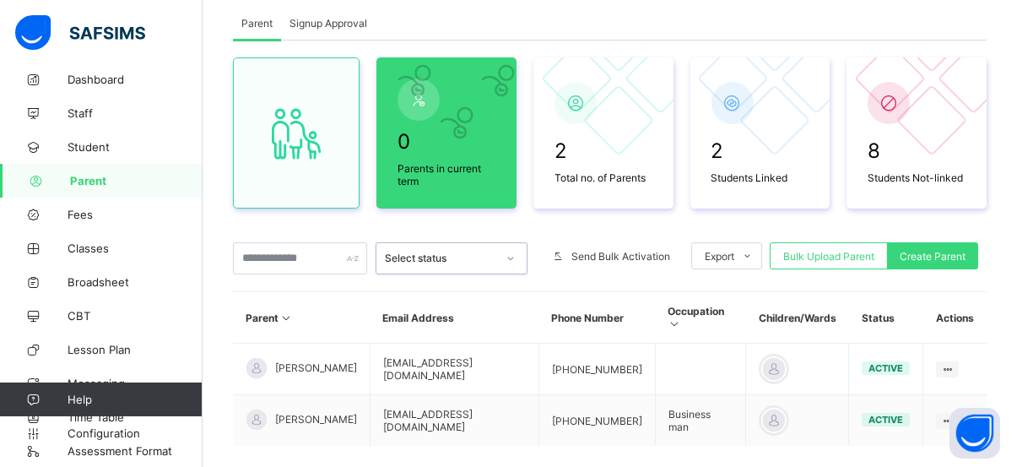
click at [516, 252] on icon at bounding box center [511, 258] width 10 height 17
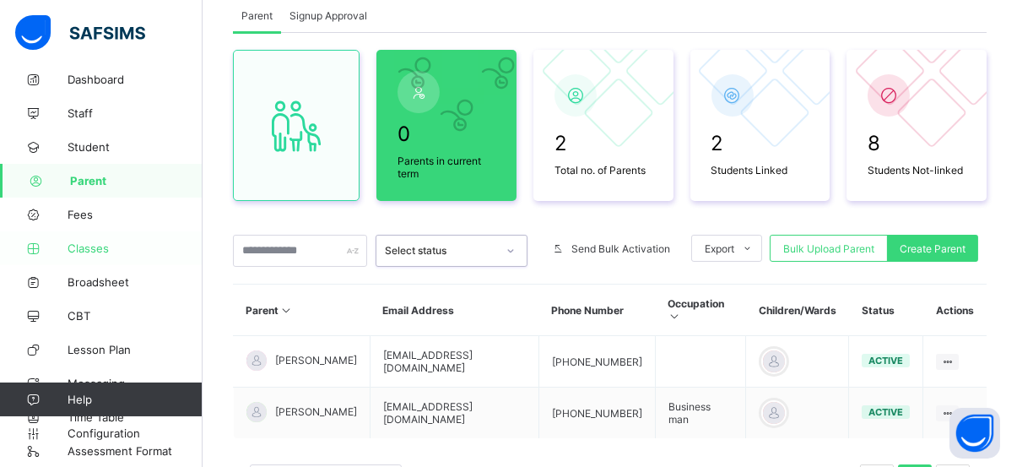
scroll to position [199, 0]
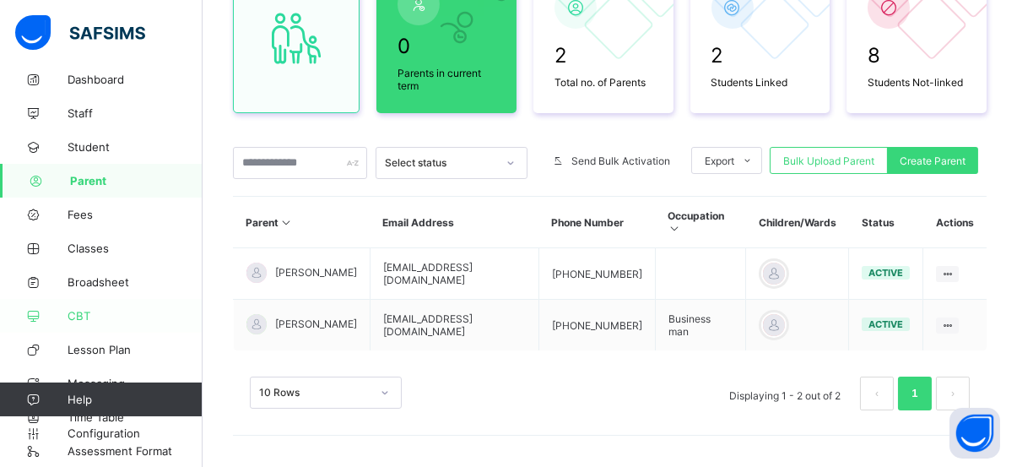
click at [83, 317] on span "CBT" at bounding box center [135, 316] width 135 height 14
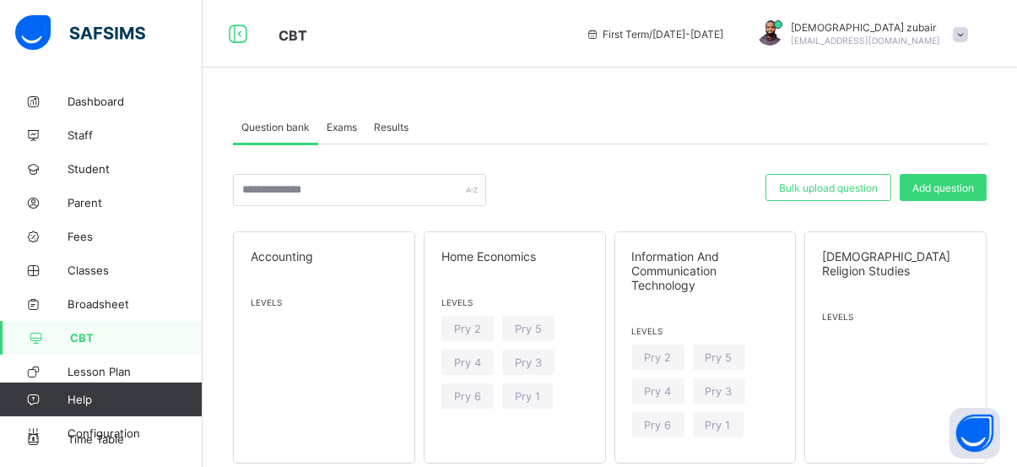
click at [348, 133] on div "Exams" at bounding box center [341, 127] width 47 height 34
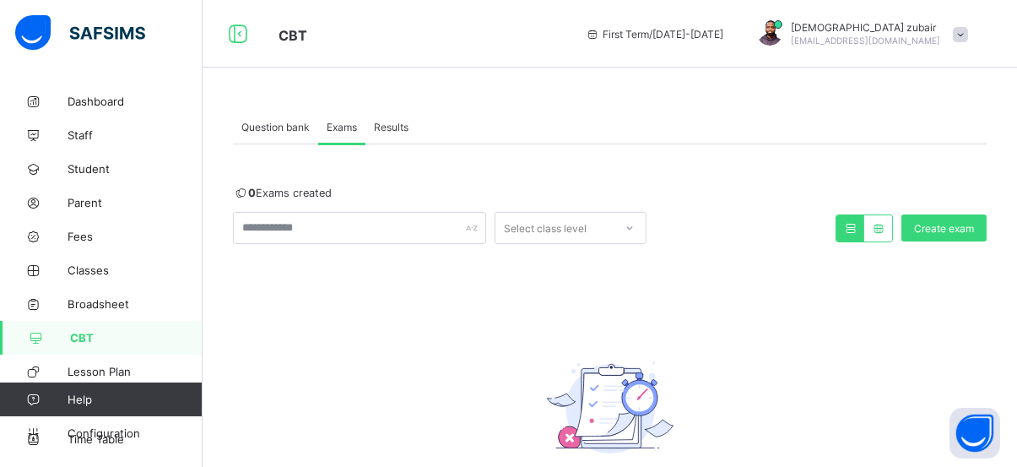
click at [294, 130] on span "Question bank" at bounding box center [275, 127] width 68 height 13
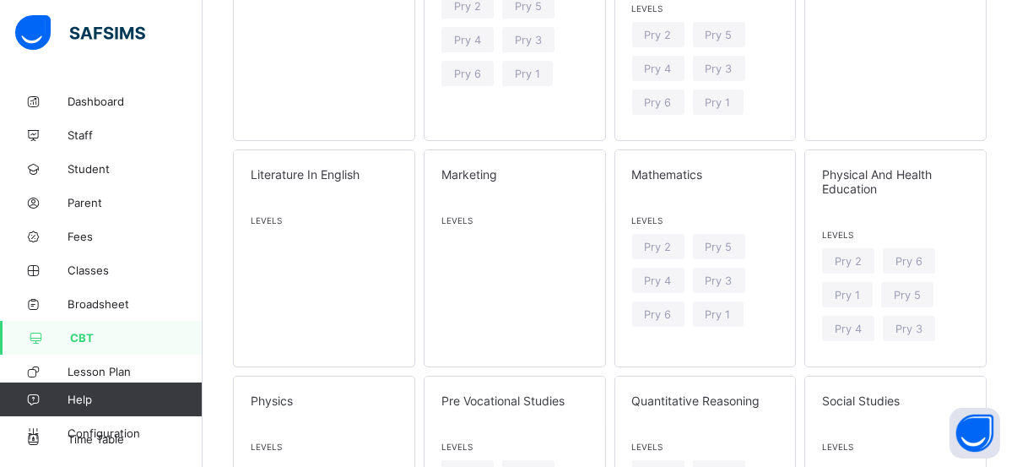
scroll to position [22, 0]
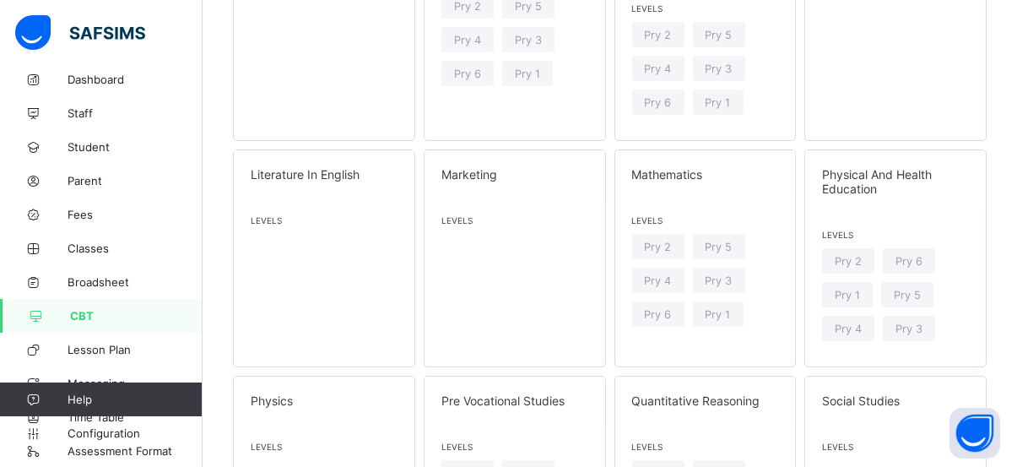
click at [30, 46] on img at bounding box center [80, 32] width 130 height 35
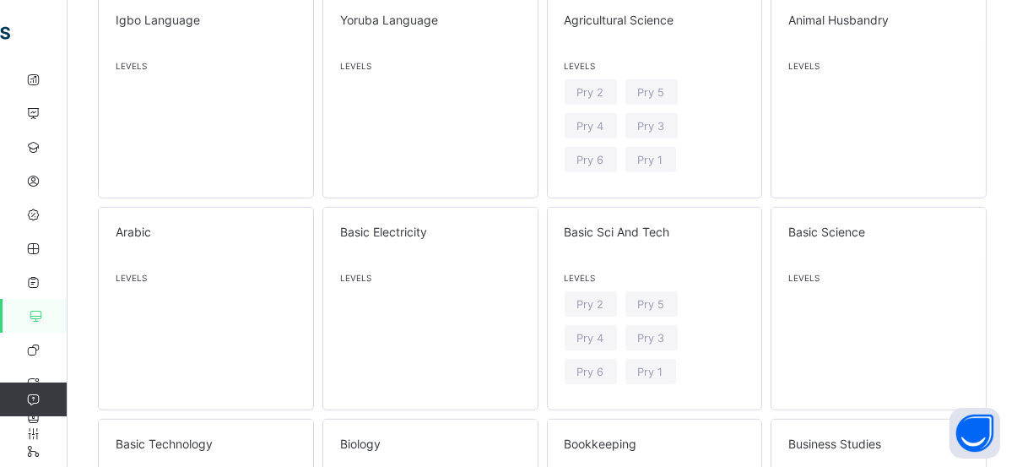
scroll to position [2315, 0]
